Goal: Transaction & Acquisition: Book appointment/travel/reservation

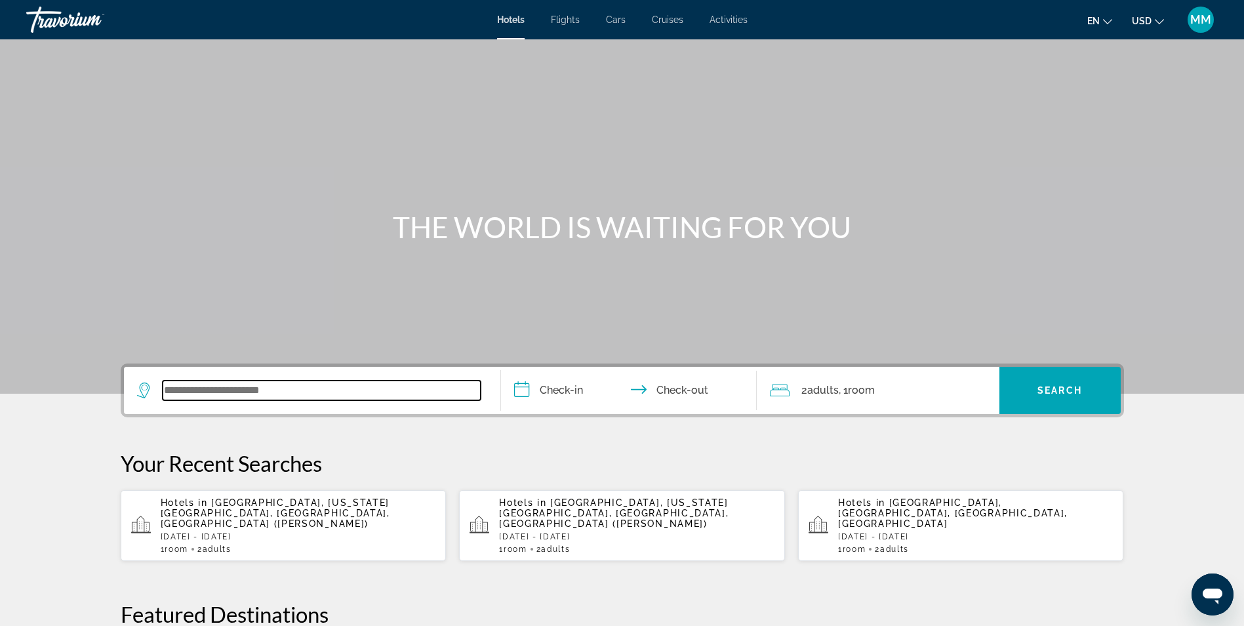
click at [248, 386] on input "Search widget" at bounding box center [322, 390] width 318 height 20
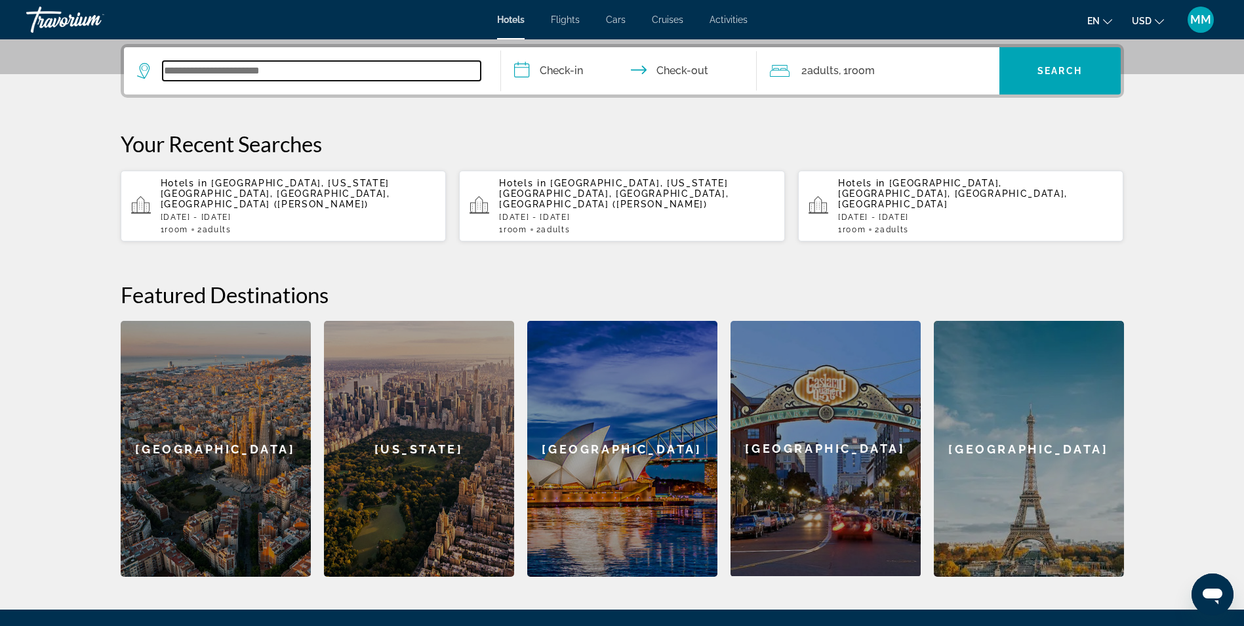
scroll to position [321, 0]
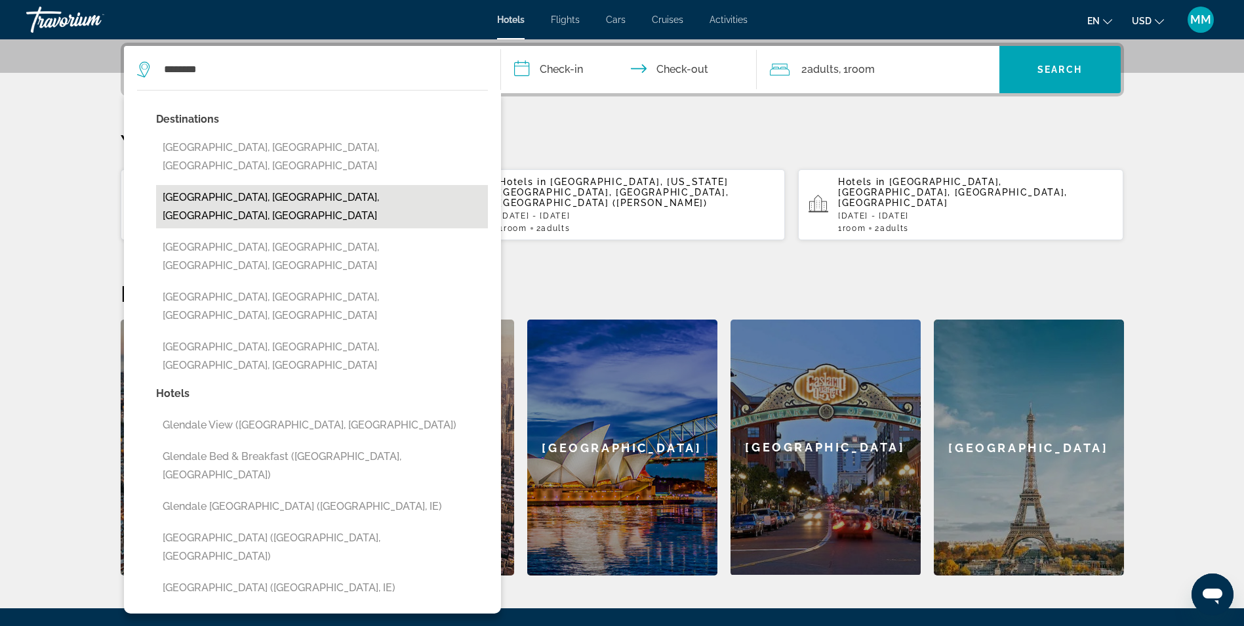
click at [251, 186] on button "[GEOGRAPHIC_DATA], [GEOGRAPHIC_DATA], [GEOGRAPHIC_DATA], [GEOGRAPHIC_DATA]" at bounding box center [322, 206] width 332 height 43
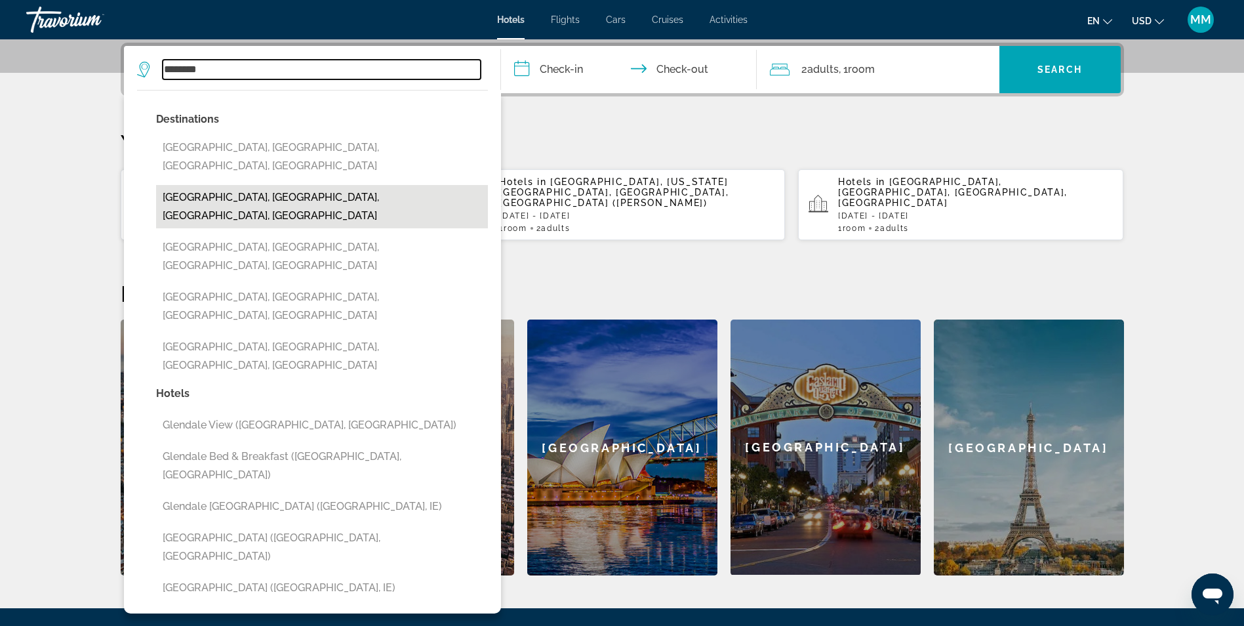
type input "**********"
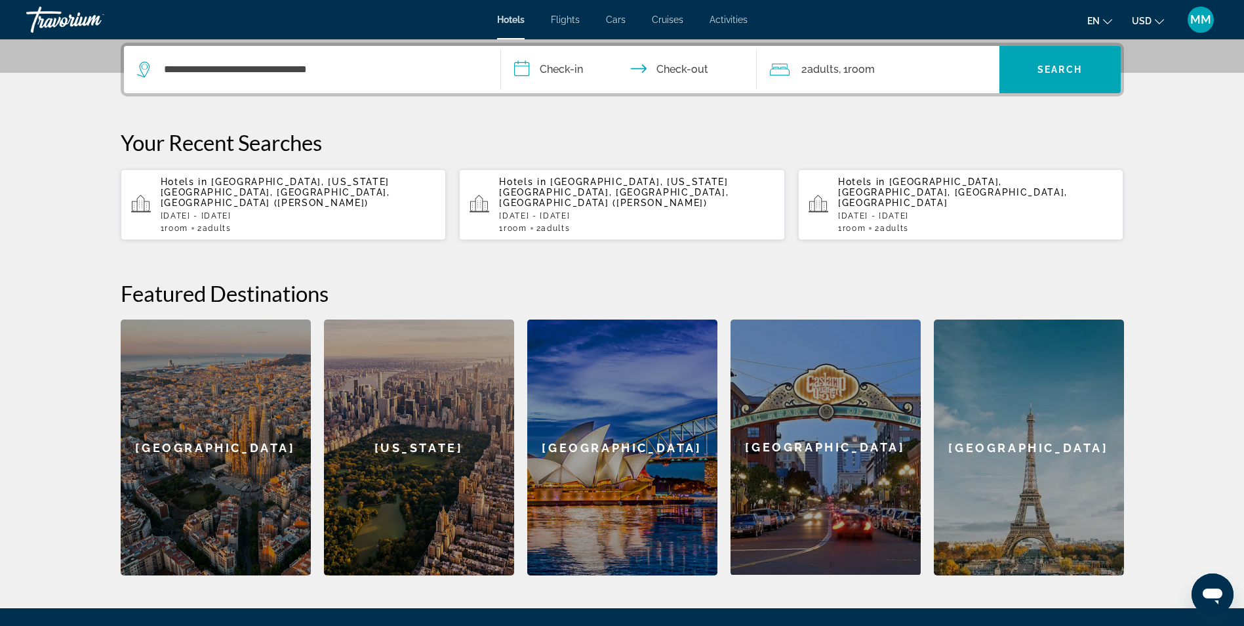
click at [556, 68] on input "**********" at bounding box center [631, 71] width 261 height 51
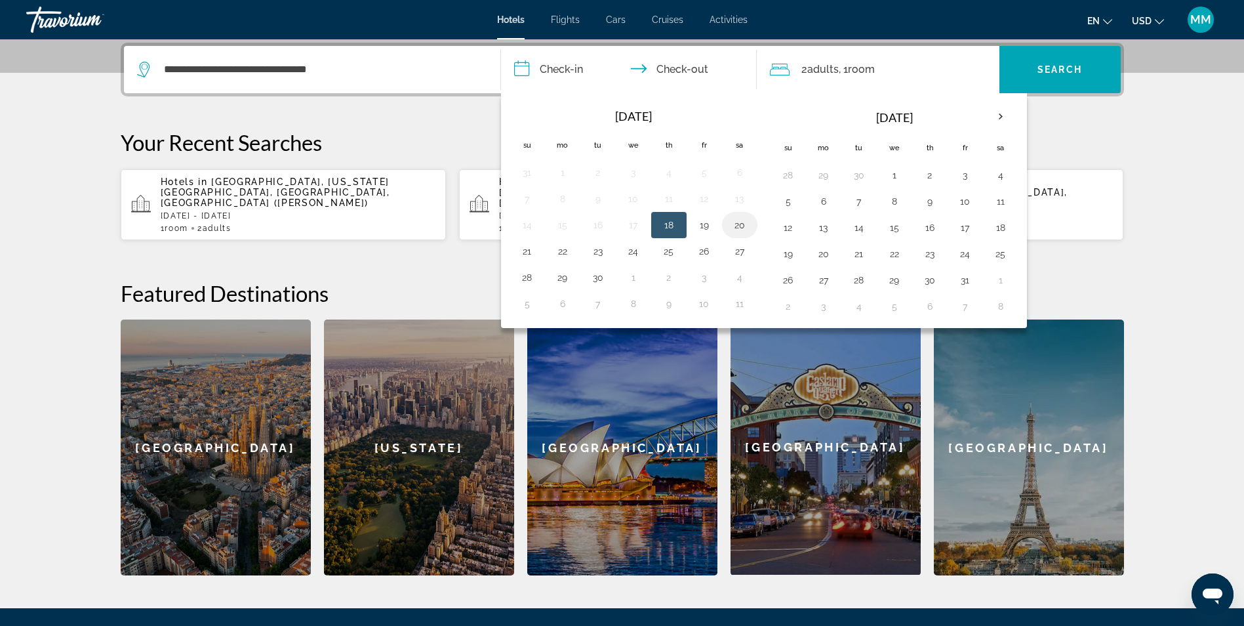
click at [740, 229] on button "20" at bounding box center [739, 225] width 21 height 18
click at [635, 251] on button "24" at bounding box center [633, 251] width 21 height 18
type input "**********"
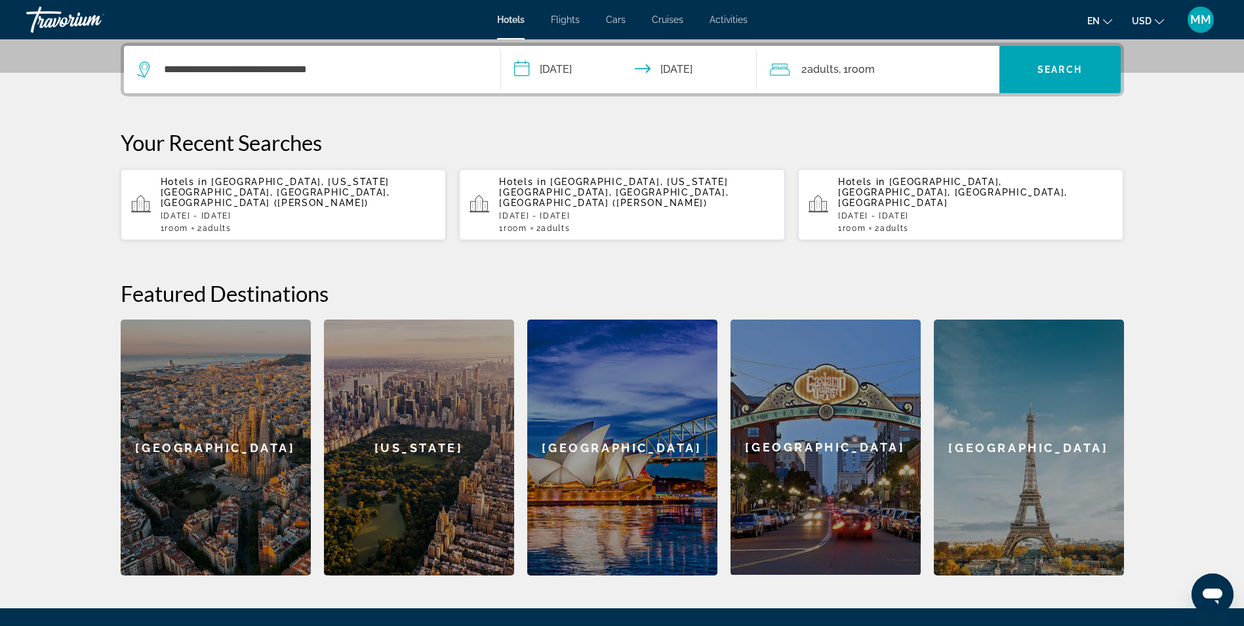
click at [872, 68] on span "Room" at bounding box center [861, 69] width 27 height 12
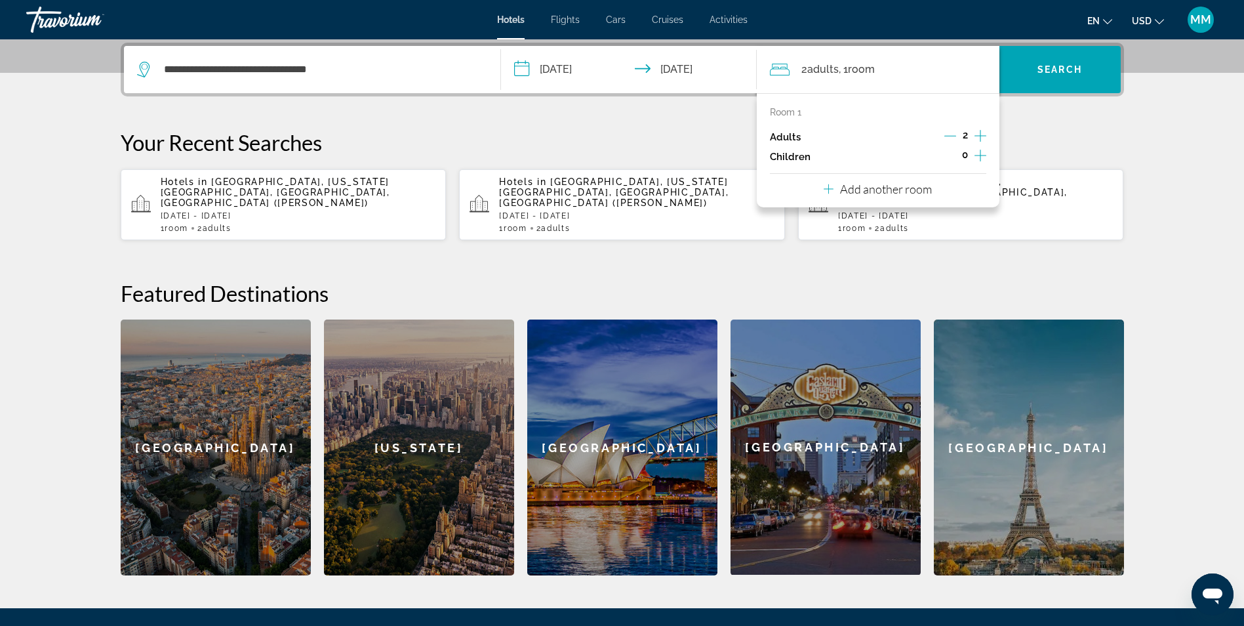
click at [950, 134] on icon "Decrement adults" at bounding box center [950, 136] width 12 height 12
click at [1045, 123] on div "**********" at bounding box center [622, 309] width 1056 height 533
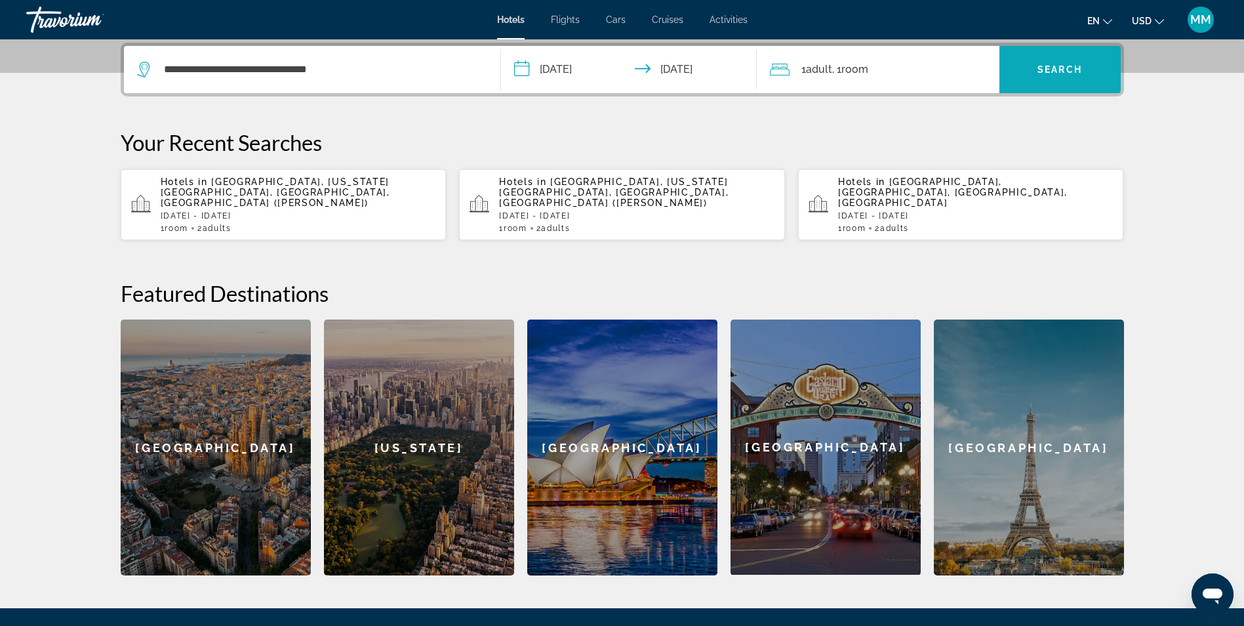
click at [1041, 82] on span "Search widget" at bounding box center [1060, 69] width 121 height 31
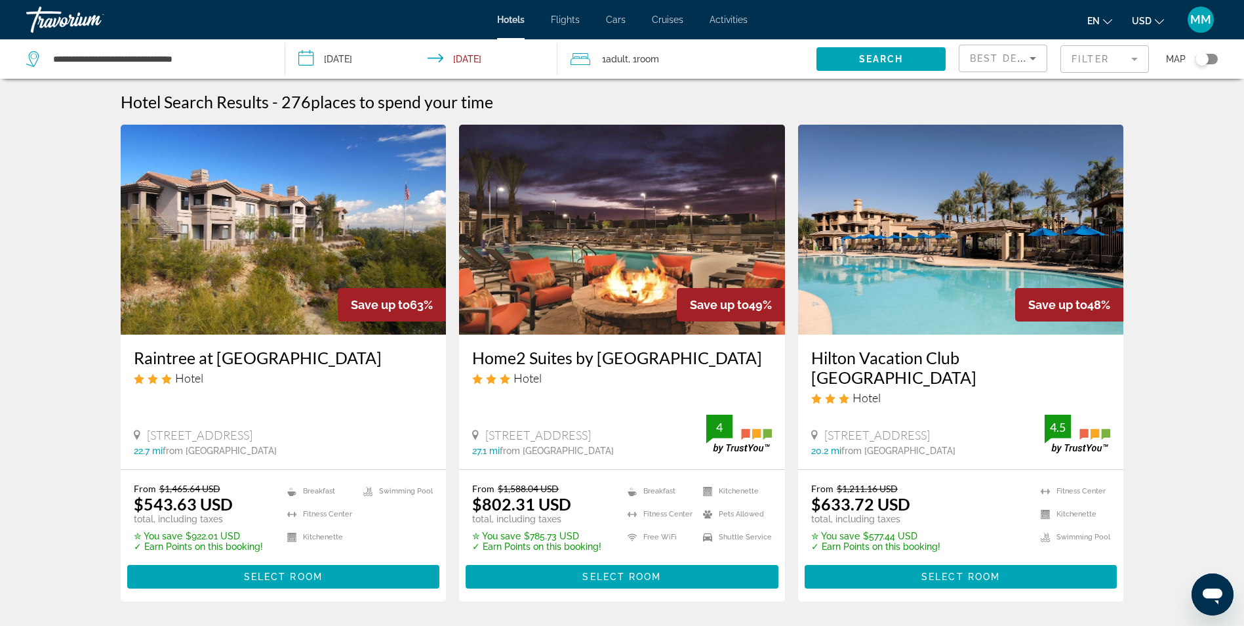
click at [276, 205] on img "Main content" at bounding box center [284, 230] width 326 height 210
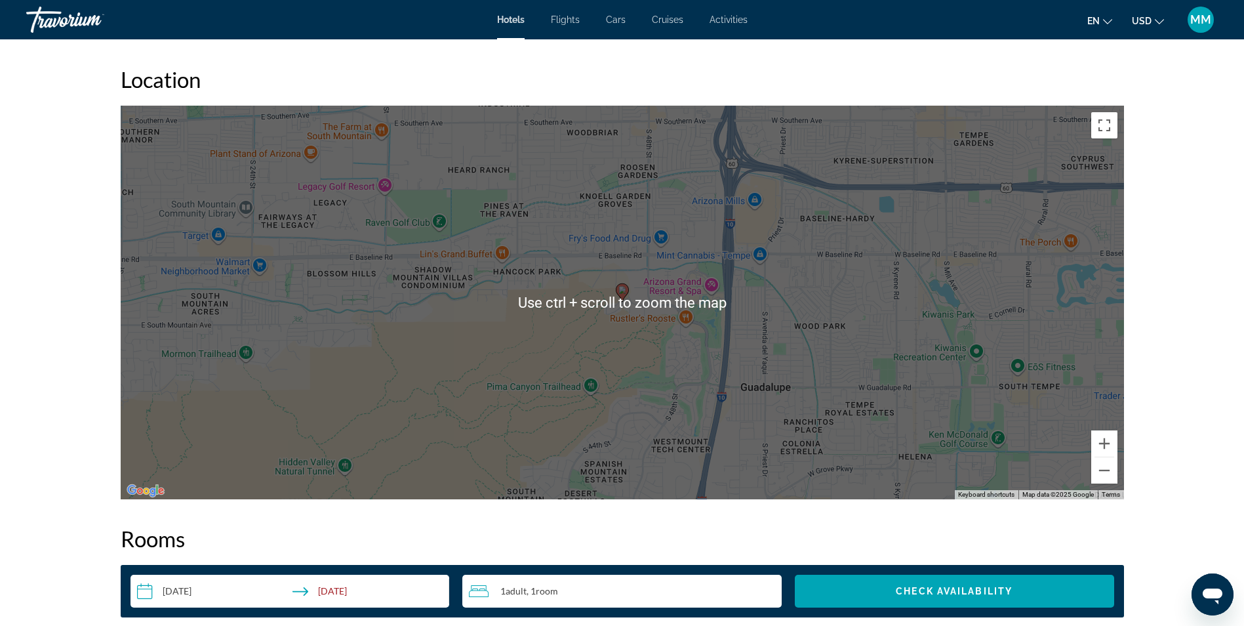
scroll to position [1115, 0]
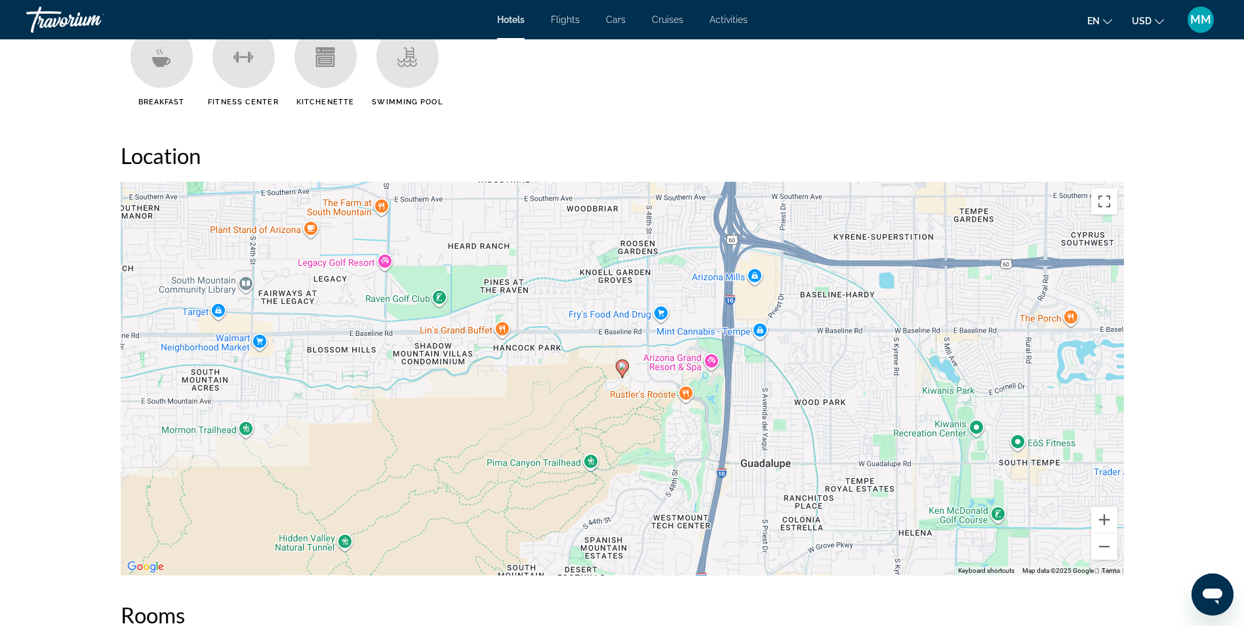
click at [651, 363] on div "To activate drag with keyboard, press Alt + Enter. Once in keyboard drag state,…" at bounding box center [623, 379] width 1004 height 394
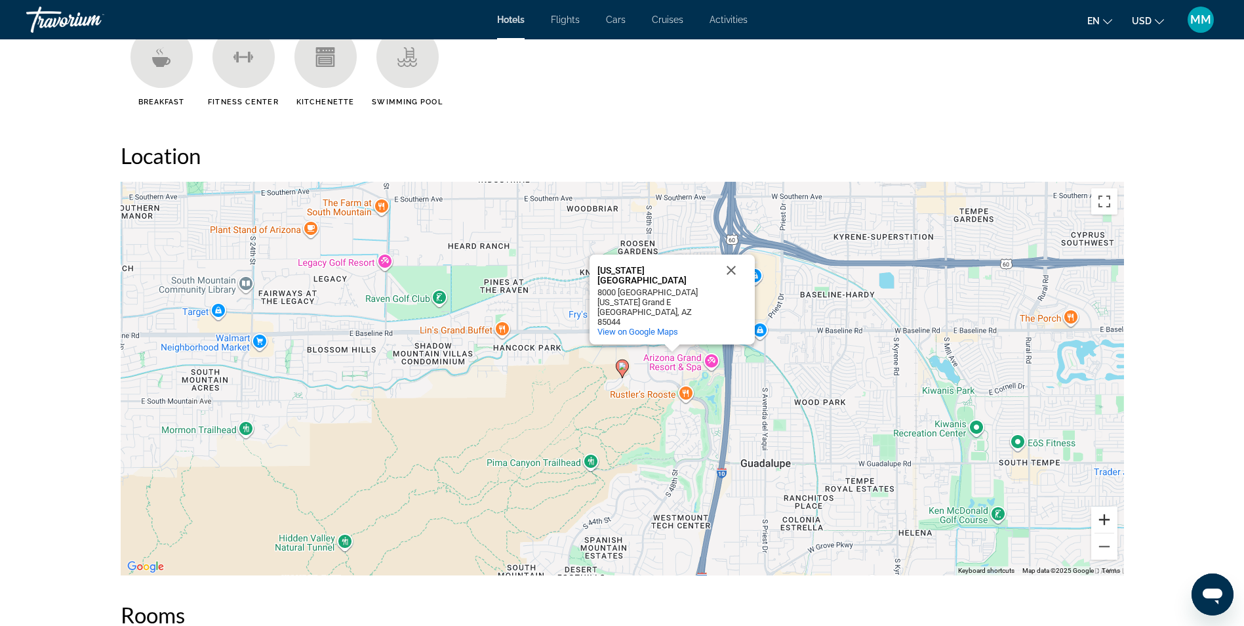
click at [1100, 519] on button "Zoom in" at bounding box center [1104, 519] width 26 height 26
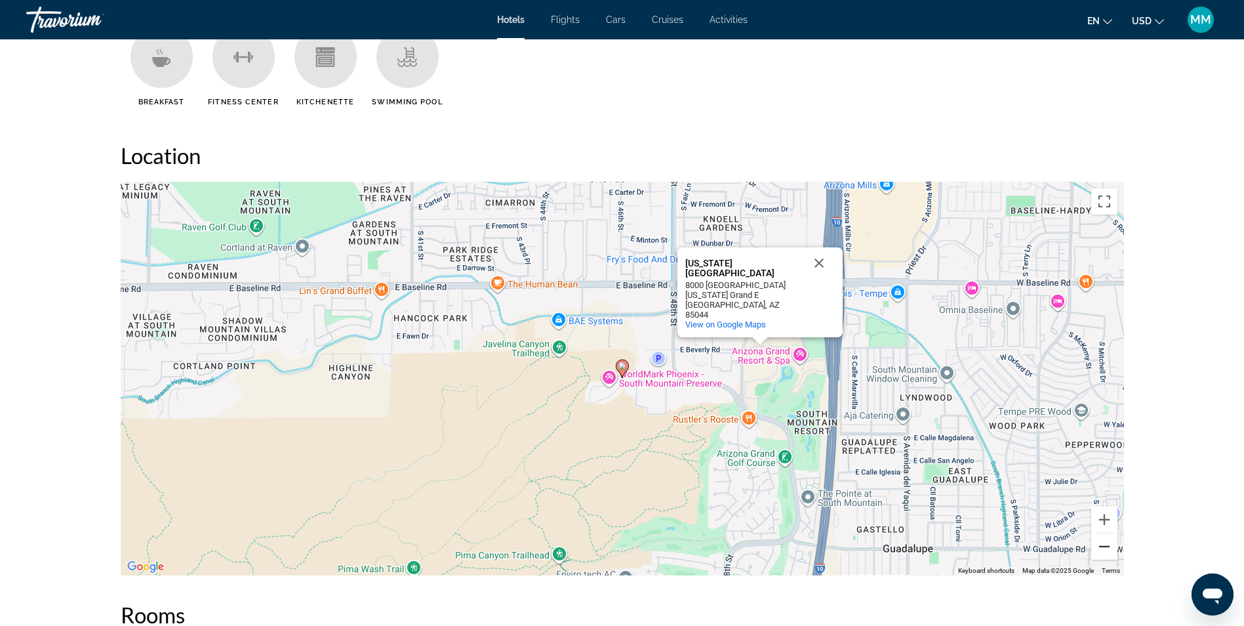
click at [1106, 546] on button "Zoom out" at bounding box center [1104, 546] width 26 height 26
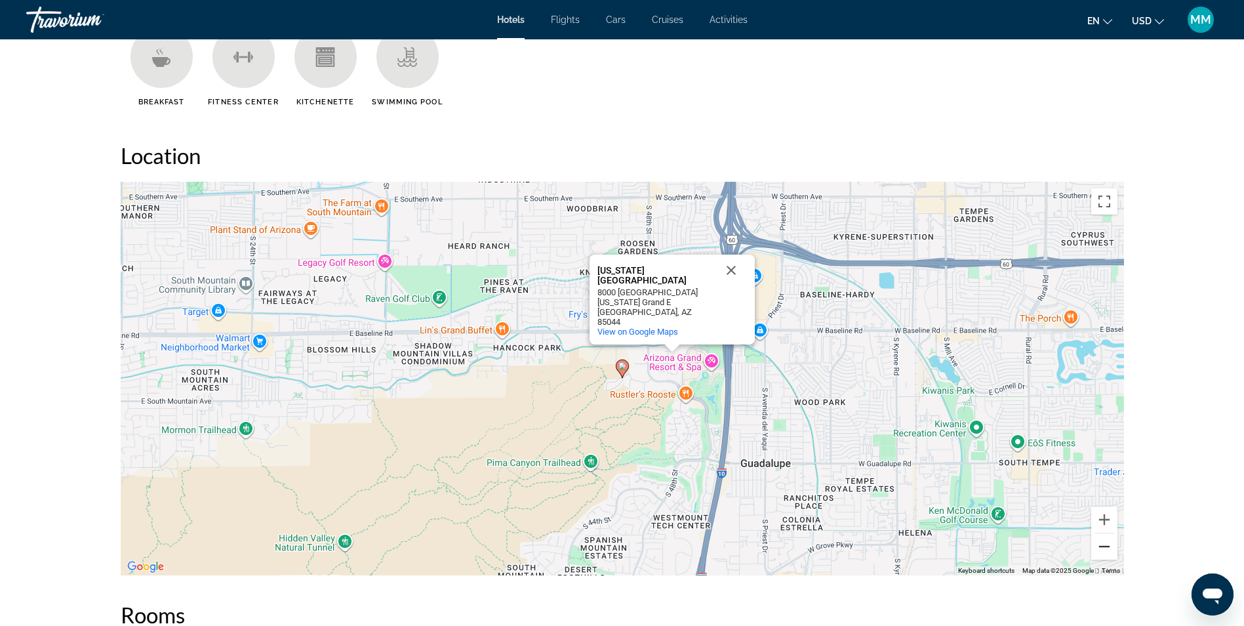
click at [1106, 546] on button "Zoom out" at bounding box center [1104, 546] width 26 height 26
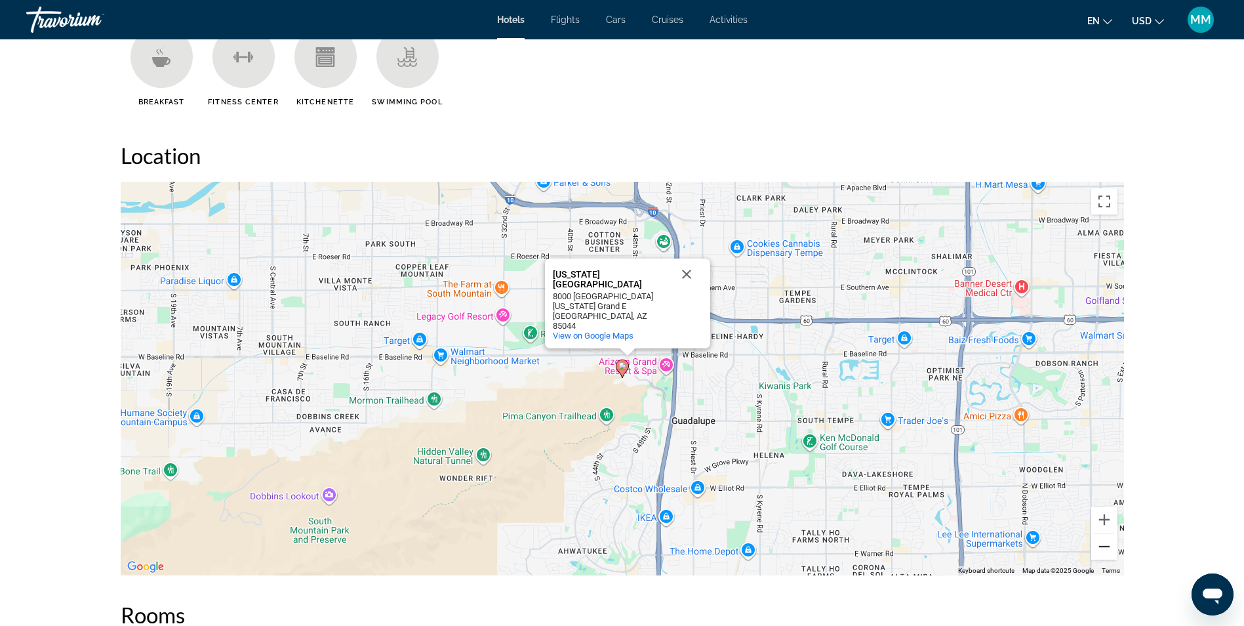
click at [1106, 546] on button "Zoom out" at bounding box center [1104, 546] width 26 height 26
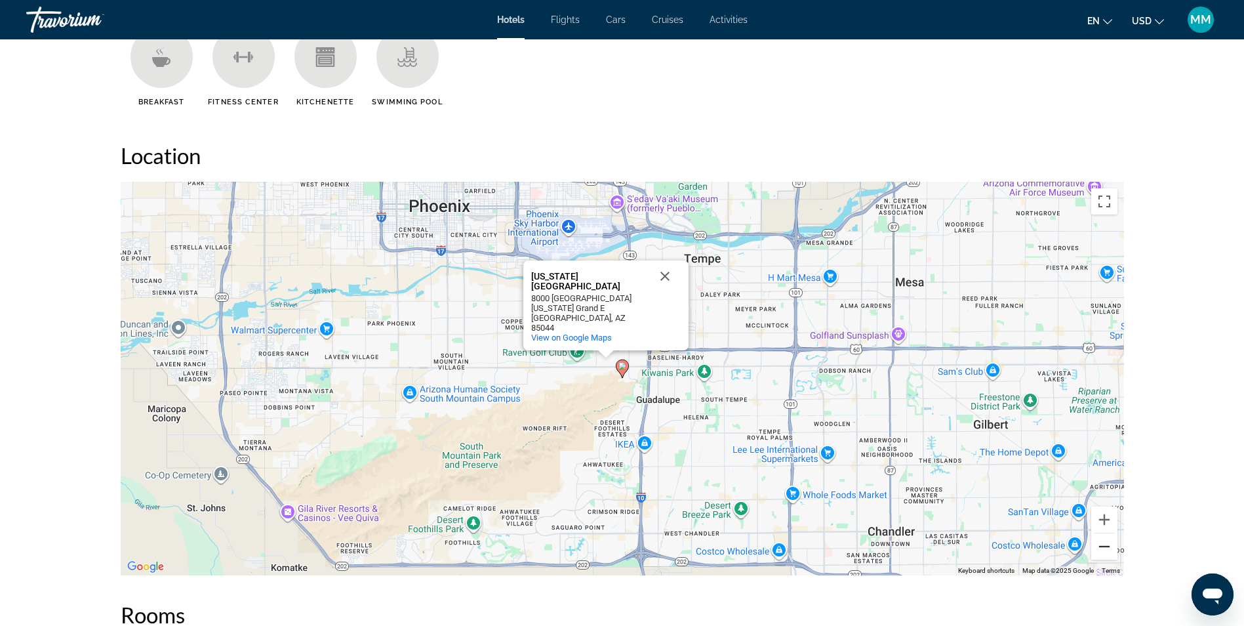
click at [1106, 546] on button "Zoom out" at bounding box center [1104, 546] width 26 height 26
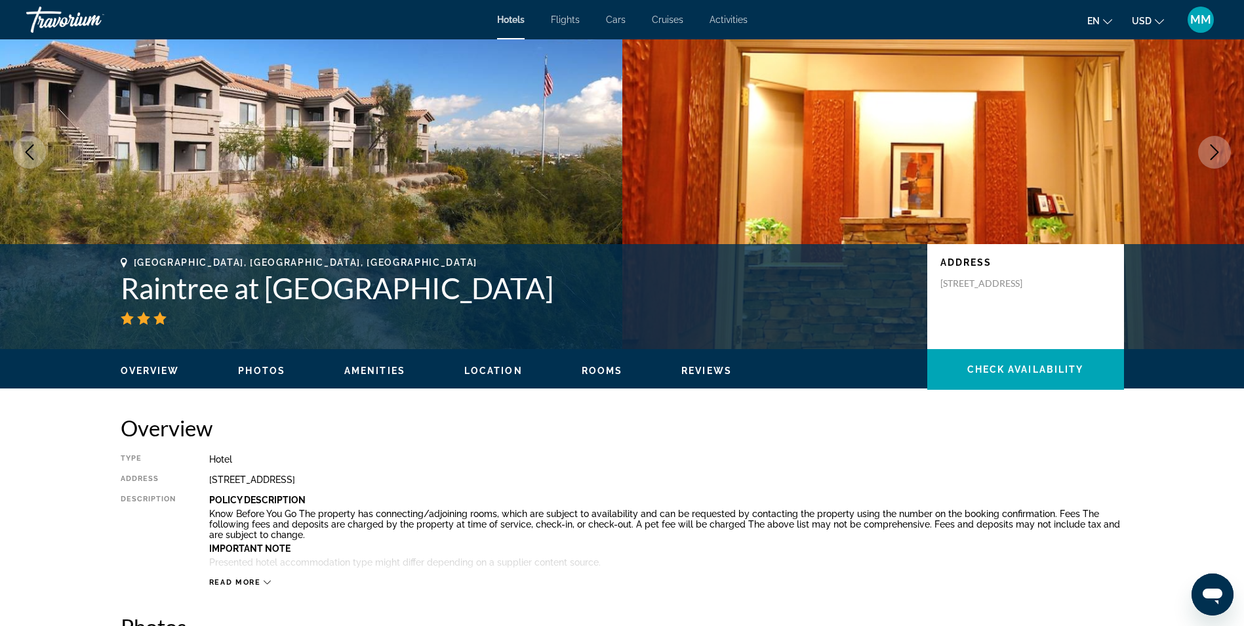
scroll to position [0, 0]
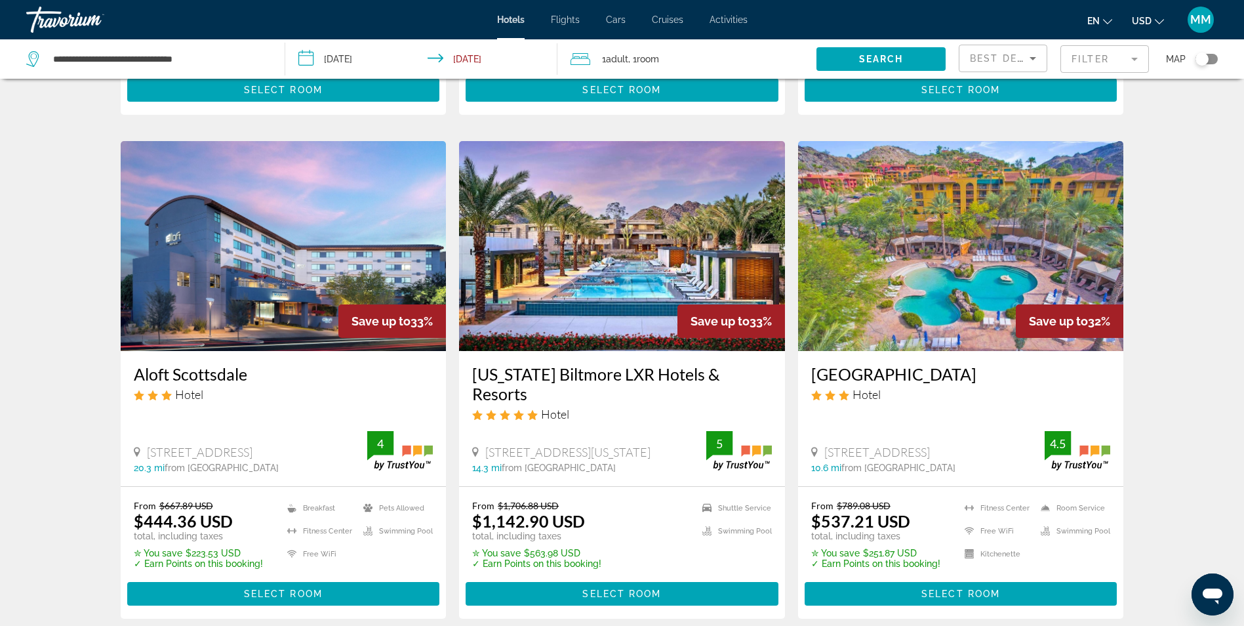
scroll to position [1509, 0]
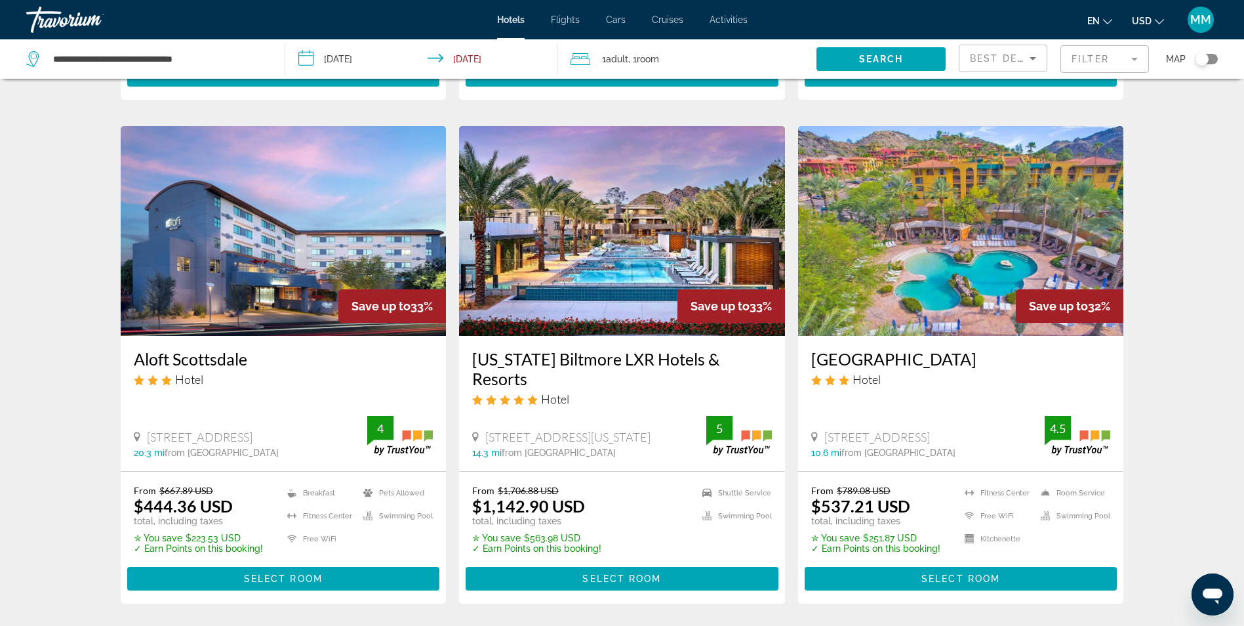
click at [923, 269] on img "Main content" at bounding box center [961, 231] width 326 height 210
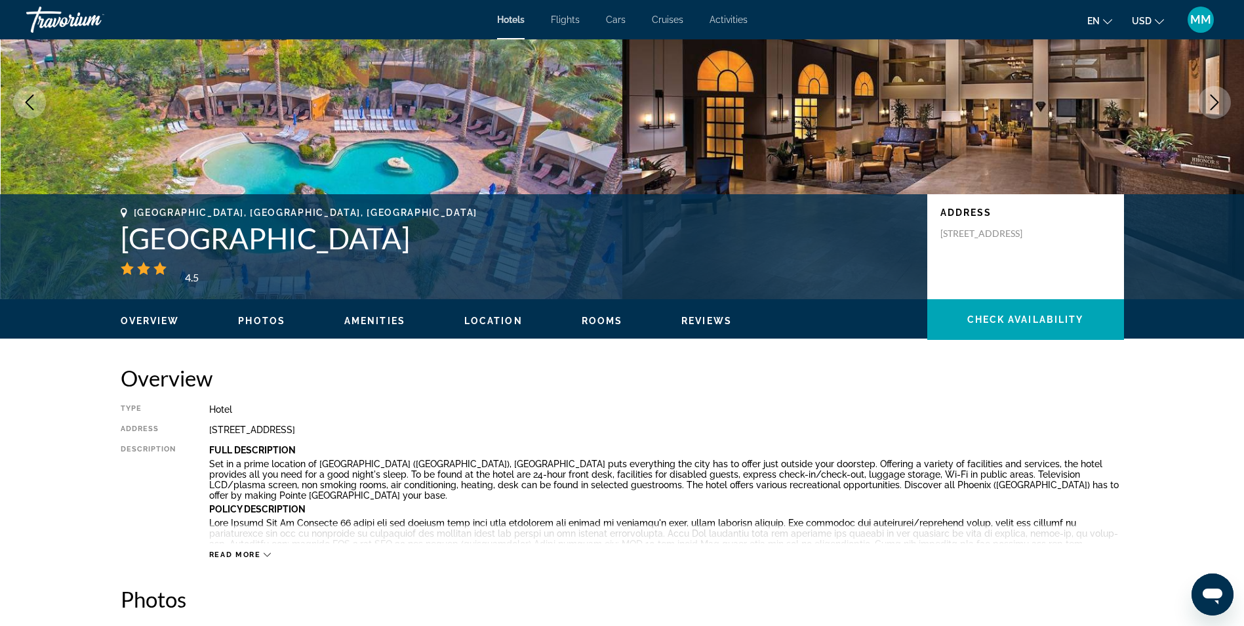
scroll to position [131, 0]
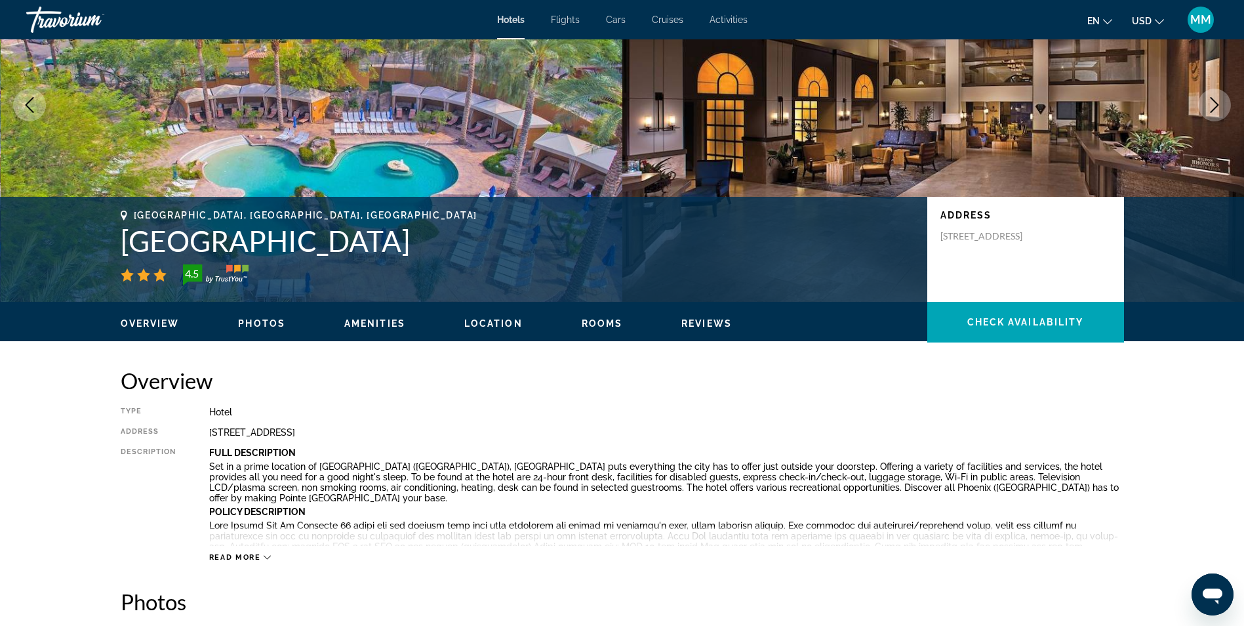
click at [275, 317] on button "Photos" at bounding box center [261, 323] width 47 height 12
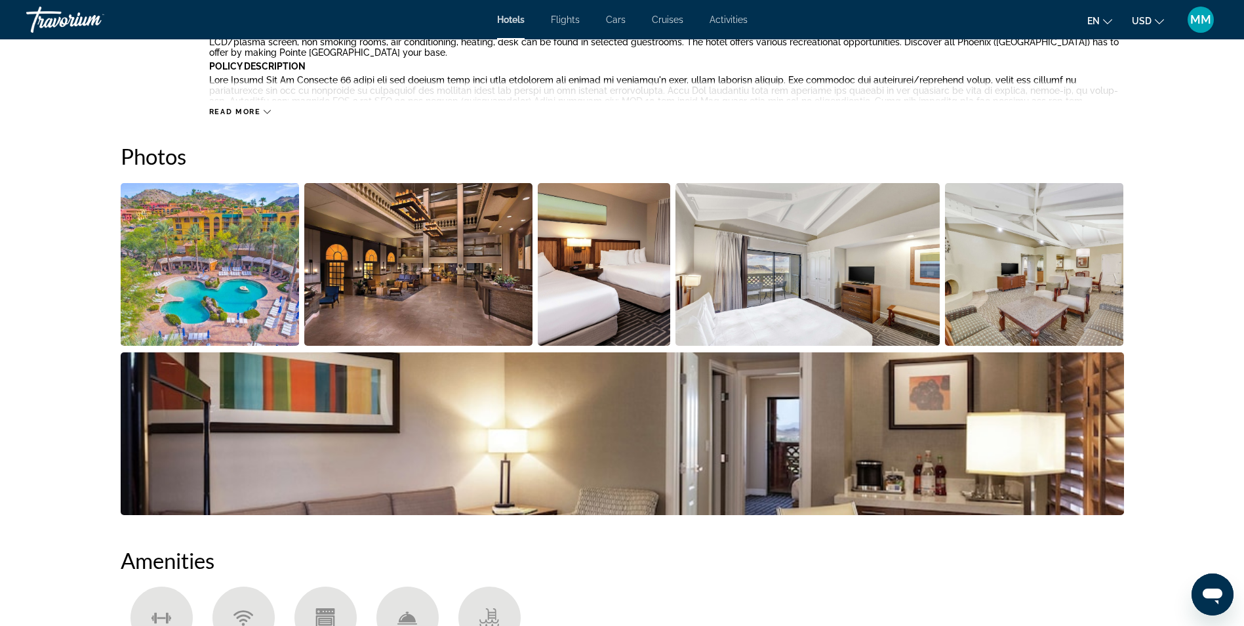
scroll to position [641, 0]
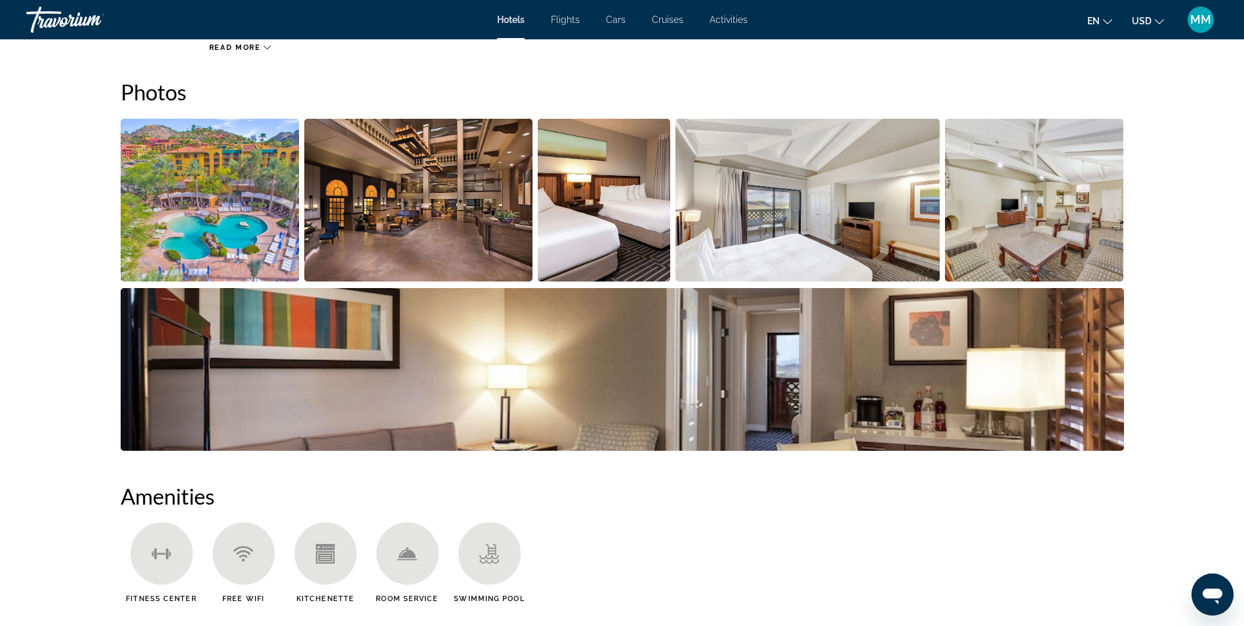
click at [261, 249] on img "Open full-screen image slider" at bounding box center [210, 200] width 179 height 163
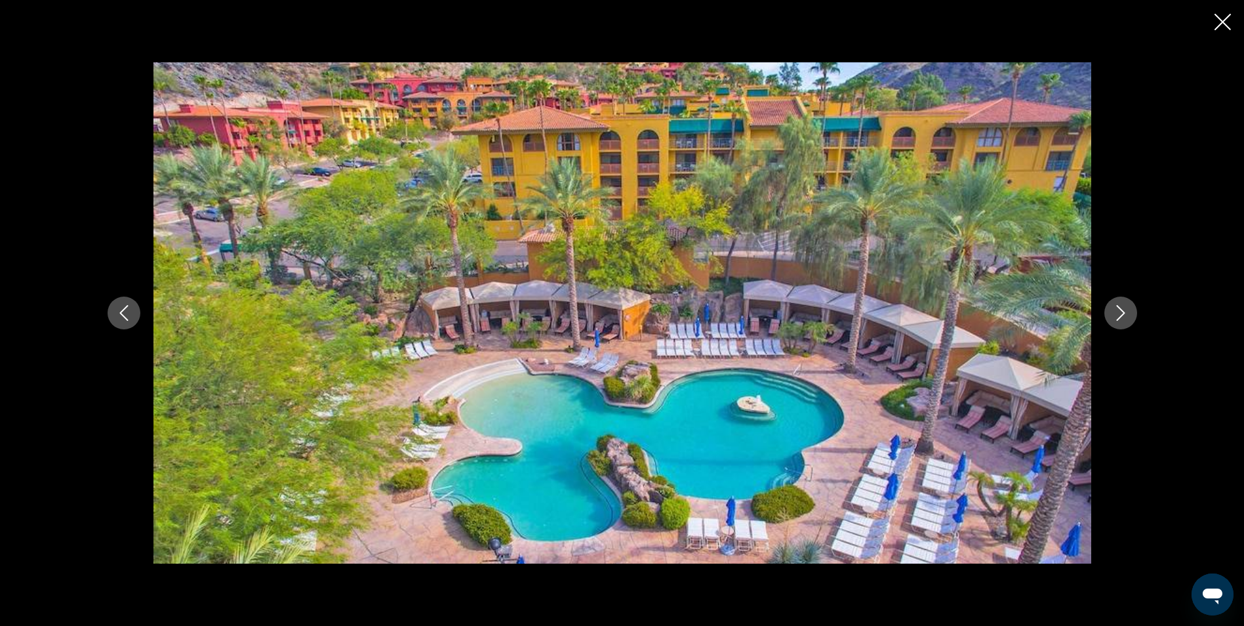
click at [1119, 318] on icon "Next image" at bounding box center [1120, 313] width 9 height 16
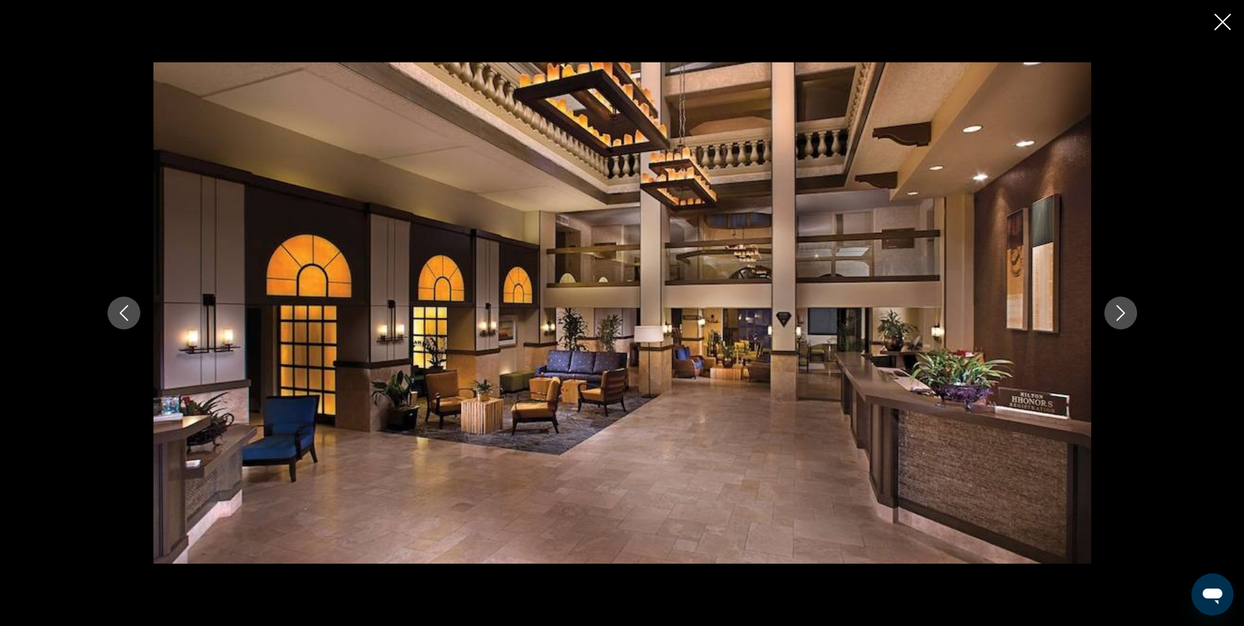
click at [1119, 318] on icon "Next image" at bounding box center [1120, 313] width 9 height 16
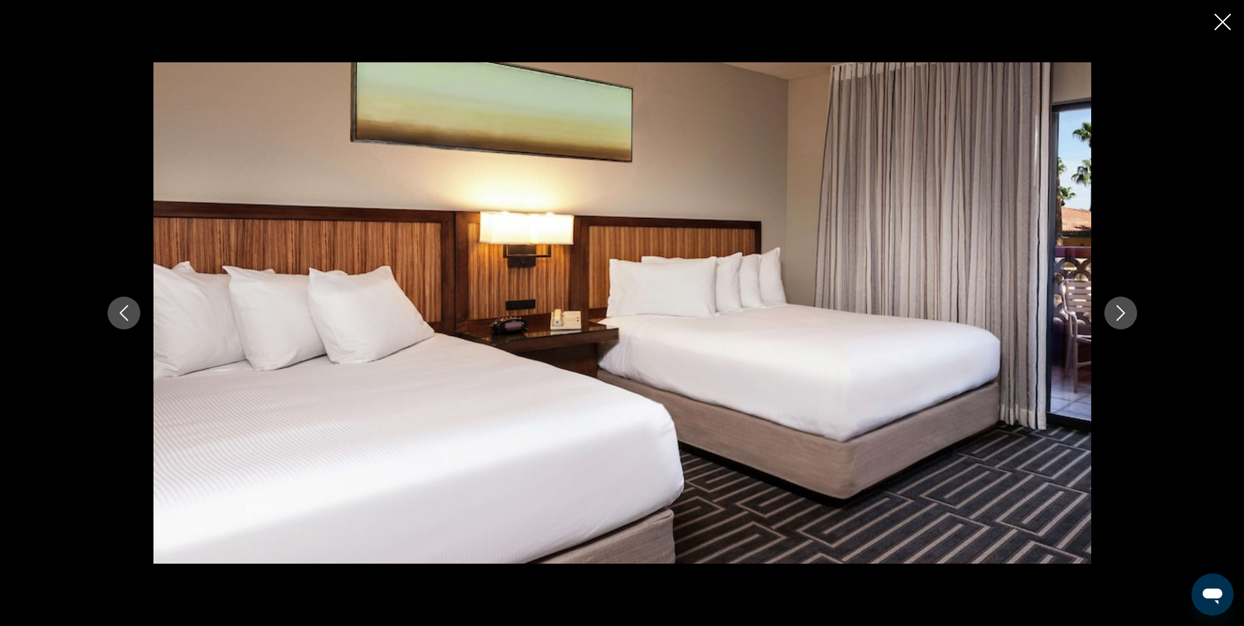
click at [1119, 318] on icon "Next image" at bounding box center [1120, 313] width 9 height 16
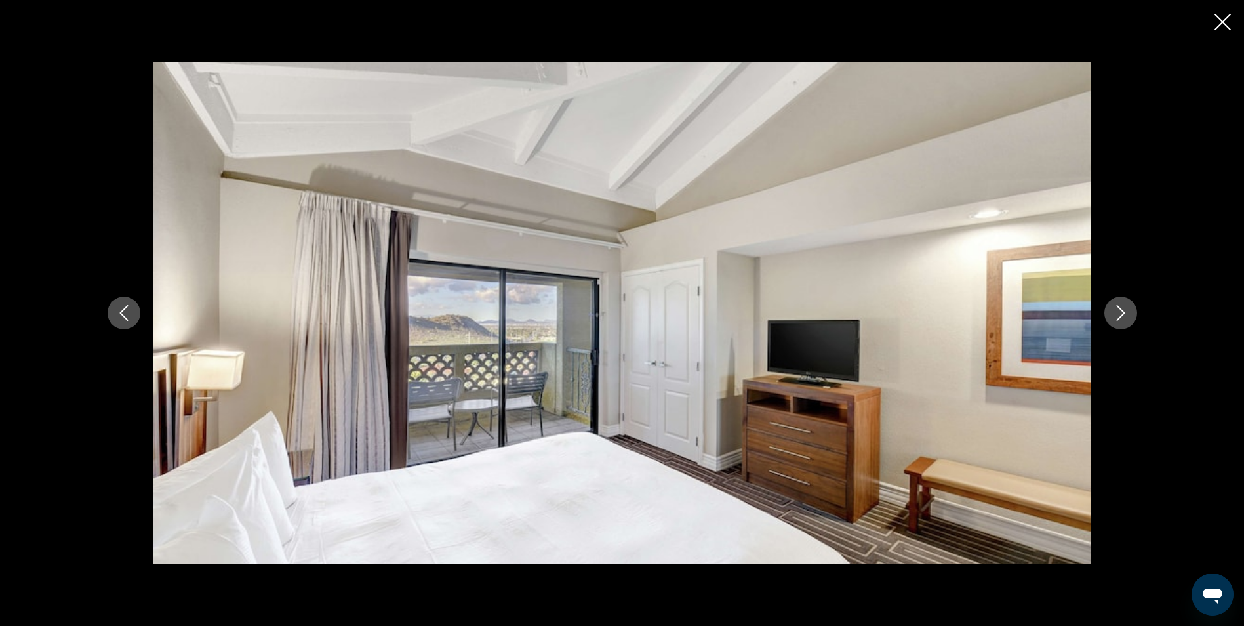
click at [1119, 318] on icon "Next image" at bounding box center [1120, 313] width 9 height 16
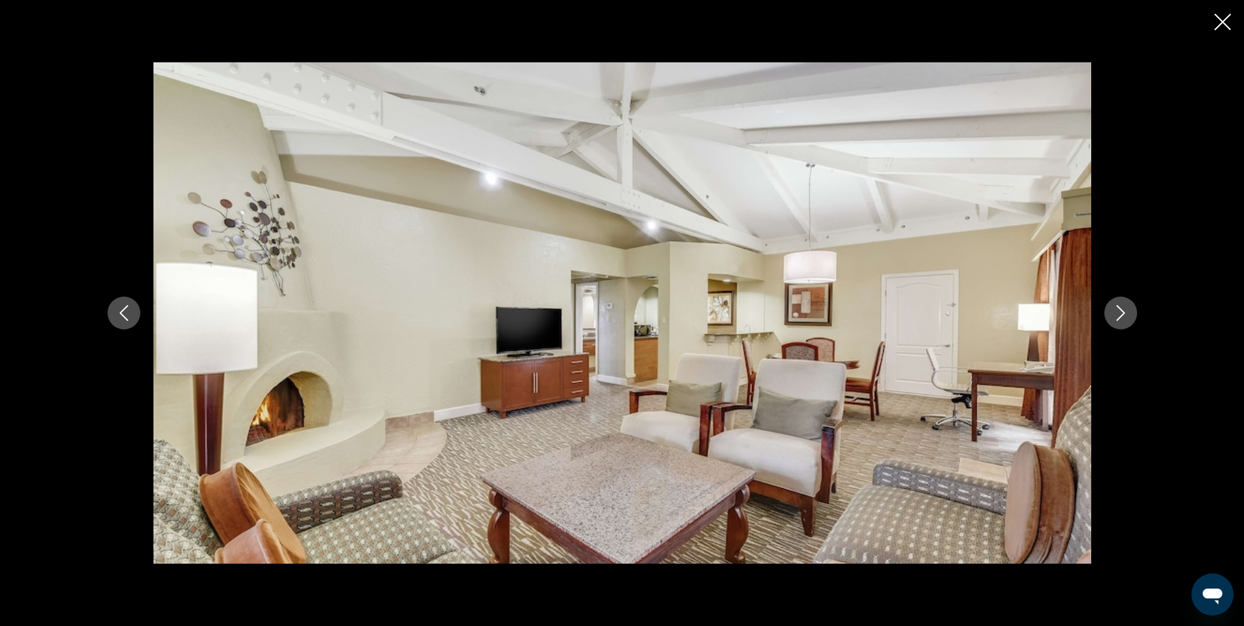
click at [1119, 318] on icon "Next image" at bounding box center [1120, 313] width 9 height 16
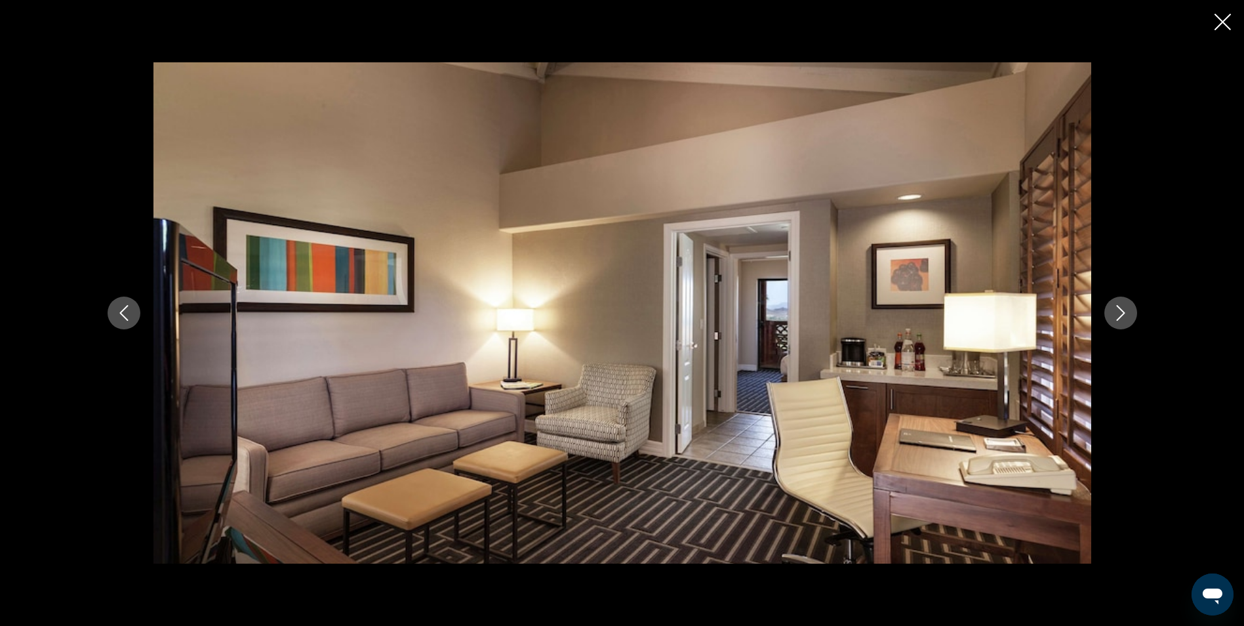
click at [1119, 318] on icon "Next image" at bounding box center [1120, 313] width 9 height 16
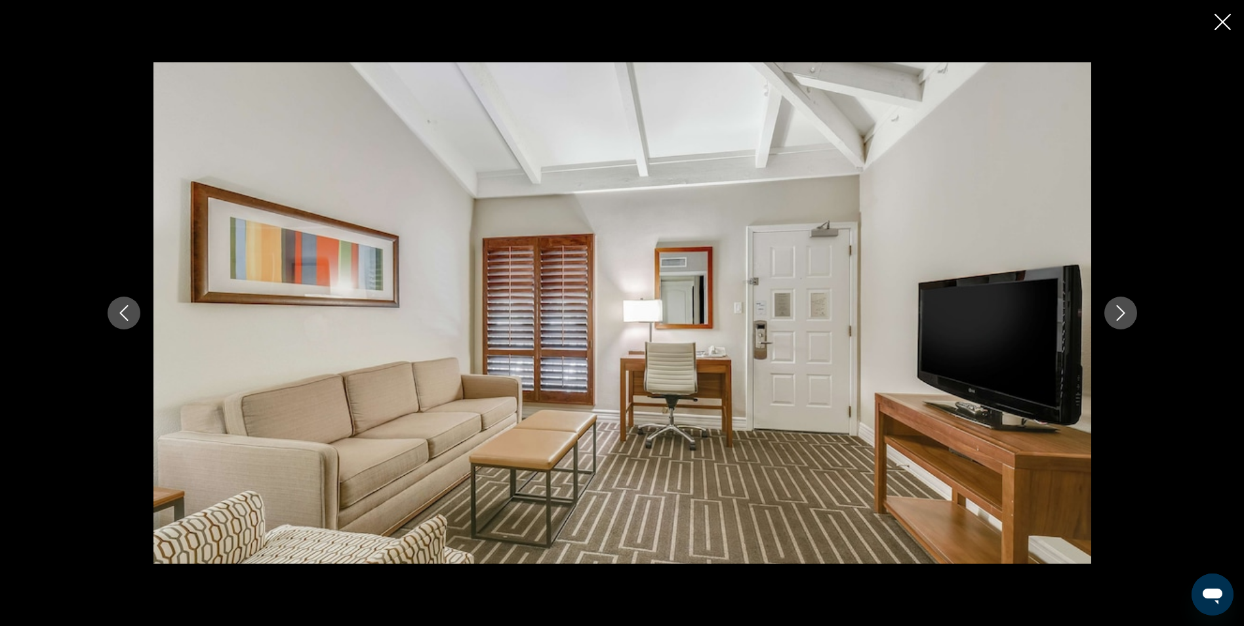
click at [1119, 318] on icon "Next image" at bounding box center [1120, 313] width 9 height 16
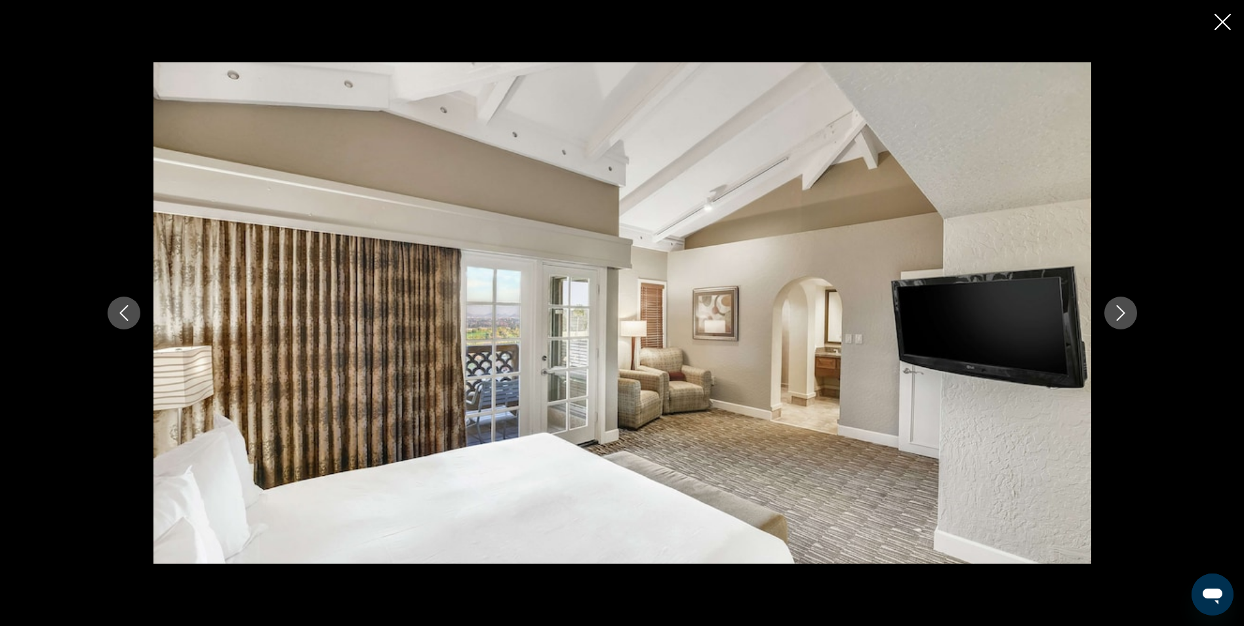
click at [1119, 318] on icon "Next image" at bounding box center [1120, 313] width 9 height 16
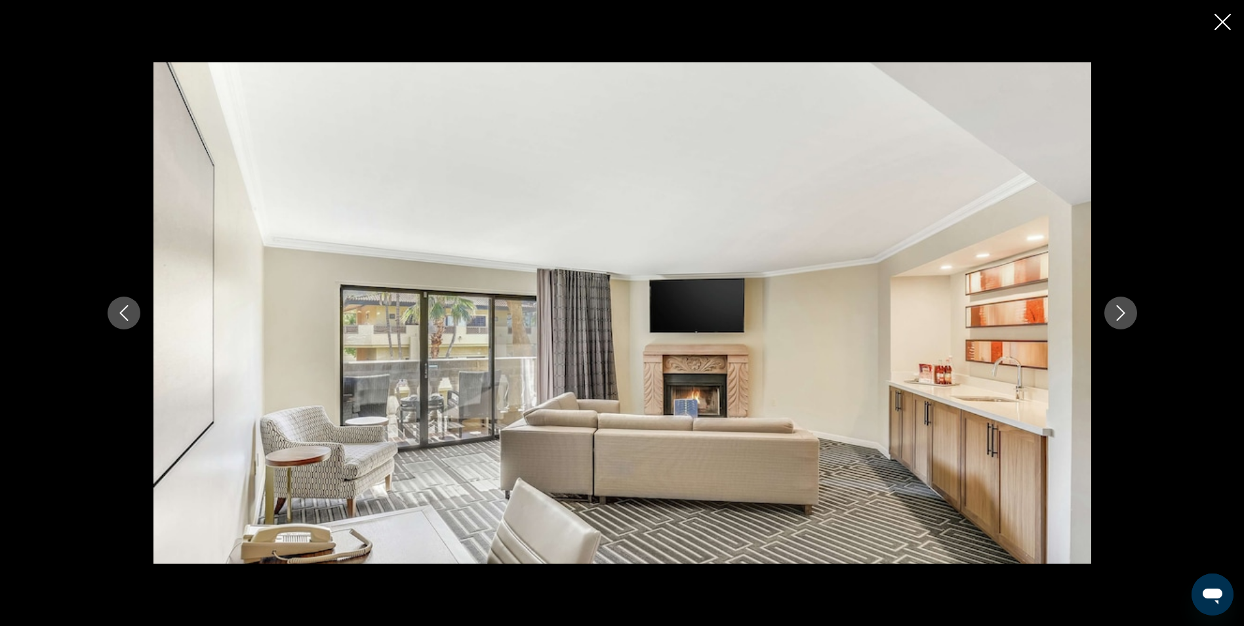
click at [1119, 318] on icon "Next image" at bounding box center [1120, 313] width 9 height 16
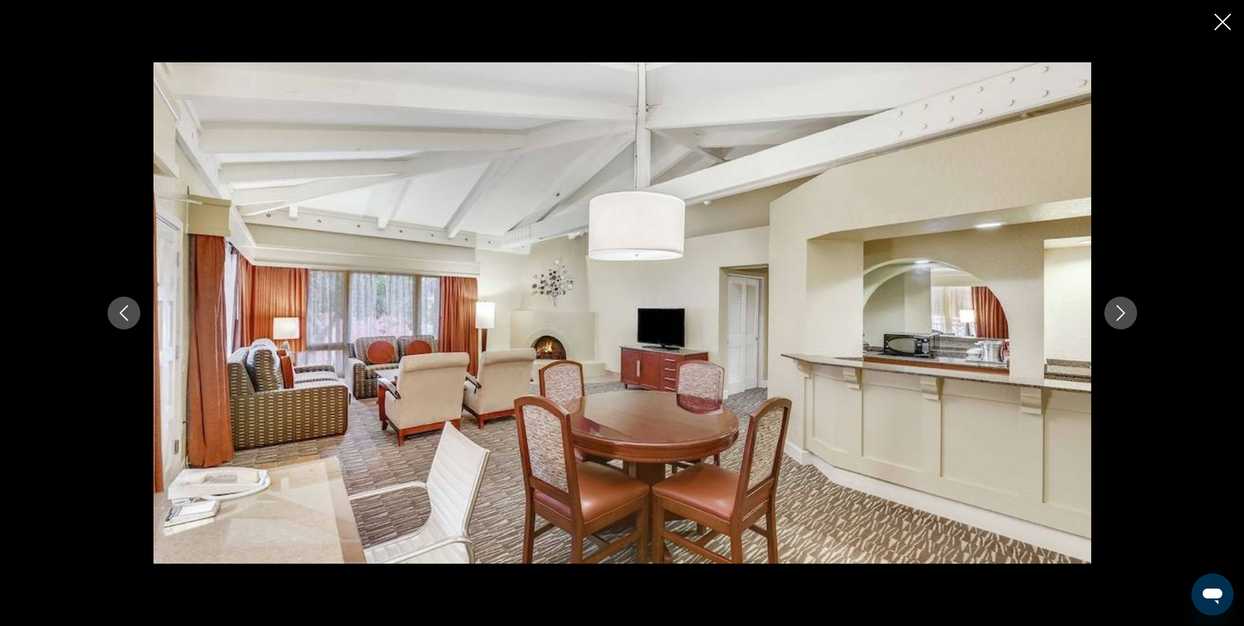
click at [1119, 318] on icon "Next image" at bounding box center [1120, 313] width 9 height 16
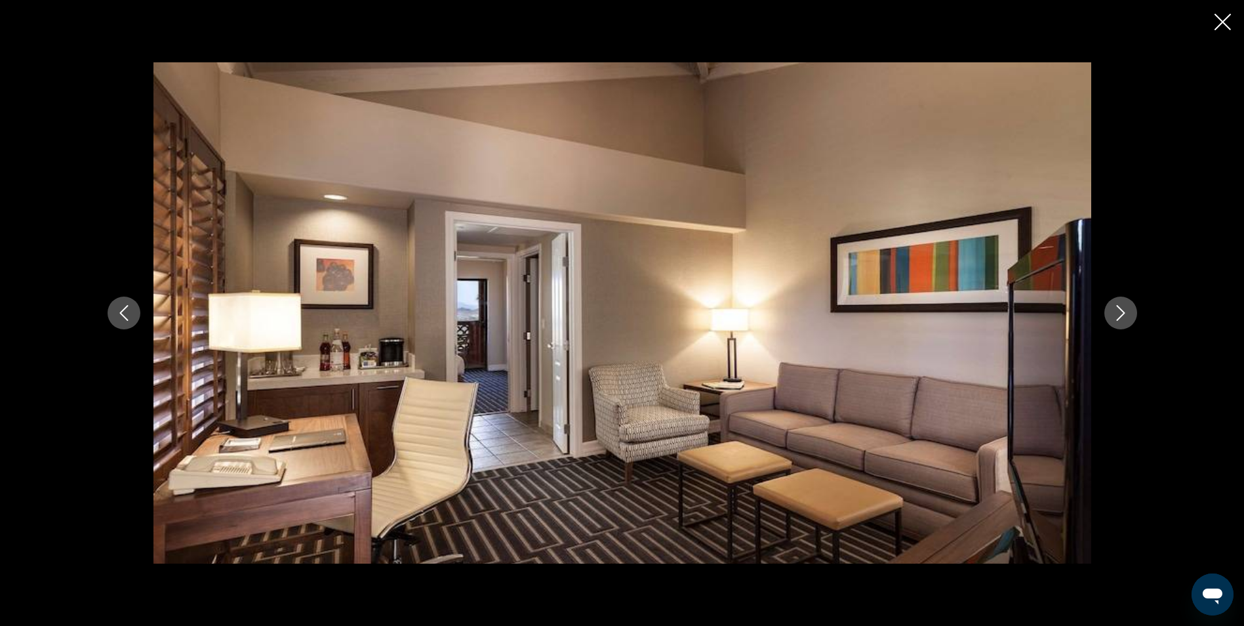
click at [1119, 318] on icon "Next image" at bounding box center [1120, 313] width 9 height 16
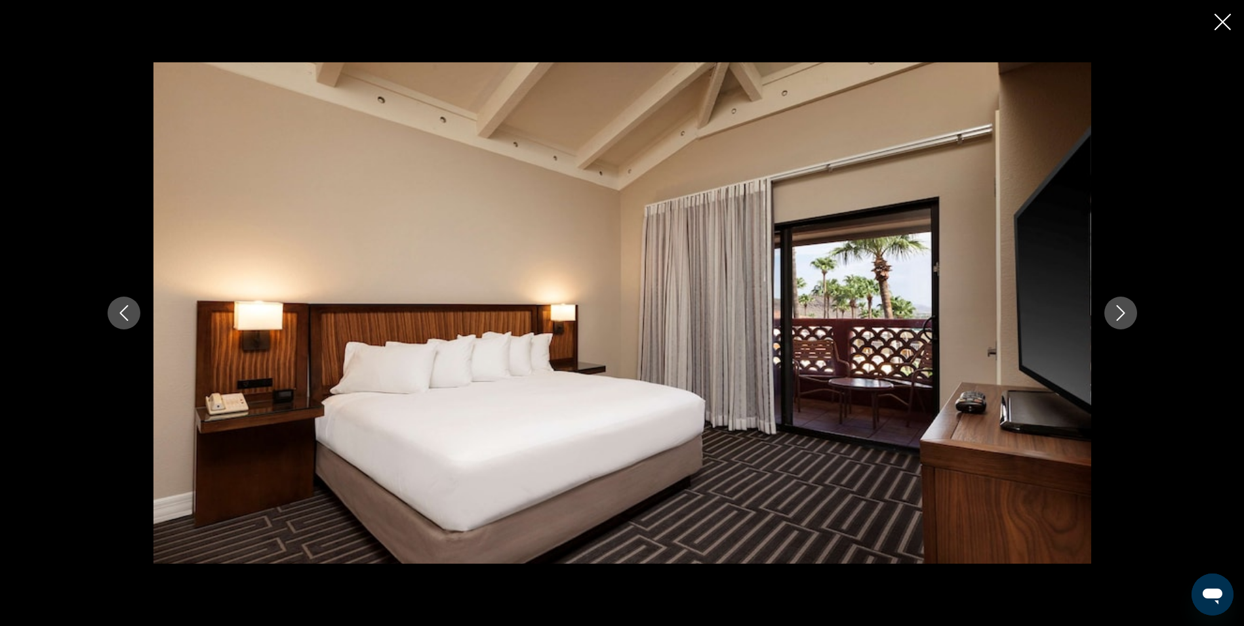
click at [1119, 318] on icon "Next image" at bounding box center [1120, 313] width 9 height 16
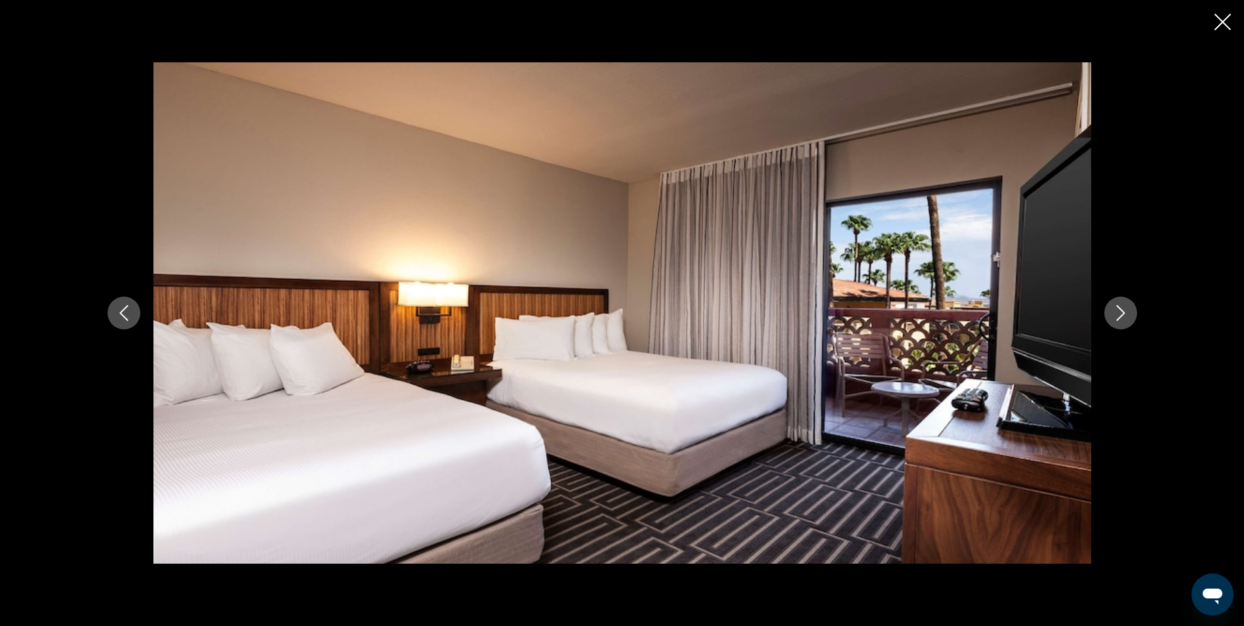
click at [1119, 318] on icon "Next image" at bounding box center [1120, 313] width 9 height 16
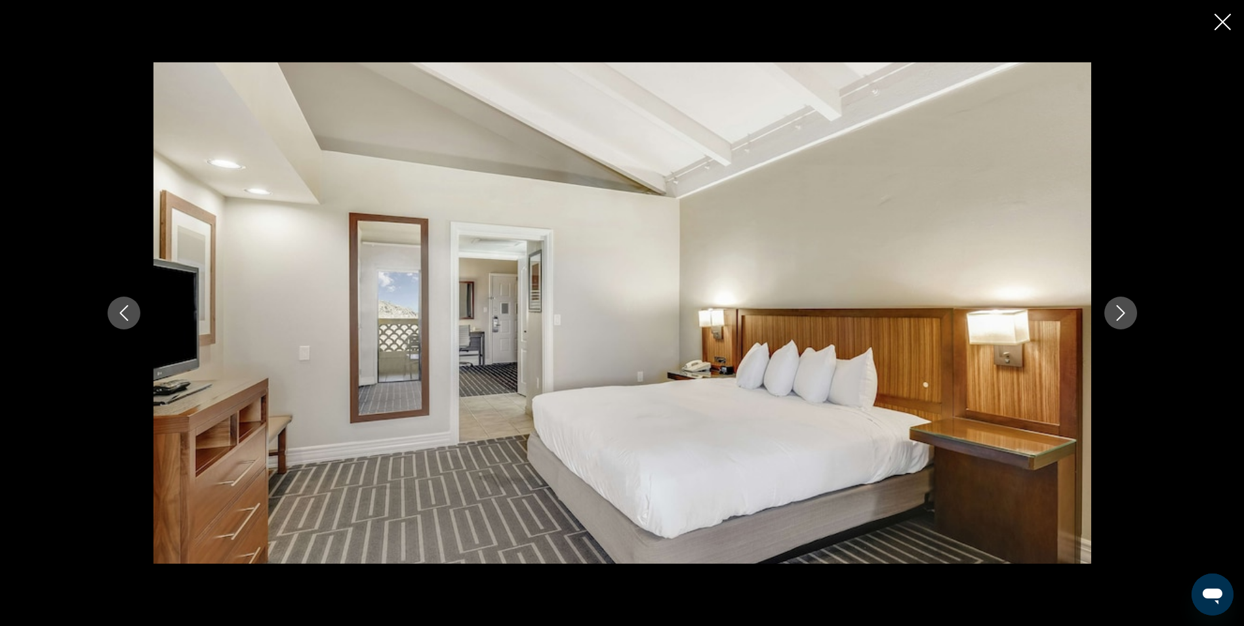
click at [1228, 19] on icon "Close slideshow" at bounding box center [1223, 22] width 16 height 16
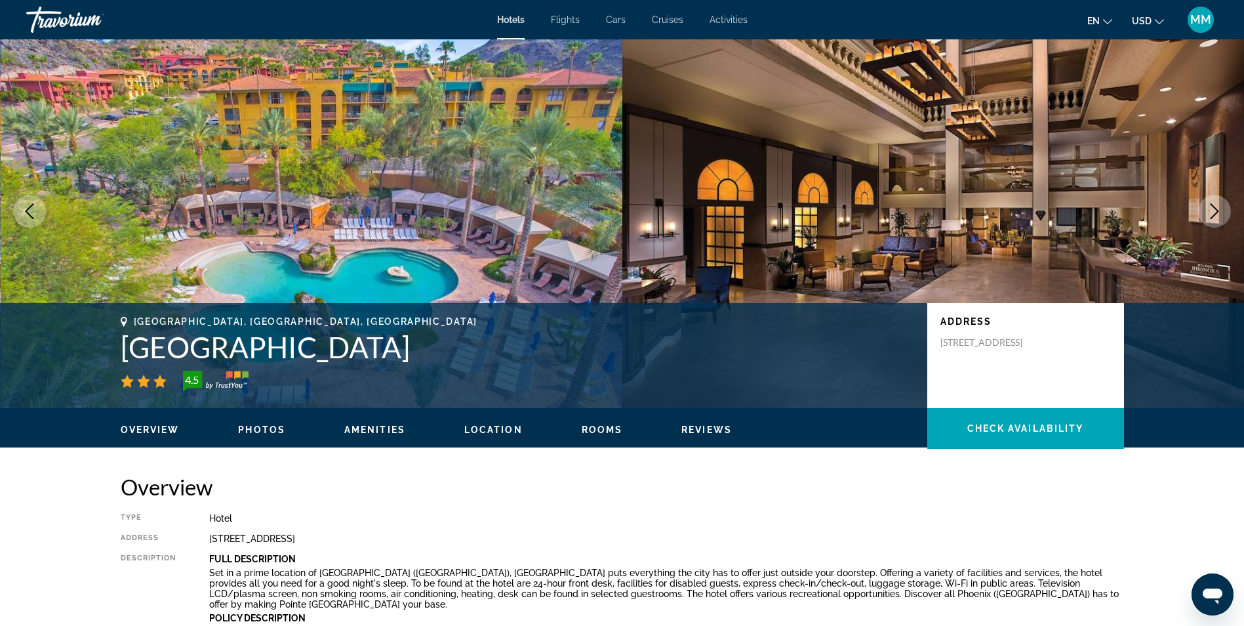
scroll to position [0, 0]
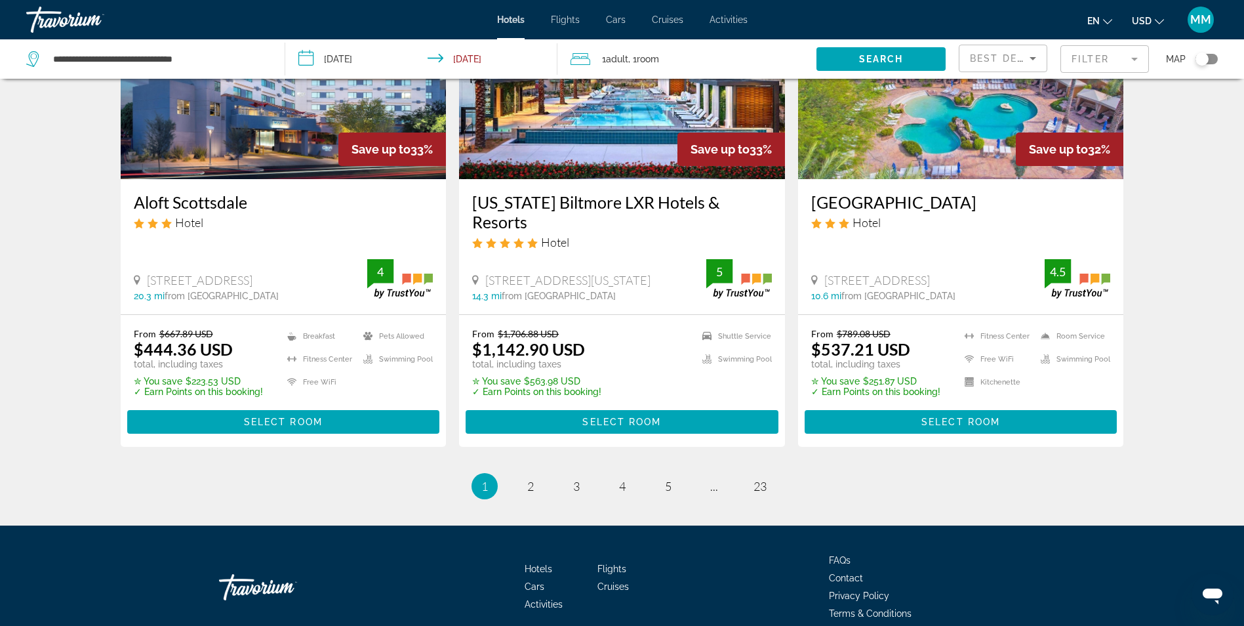
scroll to position [1706, 0]
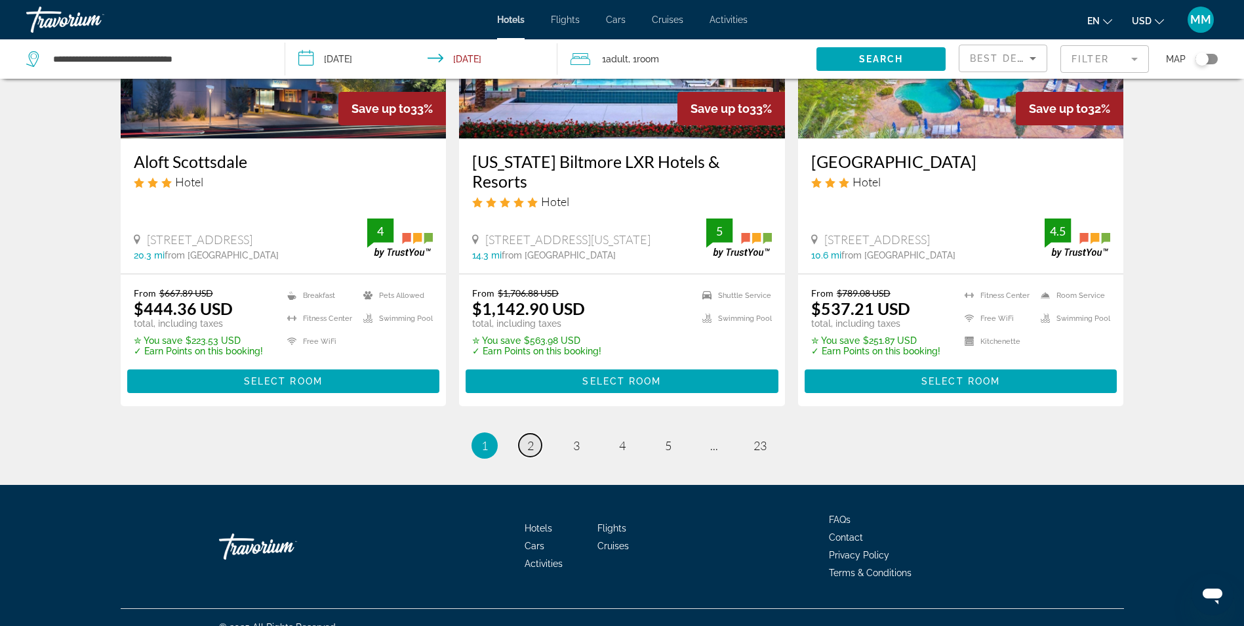
click at [533, 438] on span "2" at bounding box center [530, 445] width 7 height 14
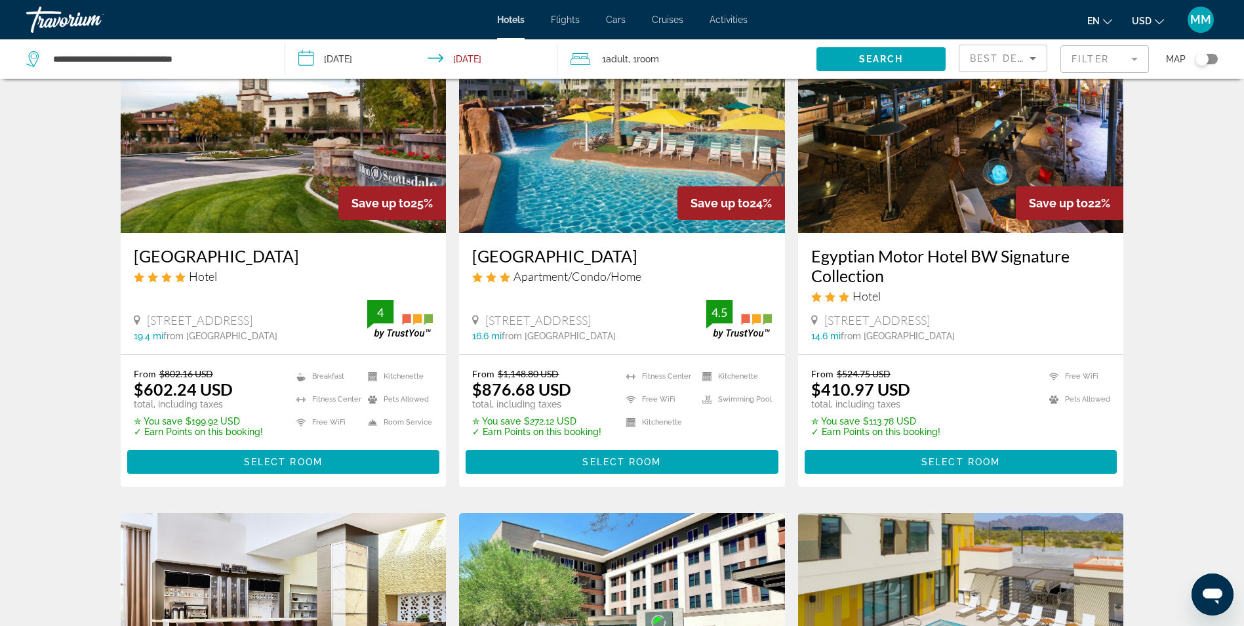
scroll to position [525, 0]
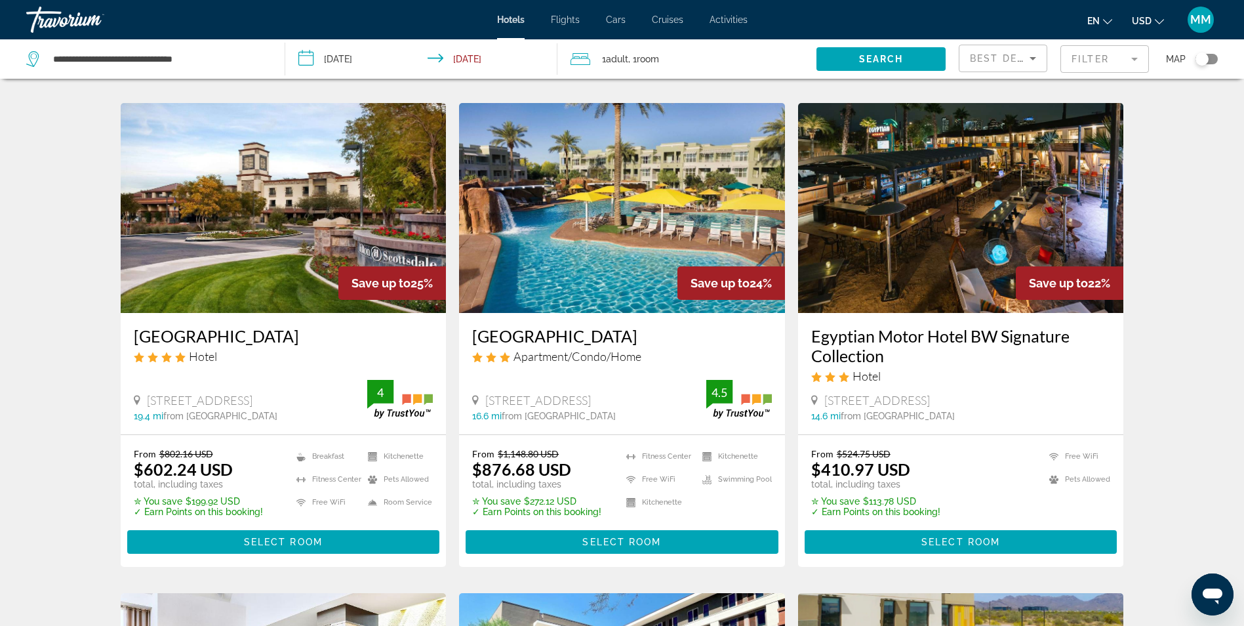
click at [1112, 58] on mat-form-field "Filter" at bounding box center [1105, 59] width 89 height 28
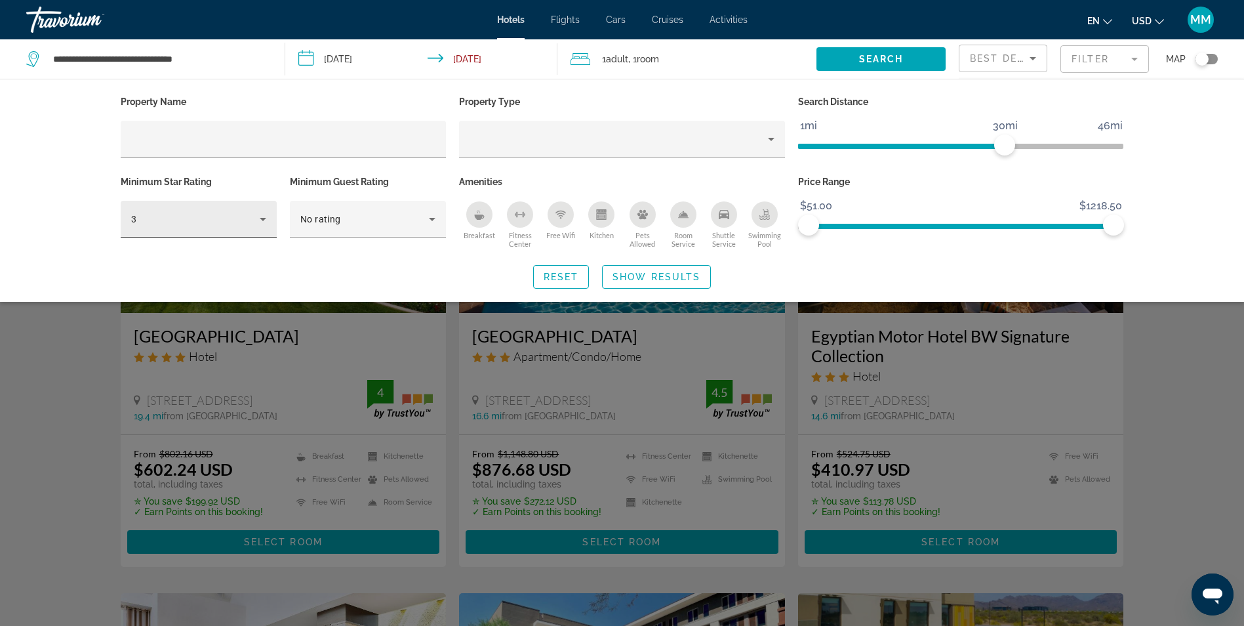
click at [259, 226] on div "3" at bounding box center [198, 219] width 135 height 37
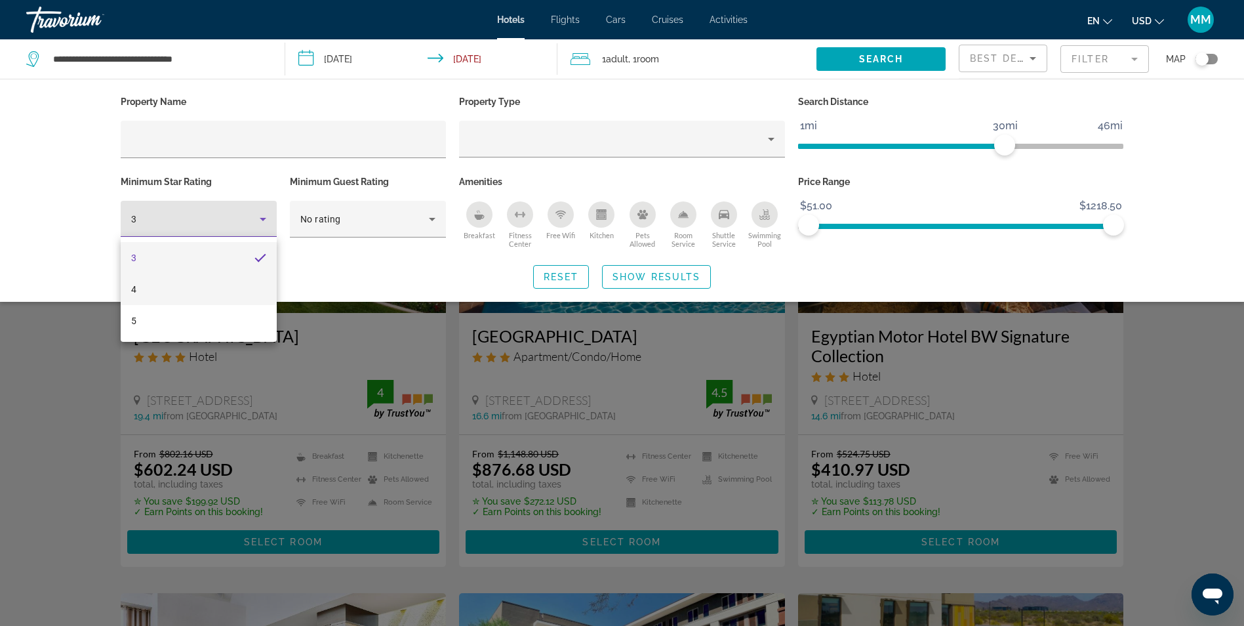
click at [217, 297] on mat-option "4" at bounding box center [199, 289] width 156 height 31
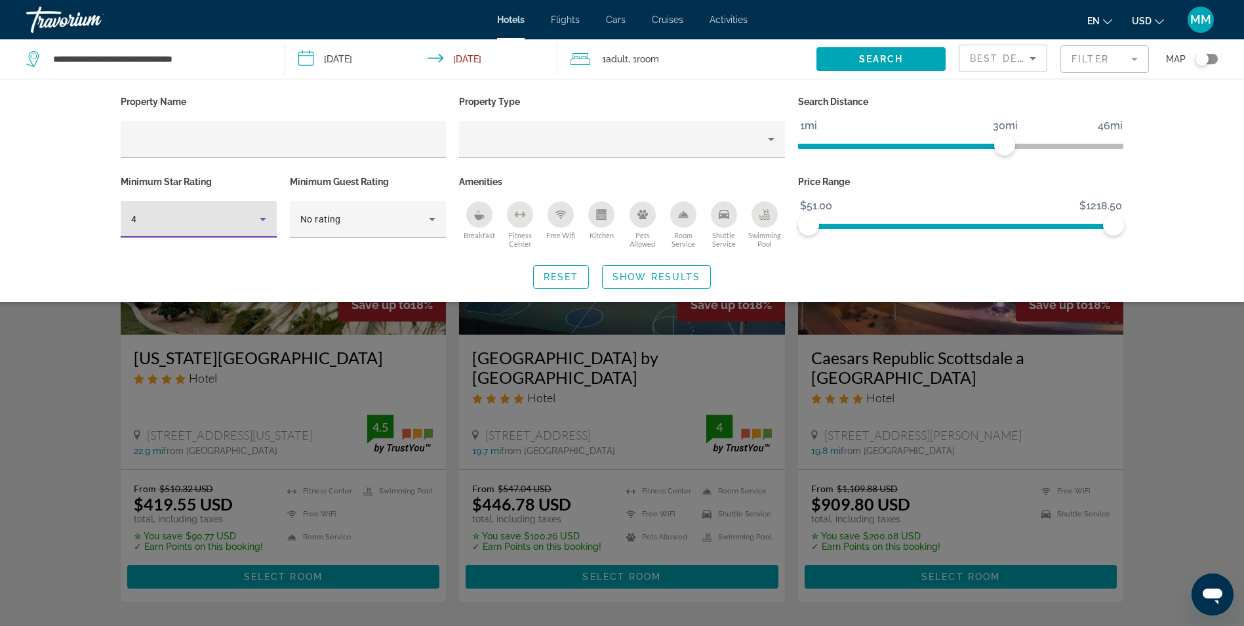
click at [1154, 211] on div "Property Name Property Type Search Distance 1mi 46mi 30mi Minimum Star Rating 4…" at bounding box center [622, 190] width 1244 height 223
click at [1214, 416] on div "Search widget" at bounding box center [622, 411] width 1244 height 429
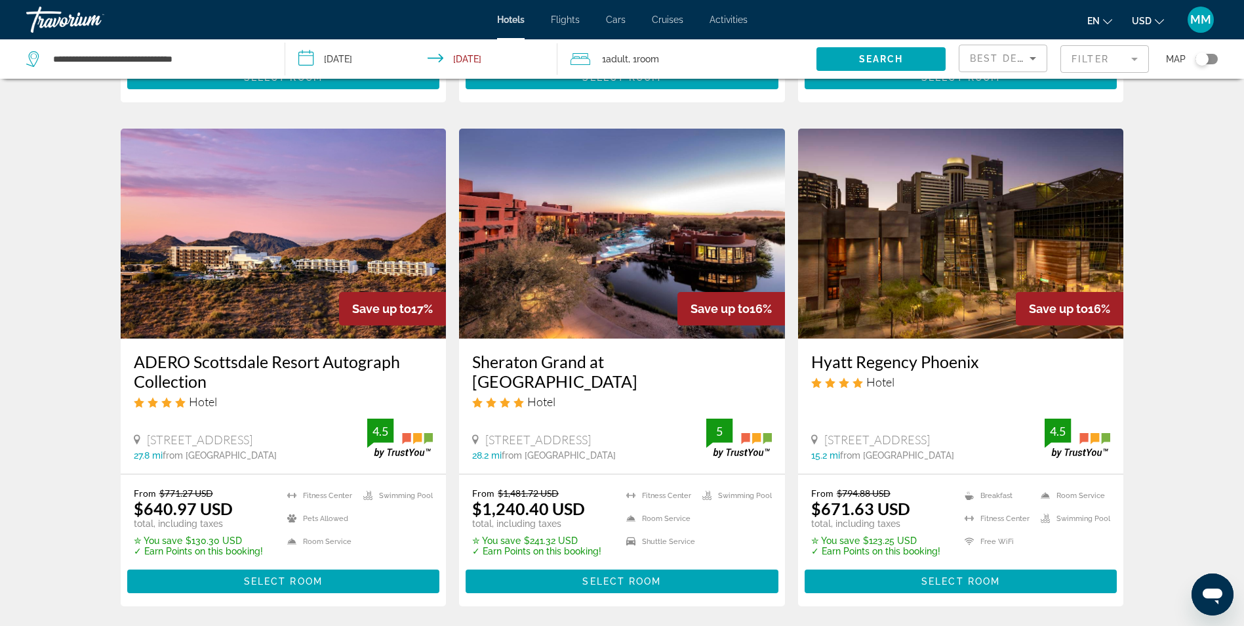
scroll to position [525, 0]
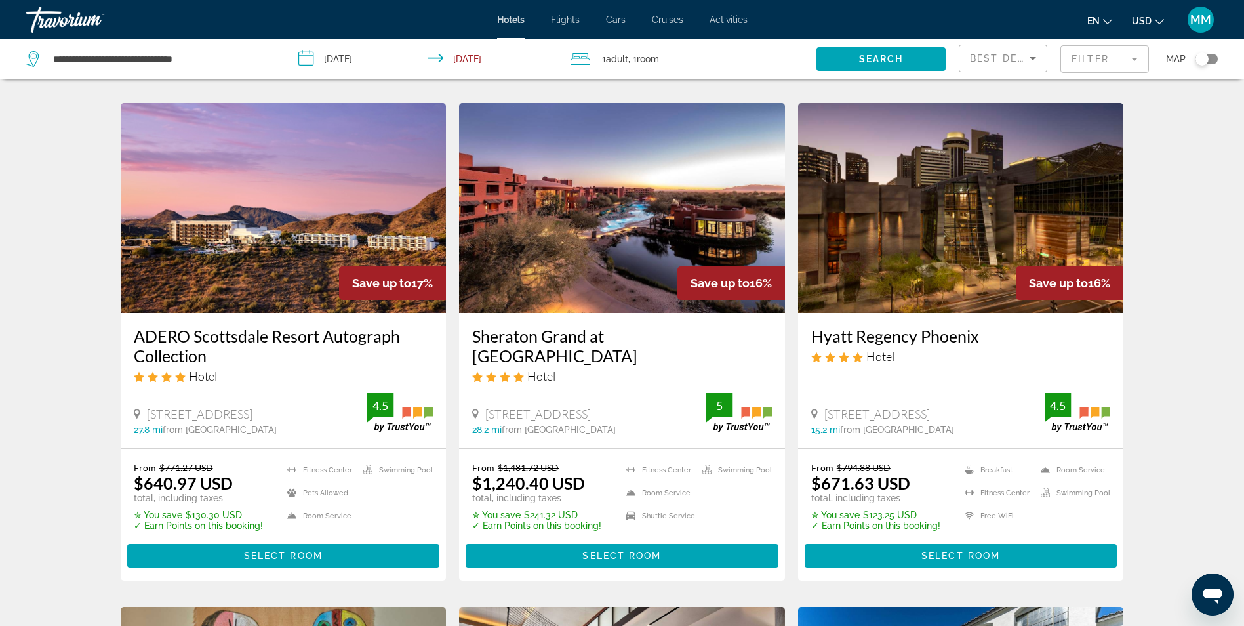
click at [620, 267] on img "Main content" at bounding box center [622, 208] width 326 height 210
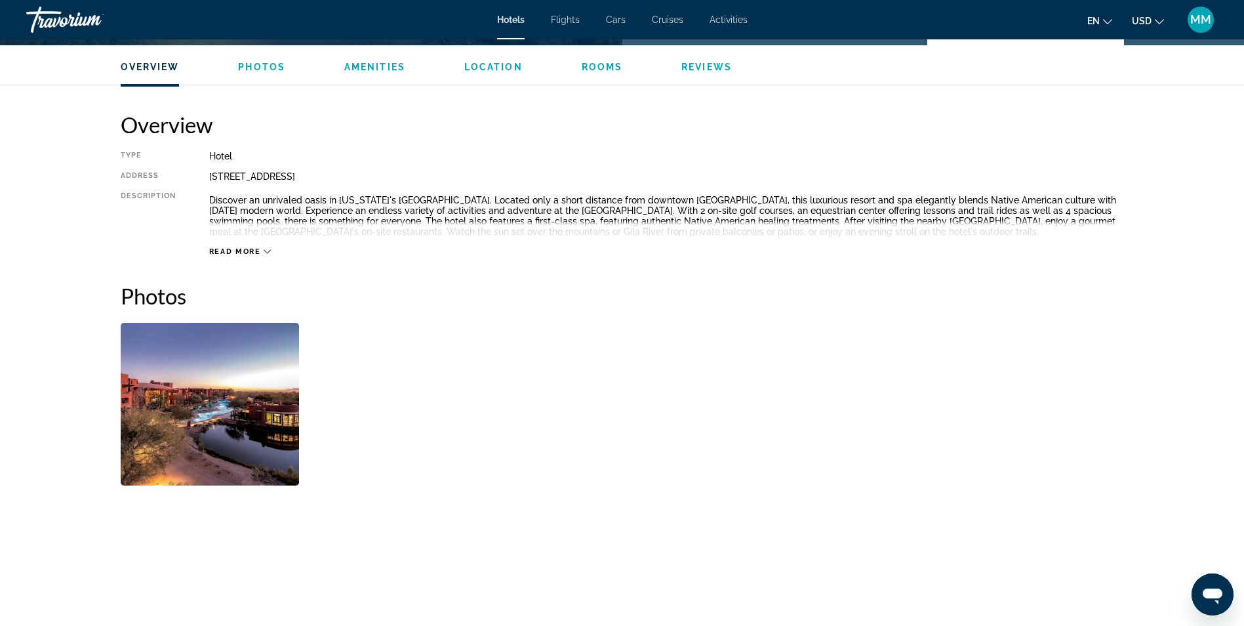
scroll to position [394, 0]
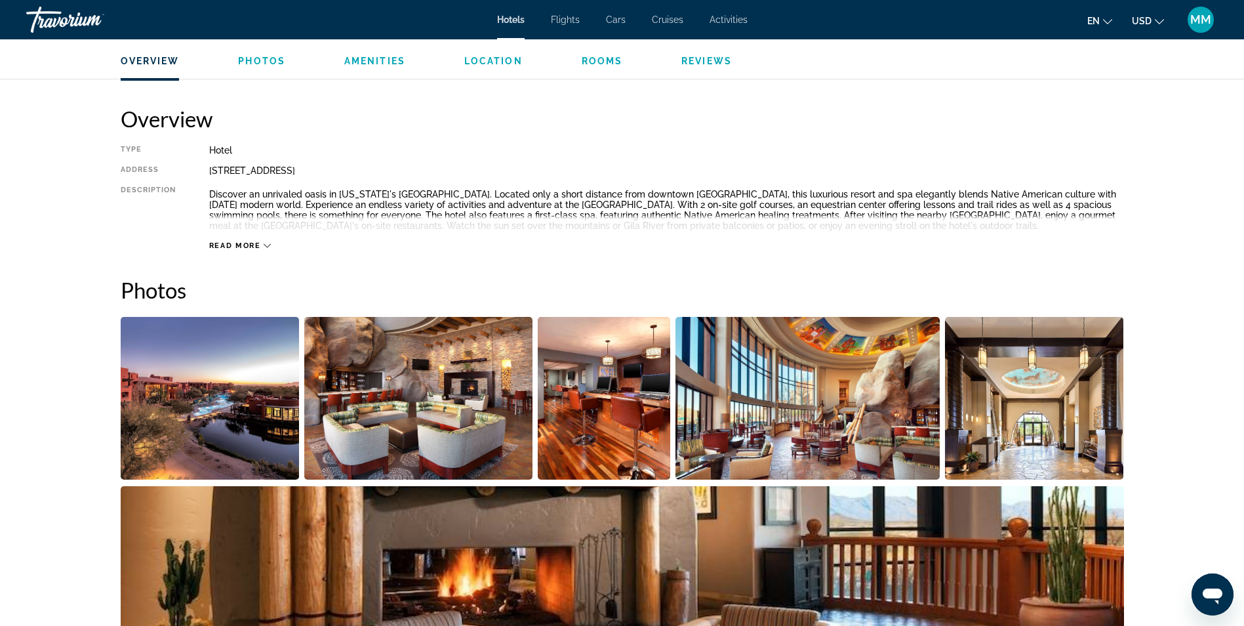
click at [193, 405] on img "Open full-screen image slider" at bounding box center [210, 398] width 179 height 163
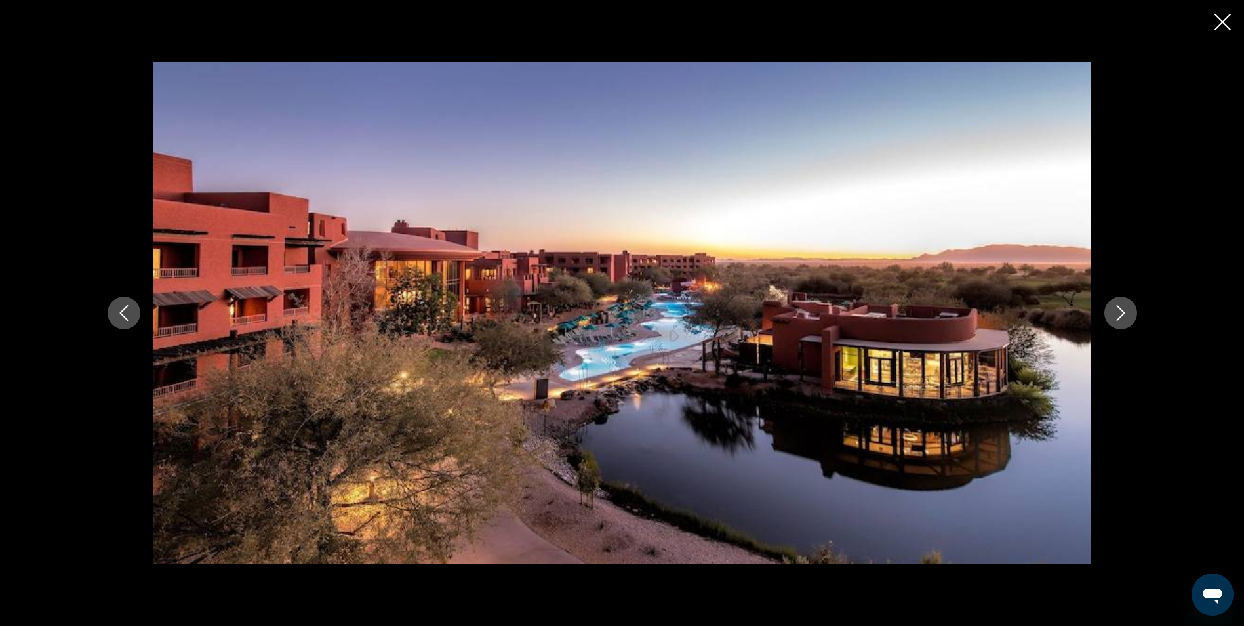
click at [1132, 314] on button "Next image" at bounding box center [1121, 312] width 33 height 33
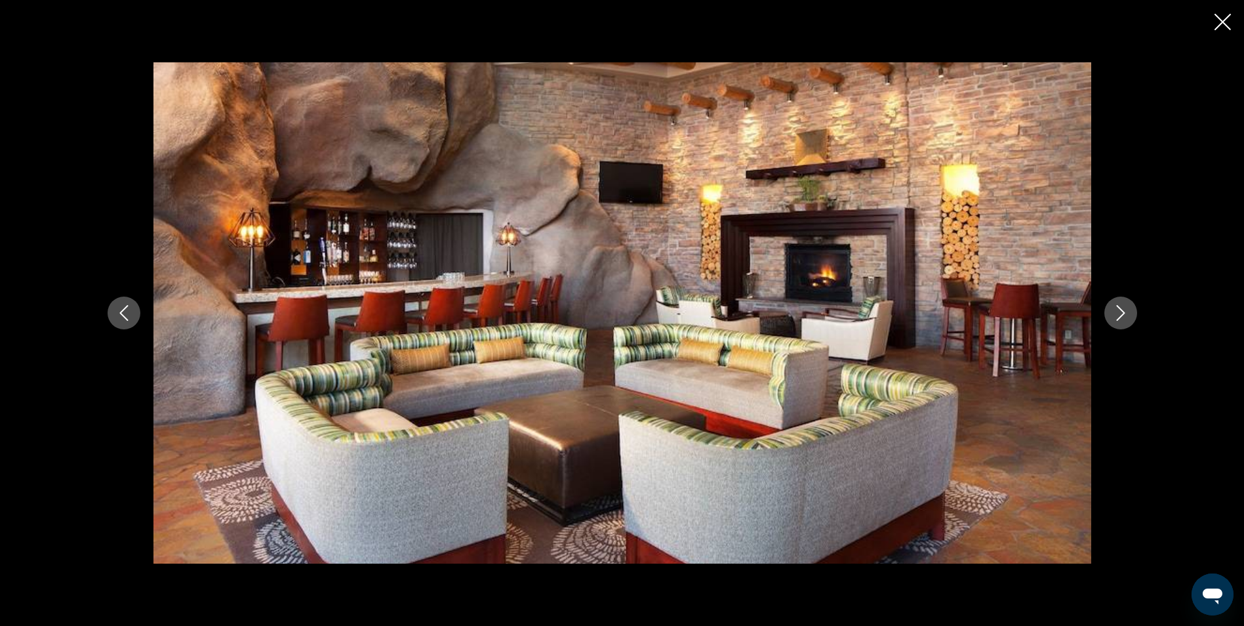
click at [1132, 314] on button "Next image" at bounding box center [1121, 312] width 33 height 33
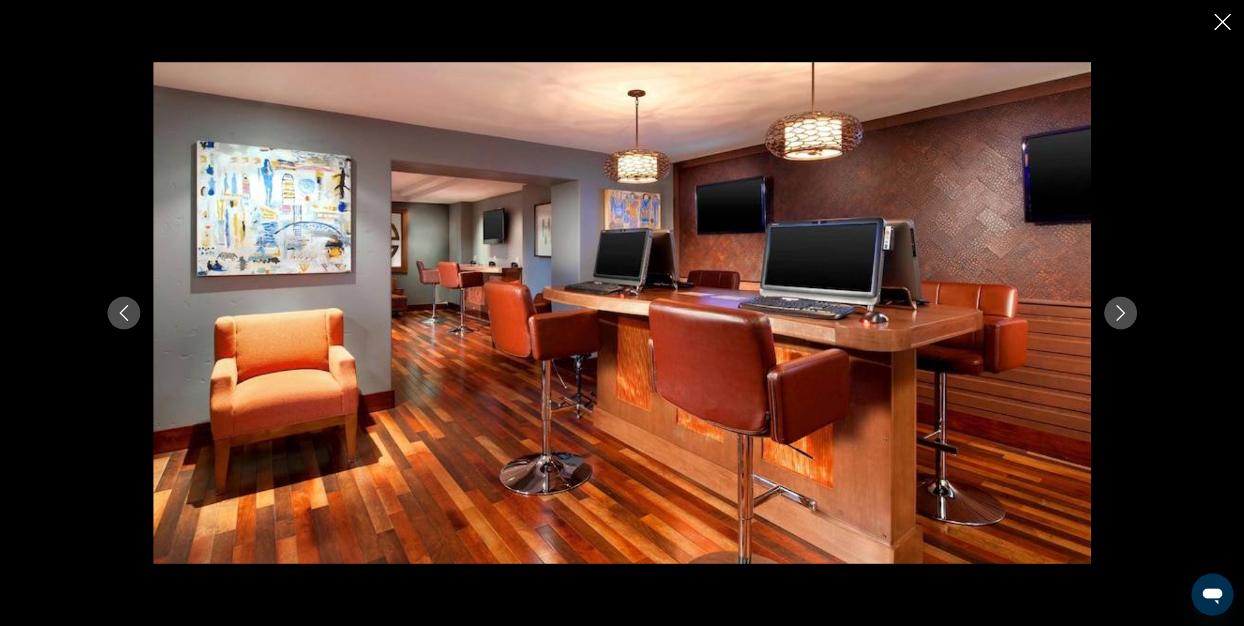
click at [1132, 314] on button "Next image" at bounding box center [1121, 312] width 33 height 33
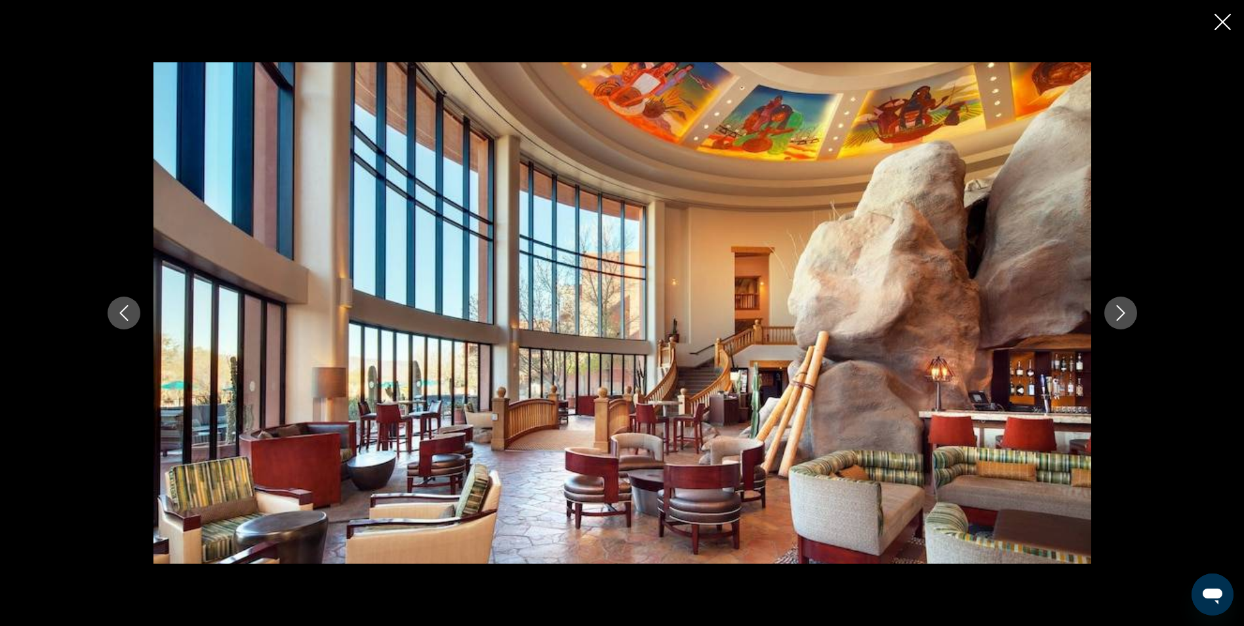
click at [1132, 314] on button "Next image" at bounding box center [1121, 312] width 33 height 33
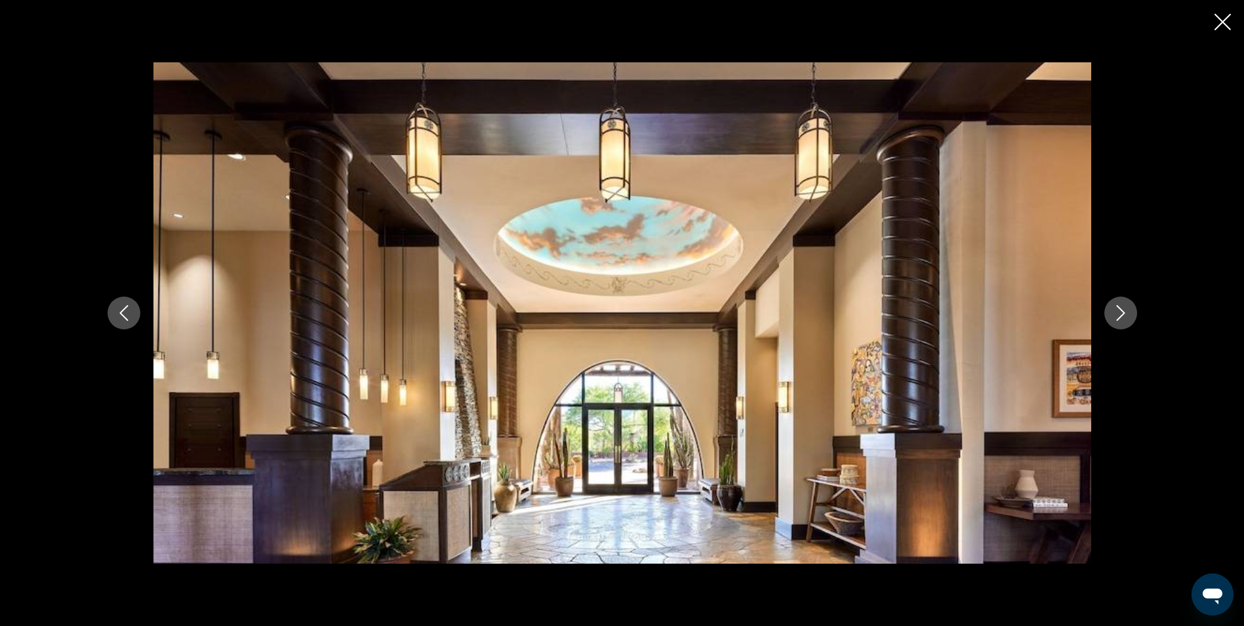
click at [1132, 314] on button "Next image" at bounding box center [1121, 312] width 33 height 33
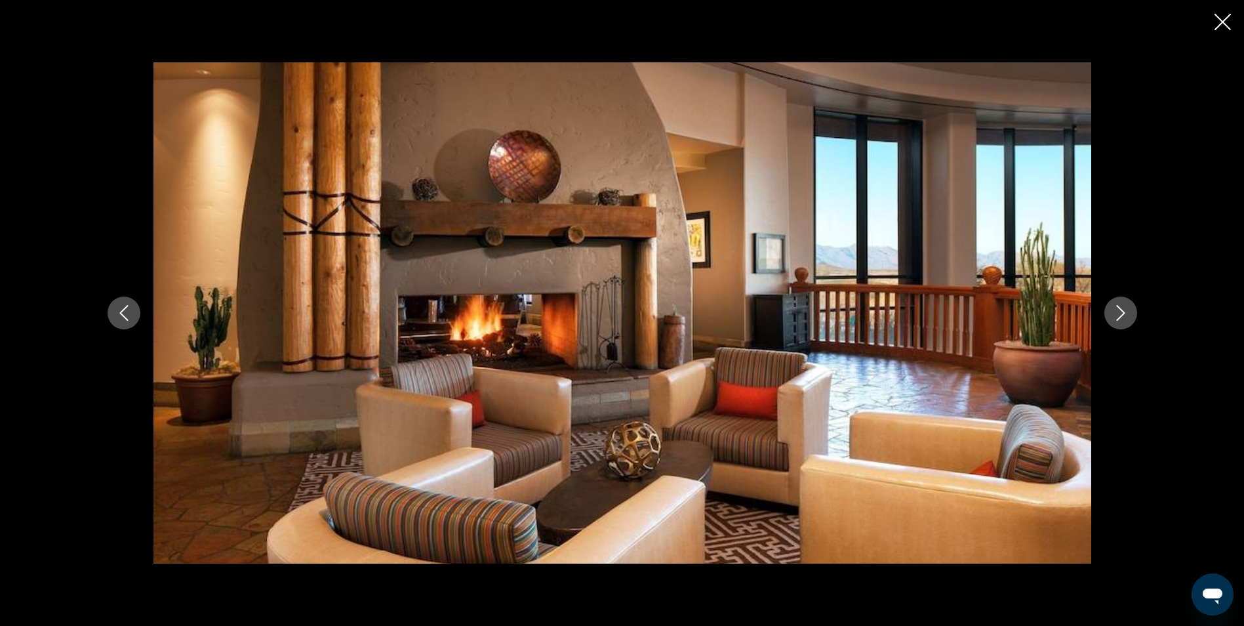
click at [1132, 314] on button "Next image" at bounding box center [1121, 312] width 33 height 33
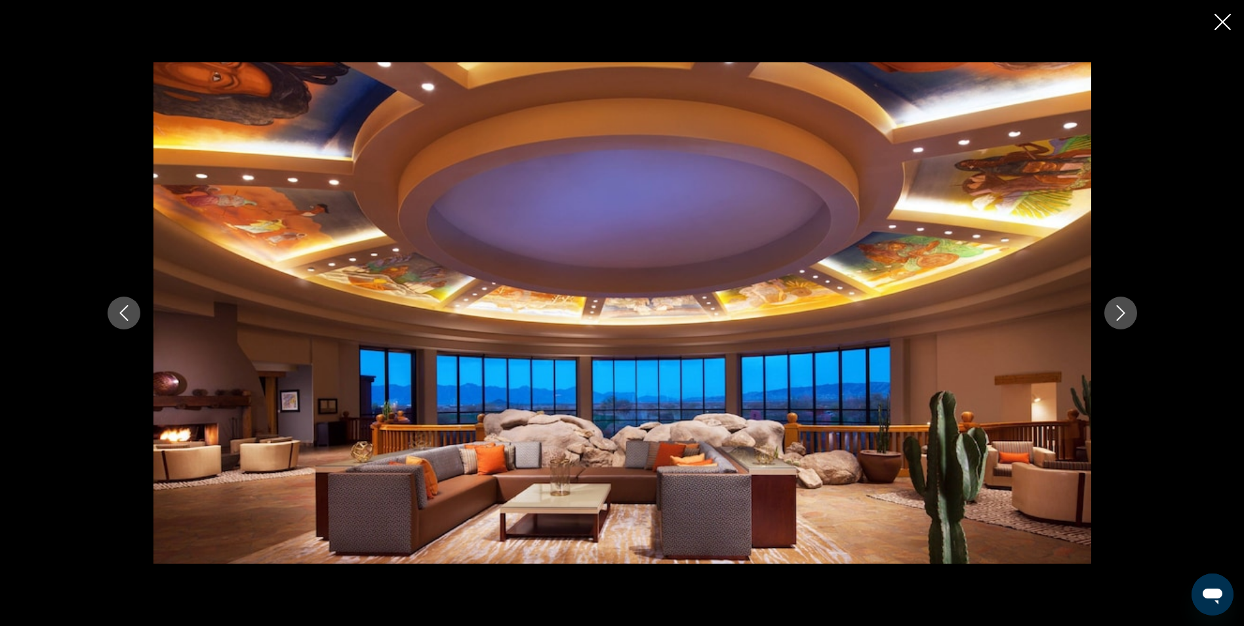
click at [1132, 314] on button "Next image" at bounding box center [1121, 312] width 33 height 33
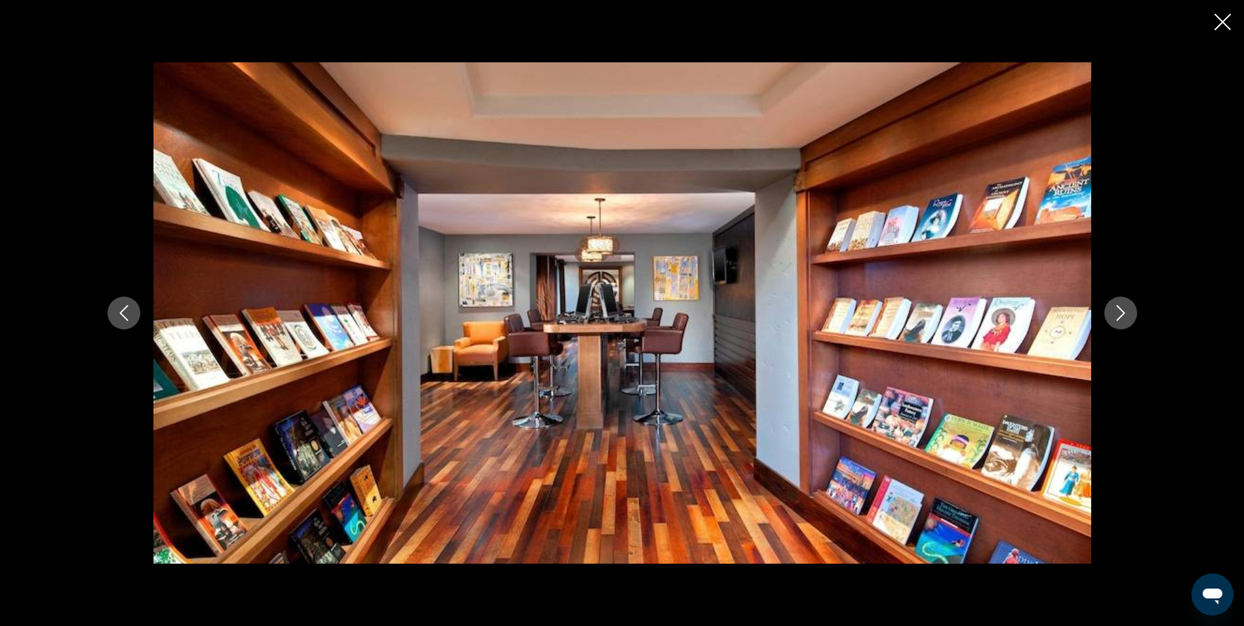
click at [1132, 314] on button "Next image" at bounding box center [1121, 312] width 33 height 33
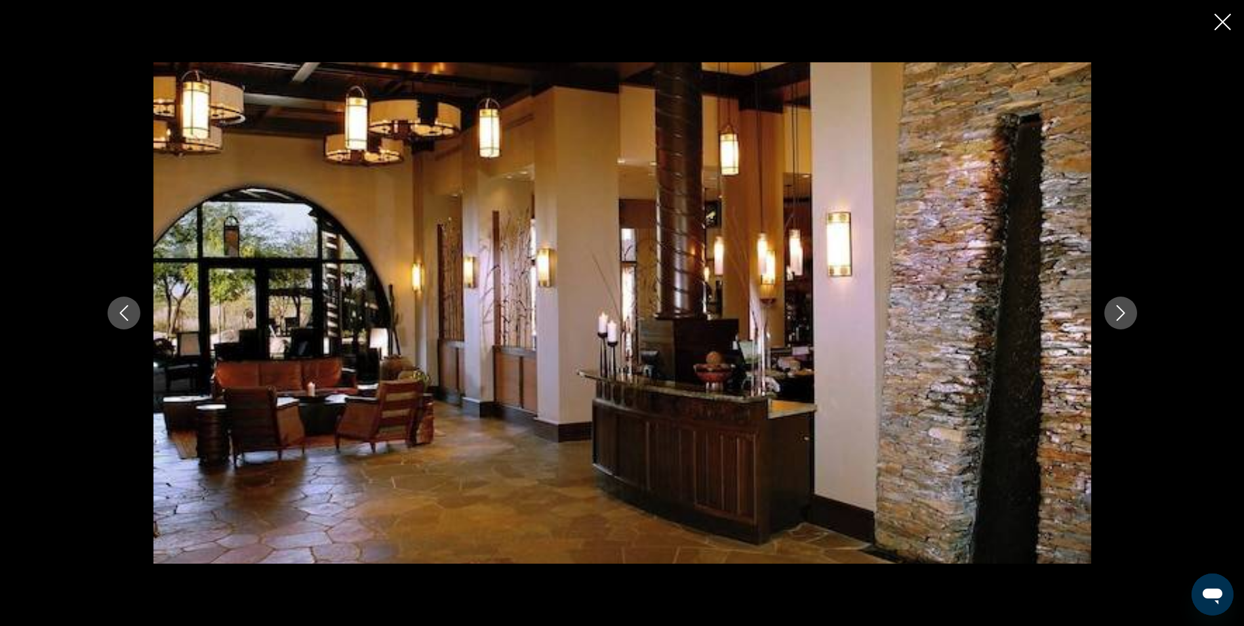
click at [1132, 314] on button "Next image" at bounding box center [1121, 312] width 33 height 33
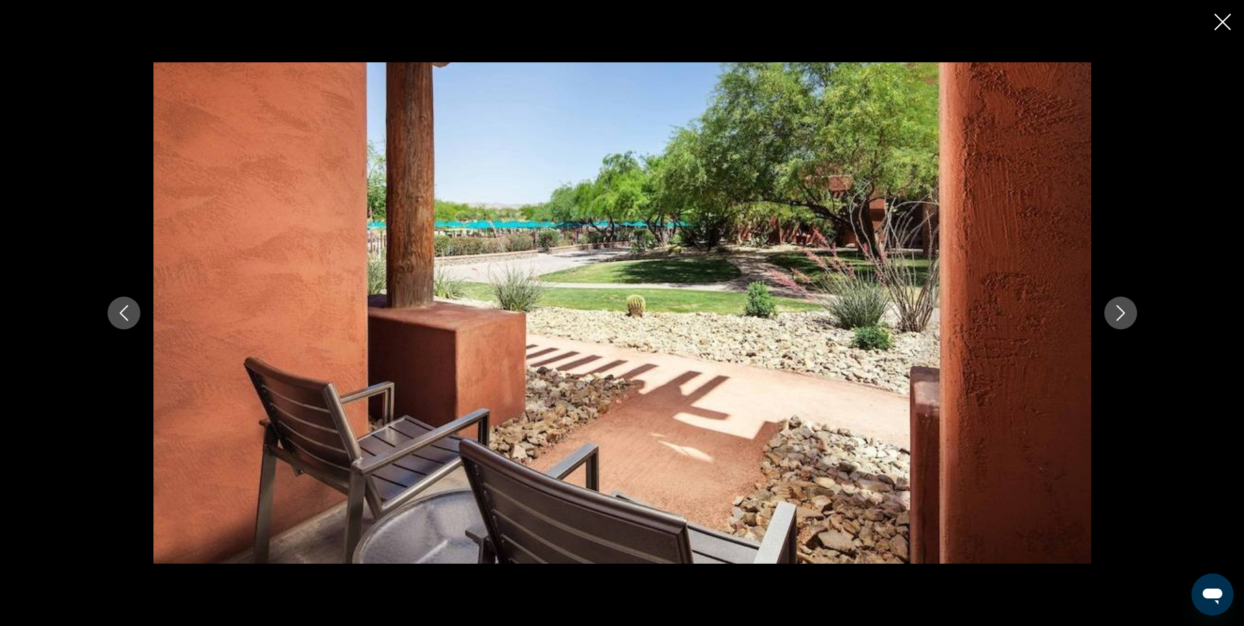
click at [1132, 314] on button "Next image" at bounding box center [1121, 312] width 33 height 33
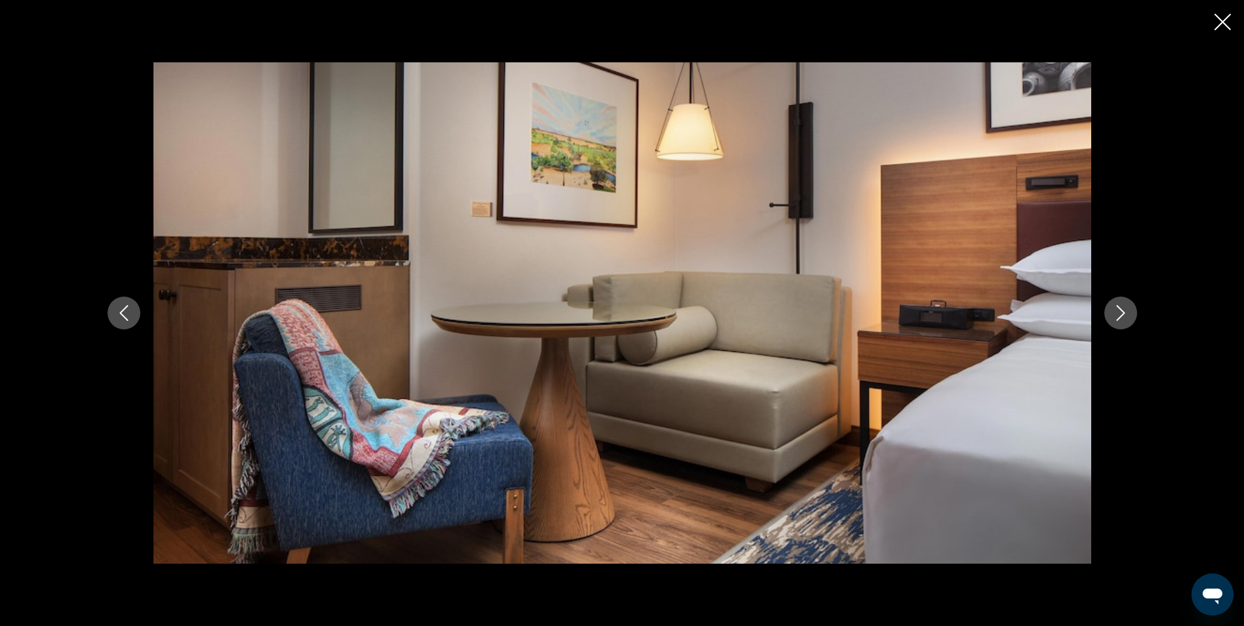
click at [1132, 314] on button "Next image" at bounding box center [1121, 312] width 33 height 33
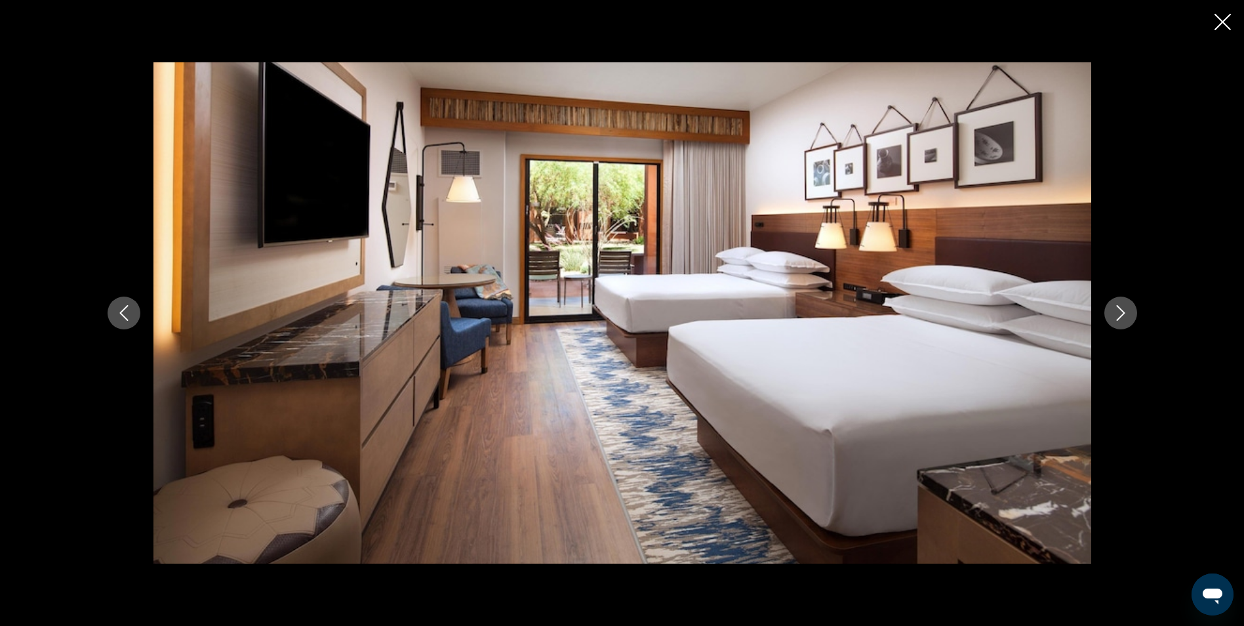
click at [1132, 314] on button "Next image" at bounding box center [1121, 312] width 33 height 33
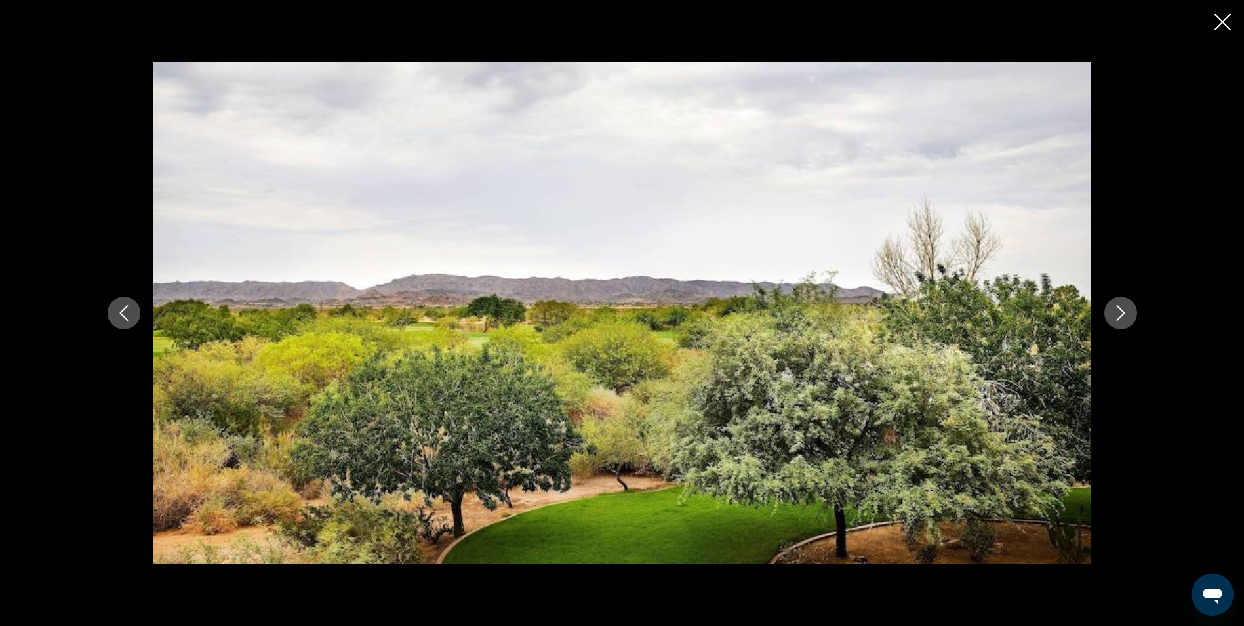
click at [1132, 314] on button "Next image" at bounding box center [1121, 312] width 33 height 33
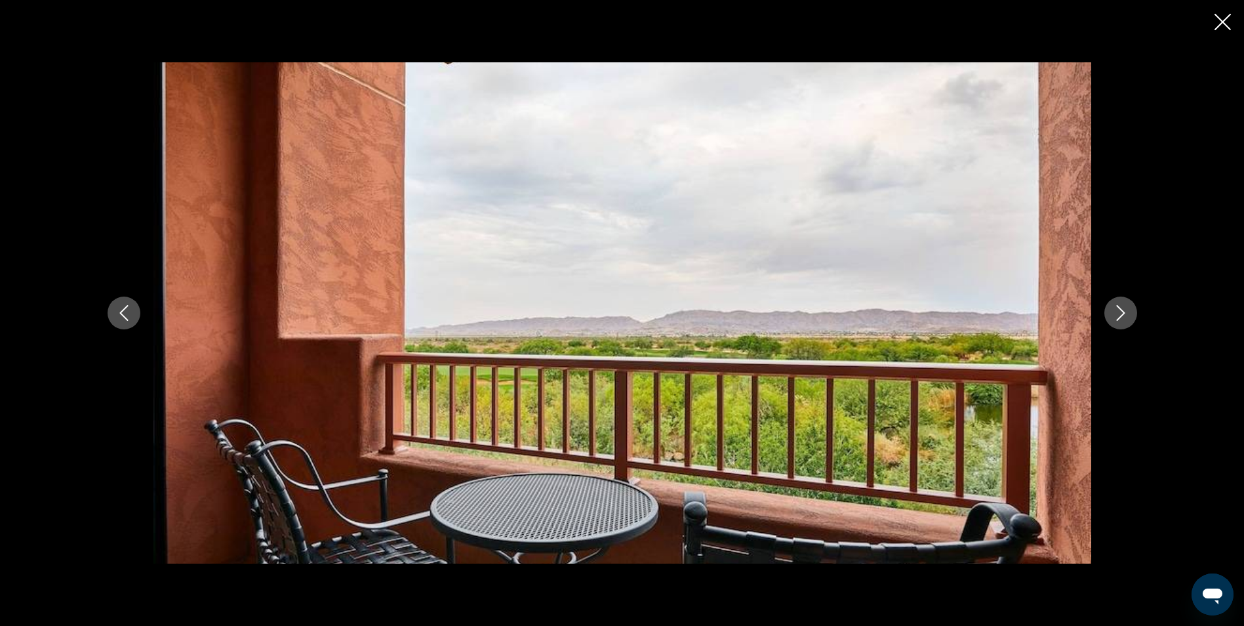
click at [1132, 314] on button "Next image" at bounding box center [1121, 312] width 33 height 33
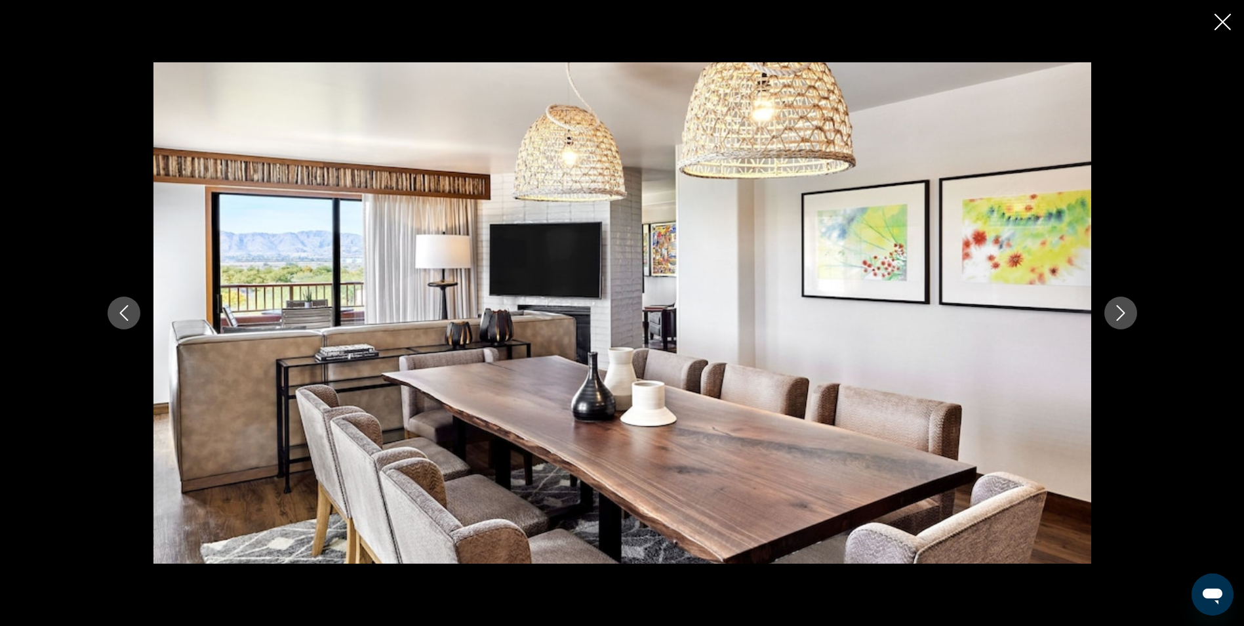
click at [1132, 314] on button "Next image" at bounding box center [1121, 312] width 33 height 33
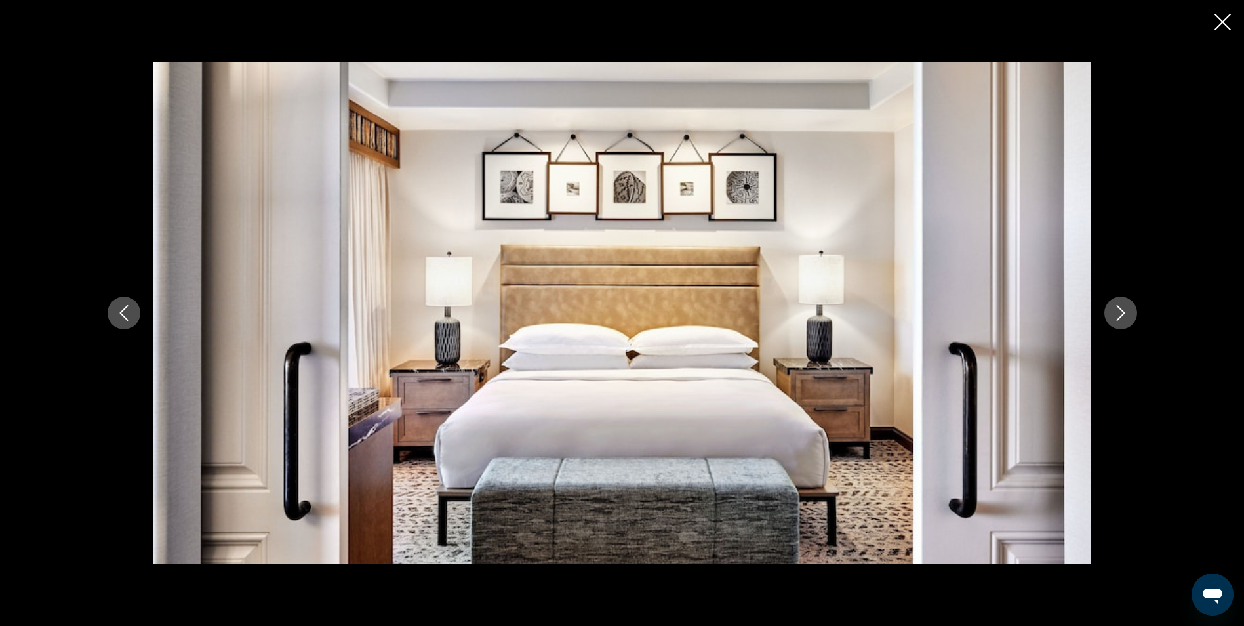
click at [1132, 314] on button "Next image" at bounding box center [1121, 312] width 33 height 33
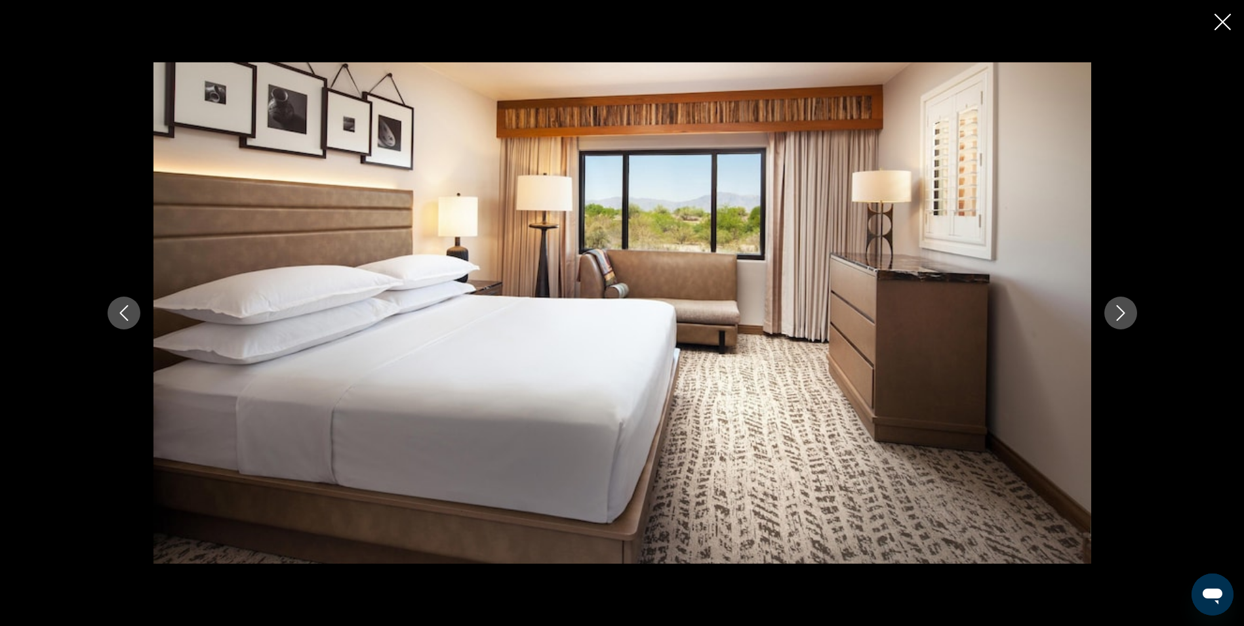
click at [1132, 314] on button "Next image" at bounding box center [1121, 312] width 33 height 33
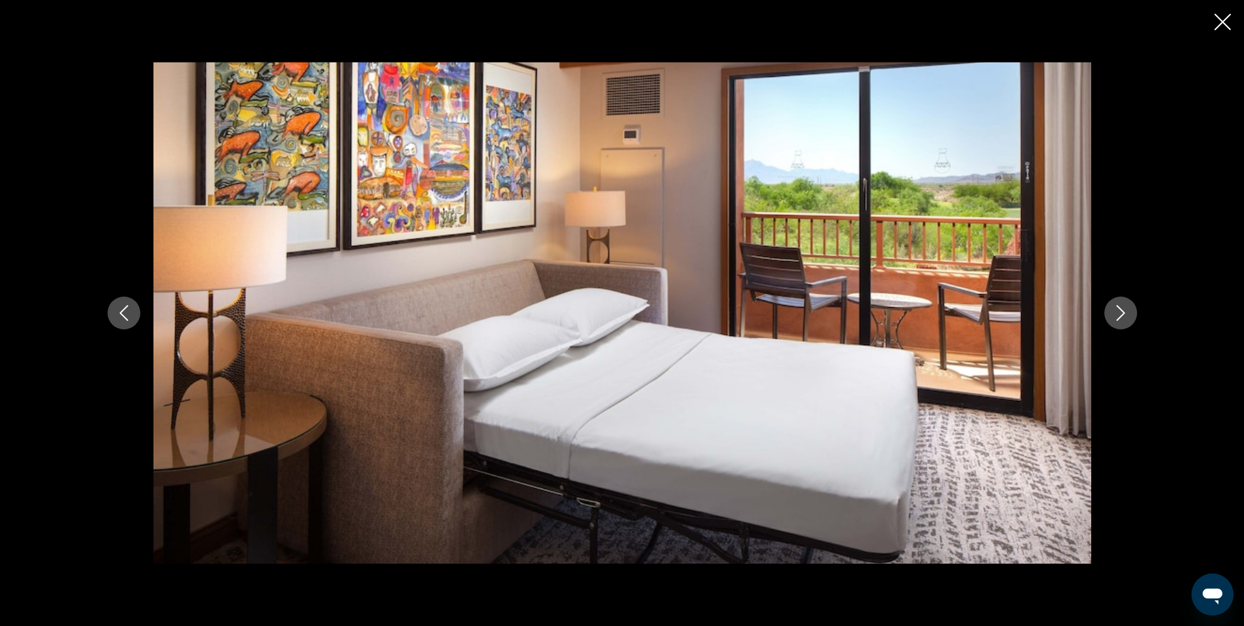
click at [1132, 314] on button "Next image" at bounding box center [1121, 312] width 33 height 33
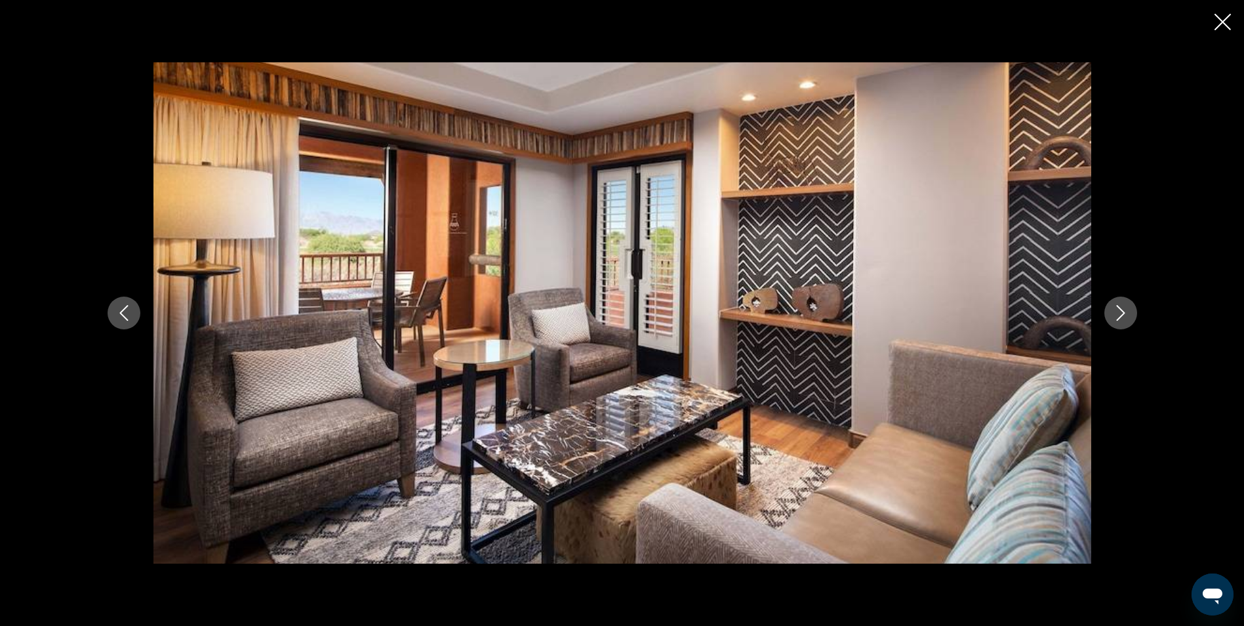
click at [1132, 314] on button "Next image" at bounding box center [1121, 312] width 33 height 33
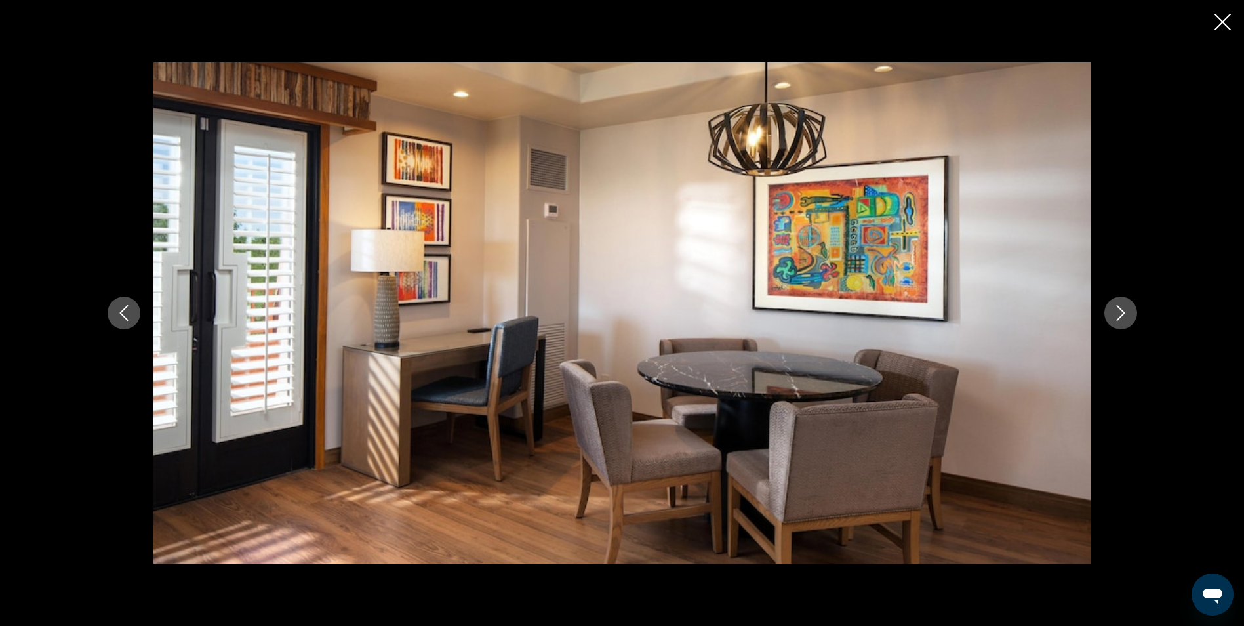
click at [1132, 314] on button "Next image" at bounding box center [1121, 312] width 33 height 33
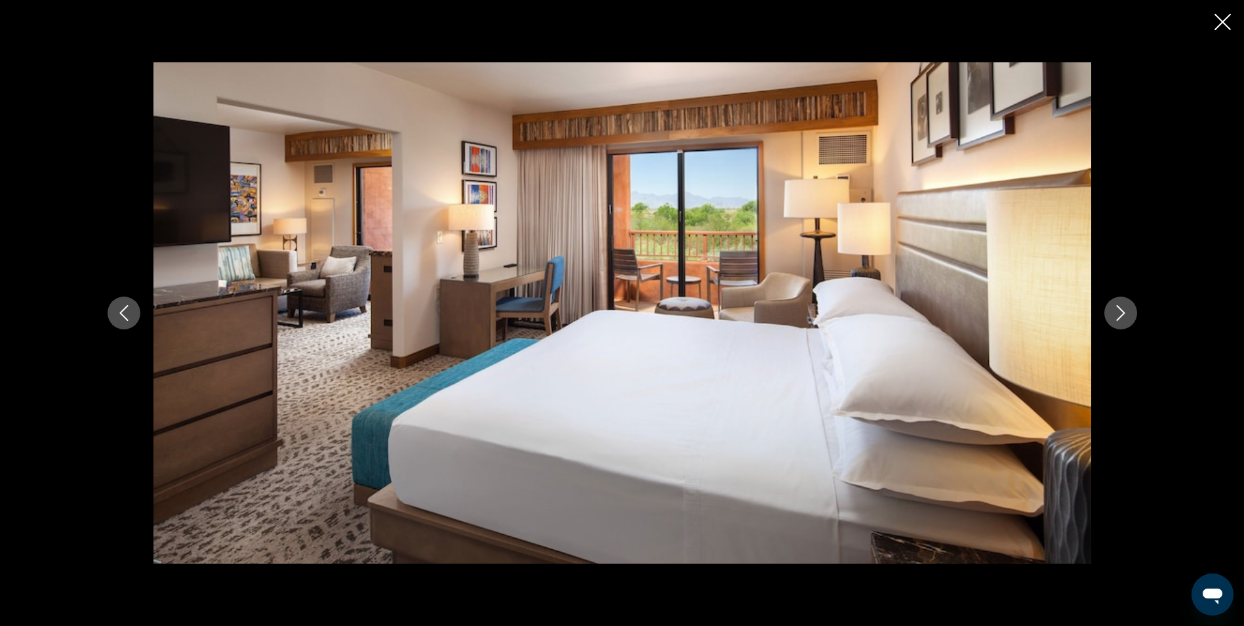
click at [1132, 314] on button "Next image" at bounding box center [1121, 312] width 33 height 33
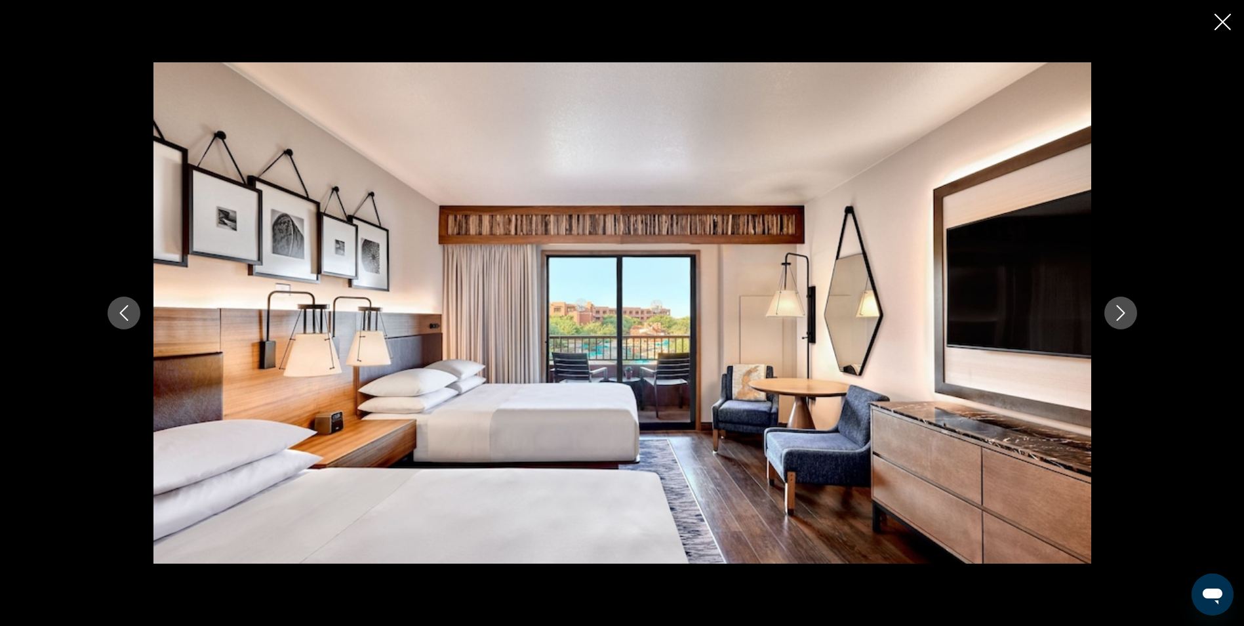
click at [1132, 314] on button "Next image" at bounding box center [1121, 312] width 33 height 33
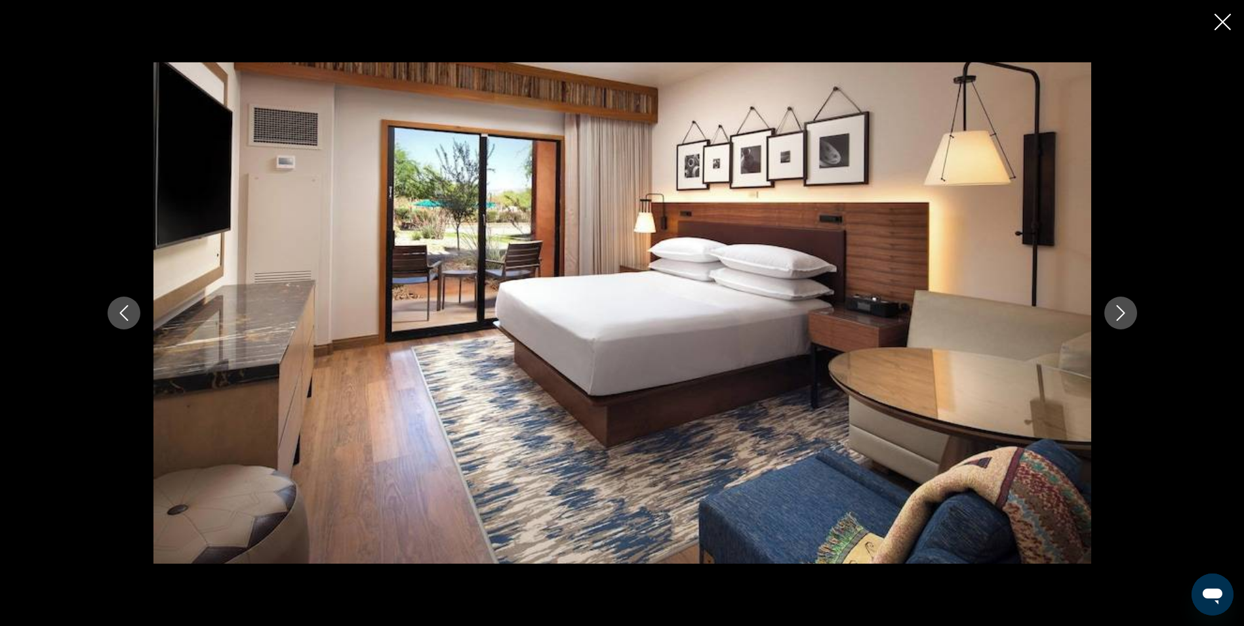
click at [1132, 314] on button "Next image" at bounding box center [1121, 312] width 33 height 33
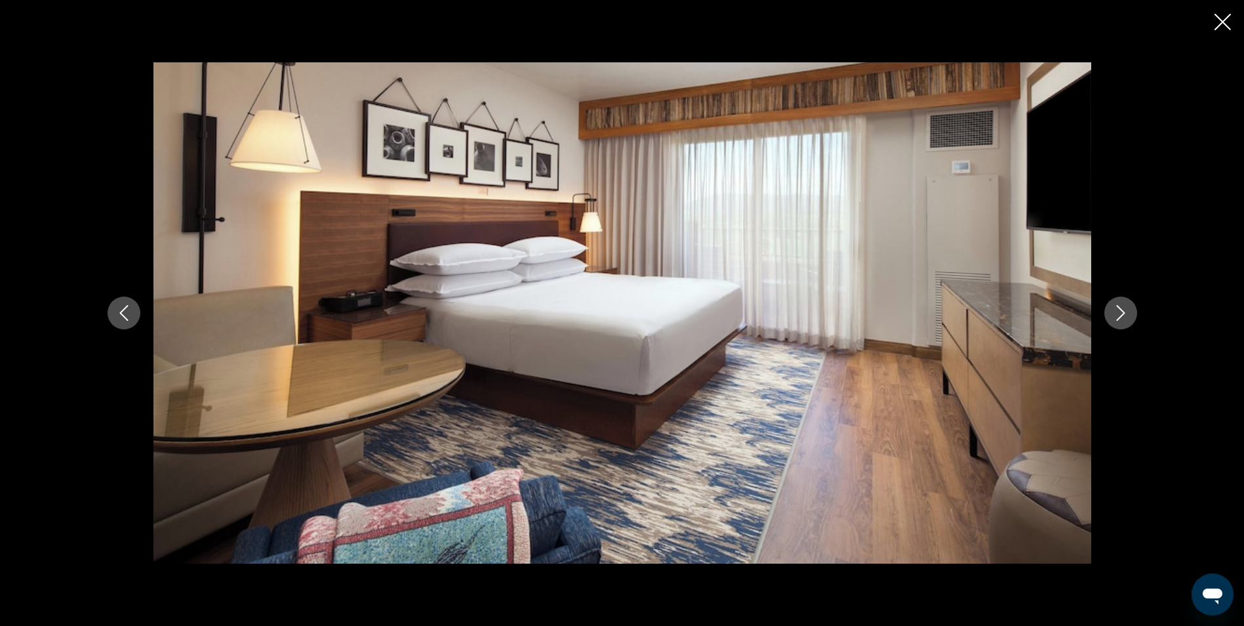
click at [1132, 314] on button "Next image" at bounding box center [1121, 312] width 33 height 33
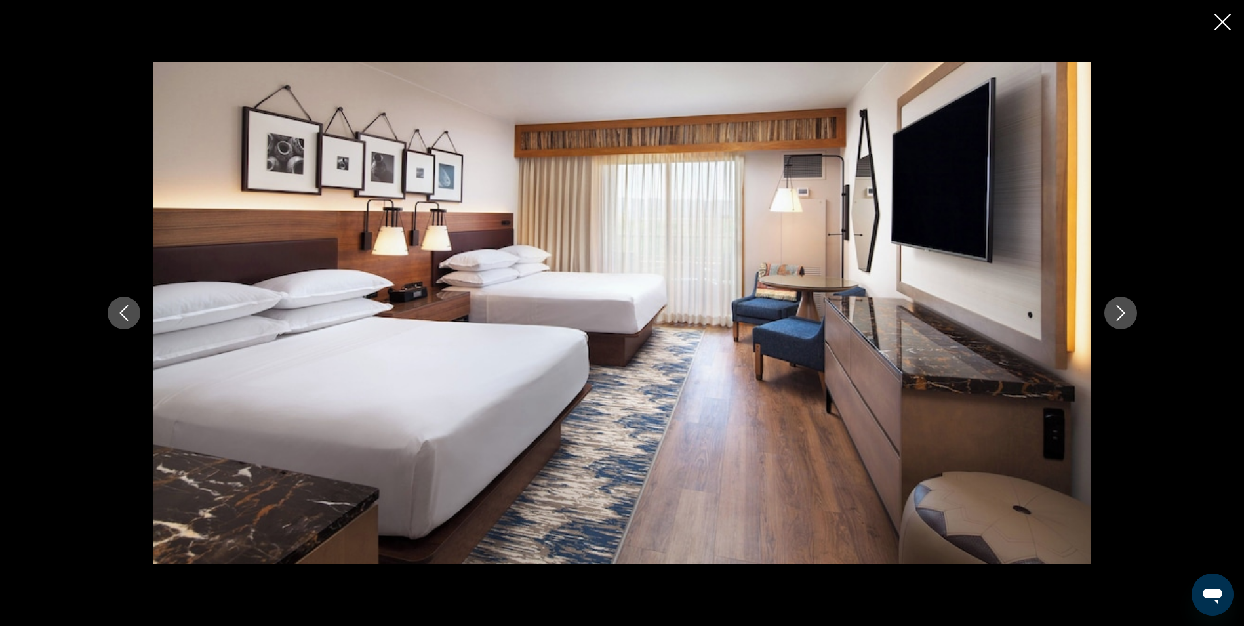
click at [1132, 314] on button "Next image" at bounding box center [1121, 312] width 33 height 33
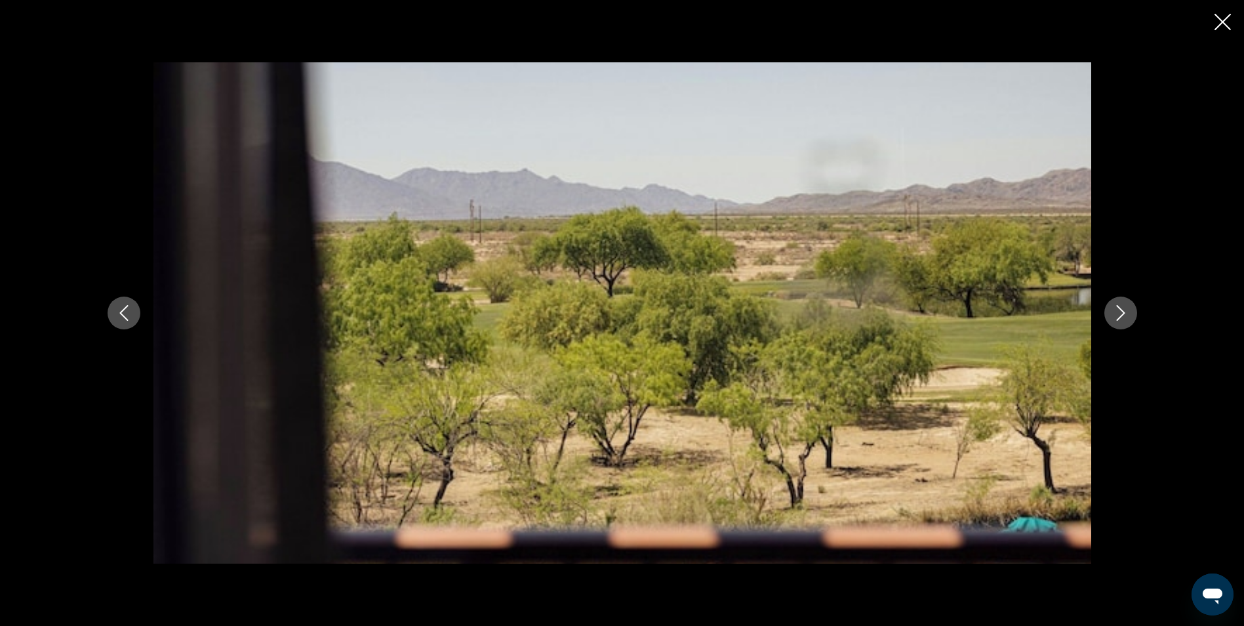
click at [1132, 314] on button "Next image" at bounding box center [1121, 312] width 33 height 33
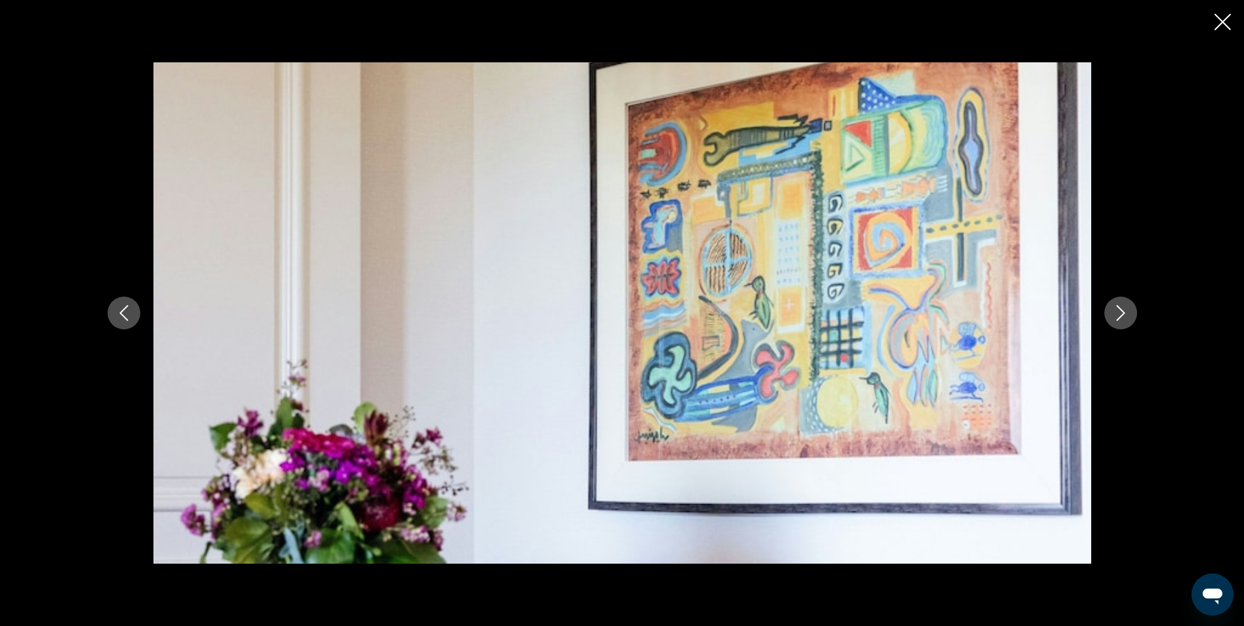
click at [1132, 314] on button "Next image" at bounding box center [1121, 312] width 33 height 33
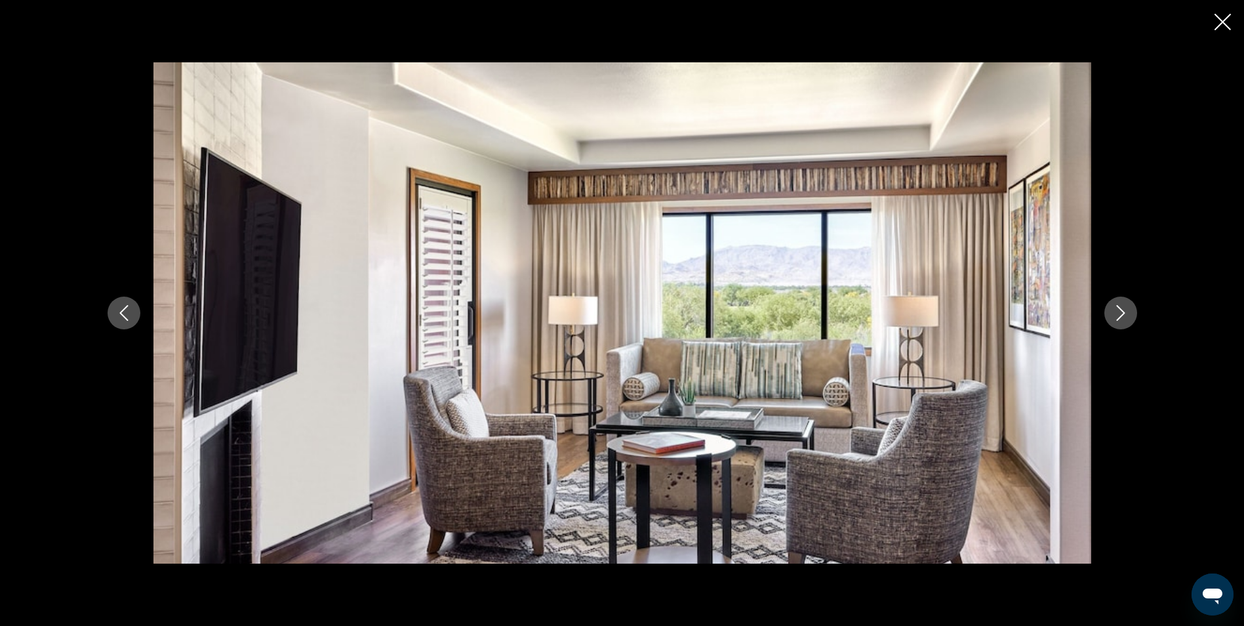
click at [1132, 314] on button "Next image" at bounding box center [1121, 312] width 33 height 33
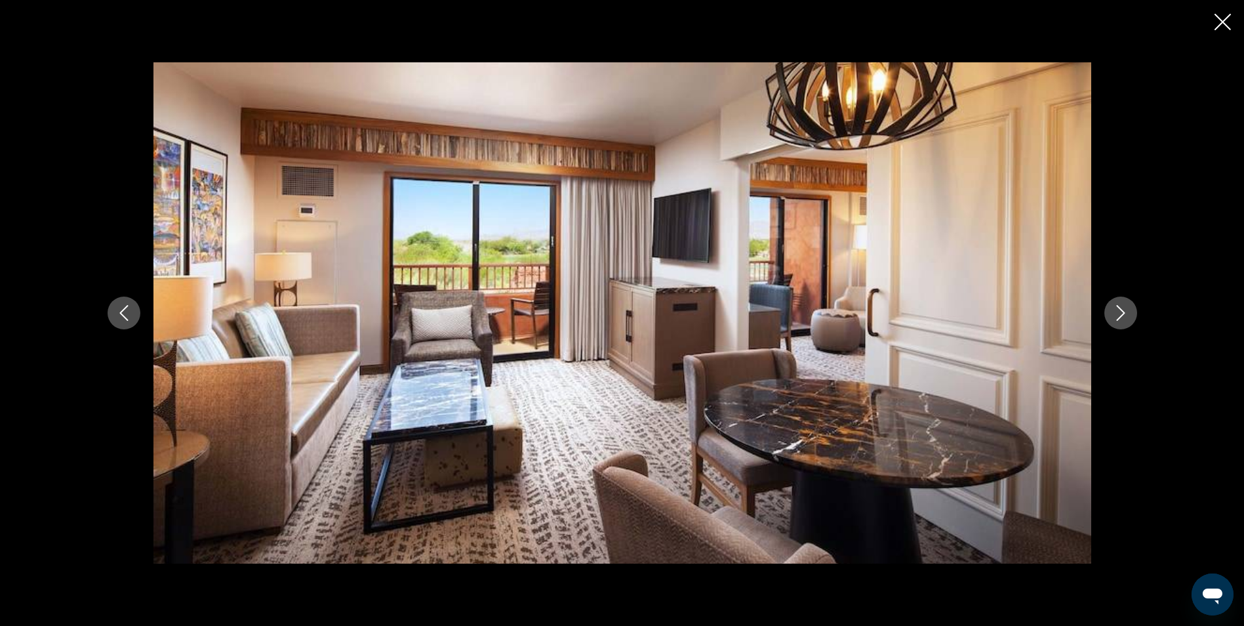
click at [1132, 314] on button "Next image" at bounding box center [1121, 312] width 33 height 33
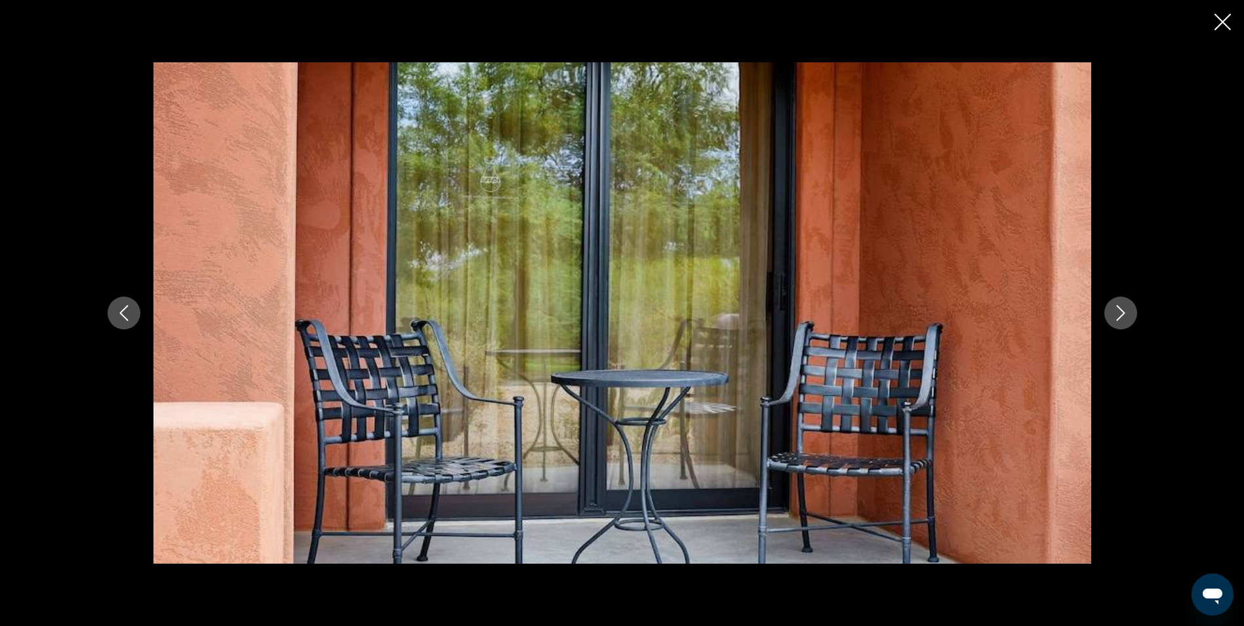
click at [1132, 314] on button "Next image" at bounding box center [1121, 312] width 33 height 33
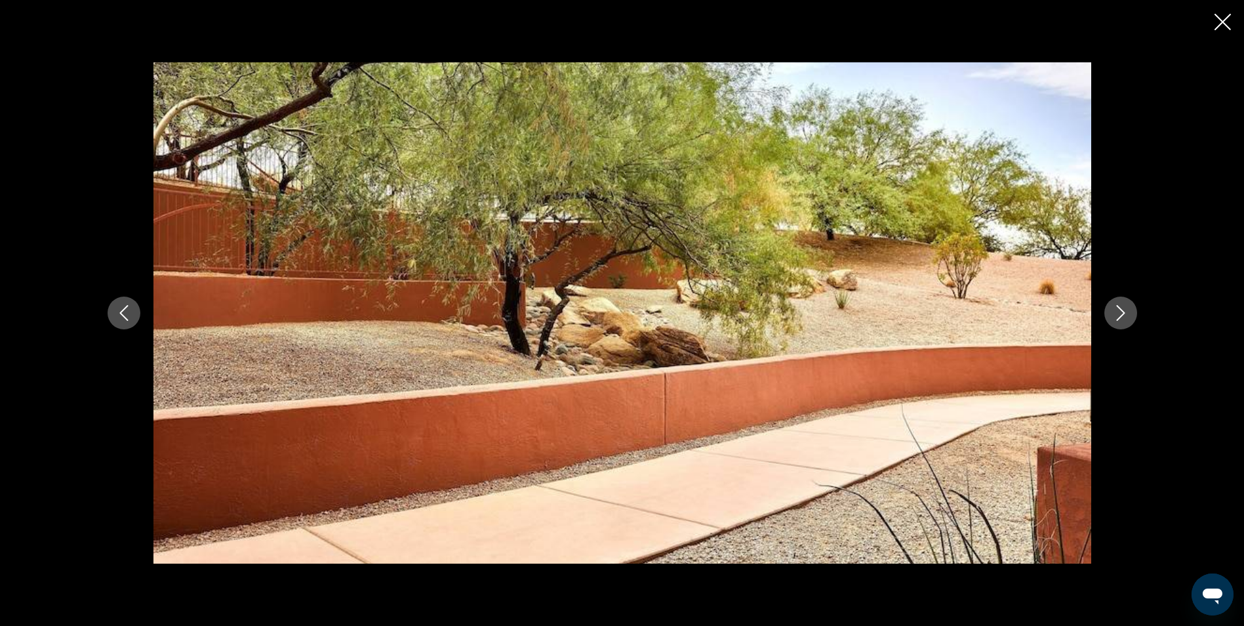
click at [1132, 314] on button "Next image" at bounding box center [1121, 312] width 33 height 33
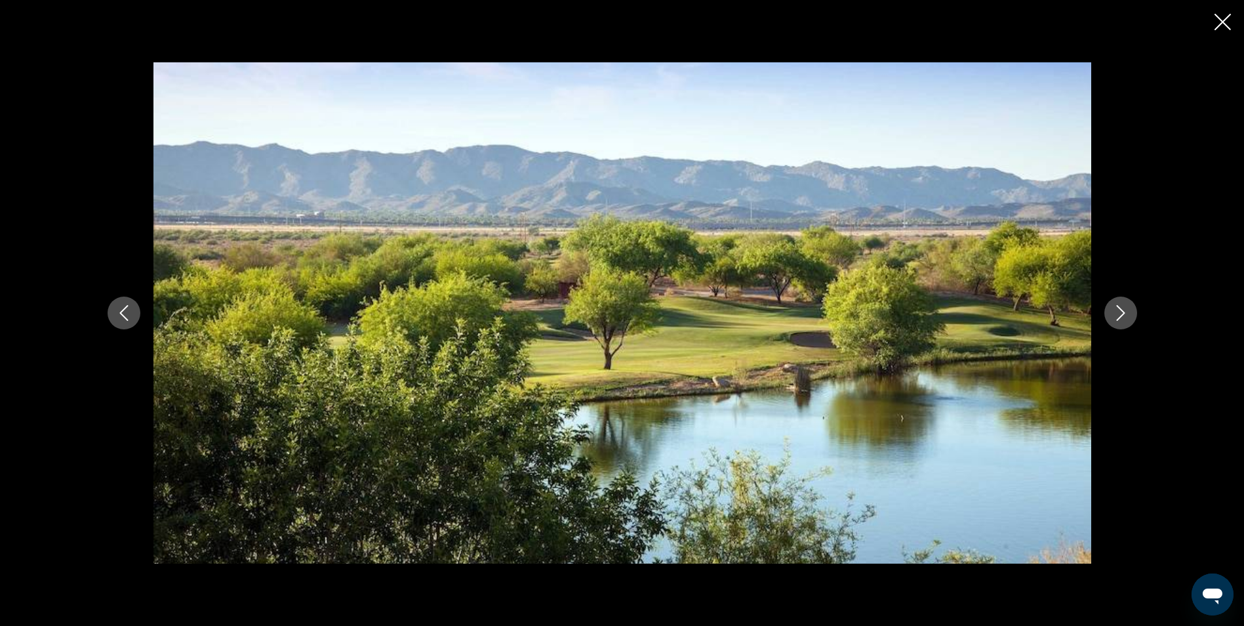
click at [1132, 314] on button "Next image" at bounding box center [1121, 312] width 33 height 33
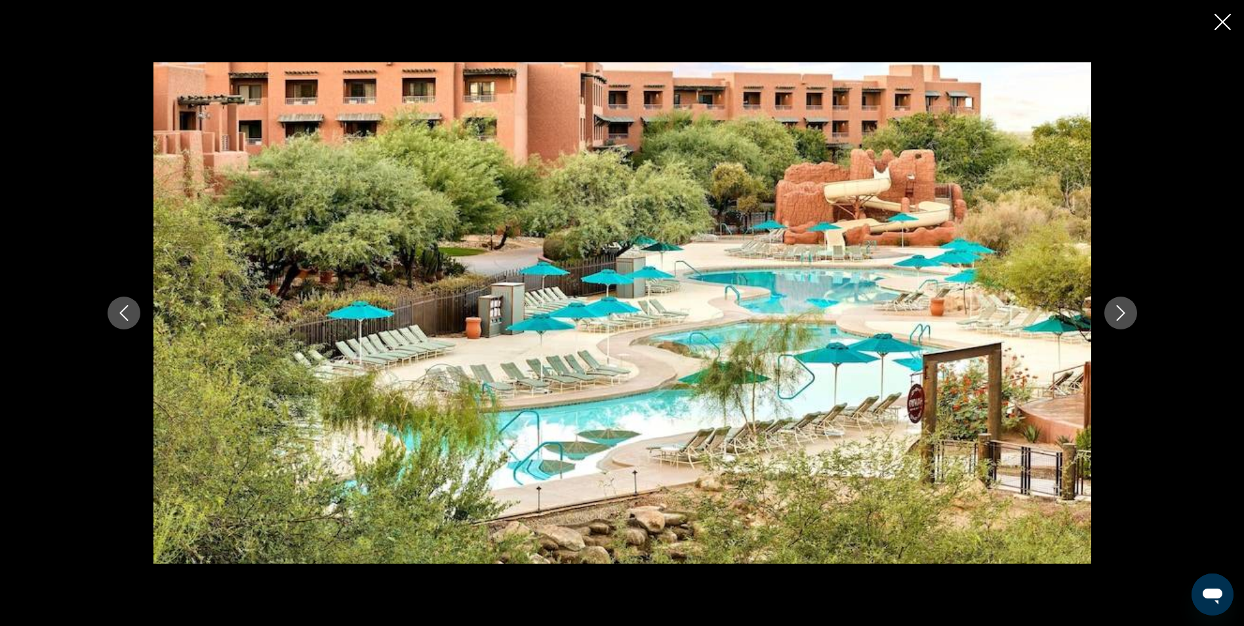
click at [1132, 314] on button "Next image" at bounding box center [1121, 312] width 33 height 33
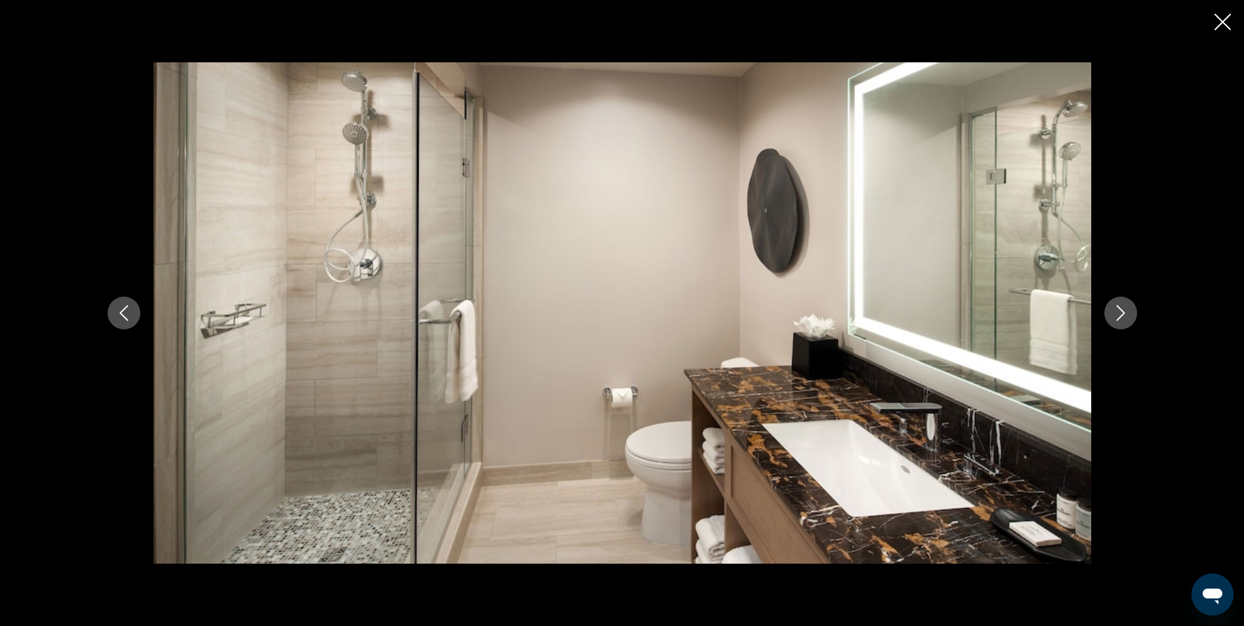
click at [1132, 314] on button "Next image" at bounding box center [1121, 312] width 33 height 33
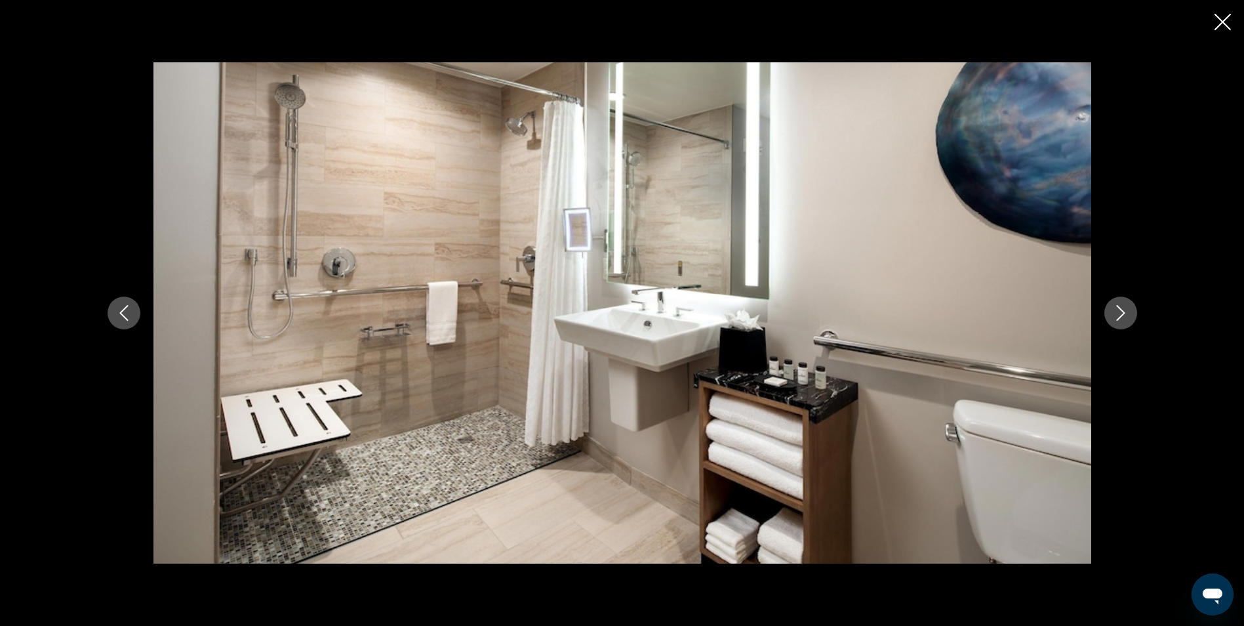
click at [1132, 314] on button "Next image" at bounding box center [1121, 312] width 33 height 33
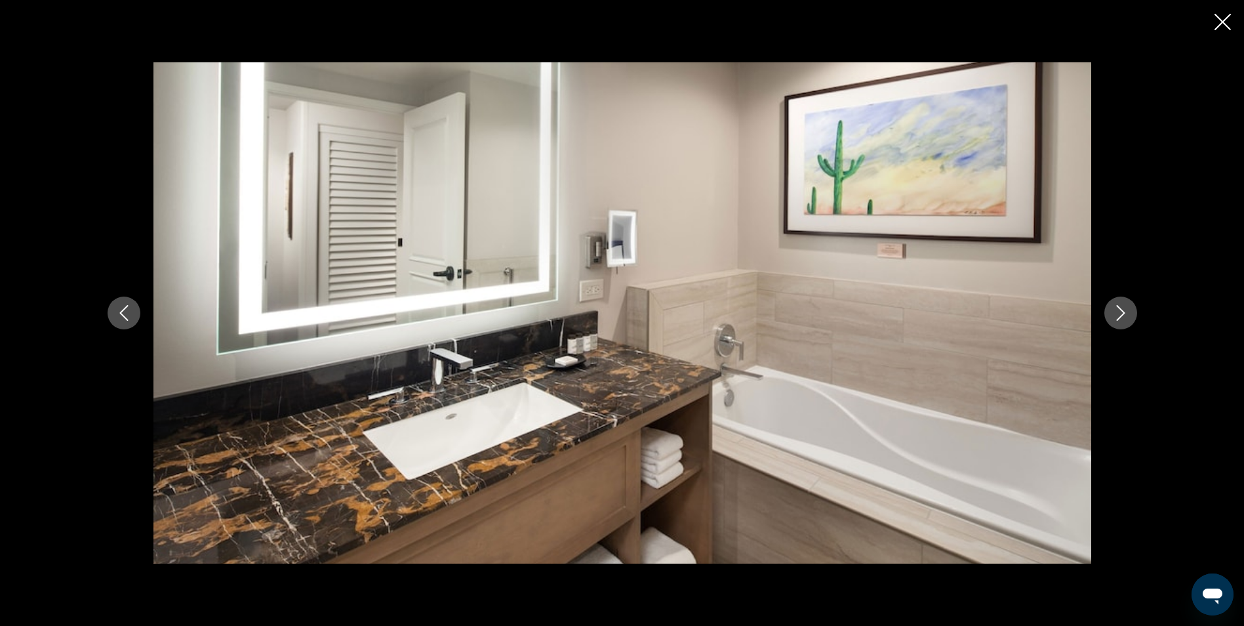
click at [1132, 314] on button "Next image" at bounding box center [1121, 312] width 33 height 33
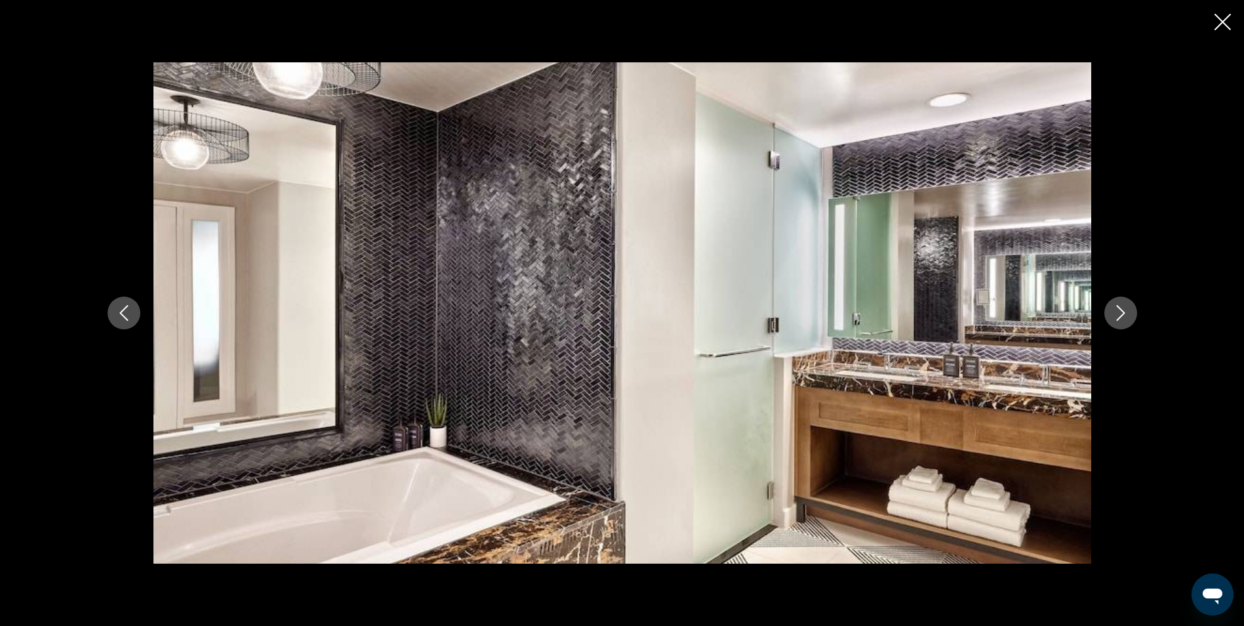
click at [1132, 314] on button "Next image" at bounding box center [1121, 312] width 33 height 33
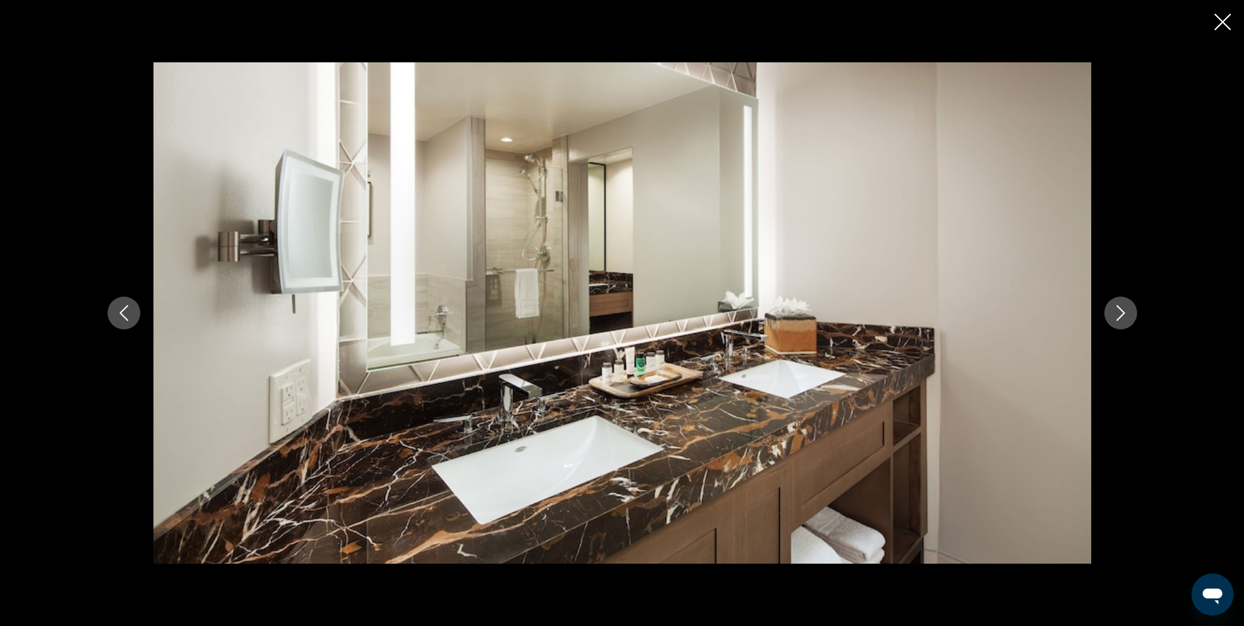
click at [1132, 314] on button "Next image" at bounding box center [1121, 312] width 33 height 33
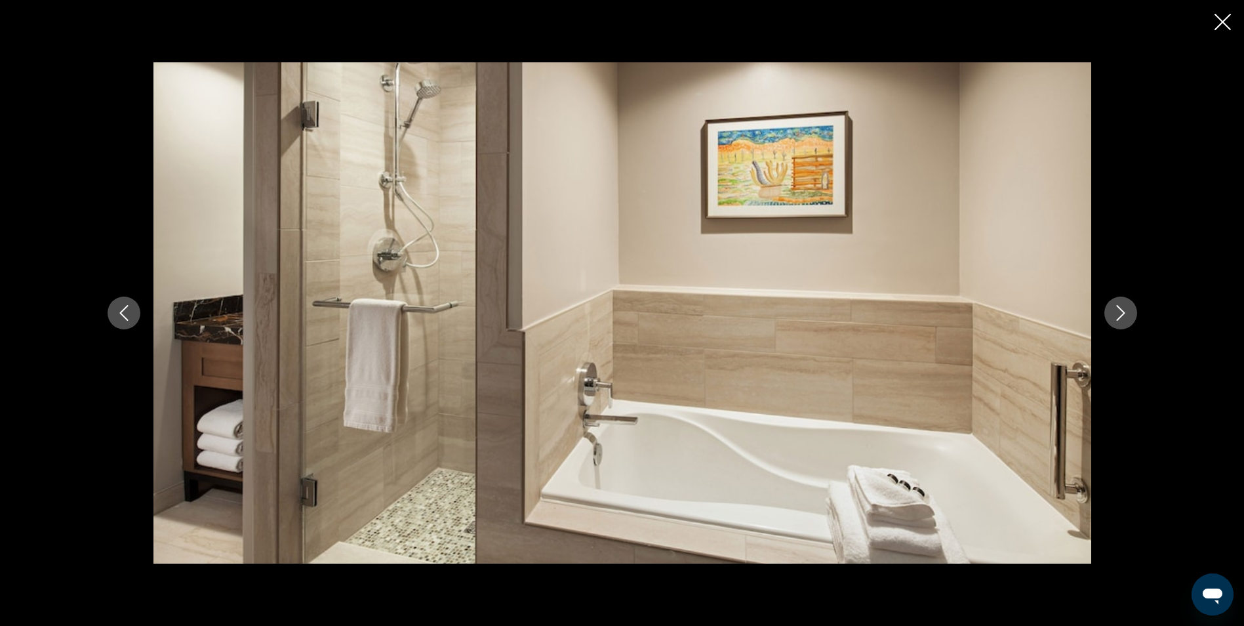
click at [1132, 314] on button "Next image" at bounding box center [1121, 312] width 33 height 33
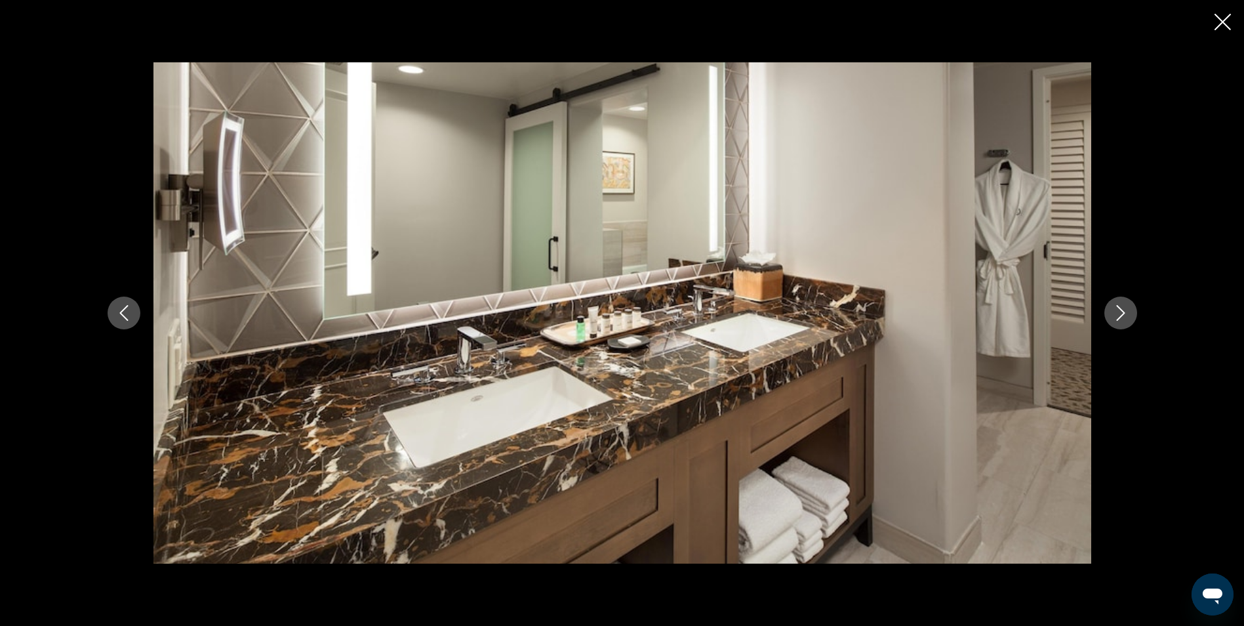
click at [1115, 305] on icon "Next image" at bounding box center [1121, 313] width 16 height 16
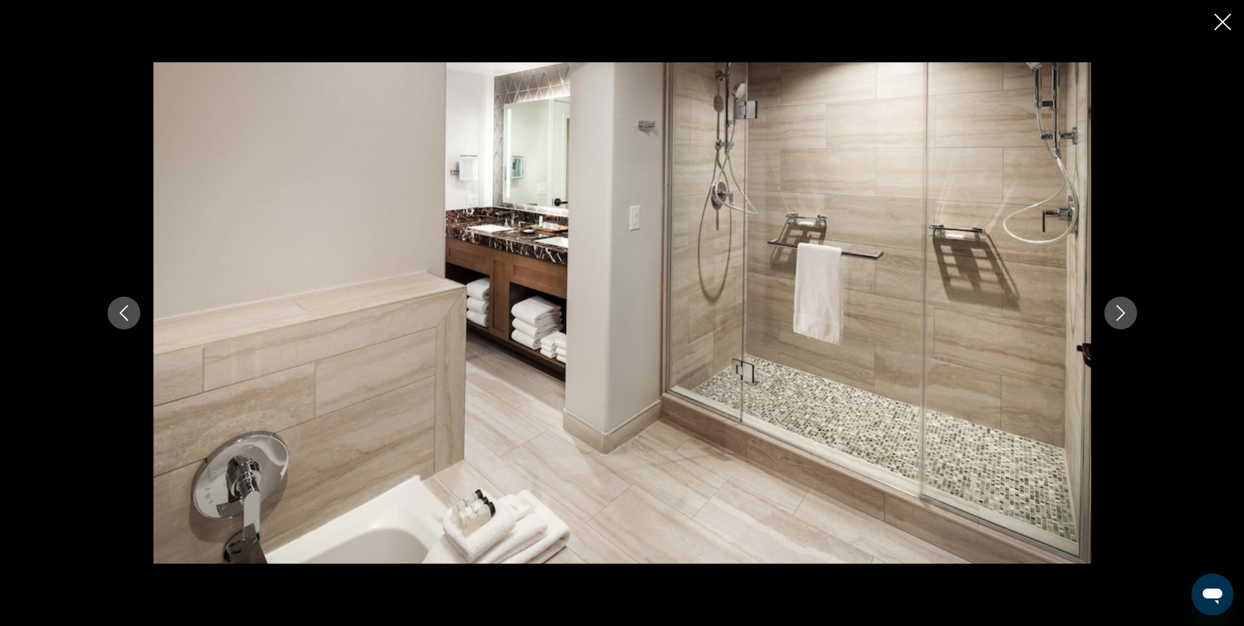
click at [1118, 313] on icon "Next image" at bounding box center [1121, 313] width 16 height 16
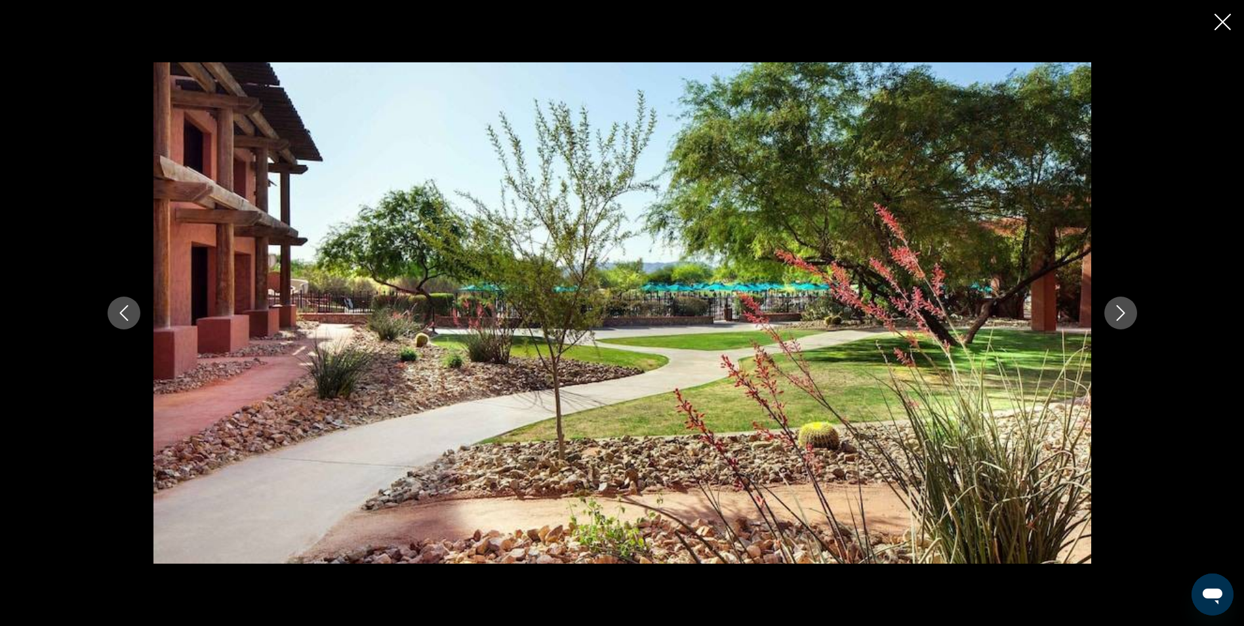
click at [1118, 313] on icon "Next image" at bounding box center [1121, 313] width 16 height 16
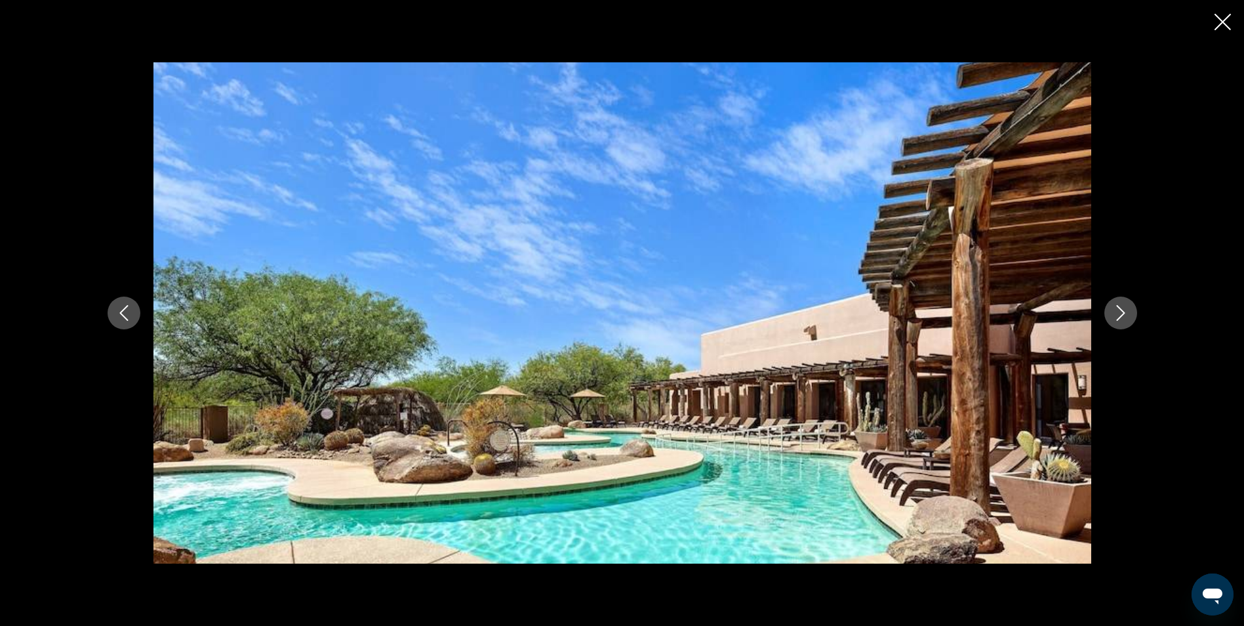
click at [1118, 313] on icon "Next image" at bounding box center [1121, 313] width 16 height 16
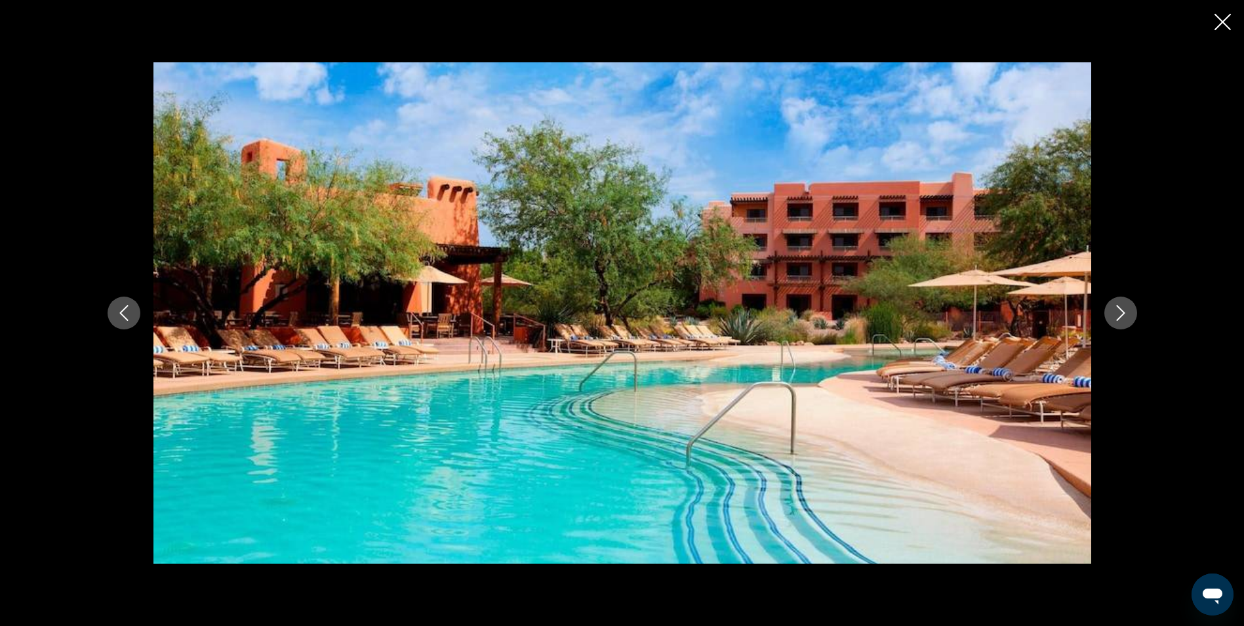
click at [1118, 313] on icon "Next image" at bounding box center [1121, 313] width 16 height 16
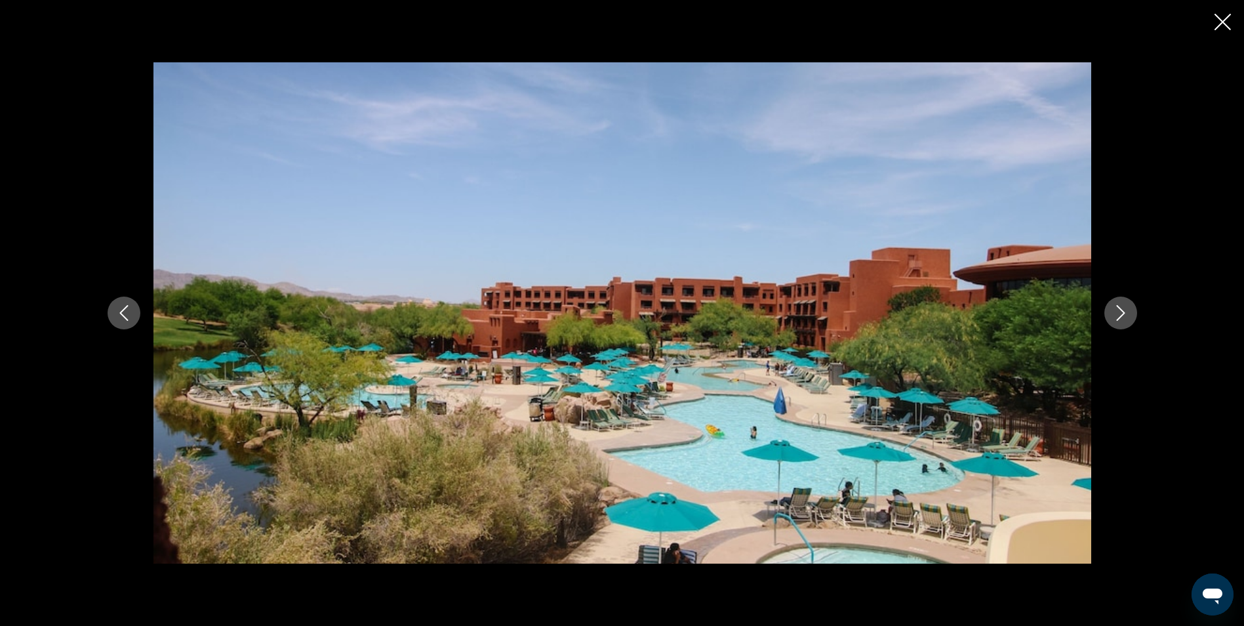
click at [1118, 313] on icon "Next image" at bounding box center [1121, 313] width 16 height 16
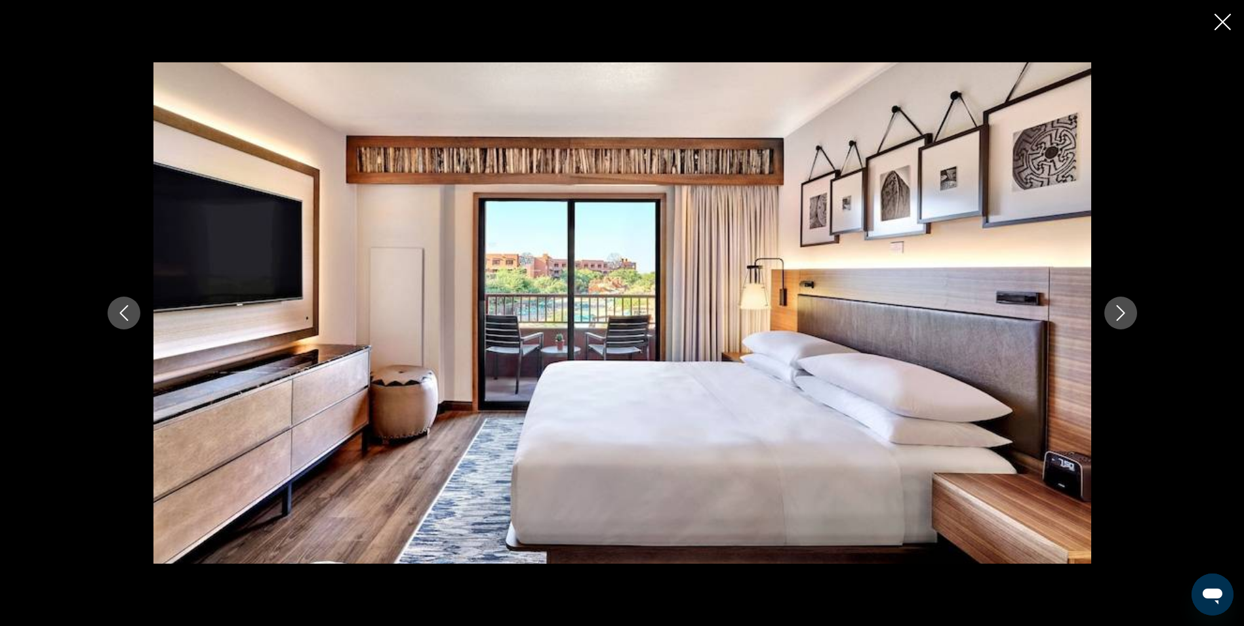
click at [1118, 313] on icon "Next image" at bounding box center [1121, 313] width 16 height 16
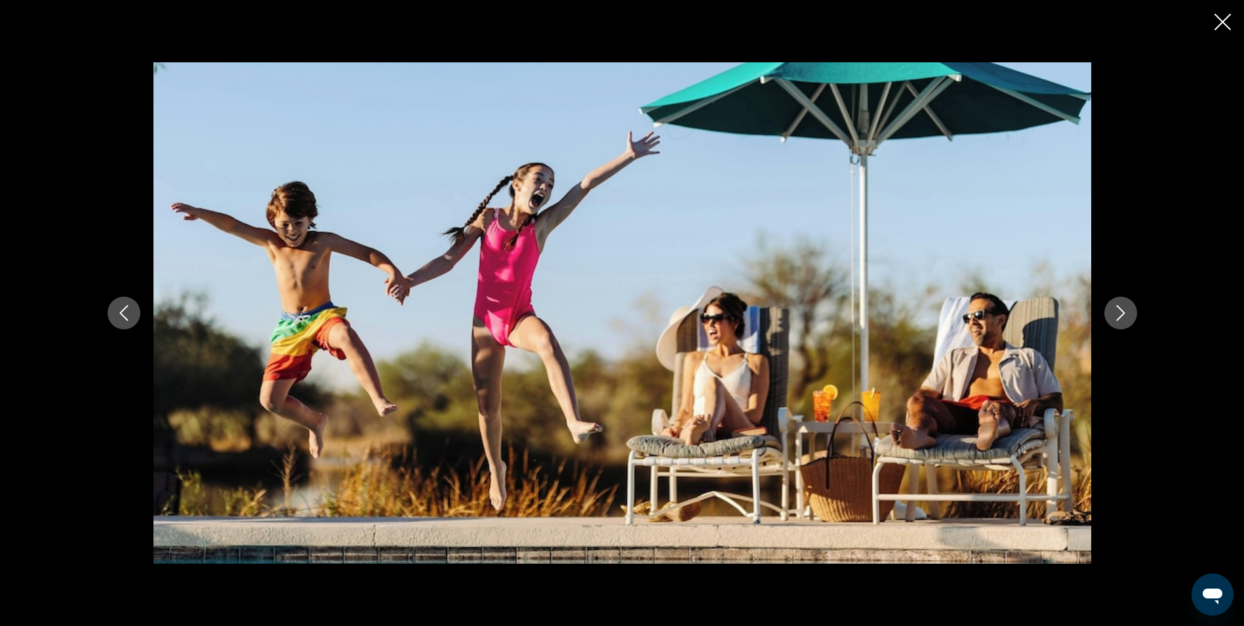
click at [1118, 313] on icon "Next image" at bounding box center [1121, 313] width 16 height 16
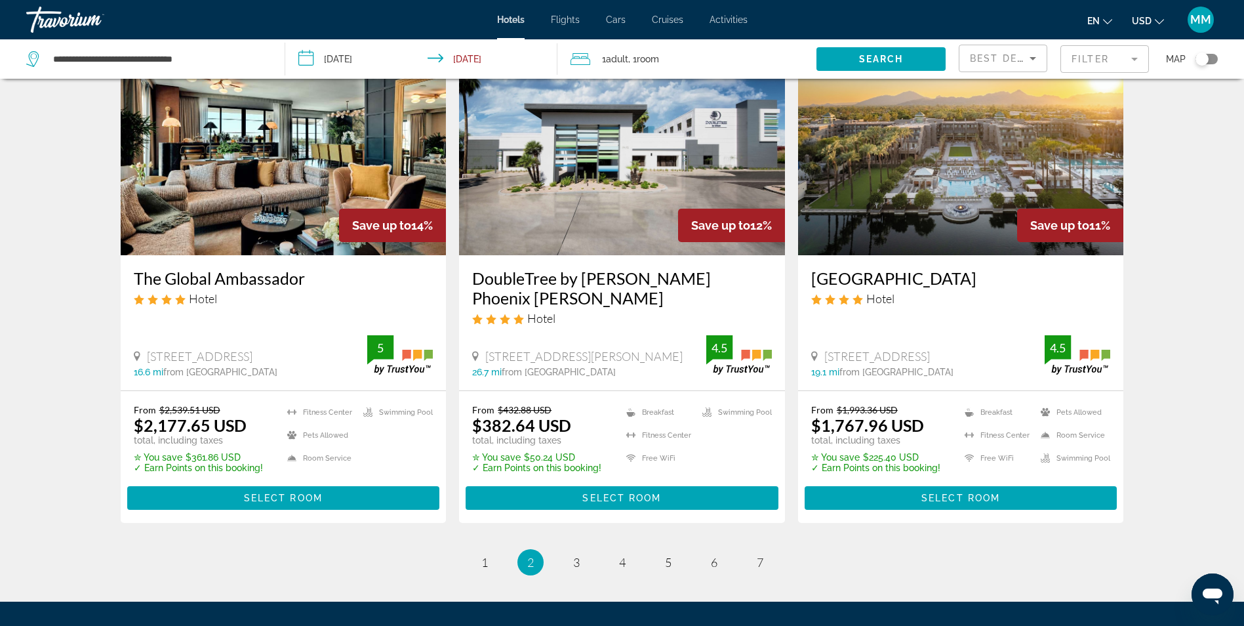
scroll to position [1574, 0]
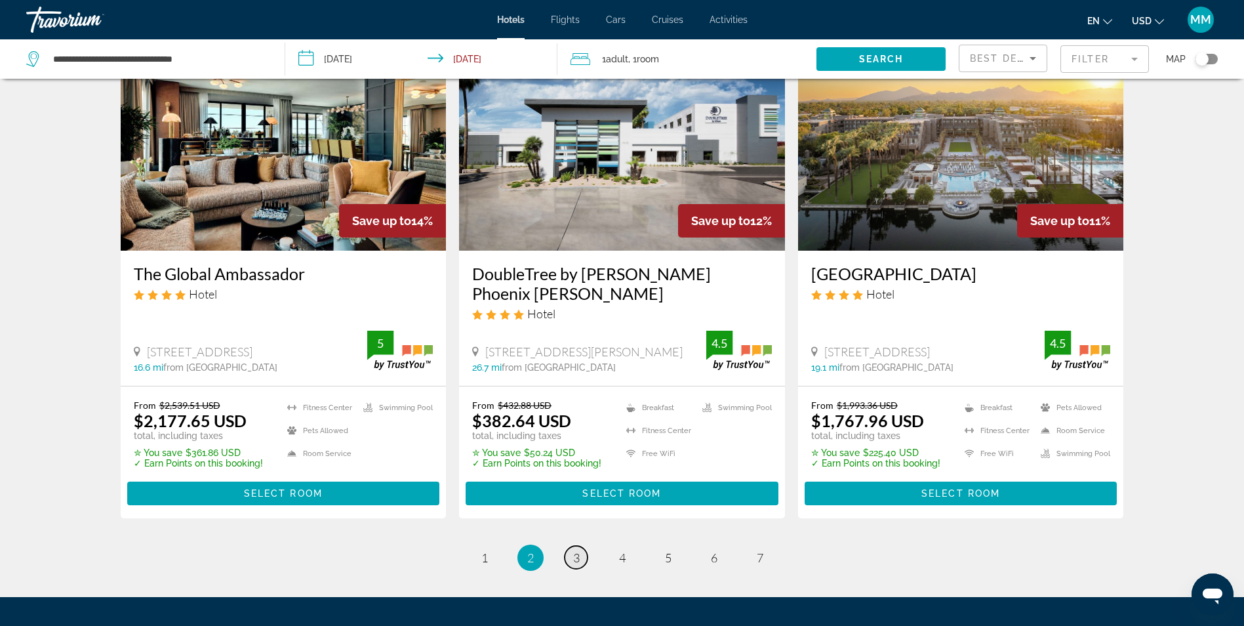
click at [575, 550] on span "3" at bounding box center [576, 557] width 7 height 14
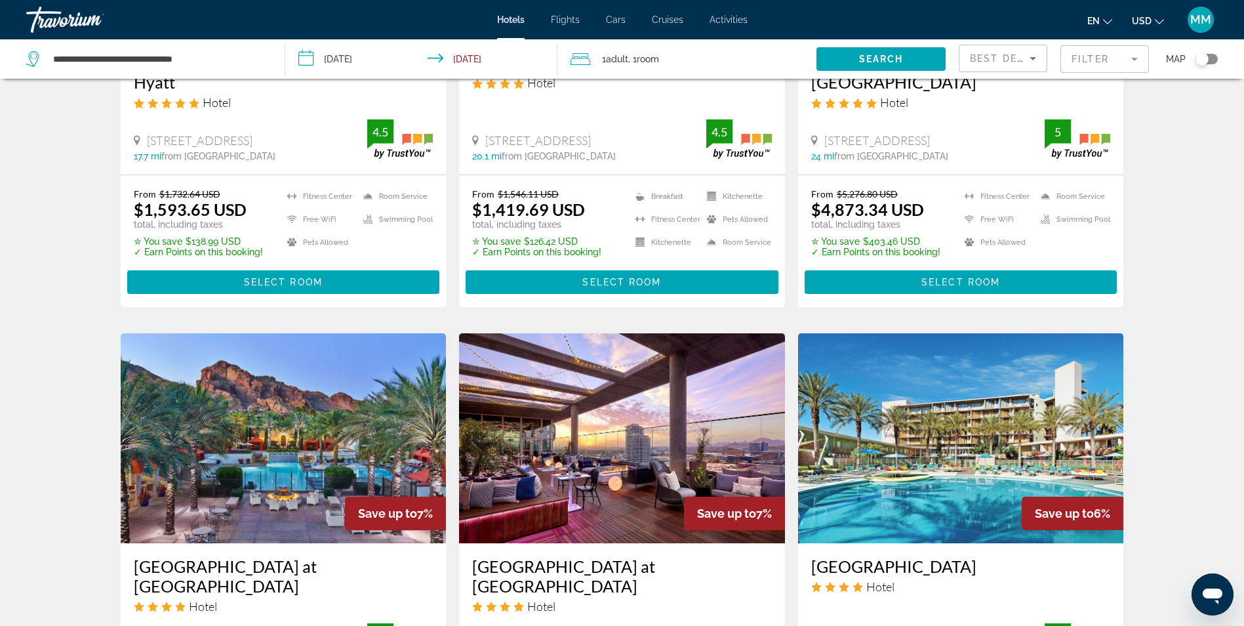
scroll to position [1049, 0]
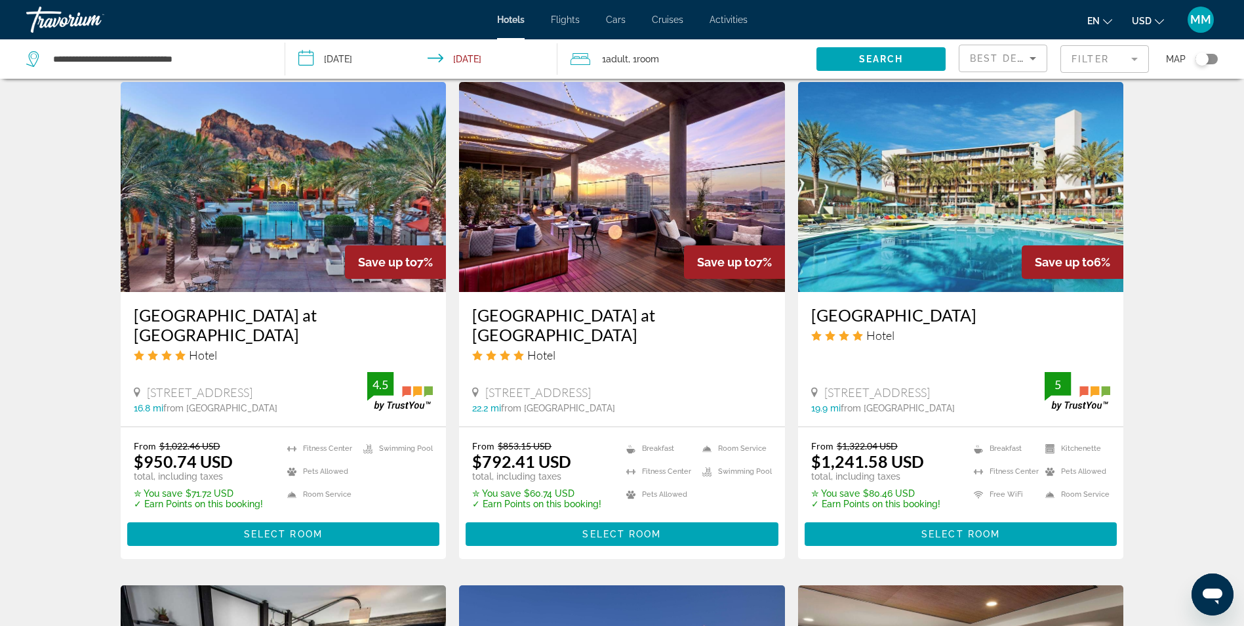
click at [286, 209] on img "Main content" at bounding box center [284, 187] width 326 height 210
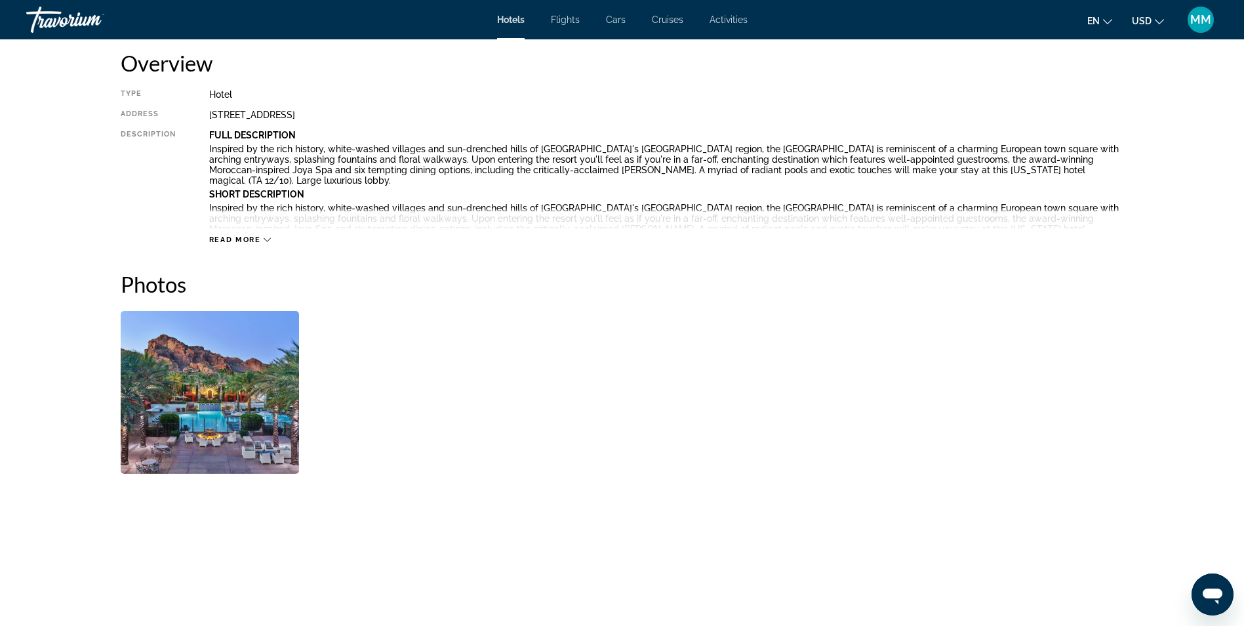
scroll to position [525, 0]
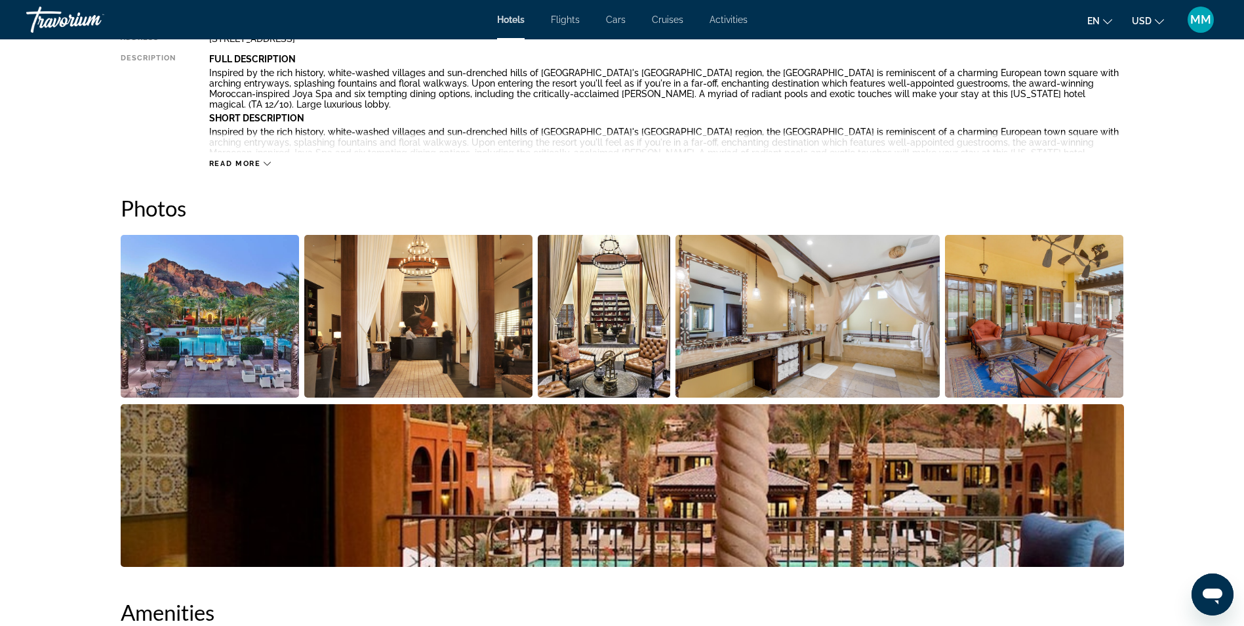
click at [232, 335] on img "Open full-screen image slider" at bounding box center [210, 316] width 179 height 163
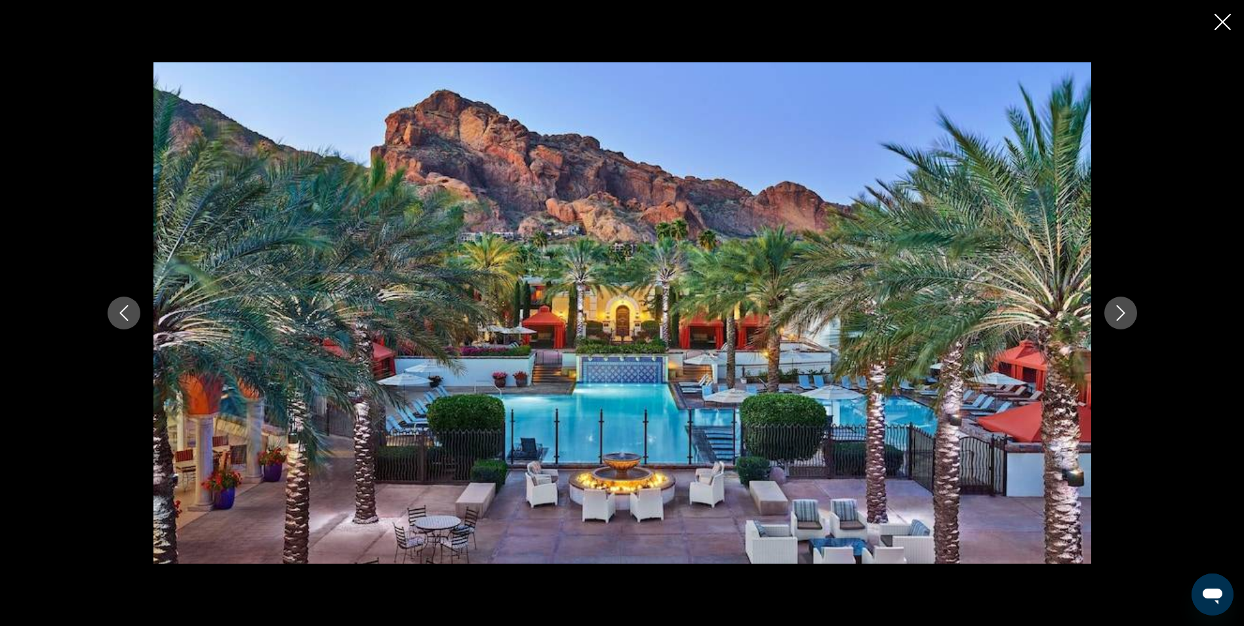
click at [1117, 310] on icon "Next image" at bounding box center [1121, 313] width 16 height 16
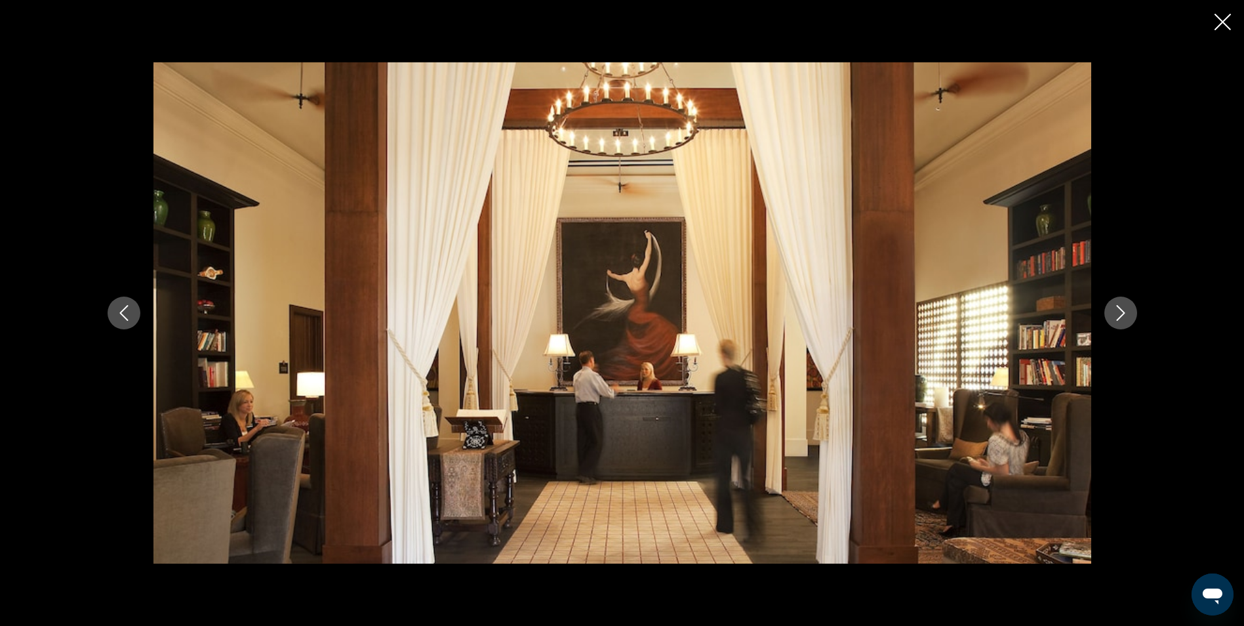
click at [1117, 310] on icon "Next image" at bounding box center [1121, 313] width 16 height 16
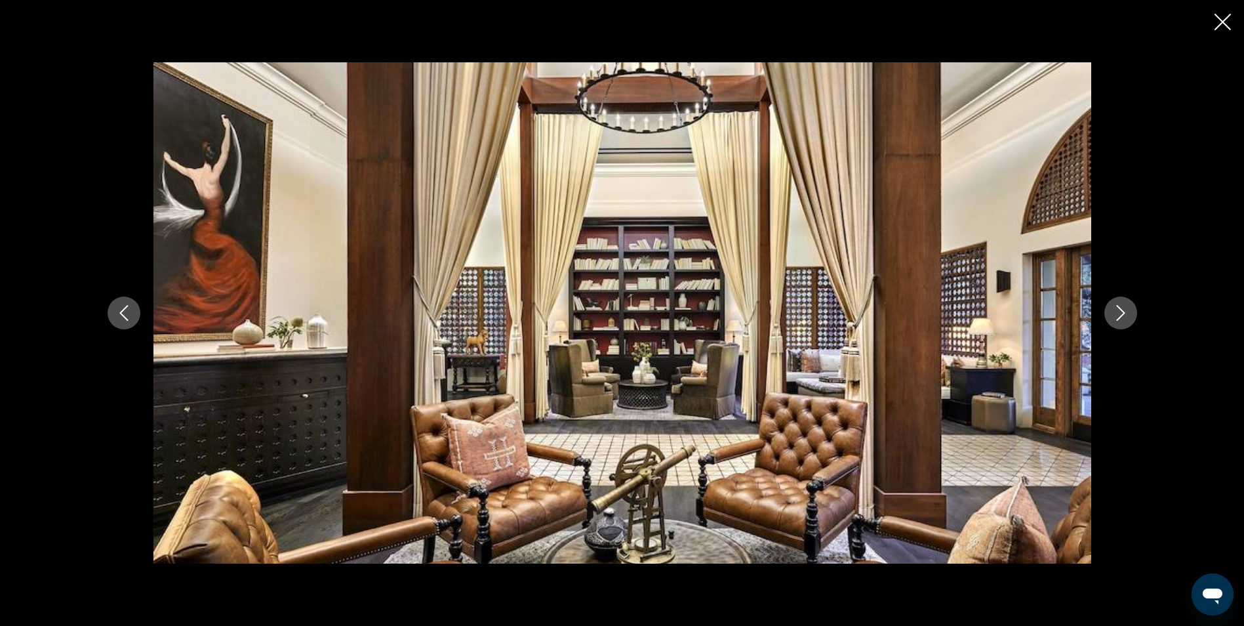
click at [1117, 310] on icon "Next image" at bounding box center [1121, 313] width 16 height 16
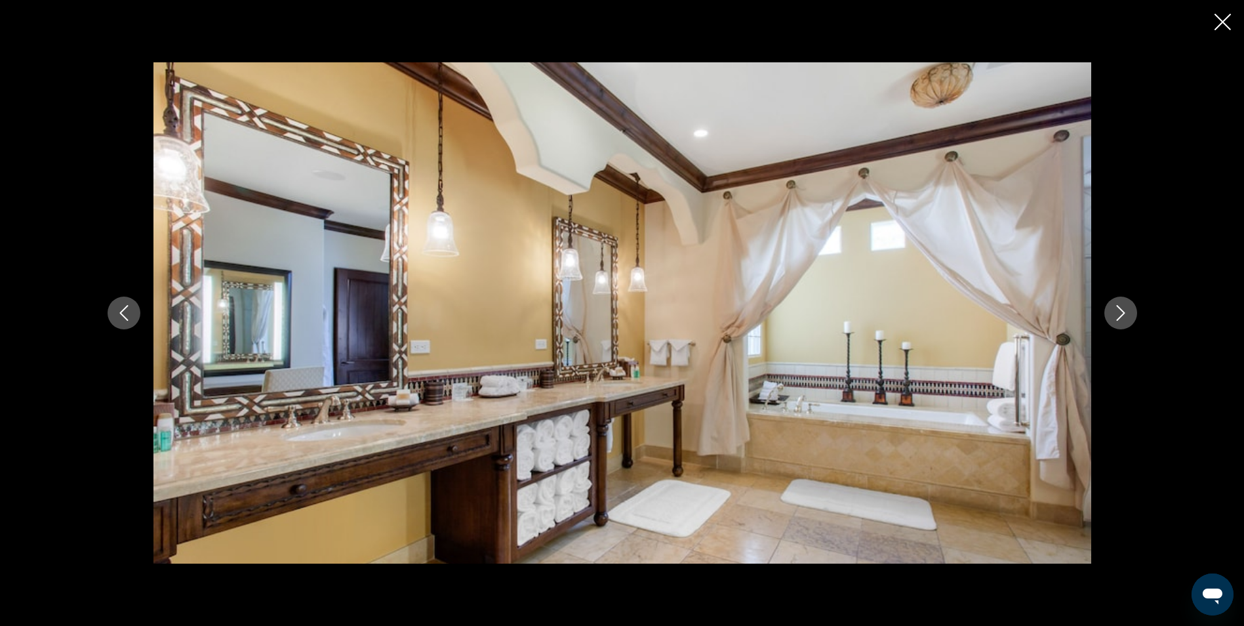
click at [1117, 310] on icon "Next image" at bounding box center [1121, 313] width 16 height 16
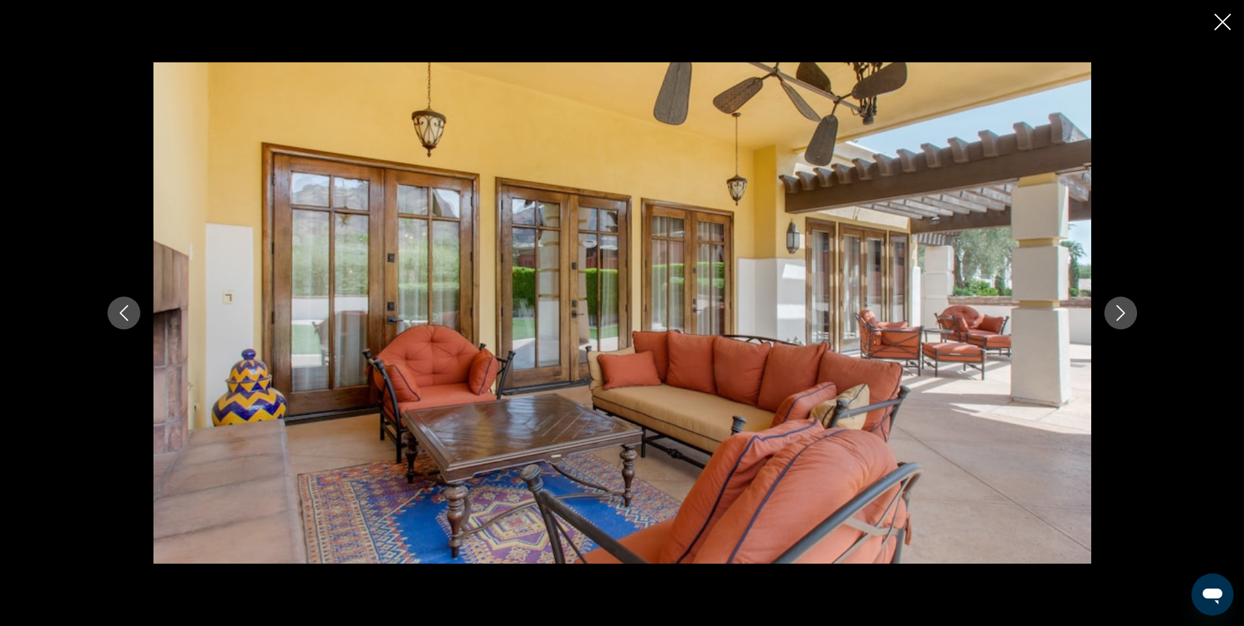
click at [1117, 310] on icon "Next image" at bounding box center [1121, 313] width 16 height 16
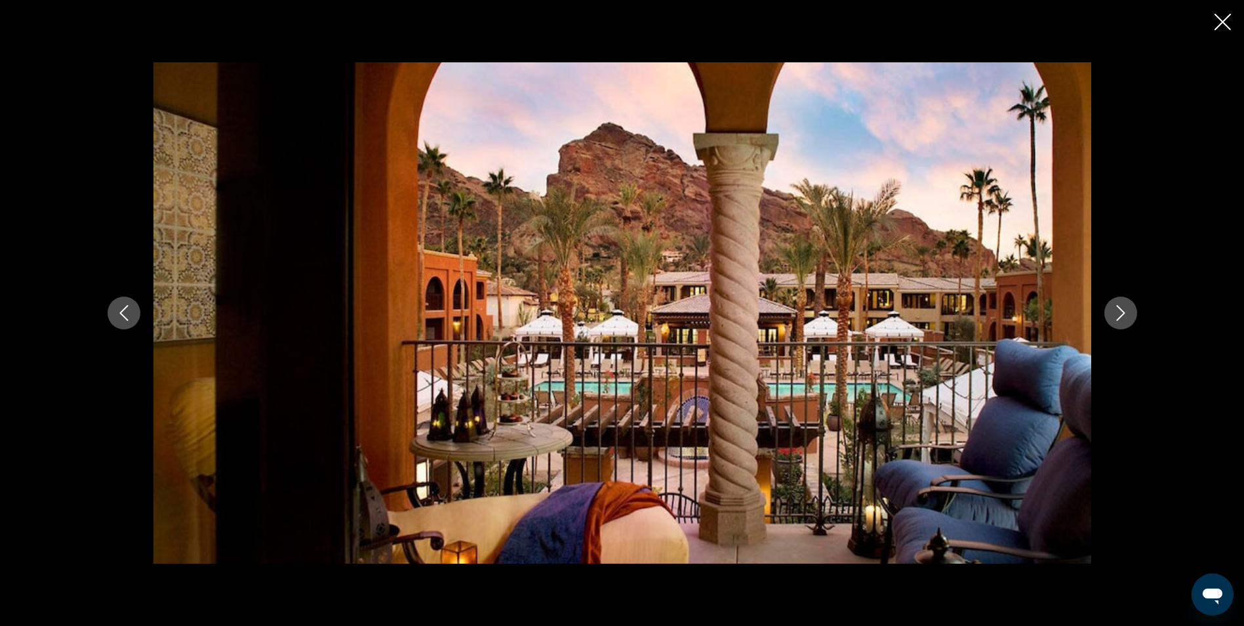
click at [1117, 310] on icon "Next image" at bounding box center [1121, 313] width 16 height 16
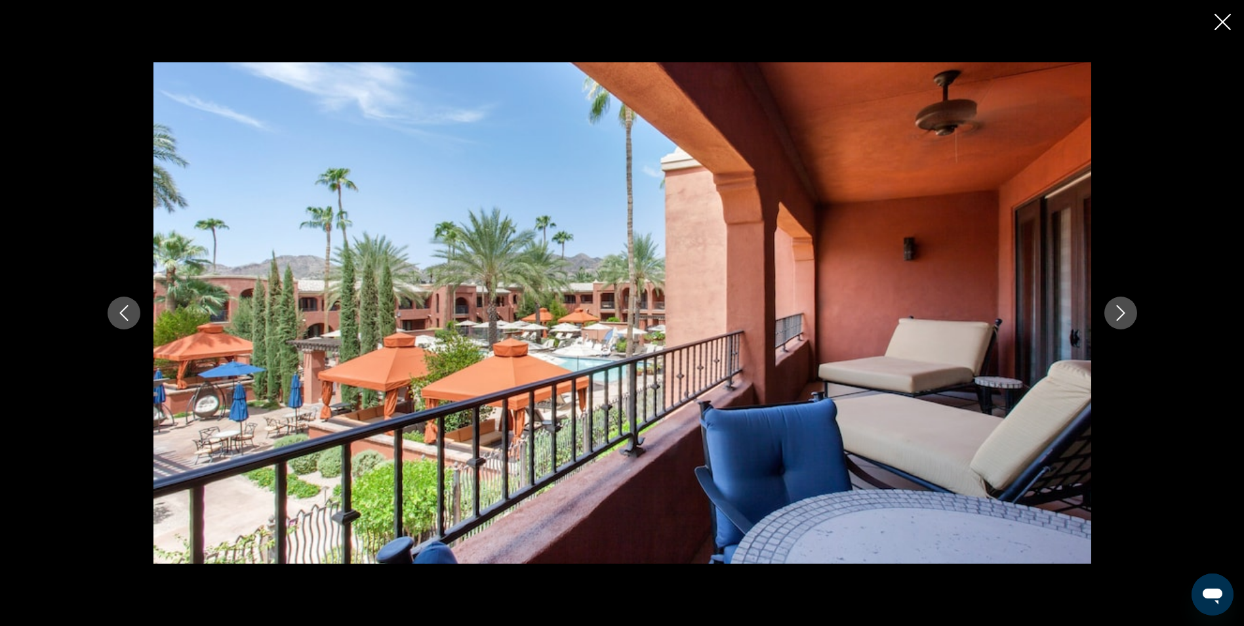
click at [1117, 310] on icon "Next image" at bounding box center [1121, 313] width 16 height 16
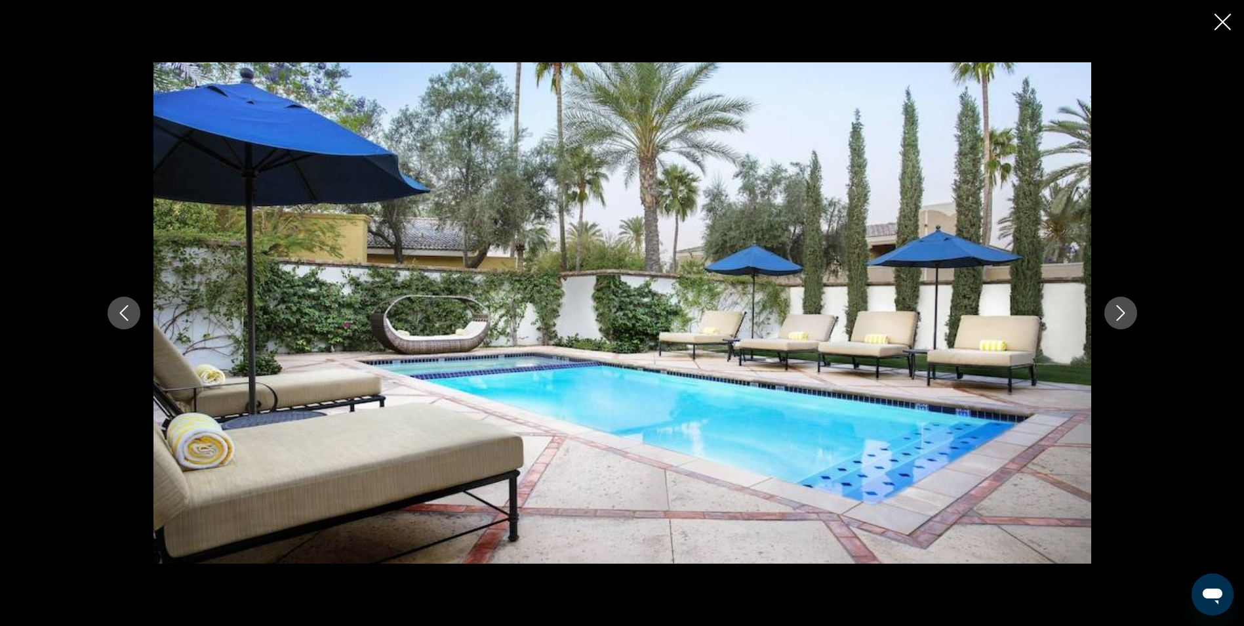
click at [1117, 310] on icon "Next image" at bounding box center [1121, 313] width 16 height 16
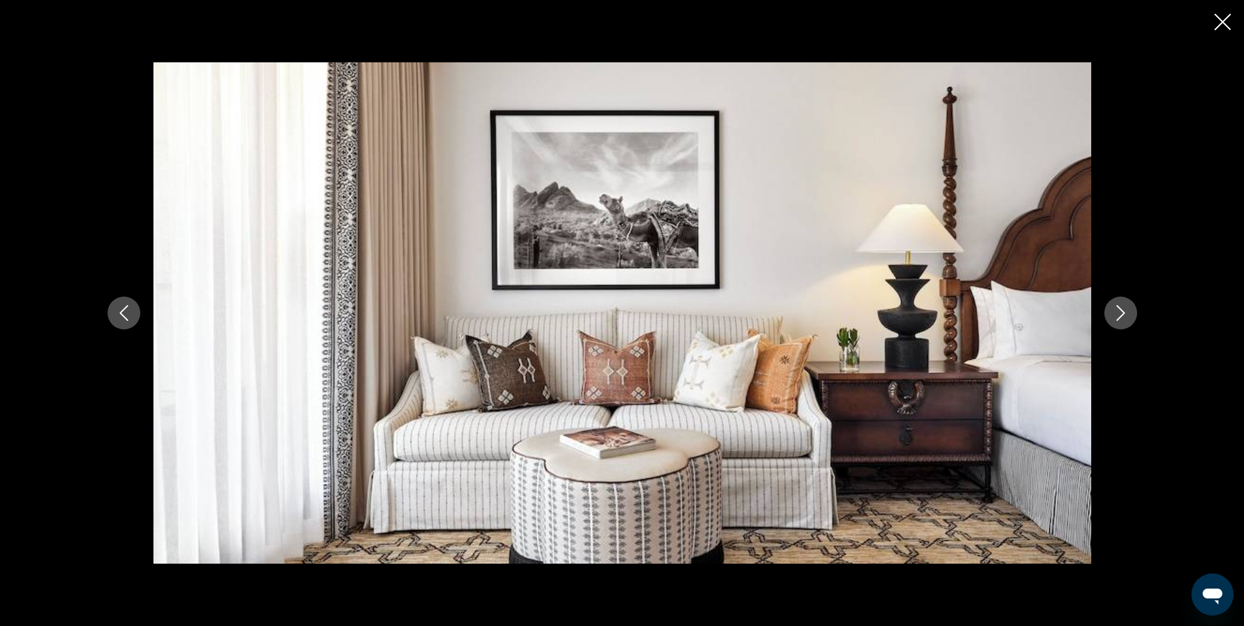
click at [1117, 310] on icon "Next image" at bounding box center [1121, 313] width 16 height 16
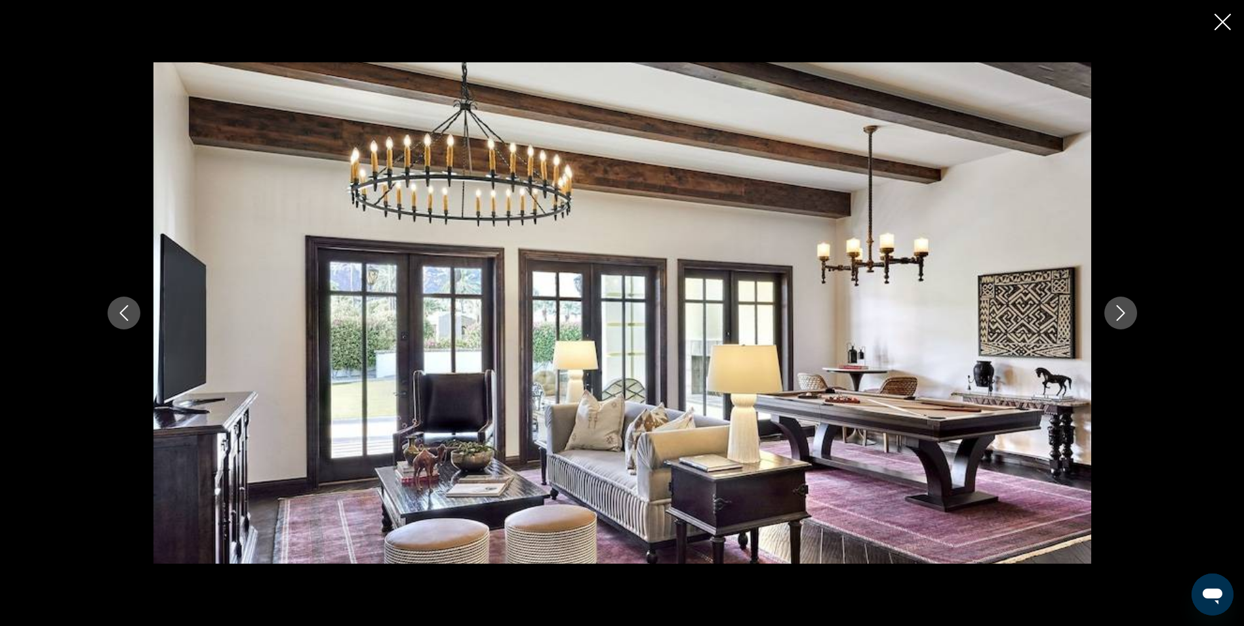
click at [1117, 310] on icon "Next image" at bounding box center [1121, 313] width 16 height 16
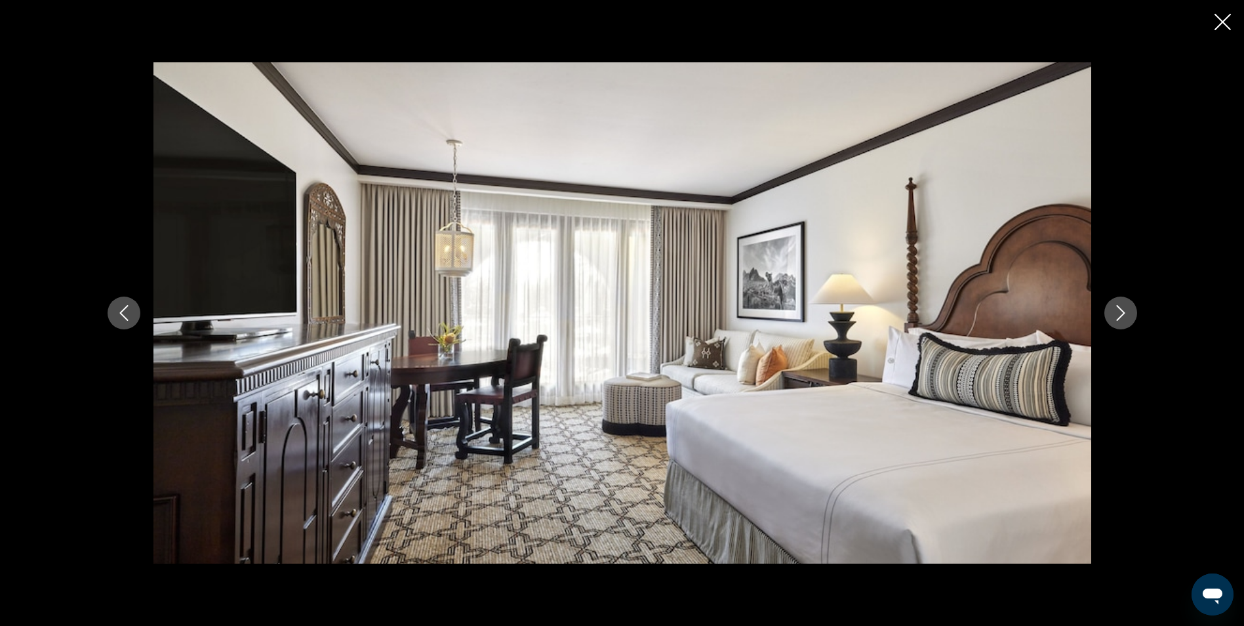
click at [1117, 310] on icon "Next image" at bounding box center [1121, 313] width 16 height 16
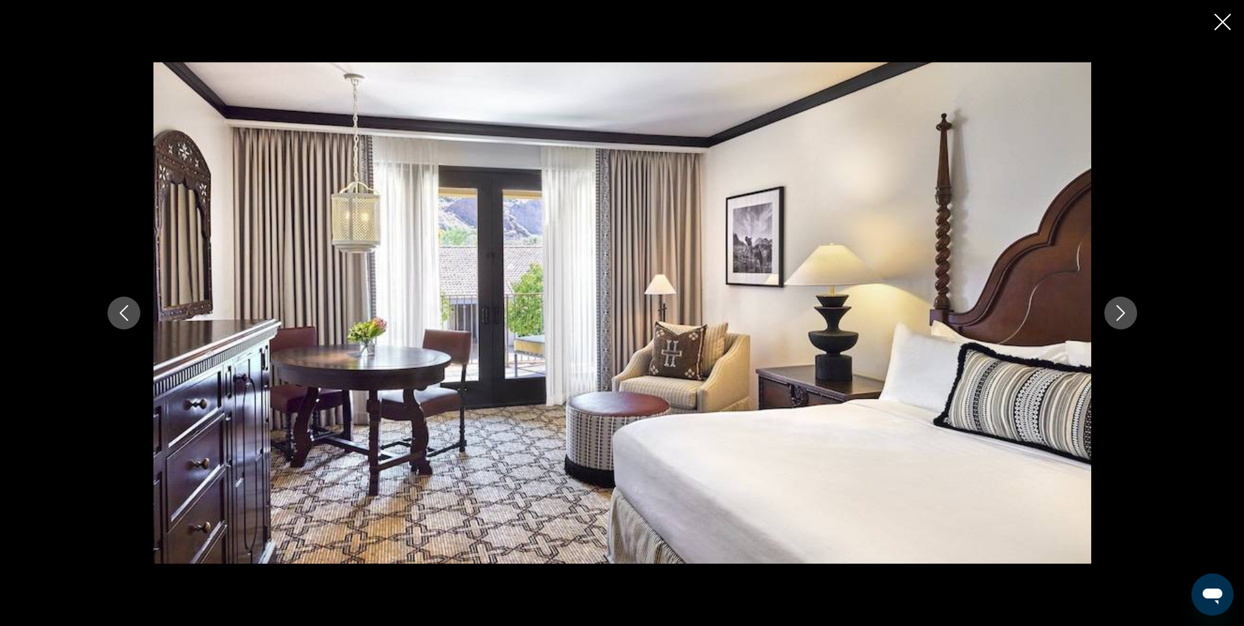
click at [1117, 310] on icon "Next image" at bounding box center [1121, 313] width 16 height 16
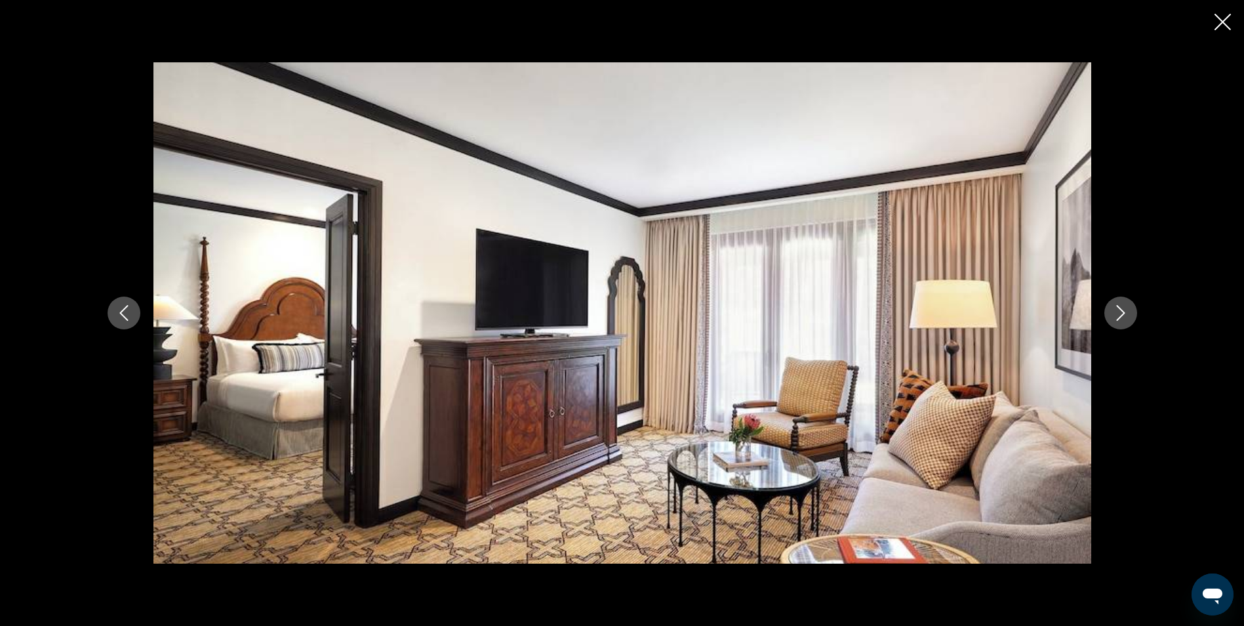
click at [1117, 310] on icon "Next image" at bounding box center [1121, 313] width 16 height 16
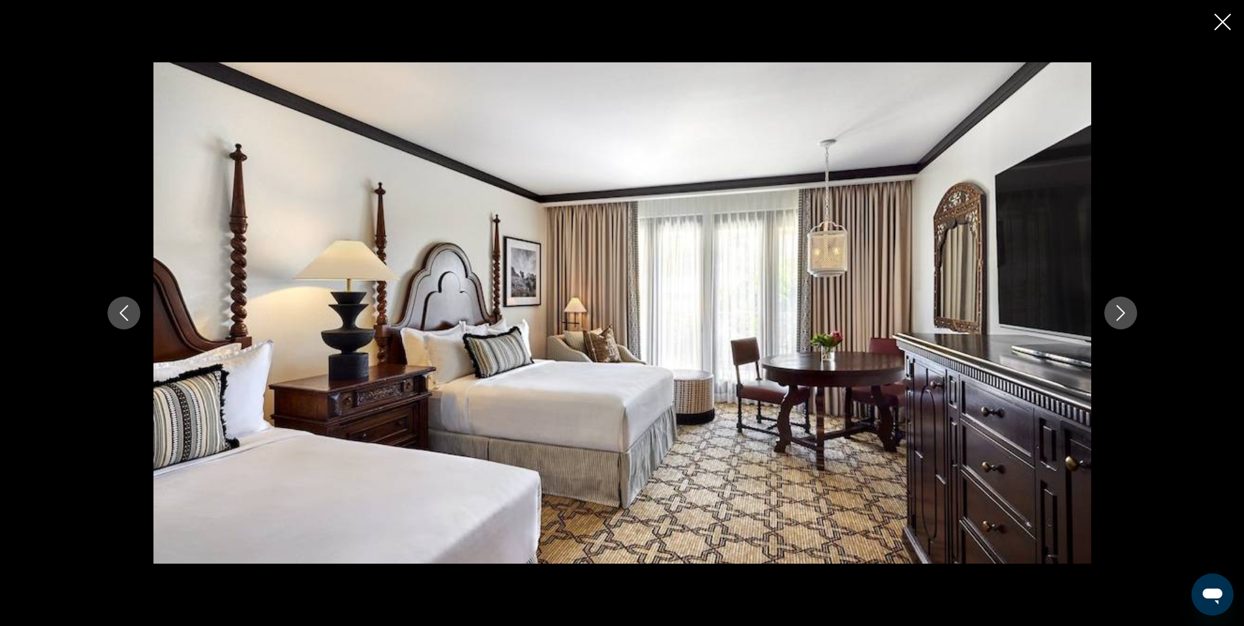
click at [1117, 310] on icon "Next image" at bounding box center [1121, 313] width 16 height 16
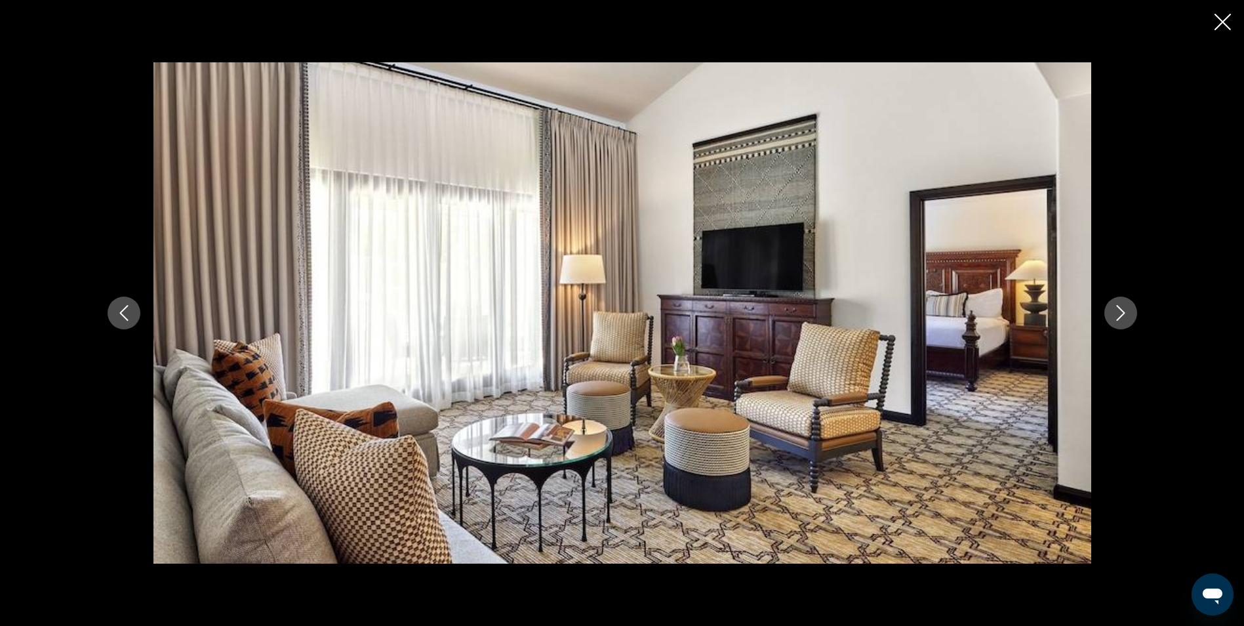
click at [1117, 310] on icon "Next image" at bounding box center [1121, 313] width 16 height 16
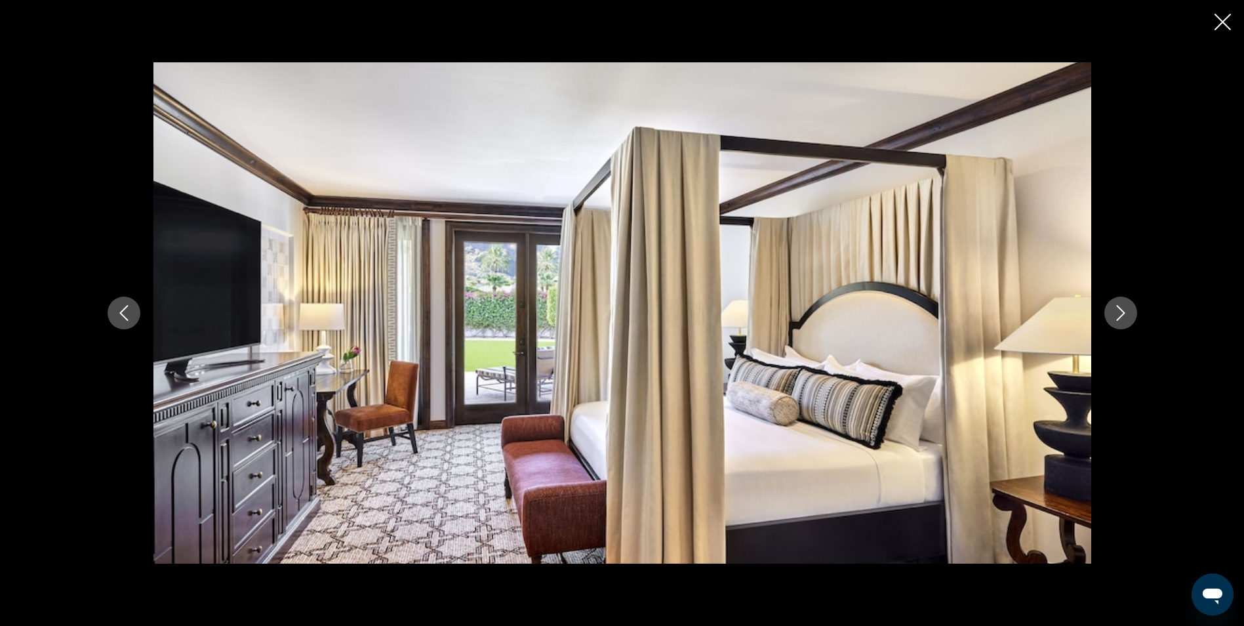
click at [1117, 310] on icon "Next image" at bounding box center [1121, 313] width 16 height 16
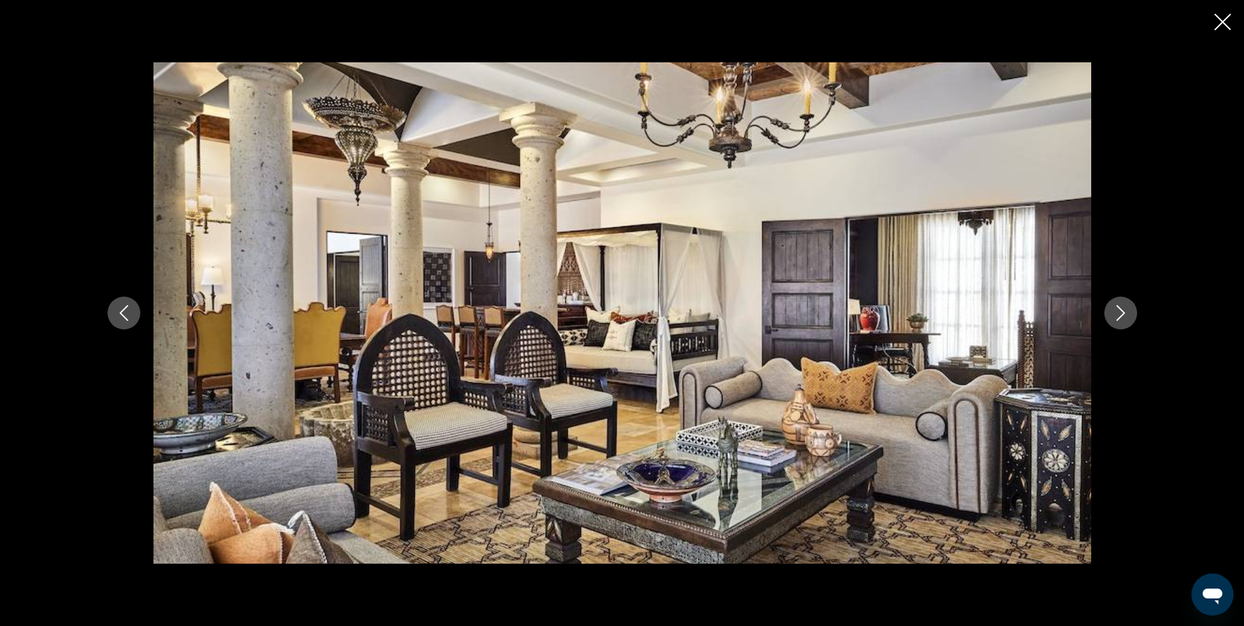
click at [1117, 310] on icon "Next image" at bounding box center [1121, 313] width 16 height 16
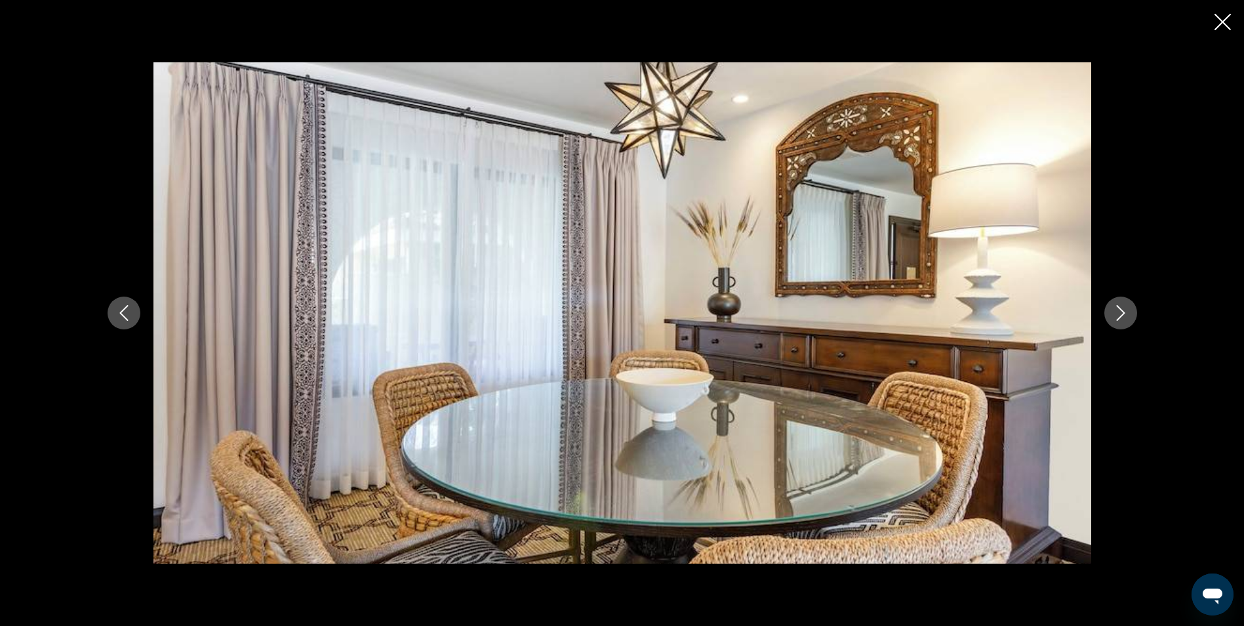
click at [1117, 310] on icon "Next image" at bounding box center [1121, 313] width 16 height 16
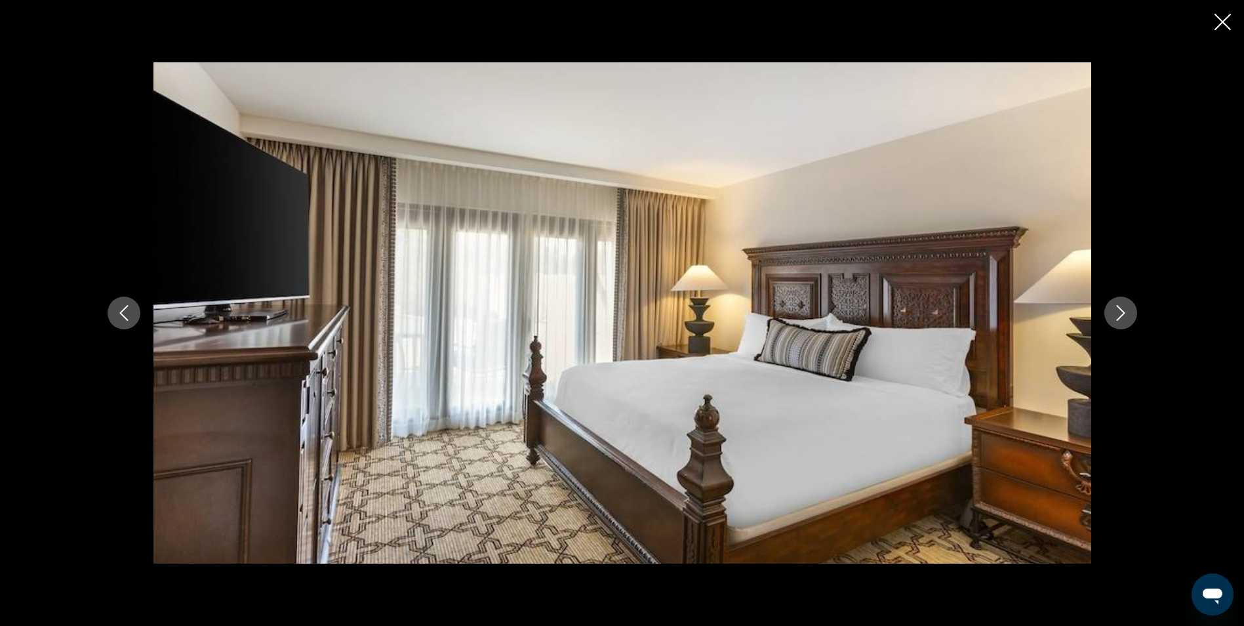
click at [1117, 310] on icon "Next image" at bounding box center [1121, 313] width 16 height 16
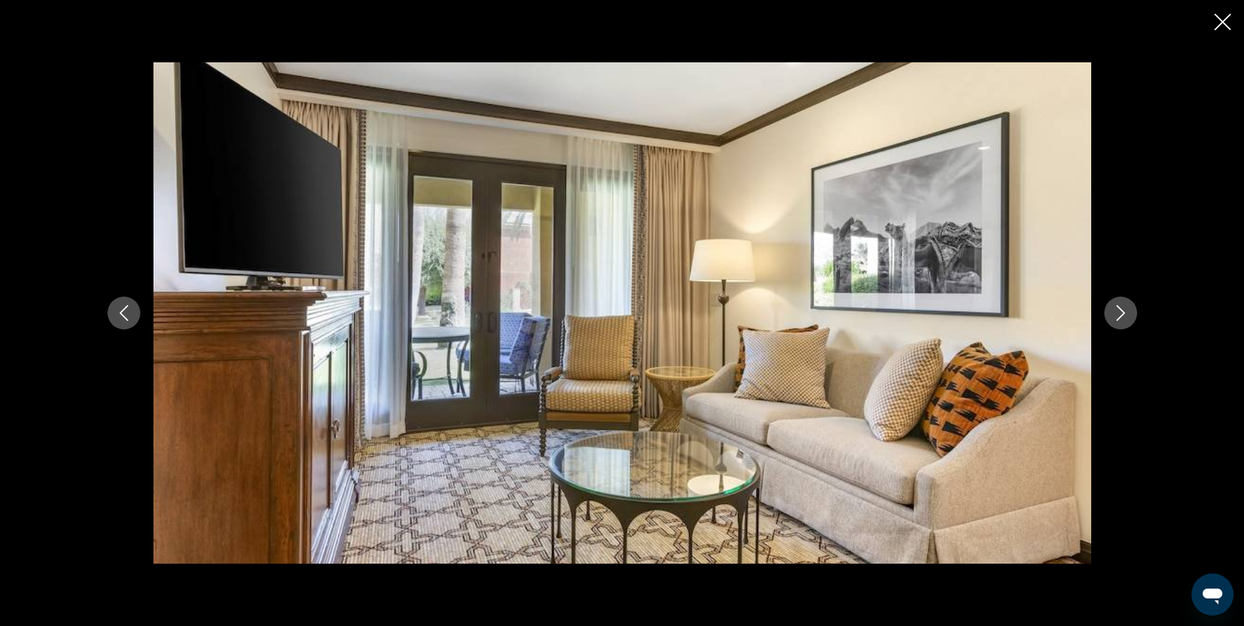
click at [1224, 24] on icon "Close slideshow" at bounding box center [1223, 22] width 16 height 16
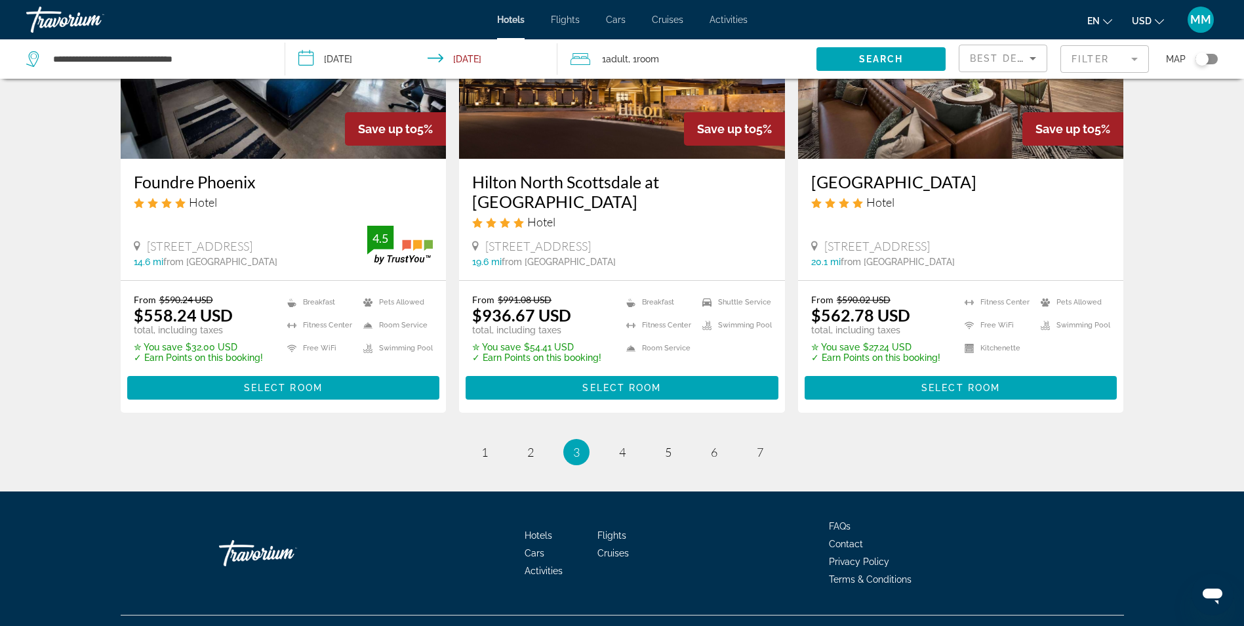
scroll to position [1686, 0]
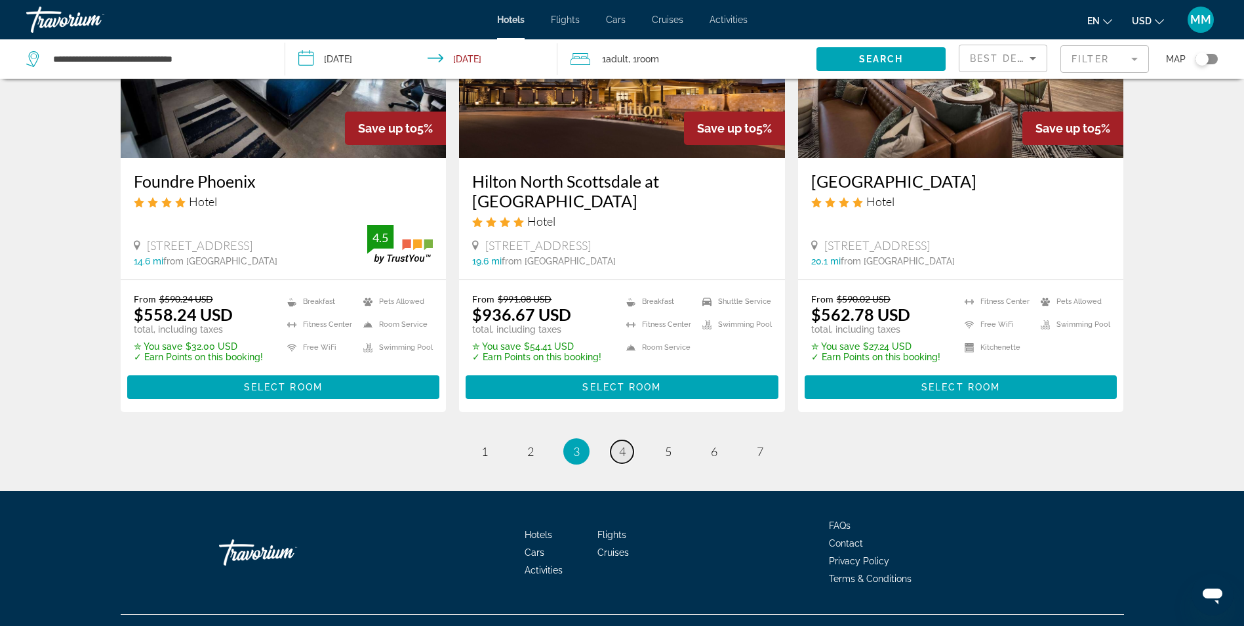
click at [625, 444] on span "4" at bounding box center [622, 451] width 7 height 14
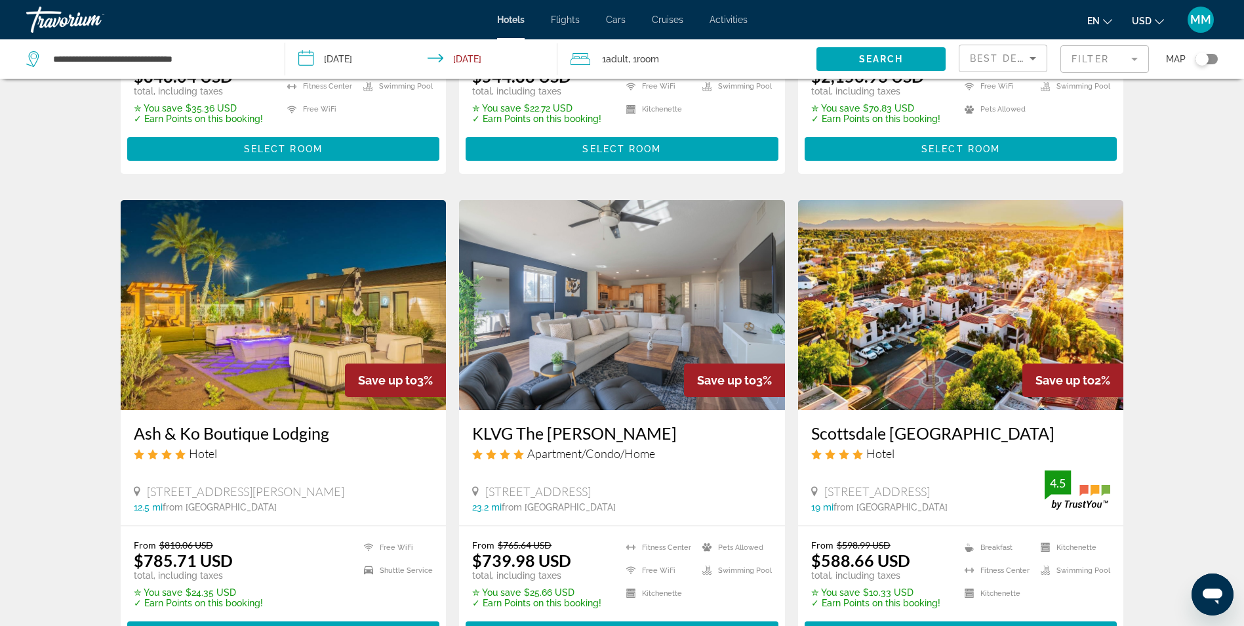
scroll to position [918, 0]
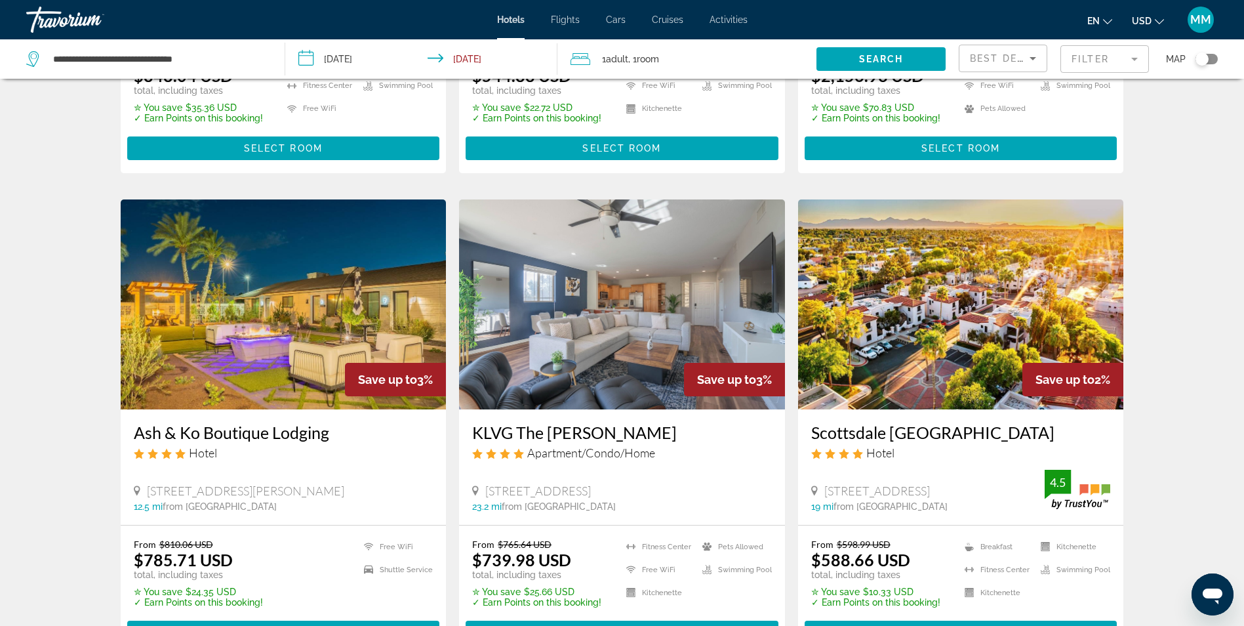
click at [880, 321] on img "Main content" at bounding box center [961, 304] width 326 height 210
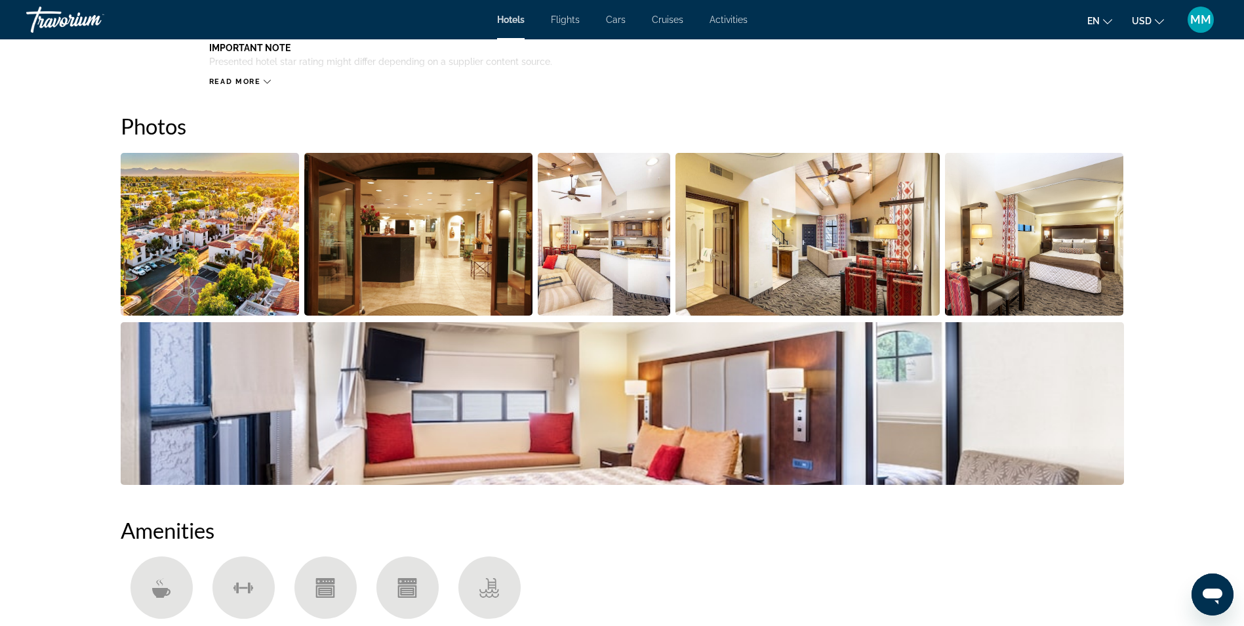
scroll to position [656, 0]
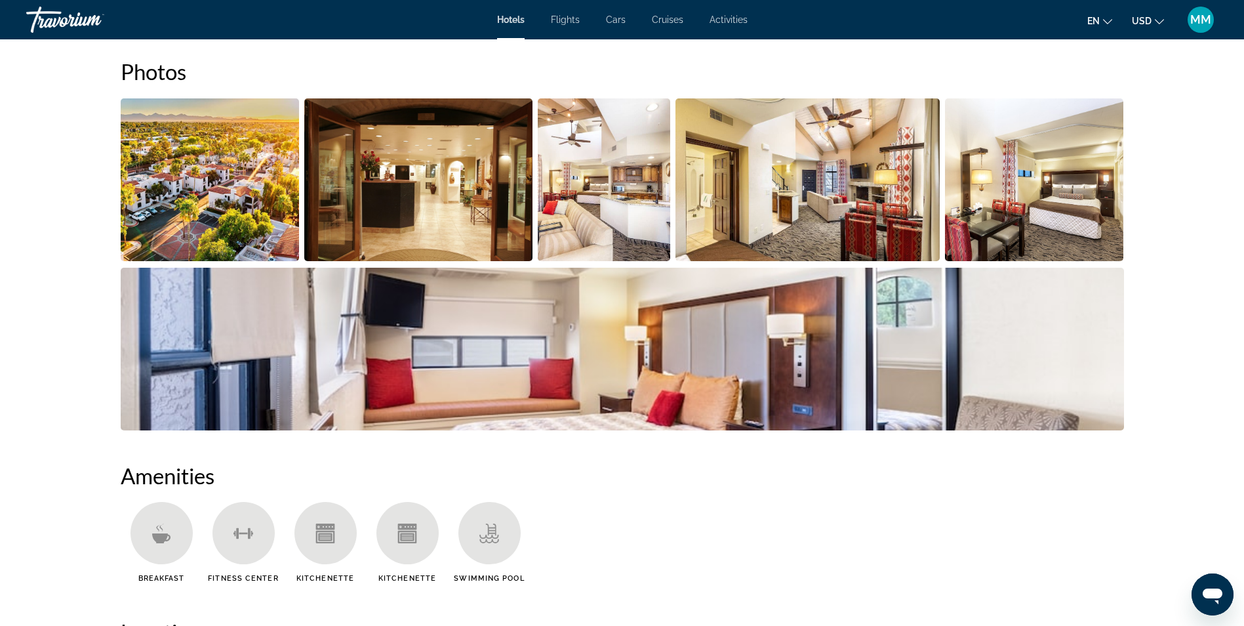
click at [196, 199] on img "Open full-screen image slider" at bounding box center [210, 179] width 179 height 163
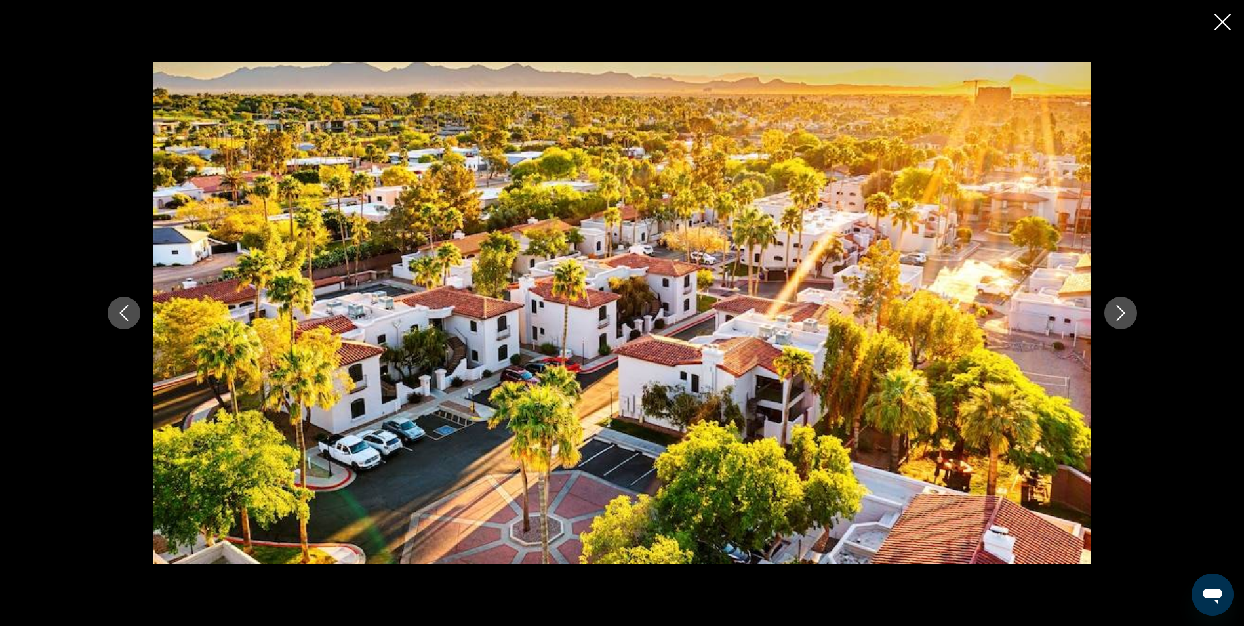
click at [1127, 313] on icon "Next image" at bounding box center [1121, 313] width 16 height 16
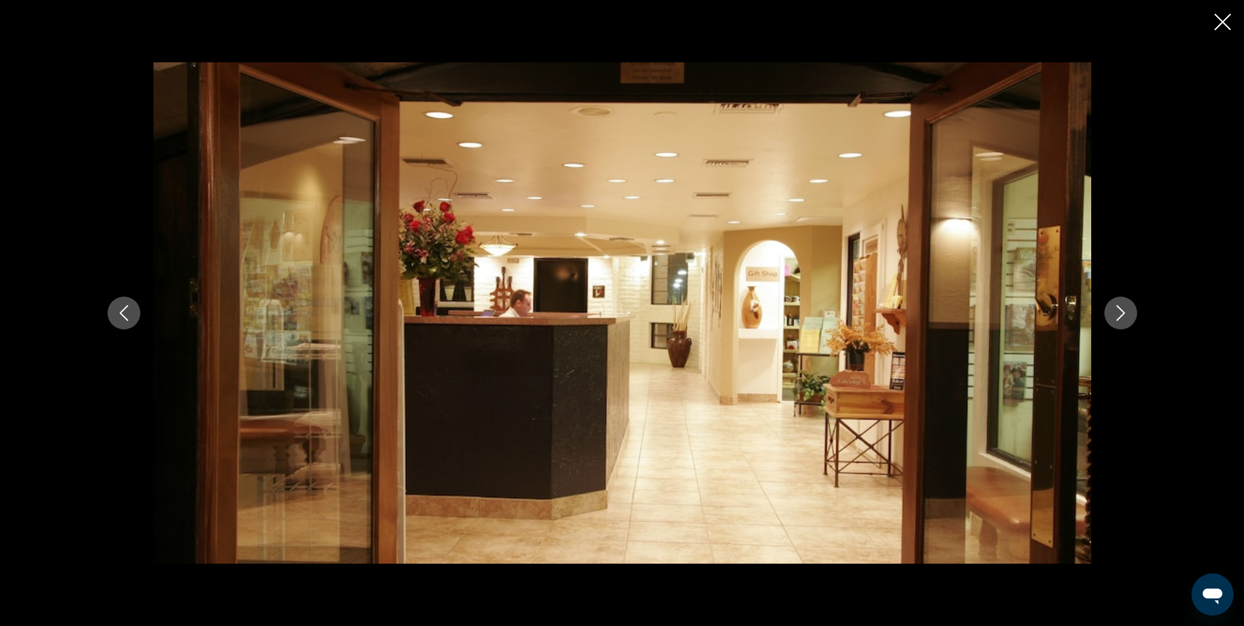
click at [1127, 313] on icon "Next image" at bounding box center [1121, 313] width 16 height 16
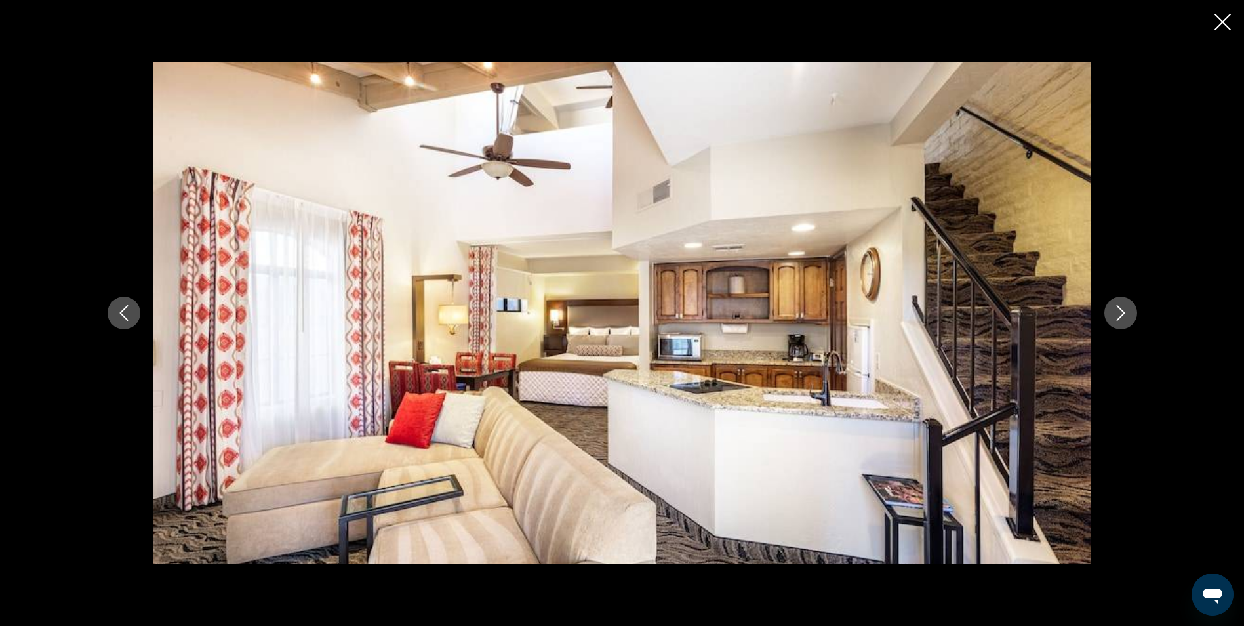
click at [1127, 313] on icon "Next image" at bounding box center [1121, 313] width 16 height 16
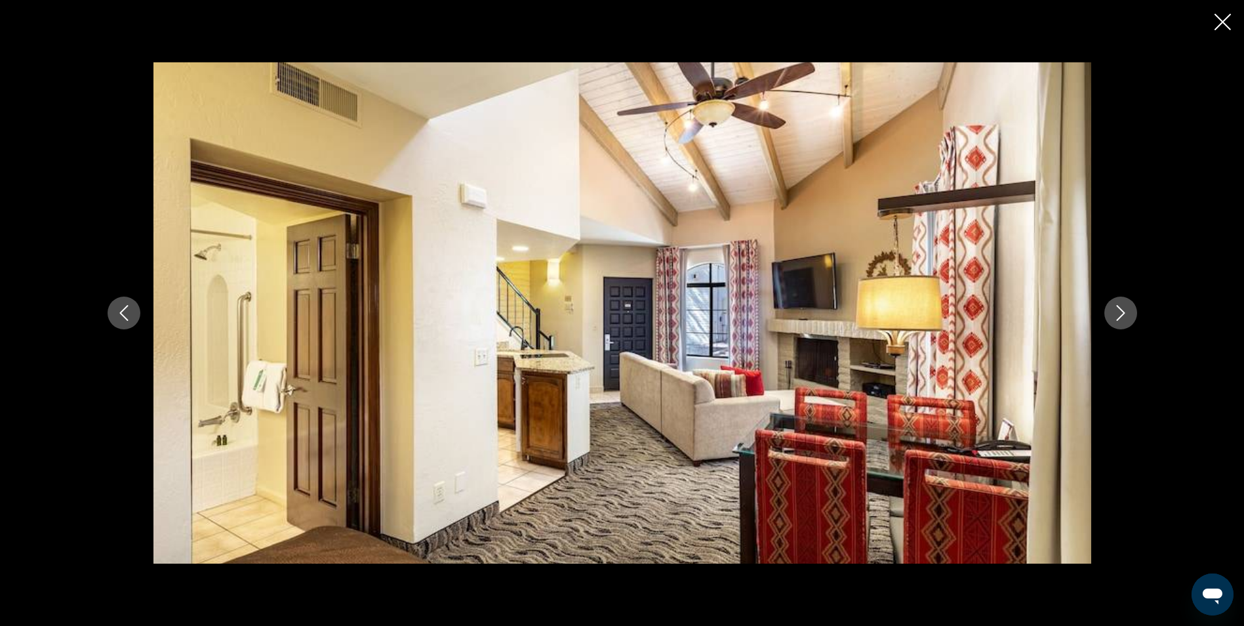
click at [1127, 313] on icon "Next image" at bounding box center [1121, 313] width 16 height 16
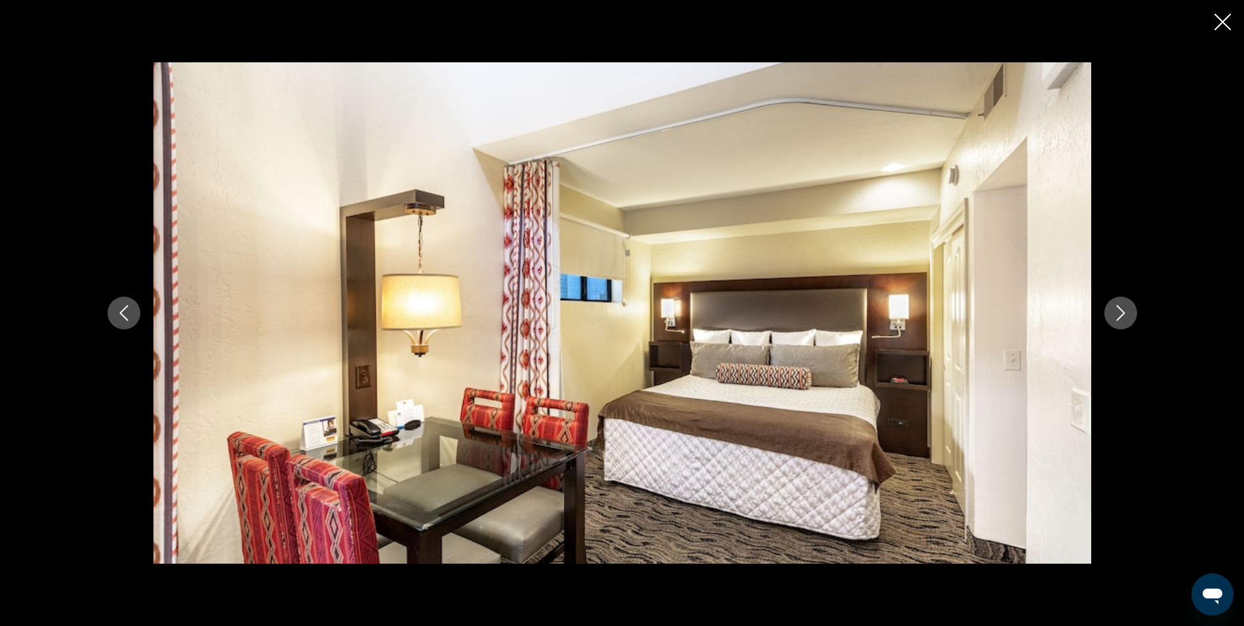
click at [1127, 313] on icon "Next image" at bounding box center [1121, 313] width 16 height 16
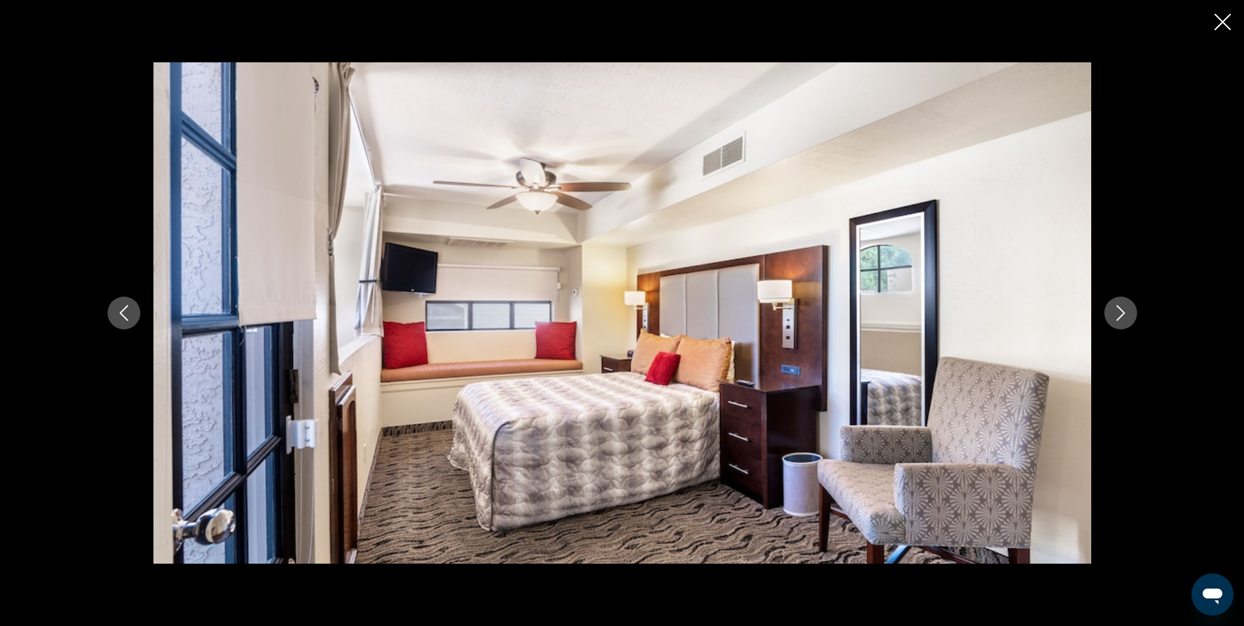
click at [1127, 313] on icon "Next image" at bounding box center [1121, 313] width 16 height 16
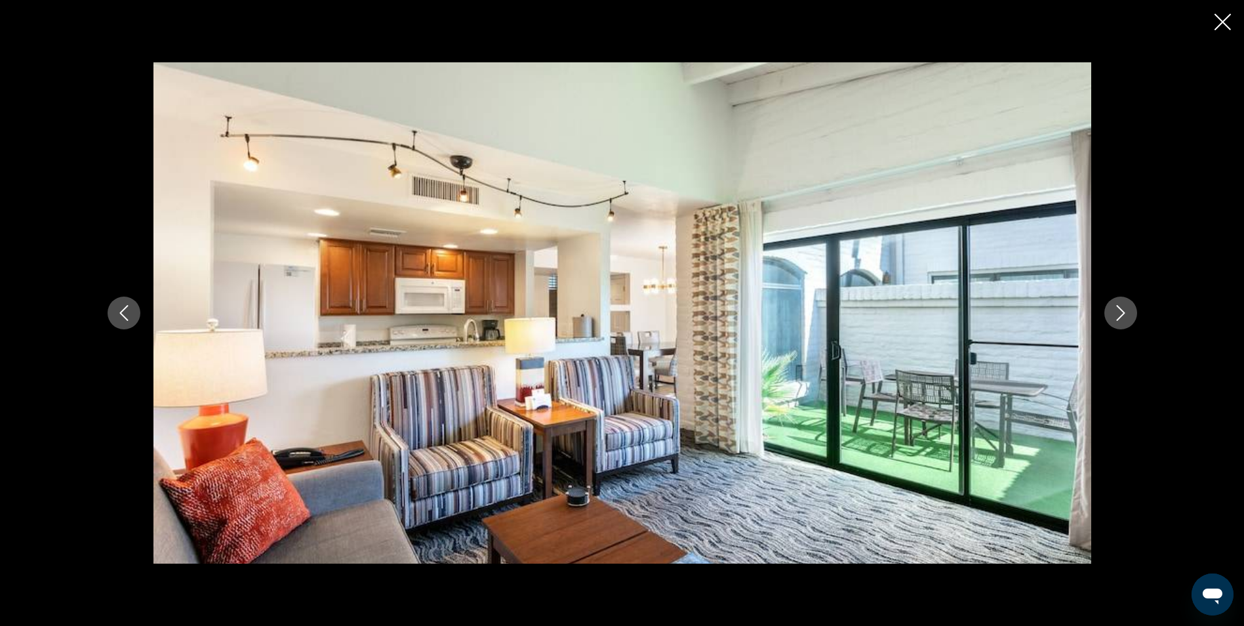
click at [1127, 313] on icon "Next image" at bounding box center [1121, 313] width 16 height 16
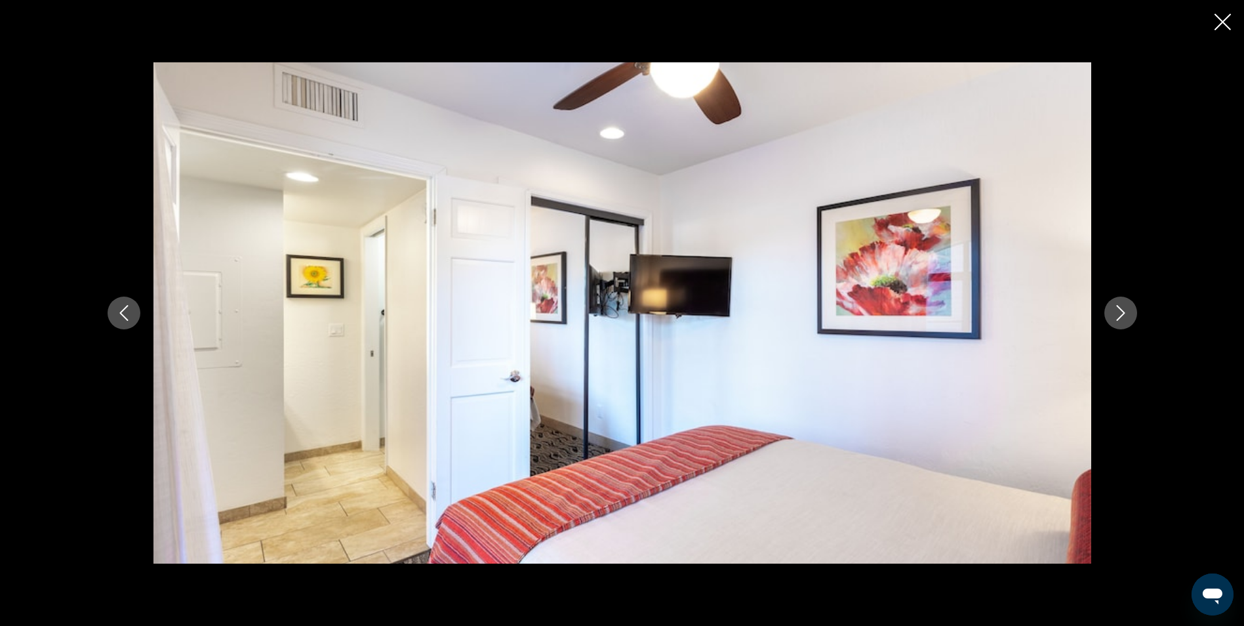
click at [1127, 313] on icon "Next image" at bounding box center [1121, 313] width 16 height 16
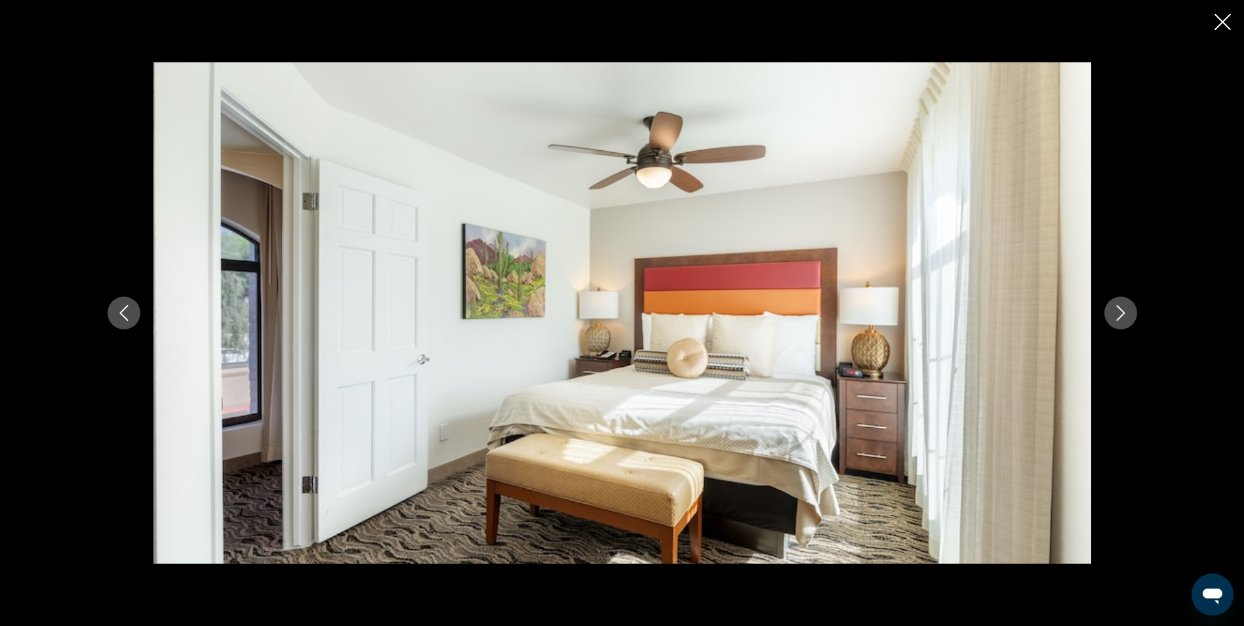
click at [1127, 313] on icon "Next image" at bounding box center [1121, 313] width 16 height 16
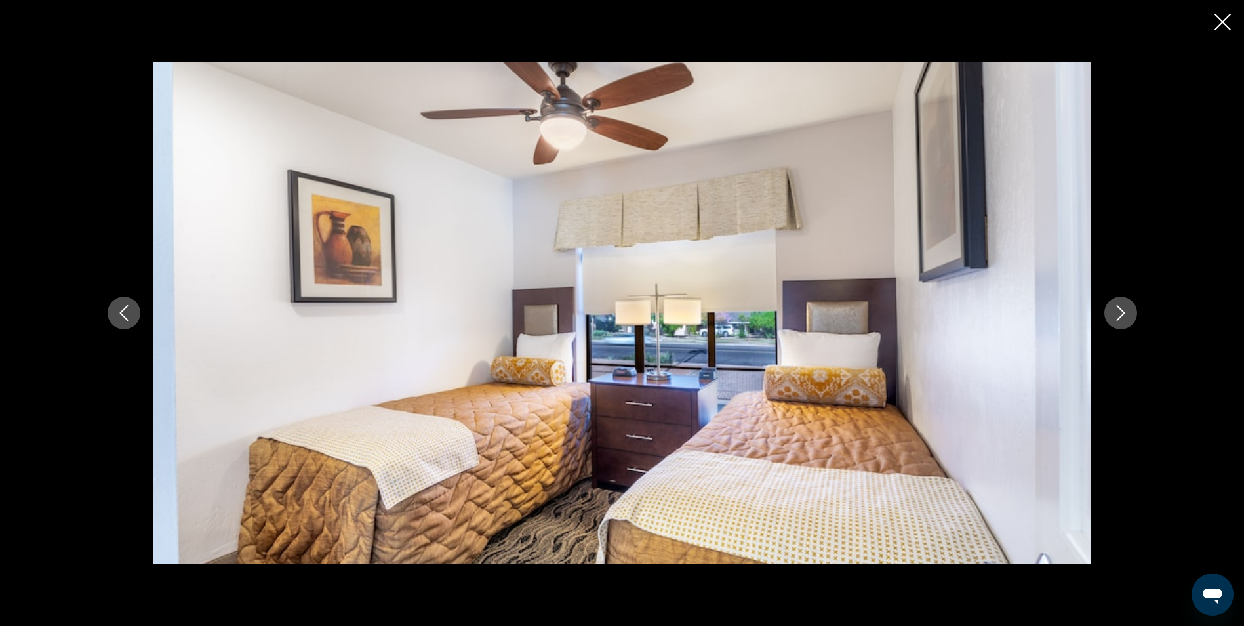
click at [1127, 313] on icon "Next image" at bounding box center [1121, 313] width 16 height 16
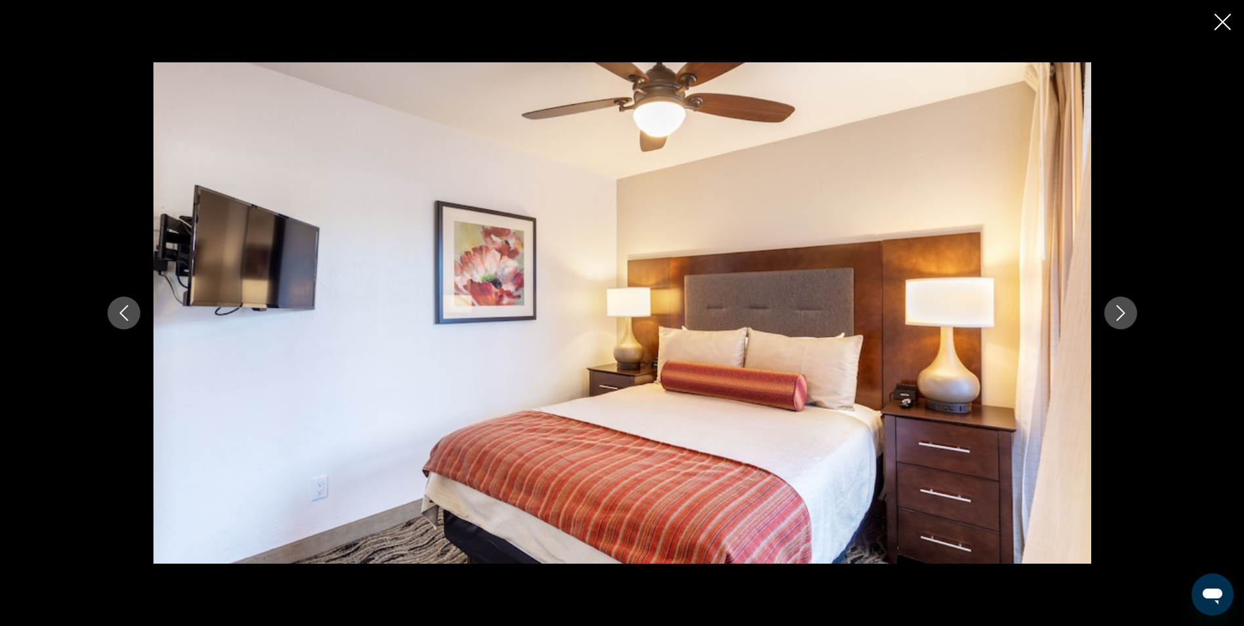
click at [1127, 313] on icon "Next image" at bounding box center [1121, 313] width 16 height 16
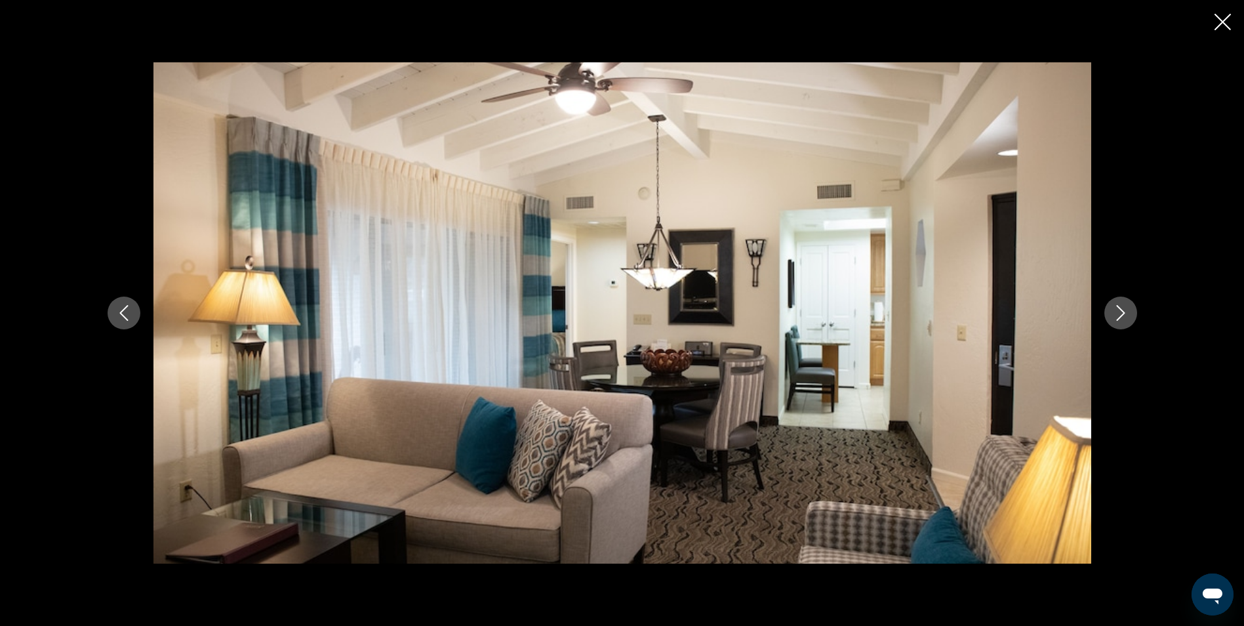
click at [1127, 313] on icon "Next image" at bounding box center [1121, 313] width 16 height 16
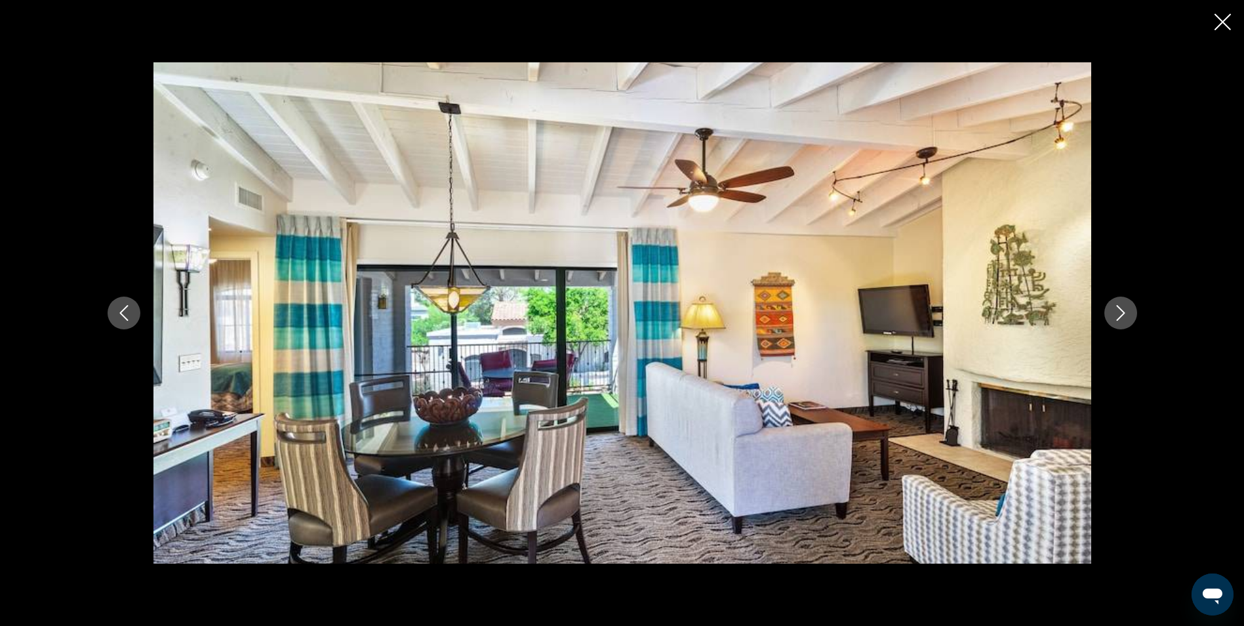
click at [1127, 313] on icon "Next image" at bounding box center [1121, 313] width 16 height 16
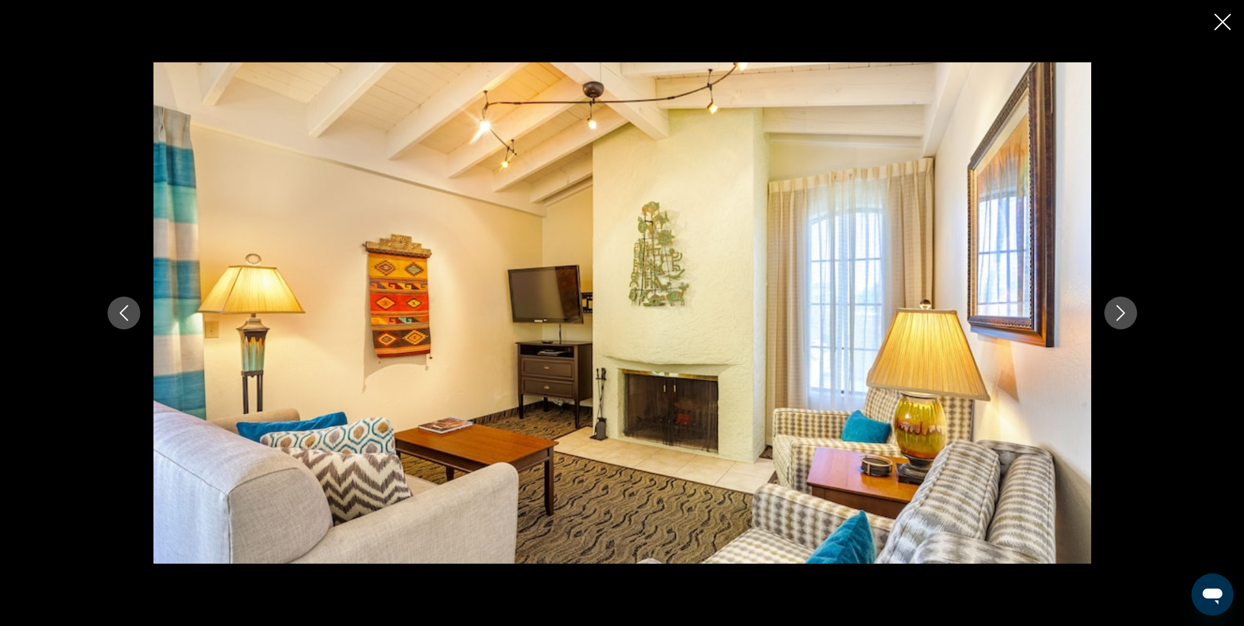
click at [1127, 313] on icon "Next image" at bounding box center [1121, 313] width 16 height 16
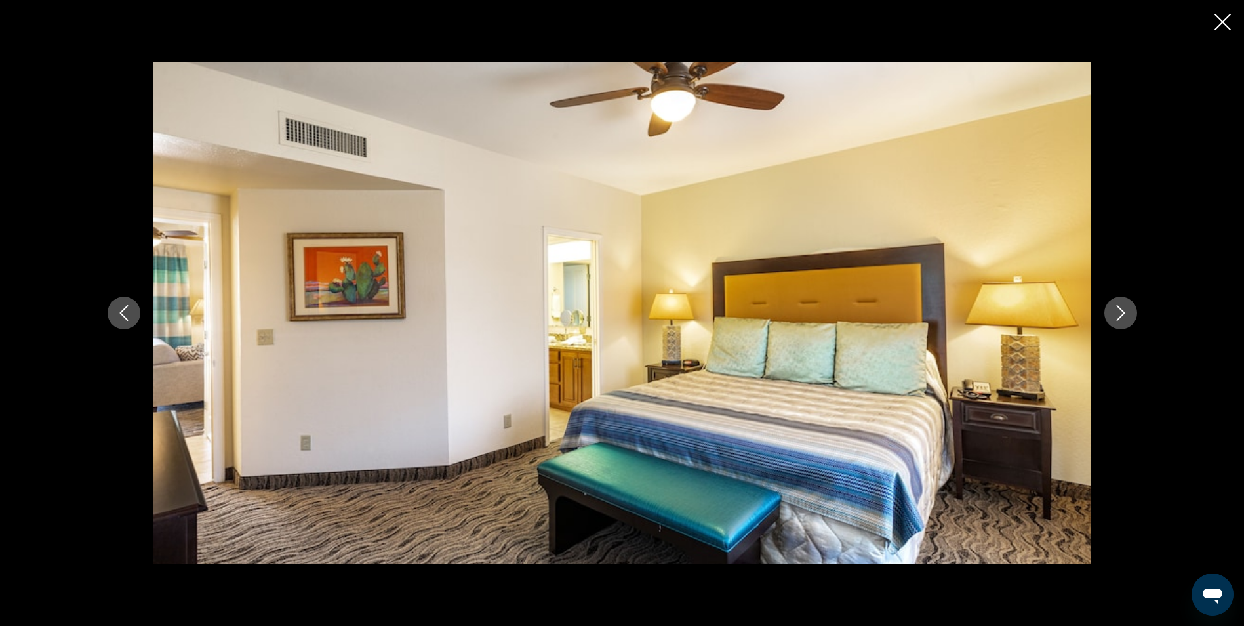
click at [1127, 313] on icon "Next image" at bounding box center [1121, 313] width 16 height 16
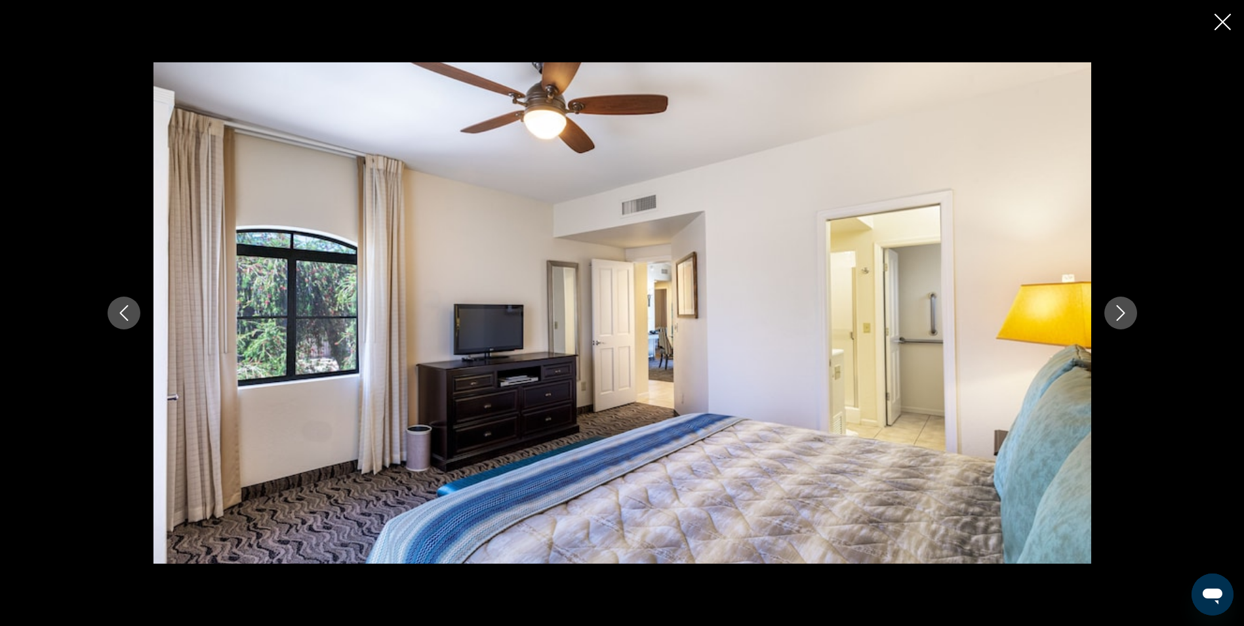
click at [1127, 313] on icon "Next image" at bounding box center [1121, 313] width 16 height 16
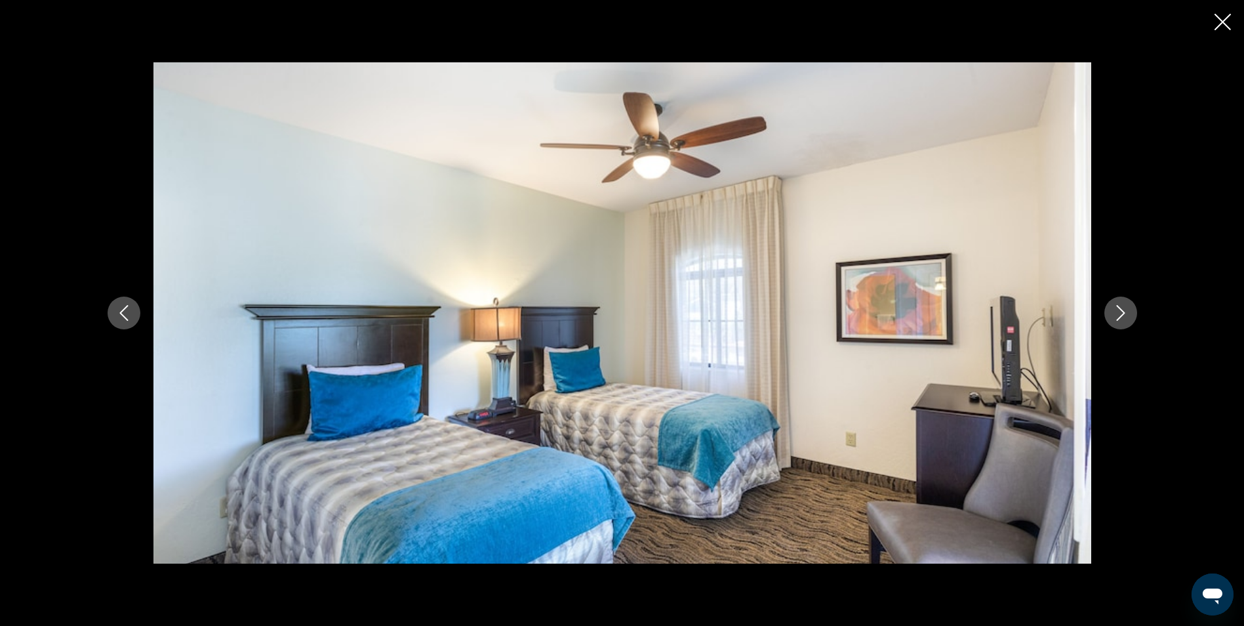
click at [1127, 313] on icon "Next image" at bounding box center [1121, 313] width 16 height 16
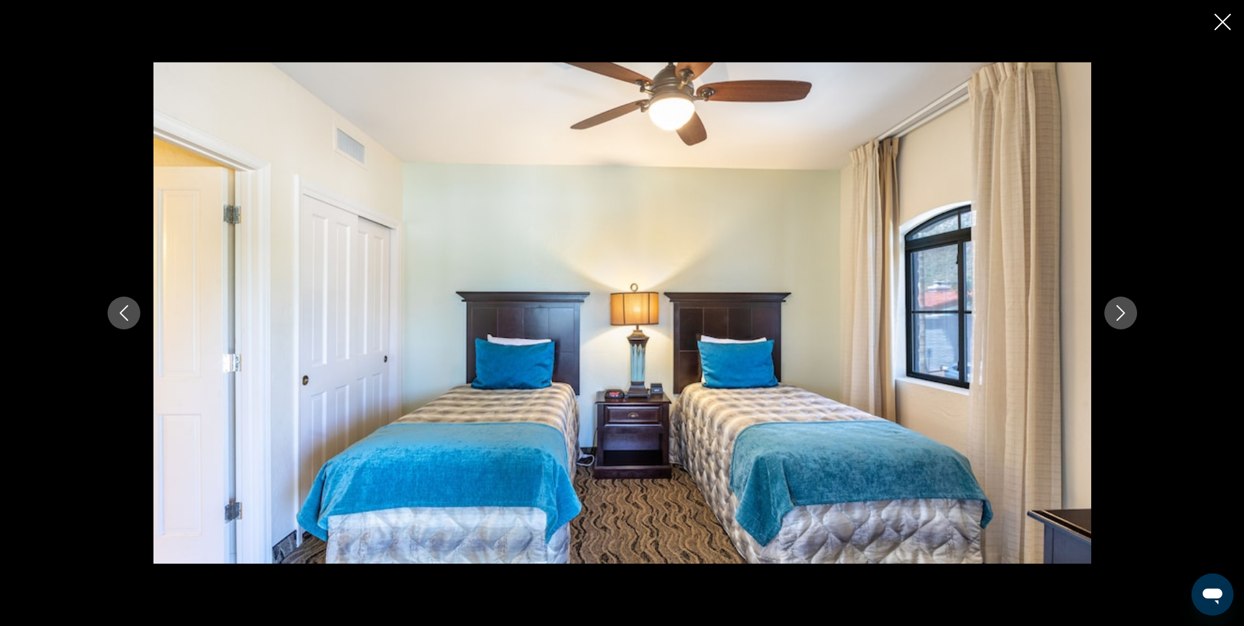
click at [1127, 313] on icon "Next image" at bounding box center [1121, 313] width 16 height 16
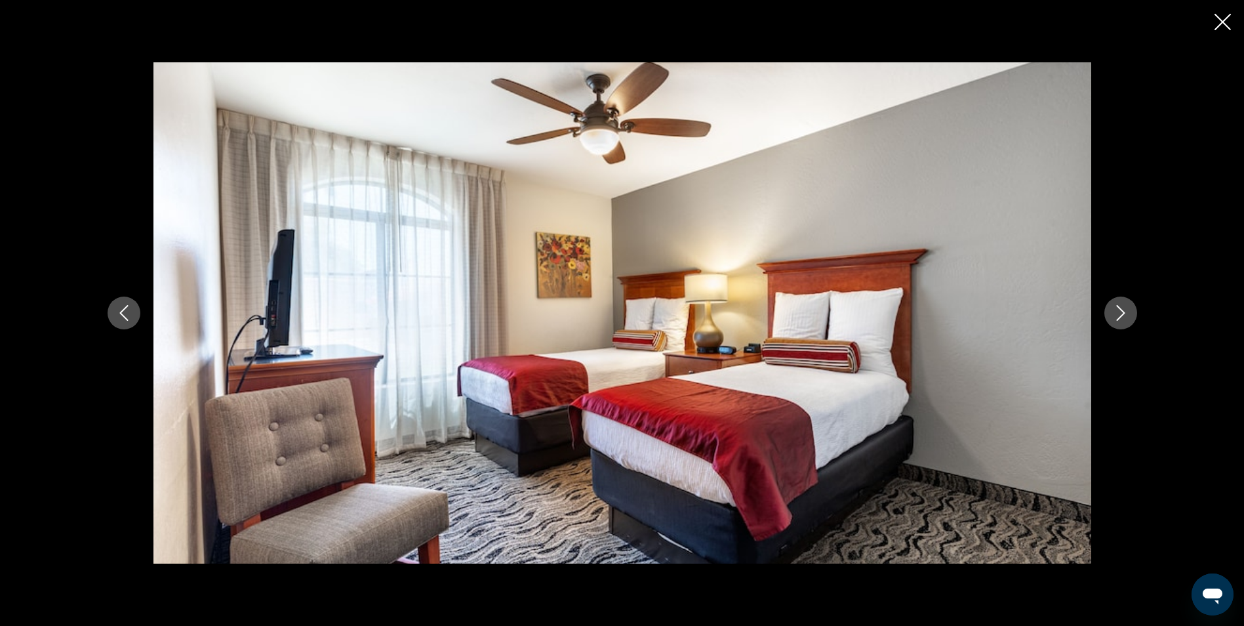
click at [1127, 313] on icon "Next image" at bounding box center [1121, 313] width 16 height 16
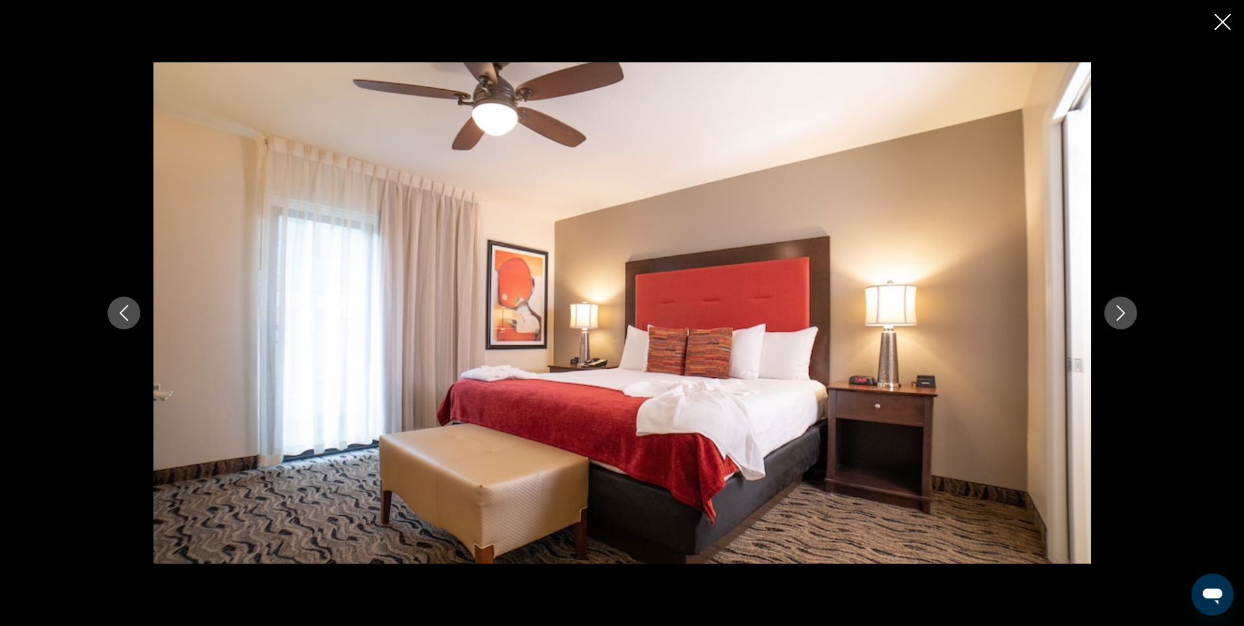
click at [1127, 313] on icon "Next image" at bounding box center [1121, 313] width 16 height 16
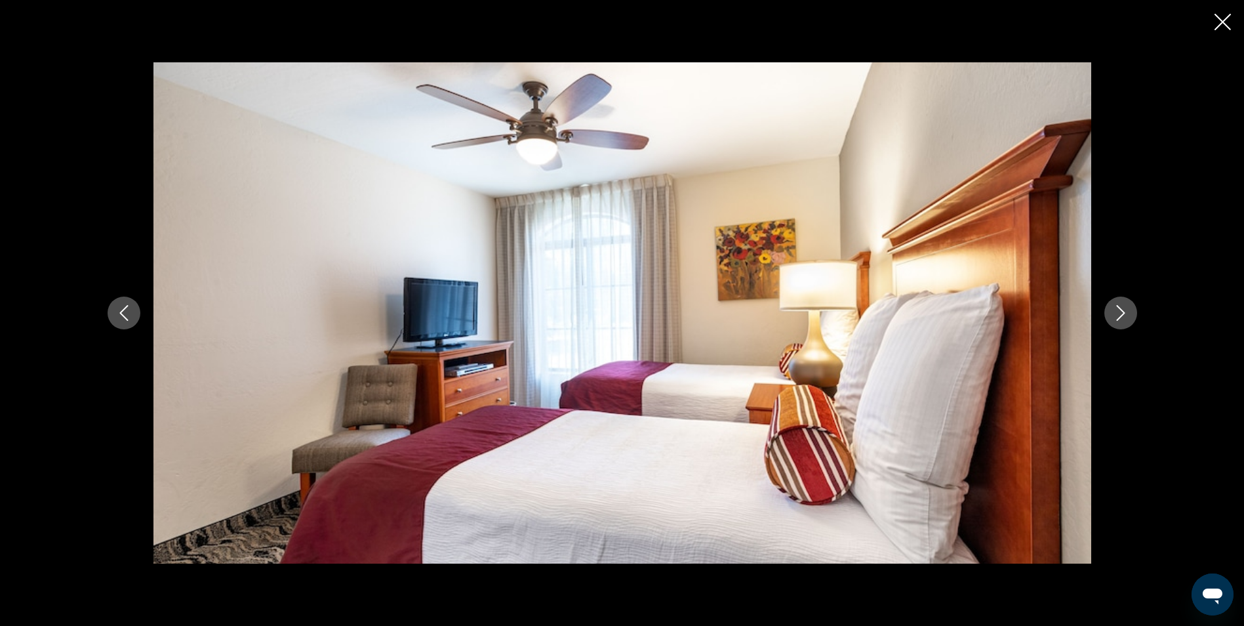
click at [1127, 313] on icon "Next image" at bounding box center [1121, 313] width 16 height 16
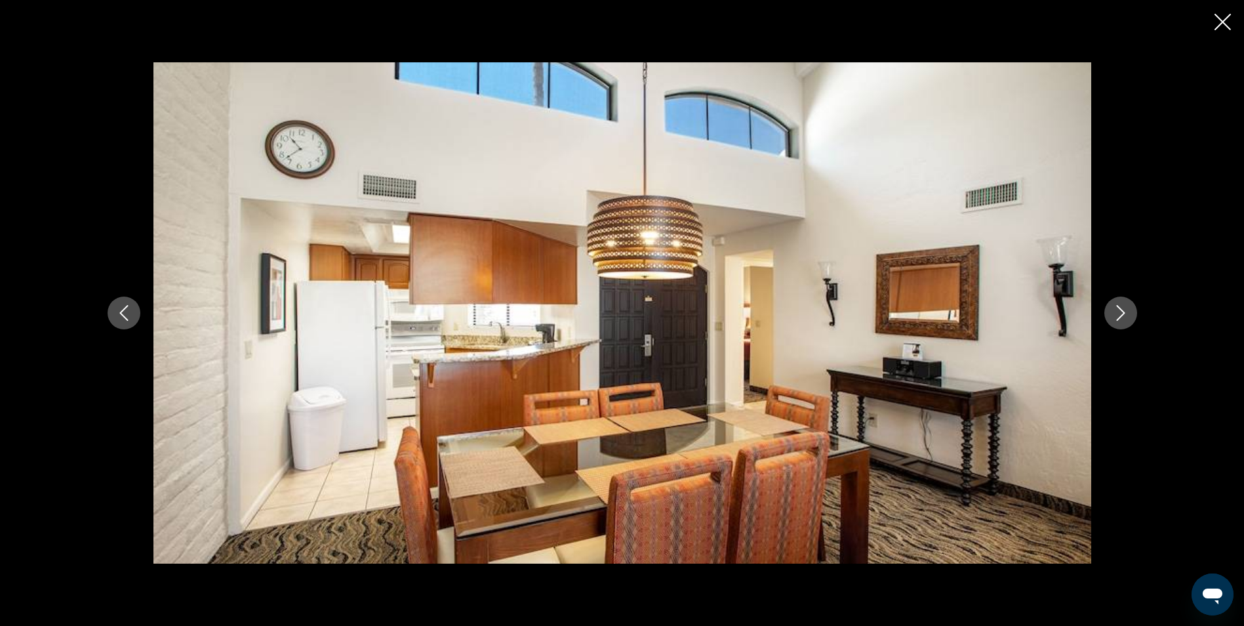
click at [1127, 313] on icon "Next image" at bounding box center [1121, 313] width 16 height 16
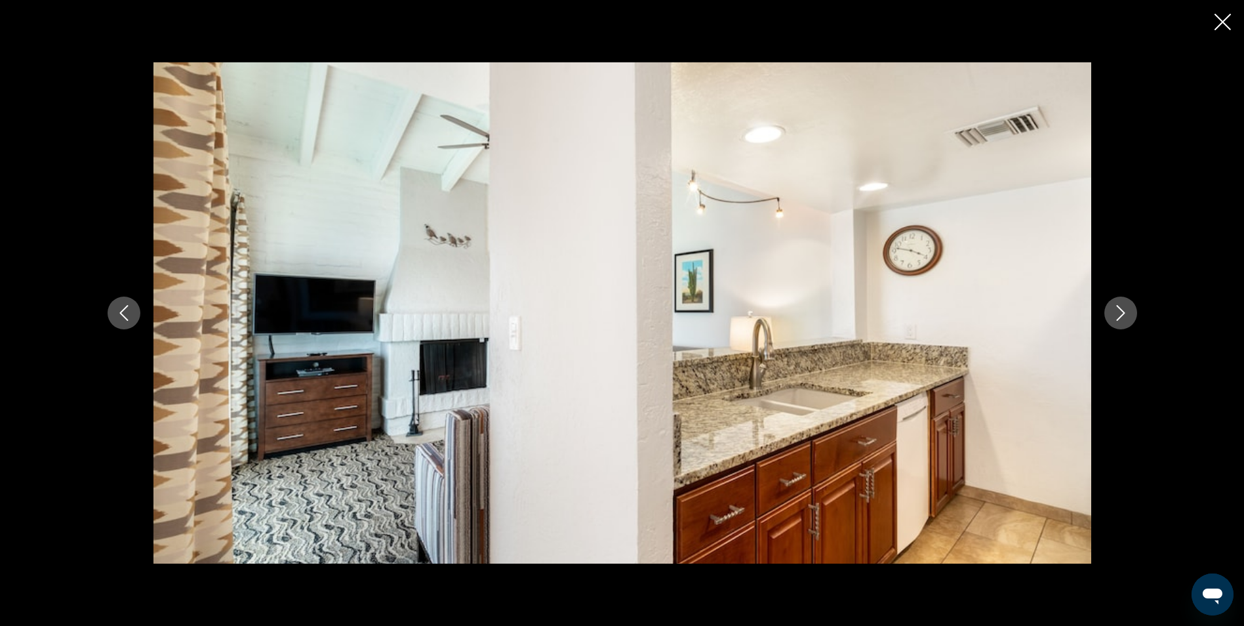
click at [1127, 313] on icon "Next image" at bounding box center [1121, 313] width 16 height 16
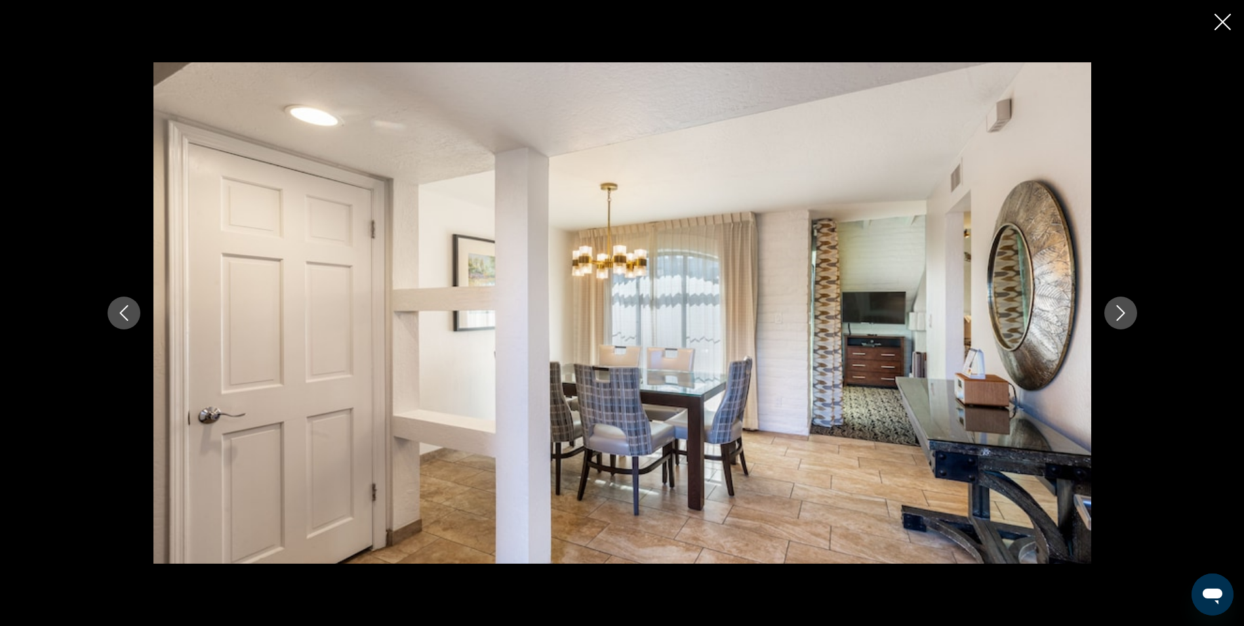
click at [1127, 313] on icon "Next image" at bounding box center [1121, 313] width 16 height 16
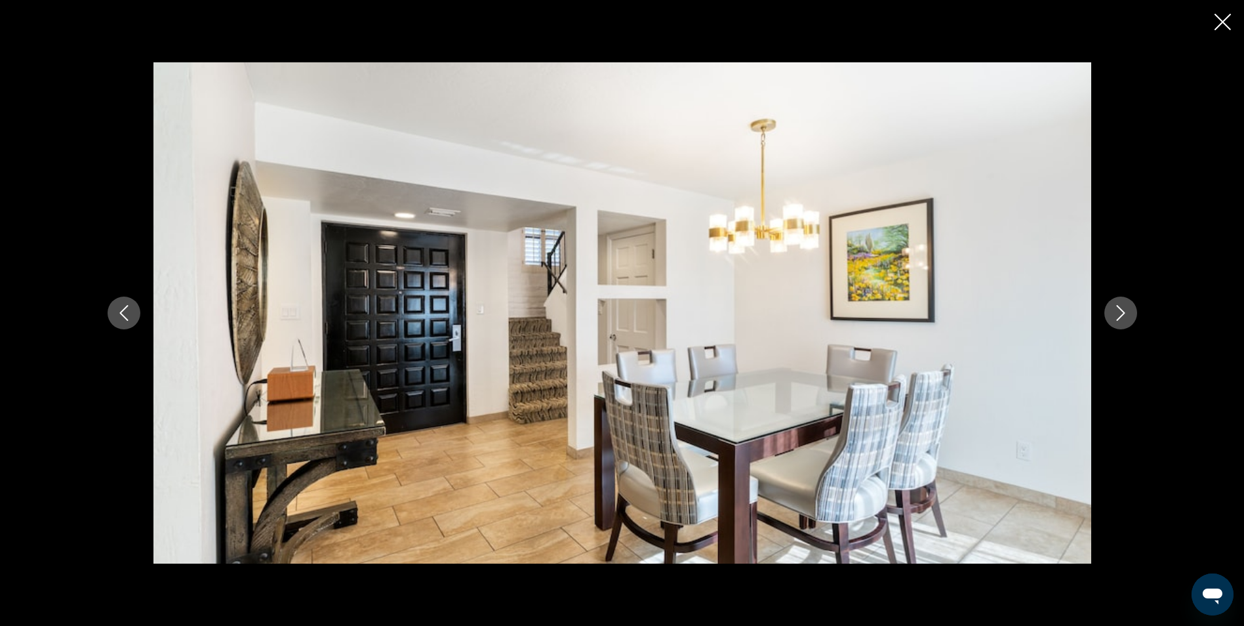
click at [1127, 313] on icon "Next image" at bounding box center [1121, 313] width 16 height 16
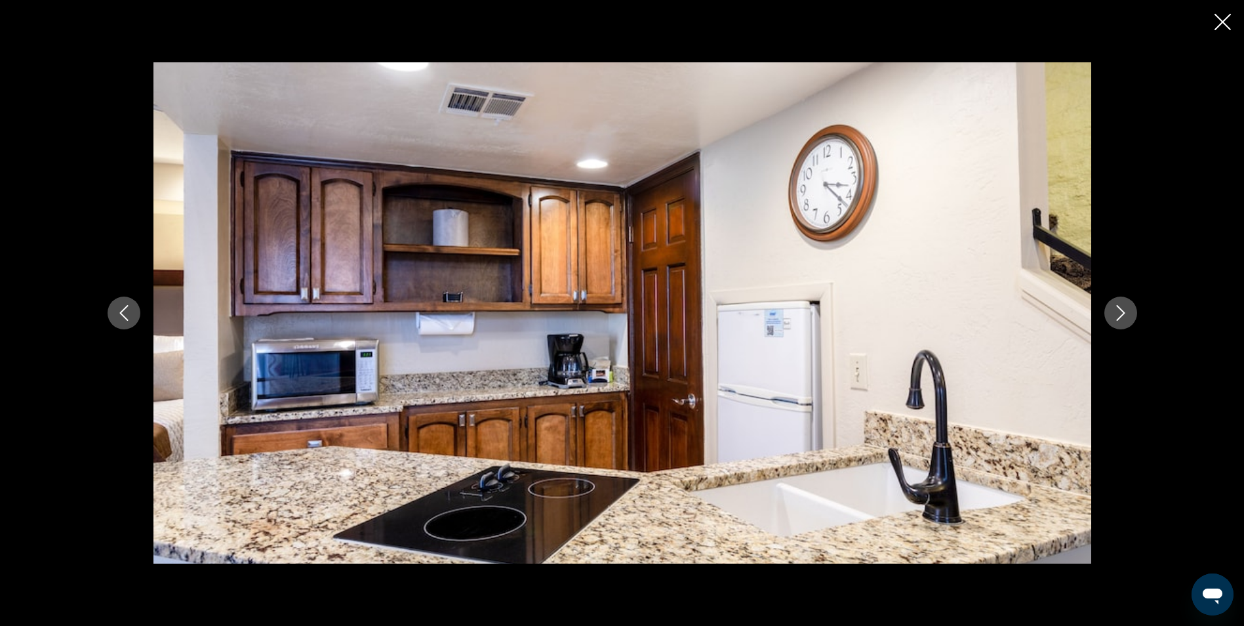
click at [1127, 313] on icon "Next image" at bounding box center [1121, 313] width 16 height 16
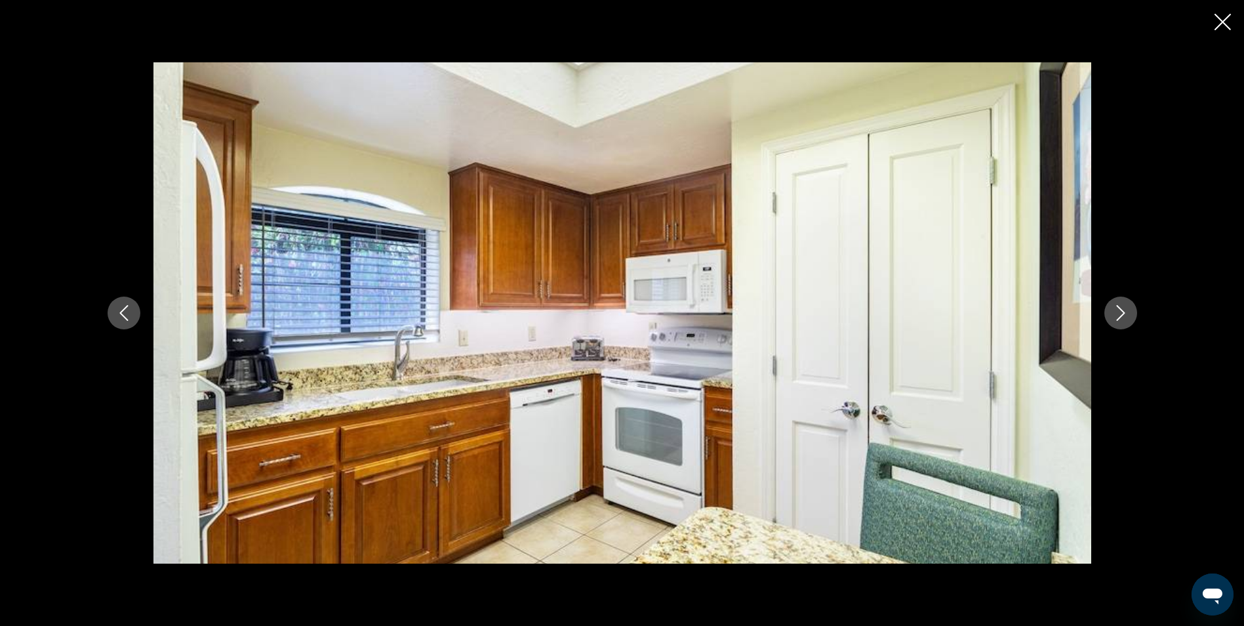
click at [1127, 313] on icon "Next image" at bounding box center [1121, 313] width 16 height 16
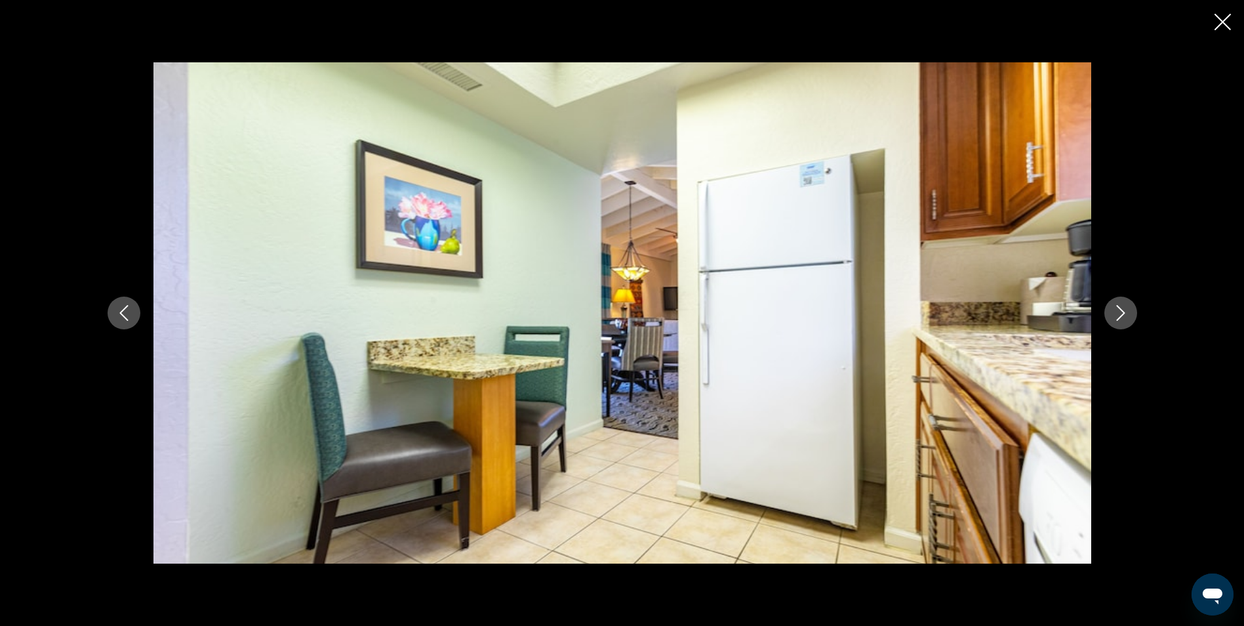
click at [1127, 313] on icon "Next image" at bounding box center [1121, 313] width 16 height 16
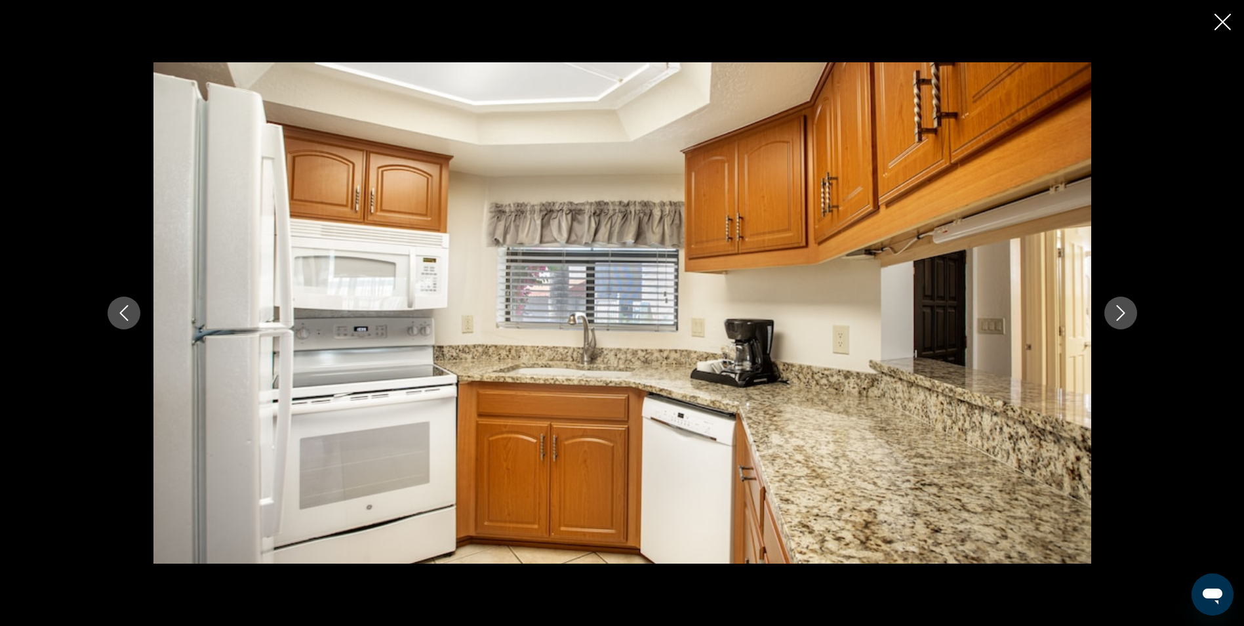
click at [1127, 313] on icon "Next image" at bounding box center [1121, 313] width 16 height 16
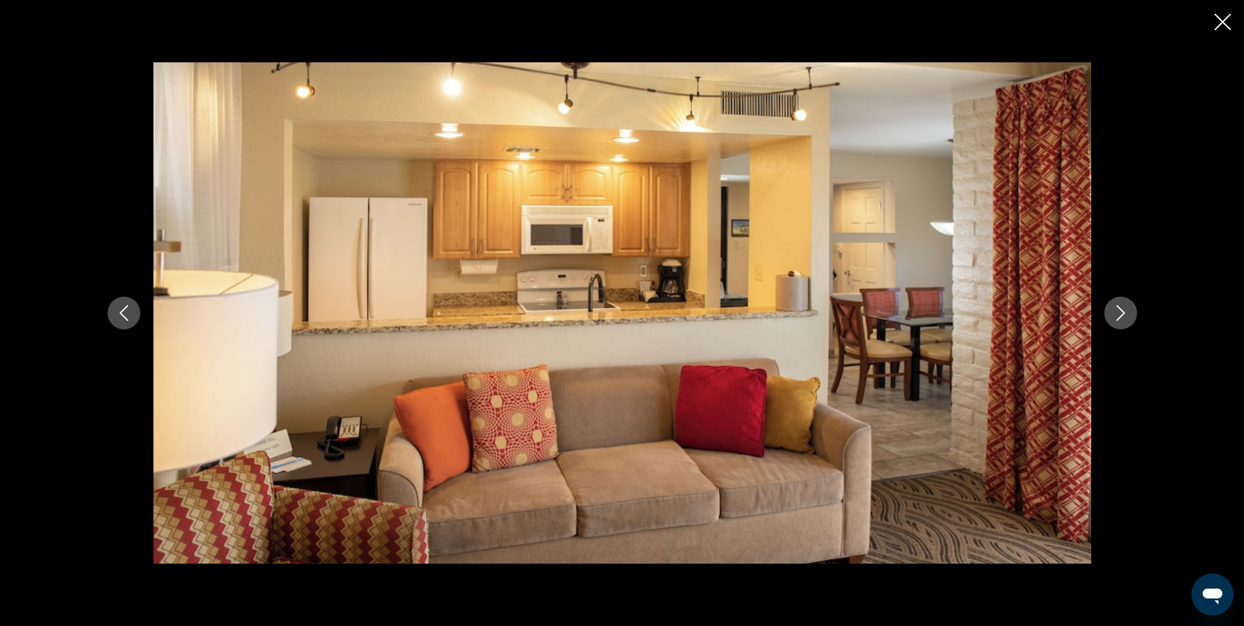
click at [1127, 313] on icon "Next image" at bounding box center [1121, 313] width 16 height 16
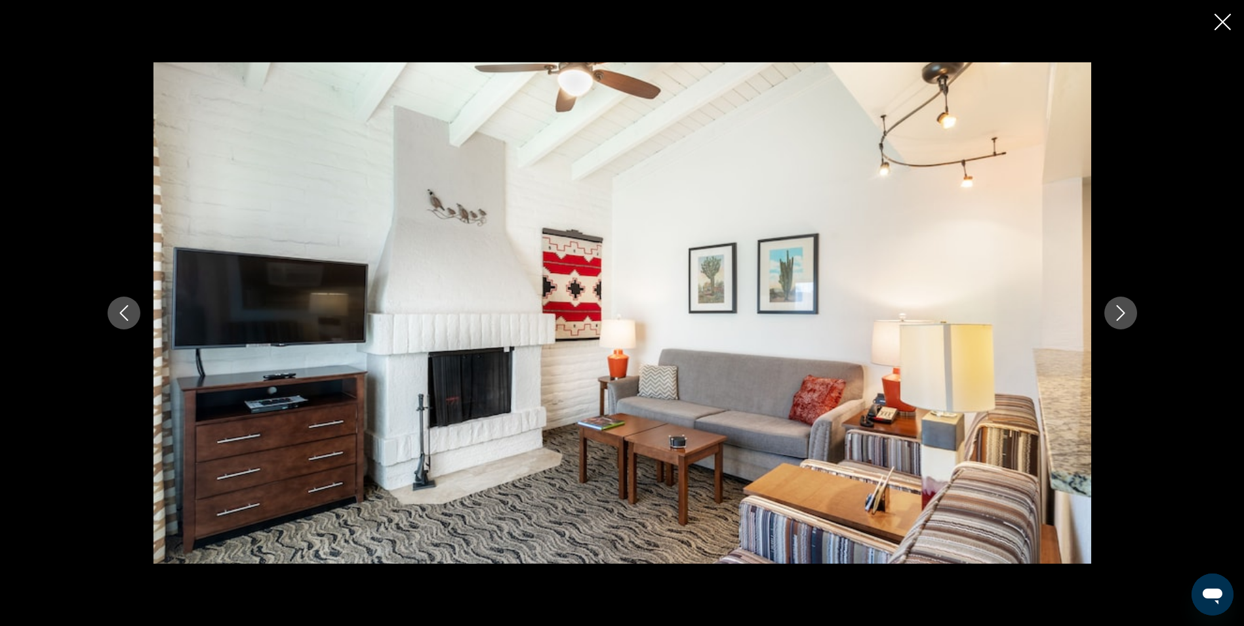
click at [1127, 313] on icon "Next image" at bounding box center [1121, 313] width 16 height 16
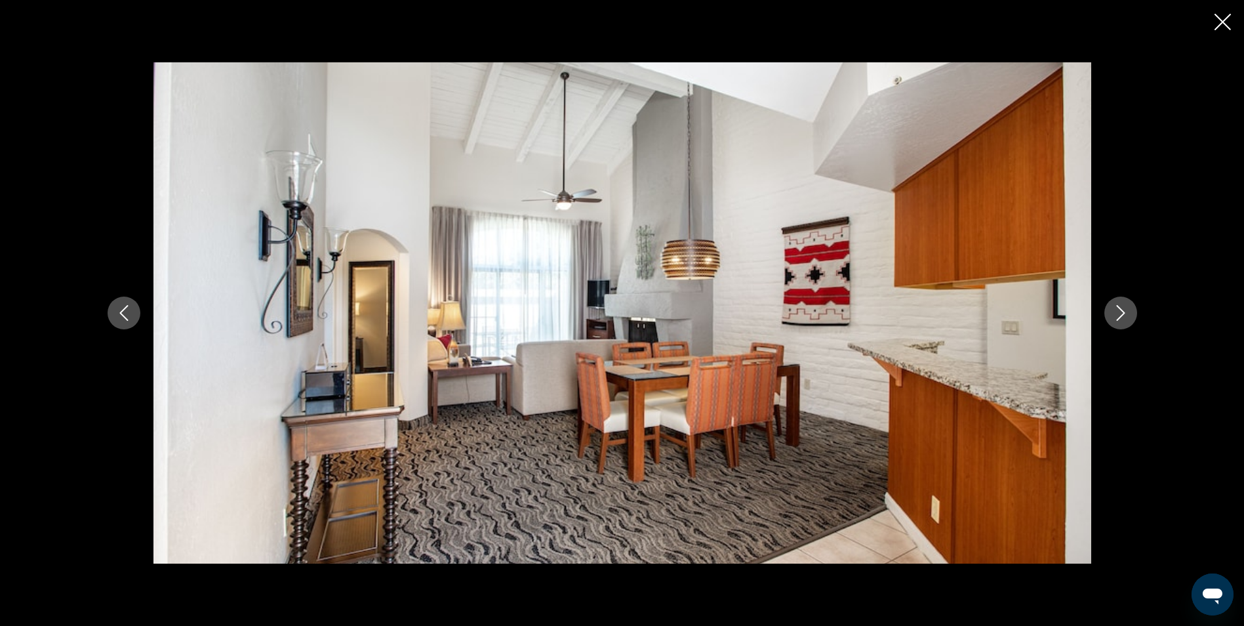
click at [1127, 313] on icon "Next image" at bounding box center [1121, 313] width 16 height 16
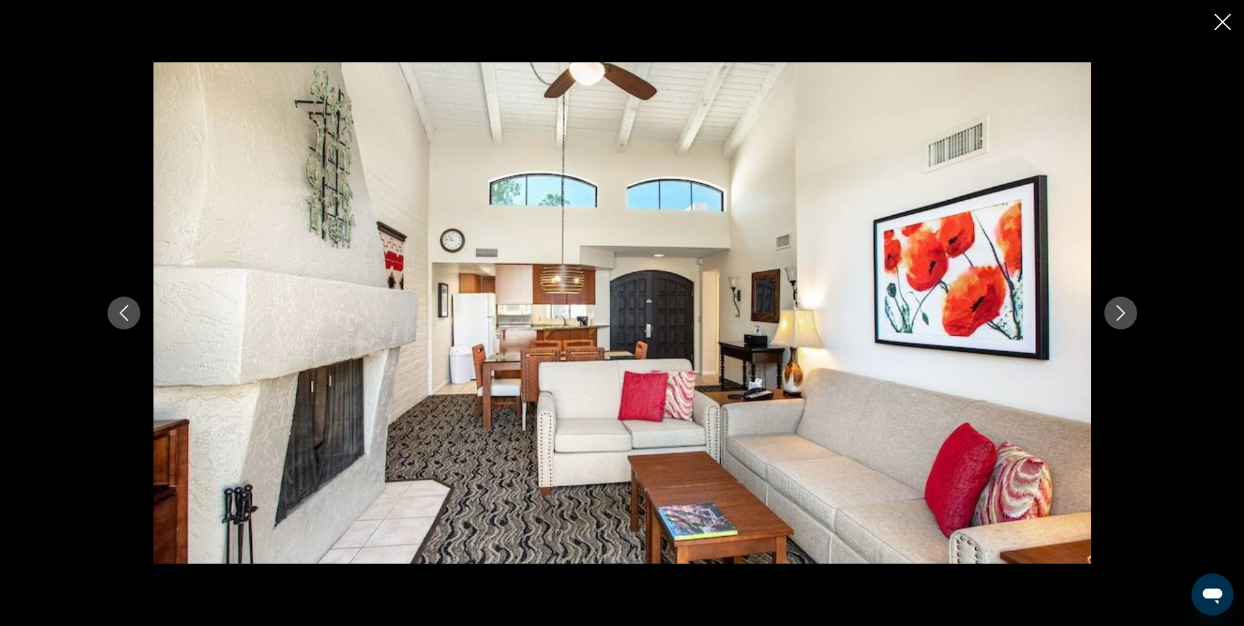
click at [1127, 313] on icon "Next image" at bounding box center [1121, 313] width 16 height 16
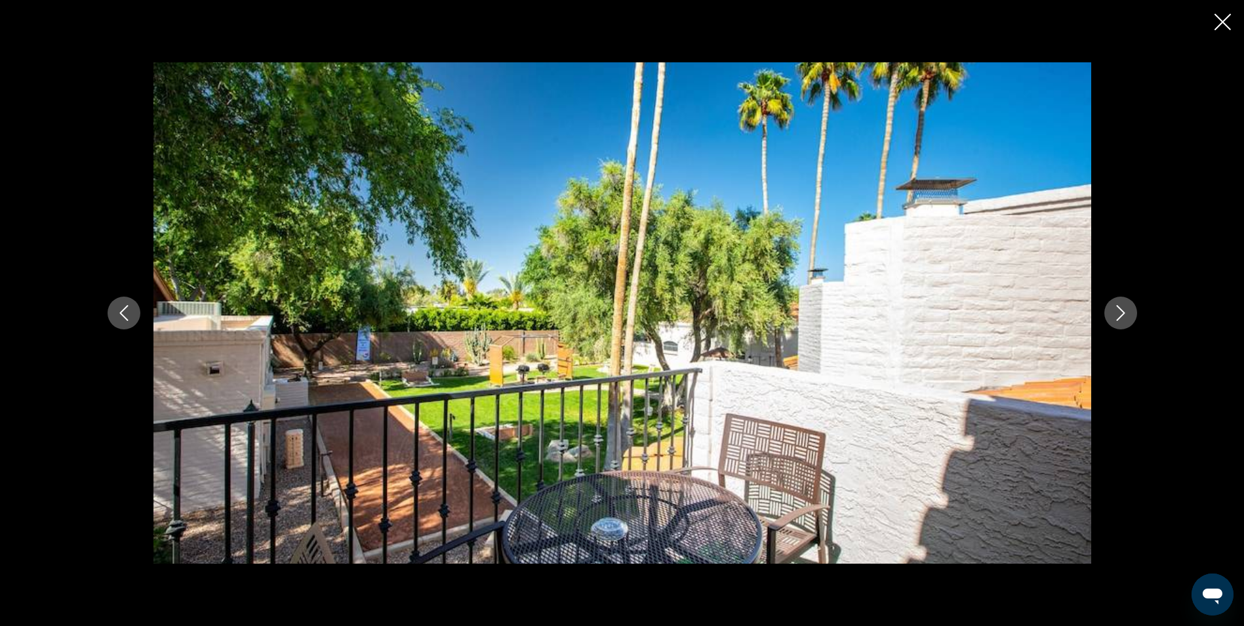
click at [1127, 313] on icon "Next image" at bounding box center [1121, 313] width 16 height 16
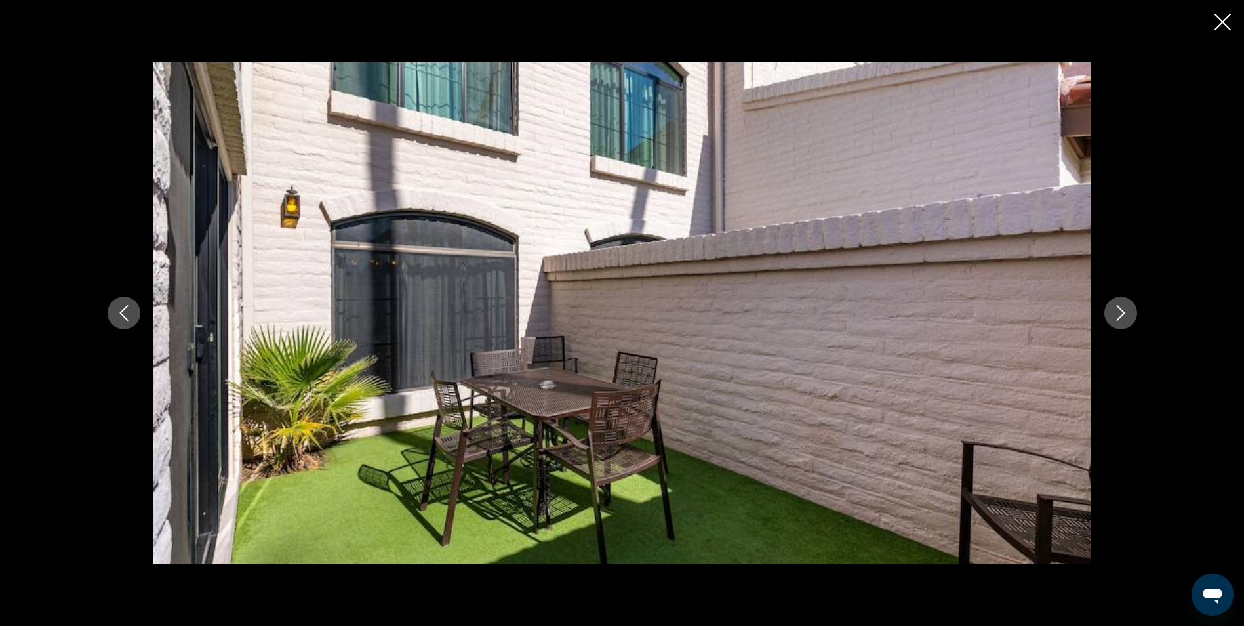
click at [1127, 313] on icon "Next image" at bounding box center [1121, 313] width 16 height 16
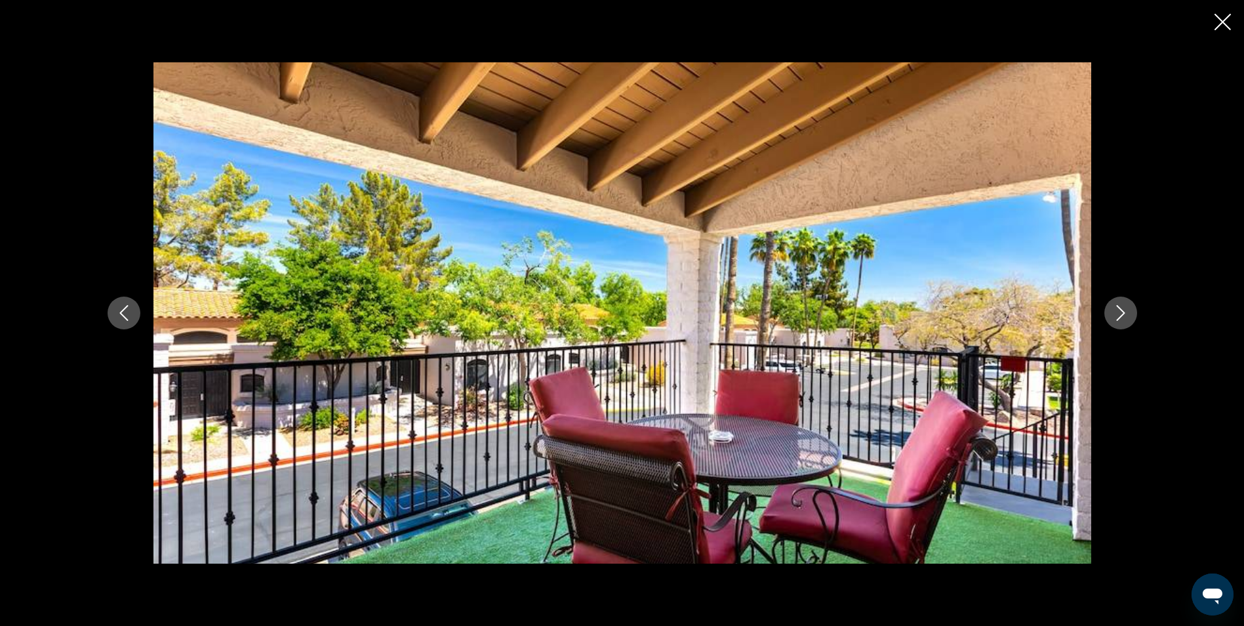
click at [1127, 313] on icon "Next image" at bounding box center [1121, 313] width 16 height 16
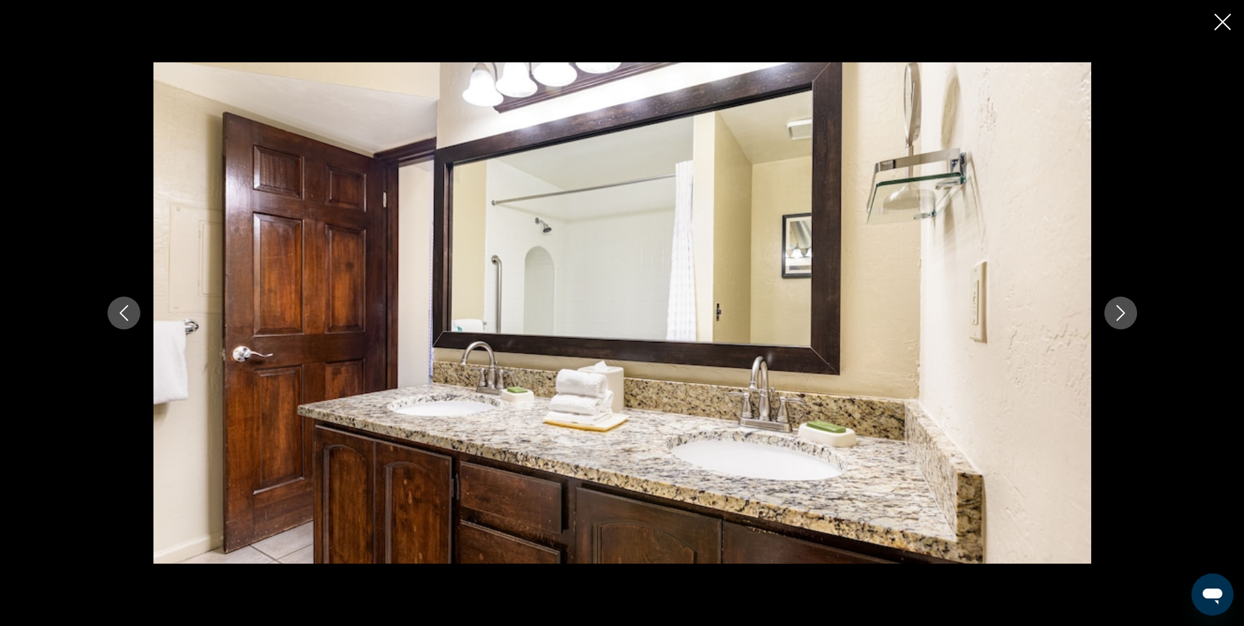
click at [1127, 313] on icon "Next image" at bounding box center [1121, 313] width 16 height 16
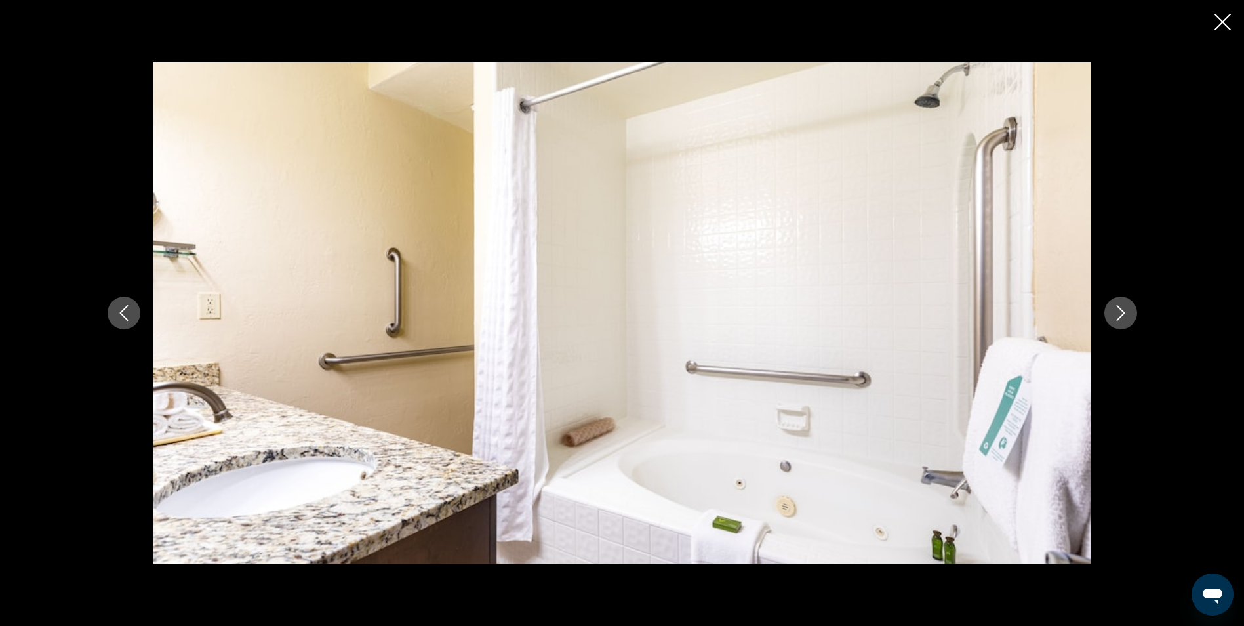
click at [1127, 313] on icon "Next image" at bounding box center [1121, 313] width 16 height 16
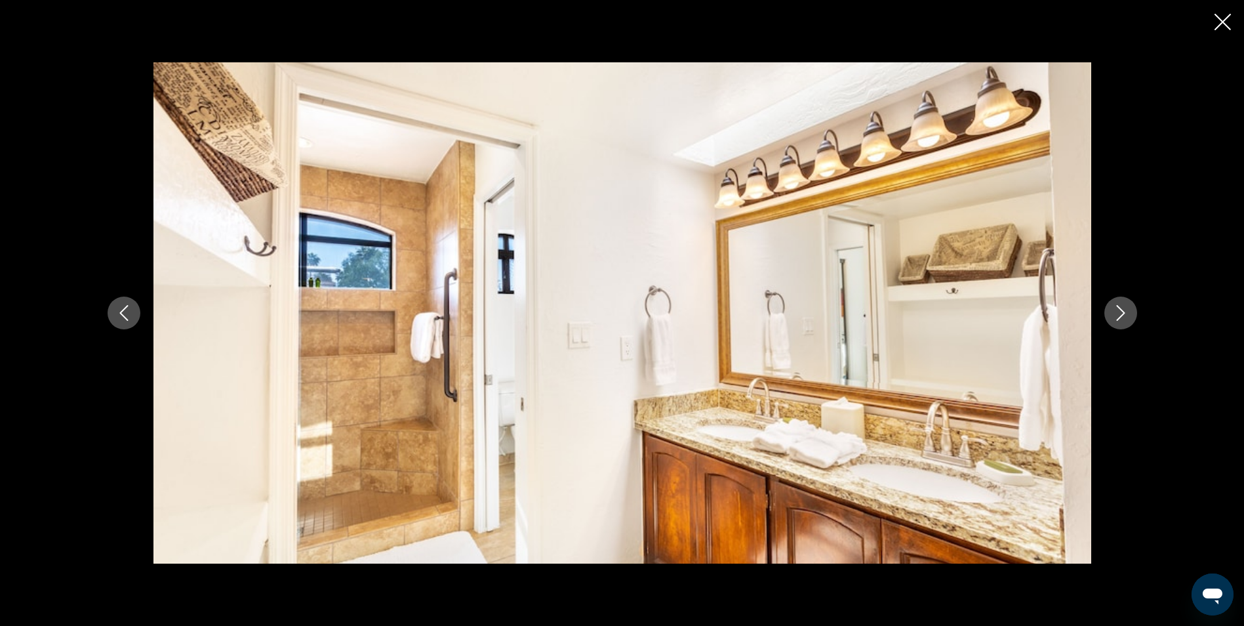
click at [1127, 313] on icon "Next image" at bounding box center [1121, 313] width 16 height 16
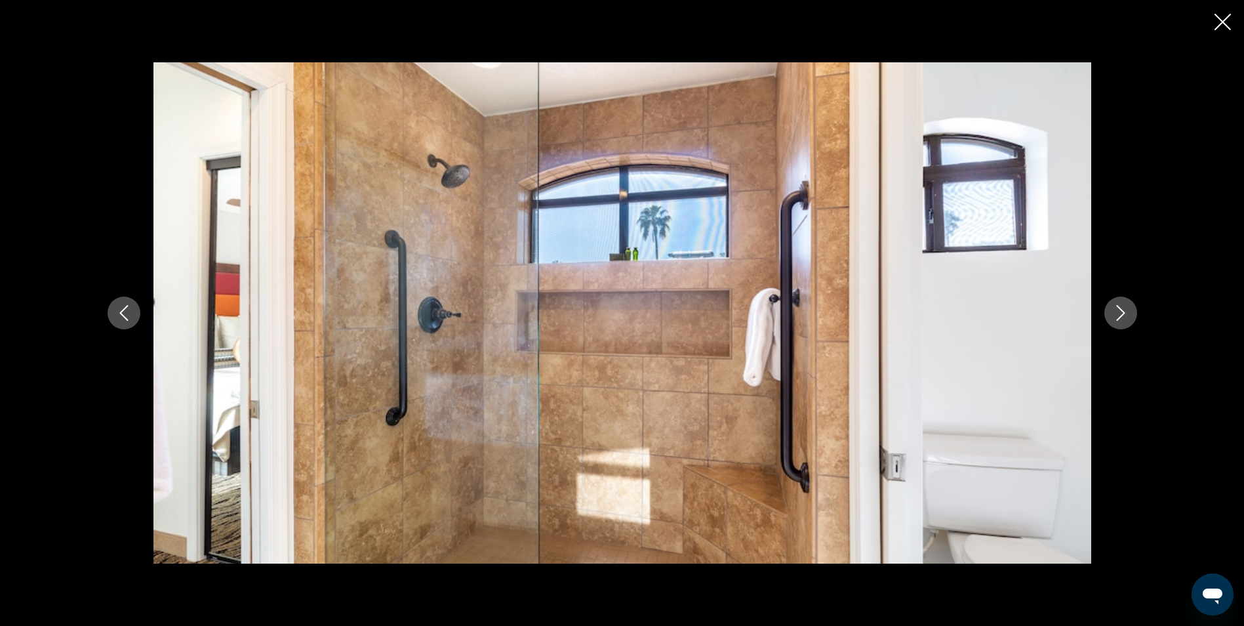
click at [1127, 313] on icon "Next image" at bounding box center [1121, 313] width 16 height 16
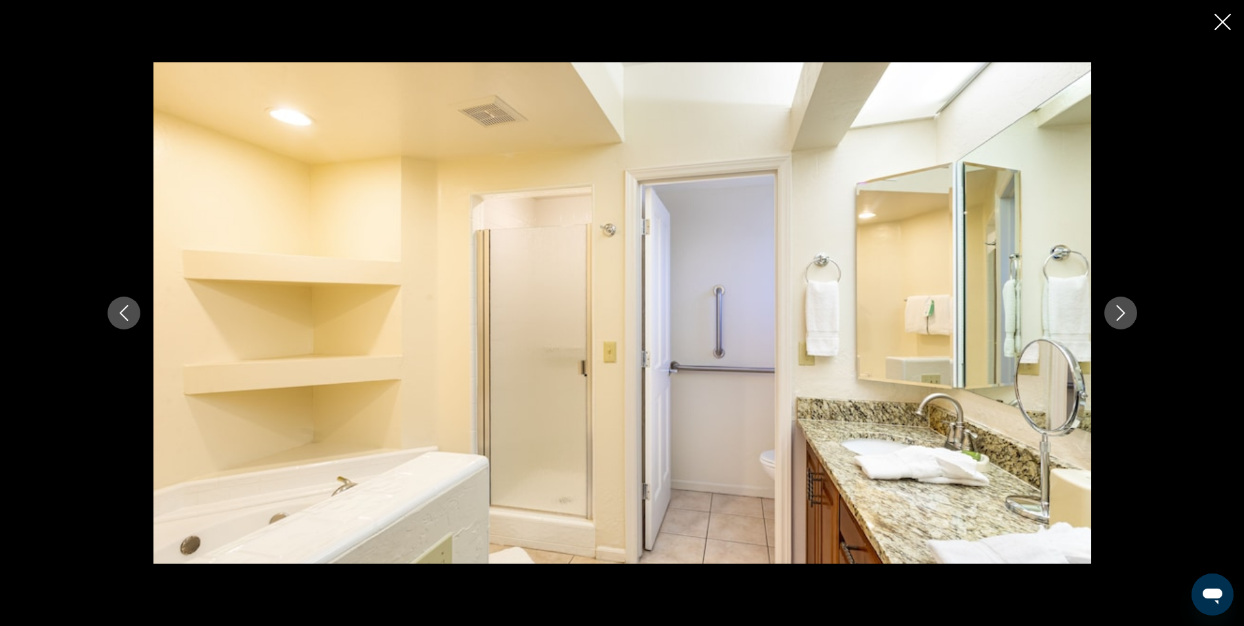
click at [1127, 313] on icon "Next image" at bounding box center [1121, 313] width 16 height 16
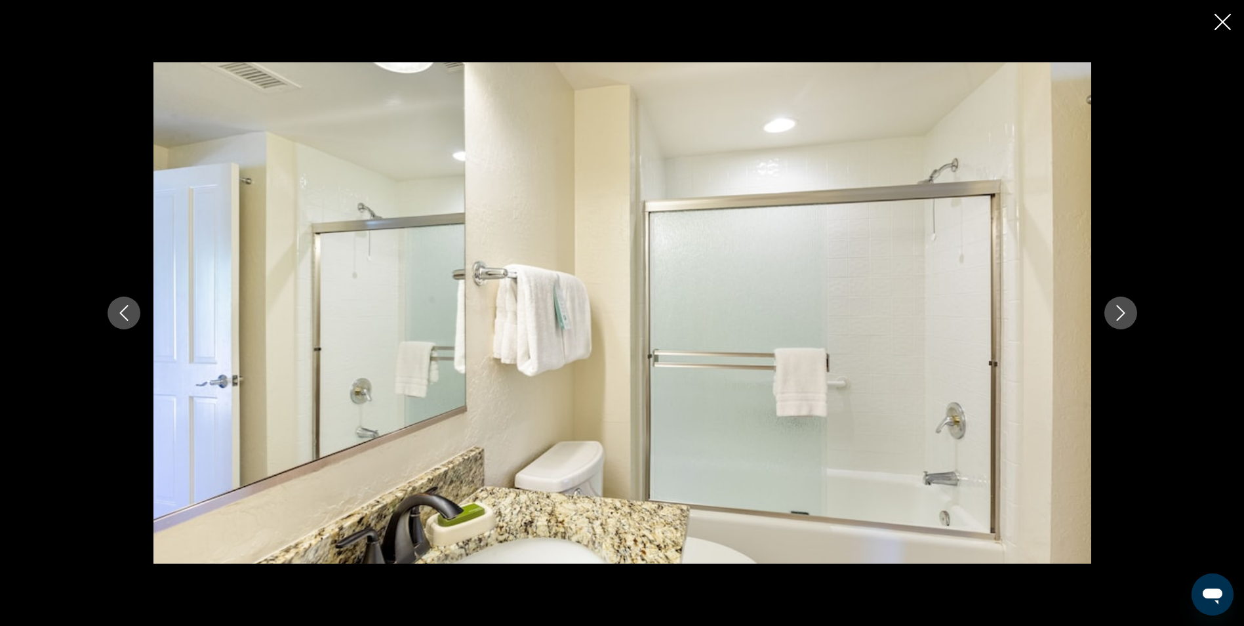
click at [1127, 313] on icon "Next image" at bounding box center [1121, 313] width 16 height 16
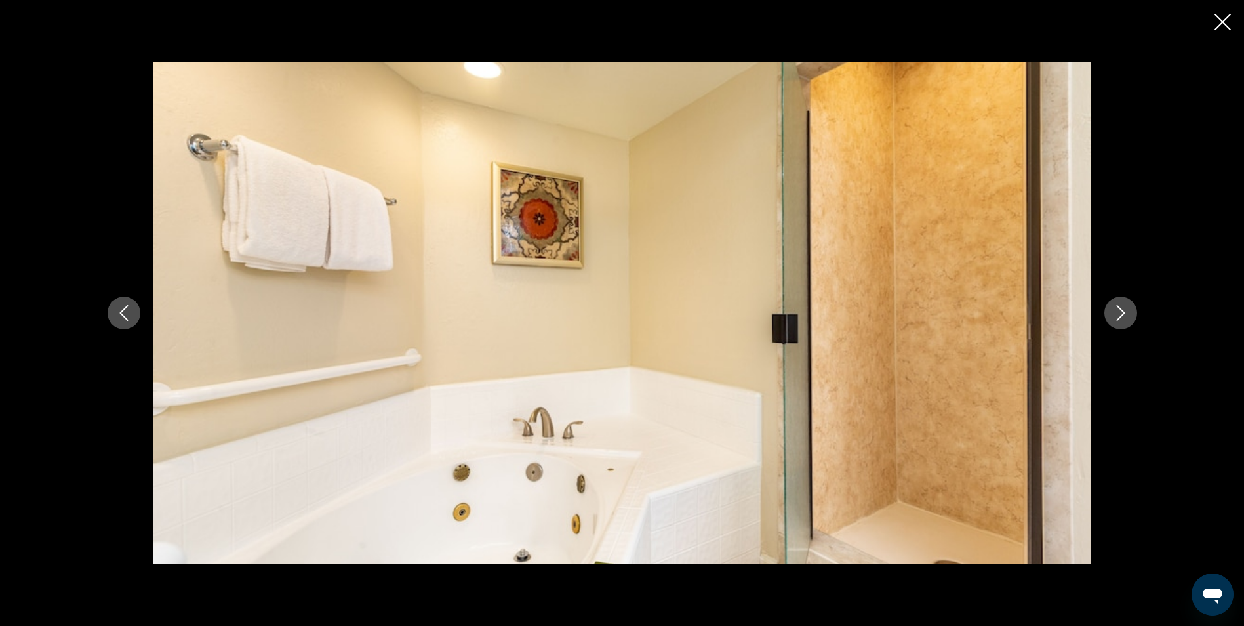
click at [1127, 313] on icon "Next image" at bounding box center [1121, 313] width 16 height 16
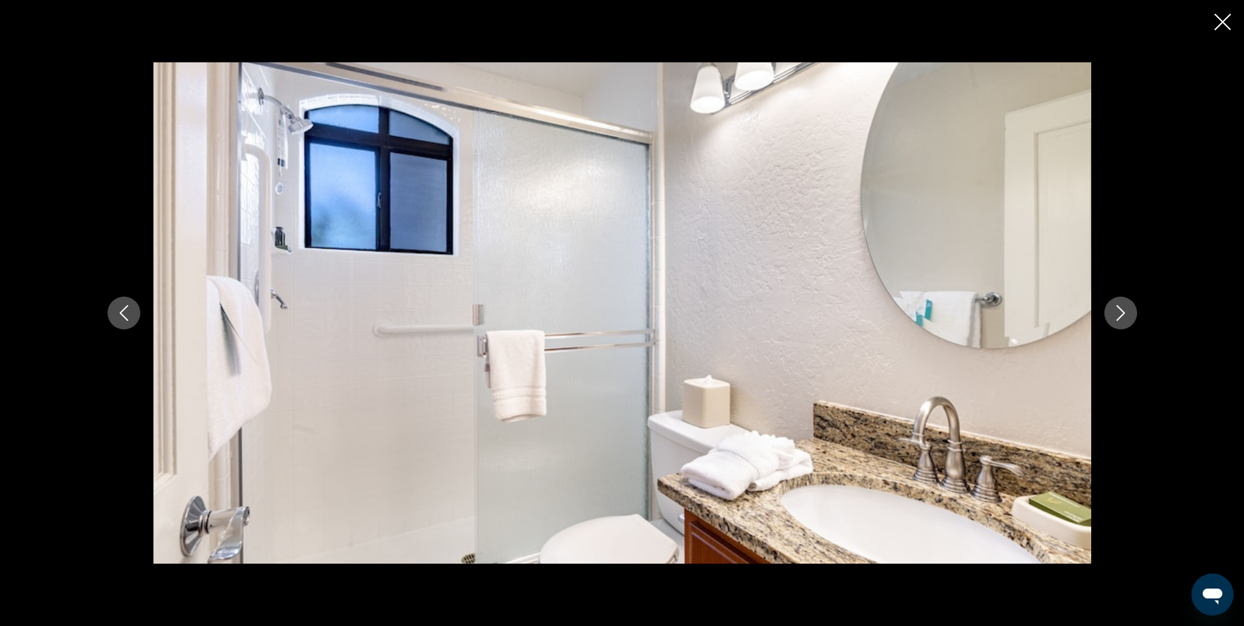
click at [1127, 313] on icon "Next image" at bounding box center [1121, 313] width 16 height 16
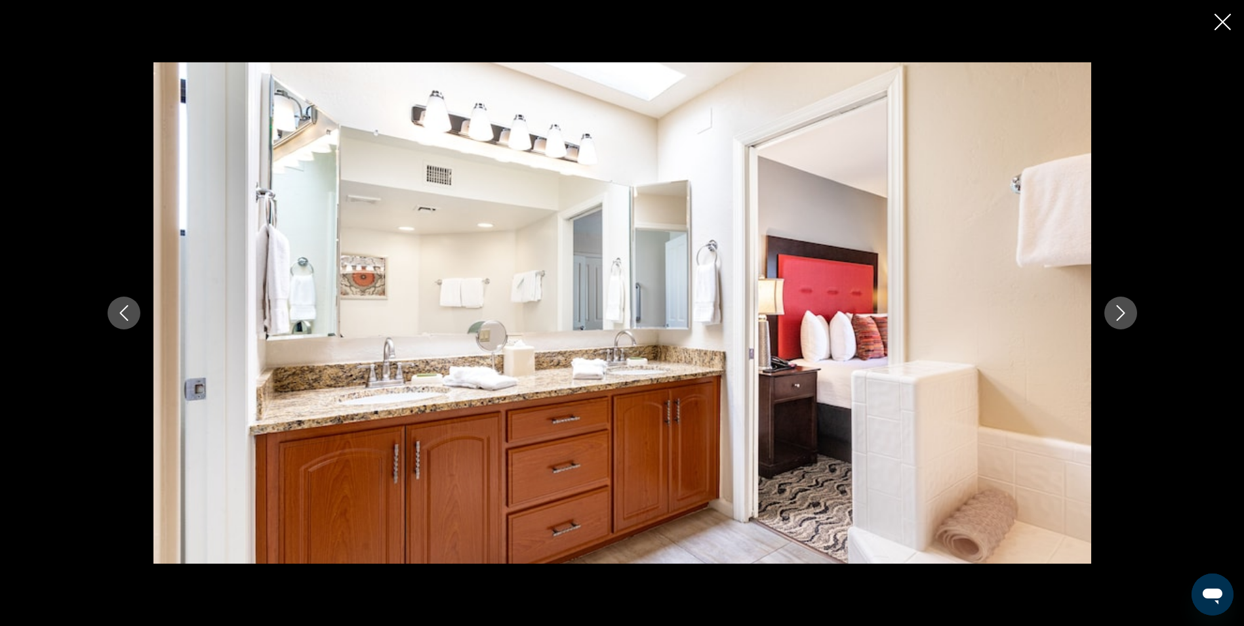
click at [1127, 313] on icon "Next image" at bounding box center [1121, 313] width 16 height 16
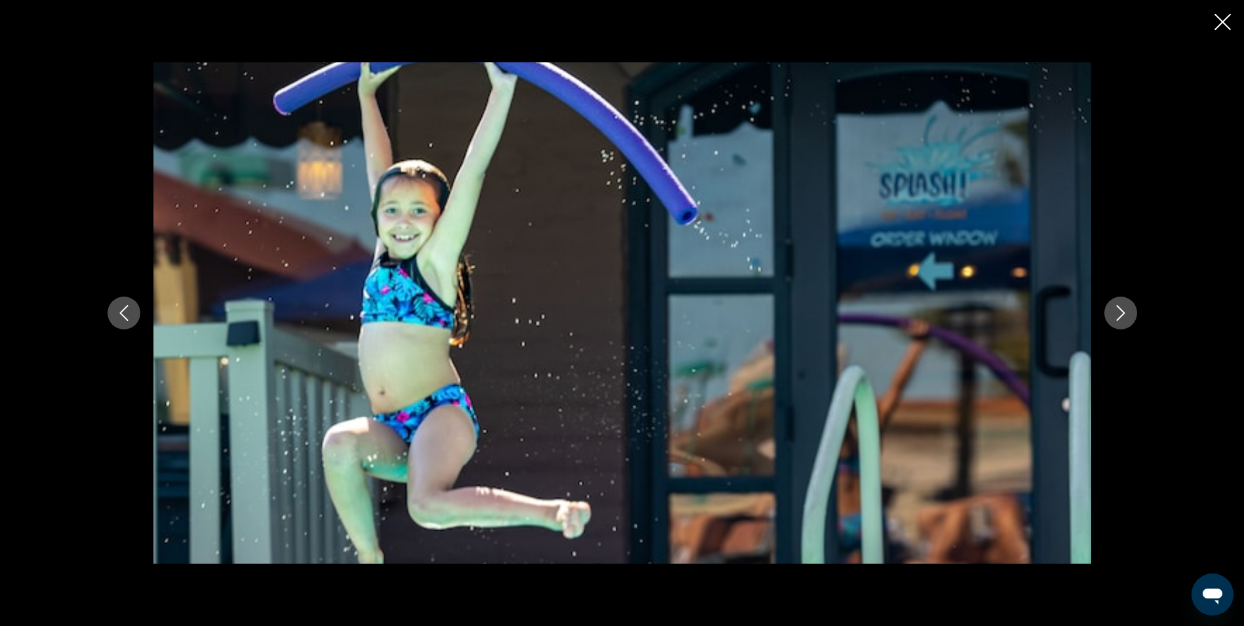
click at [1127, 313] on icon "Next image" at bounding box center [1121, 313] width 16 height 16
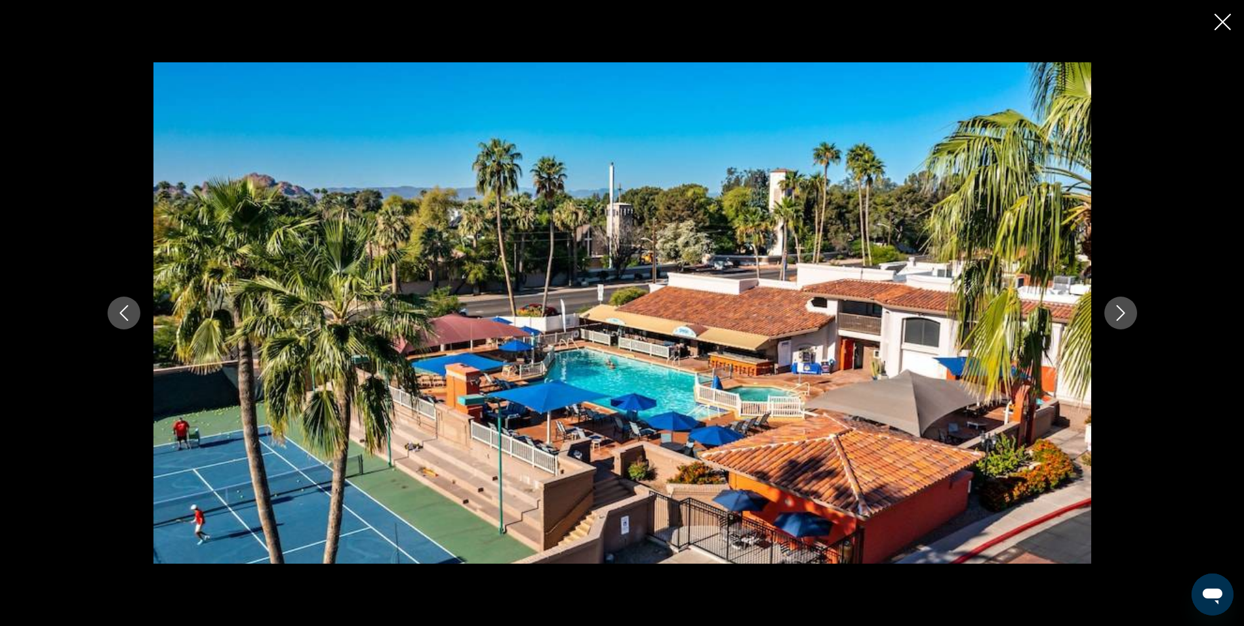
click at [1127, 313] on icon "Next image" at bounding box center [1121, 313] width 16 height 16
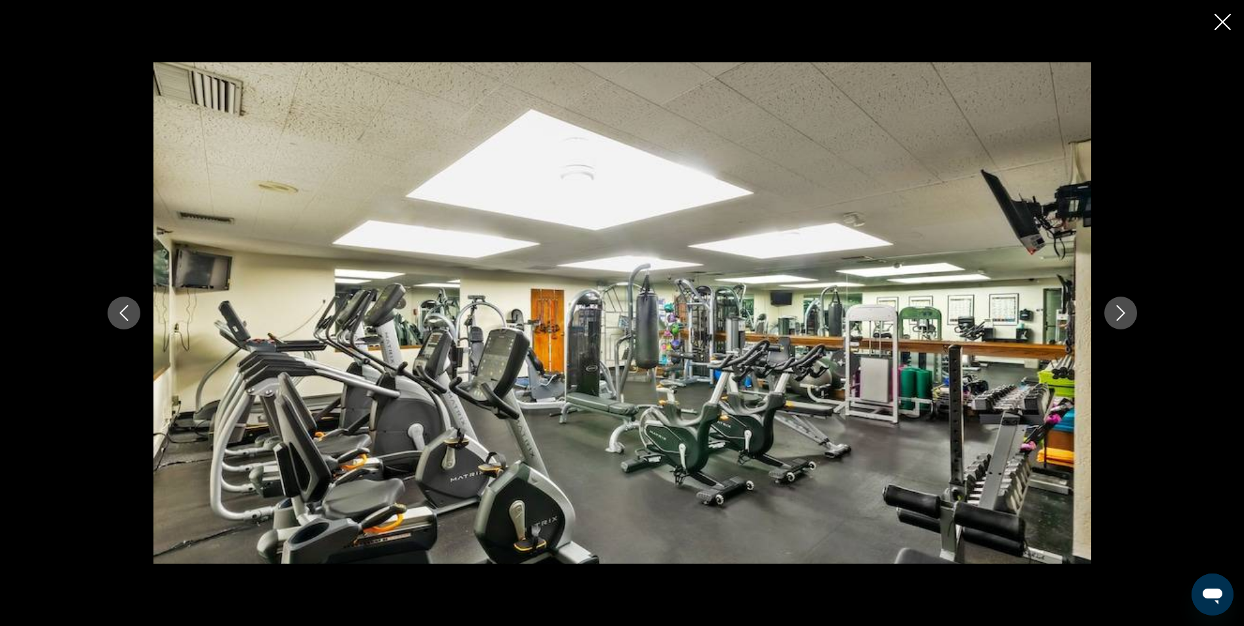
click at [1127, 313] on icon "Next image" at bounding box center [1121, 313] width 16 height 16
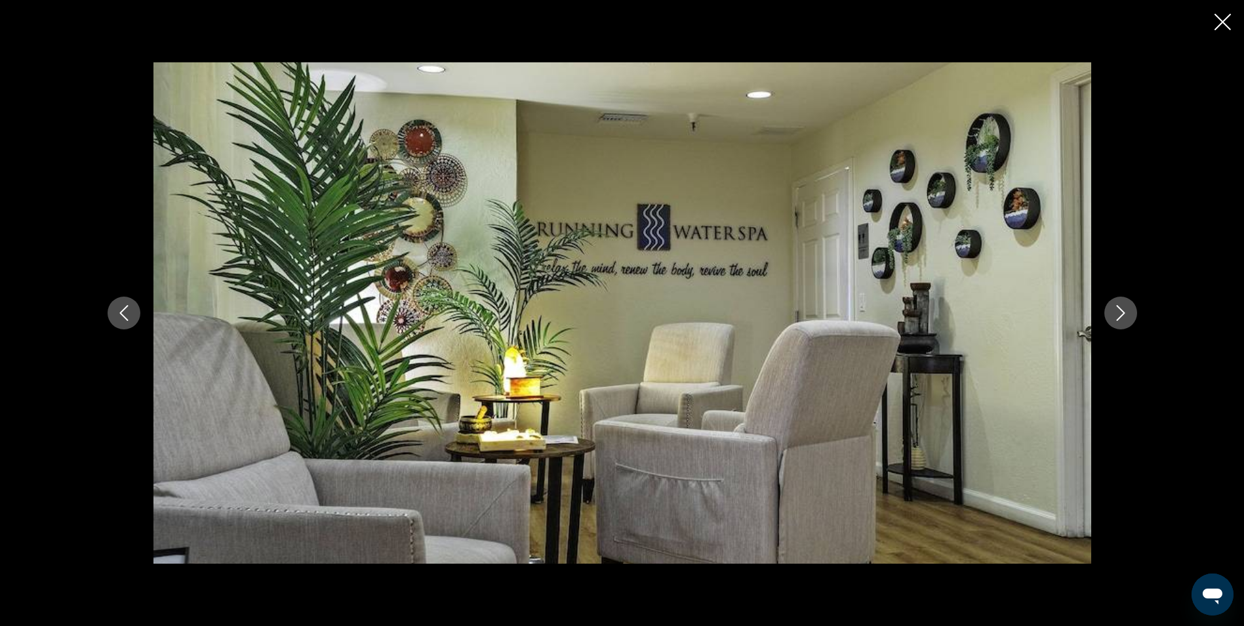
click at [1127, 313] on icon "Next image" at bounding box center [1121, 313] width 16 height 16
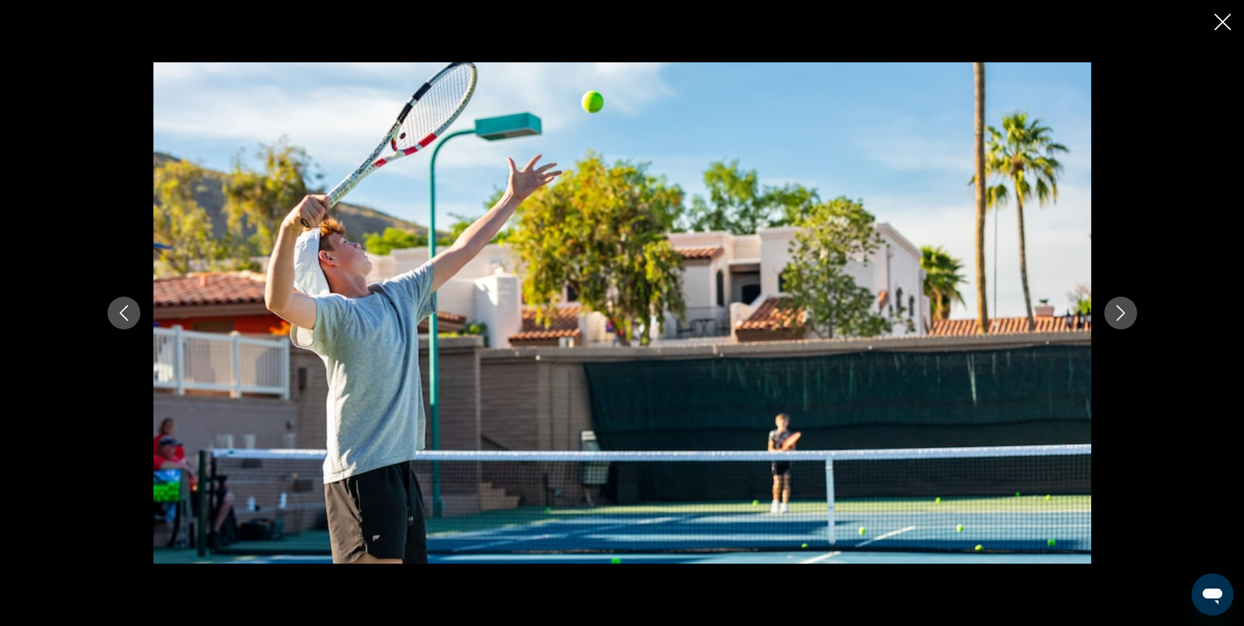
click at [1127, 313] on icon "Next image" at bounding box center [1121, 313] width 16 height 16
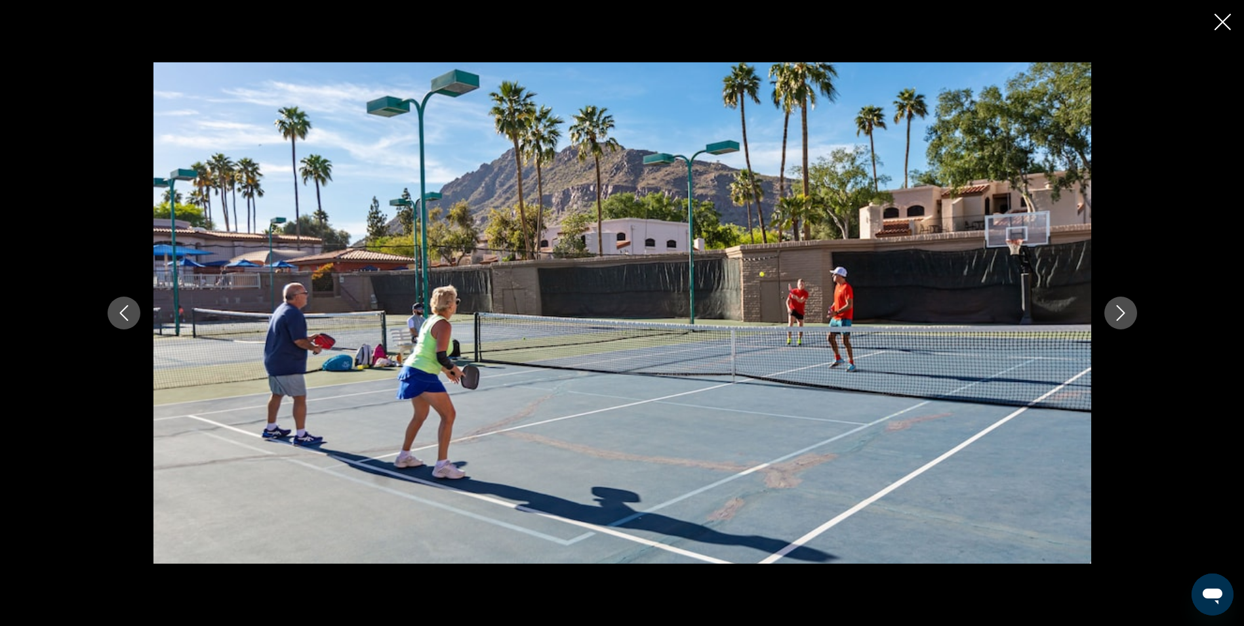
click at [1127, 313] on icon "Next image" at bounding box center [1121, 313] width 16 height 16
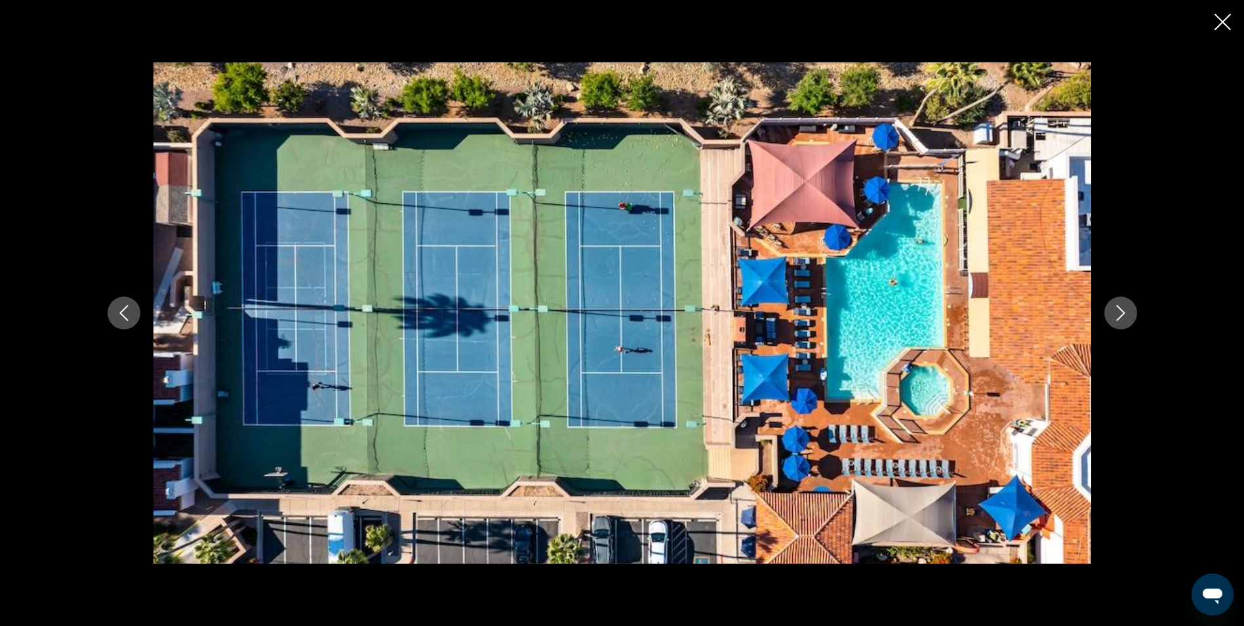
click at [1127, 313] on icon "Next image" at bounding box center [1121, 313] width 16 height 16
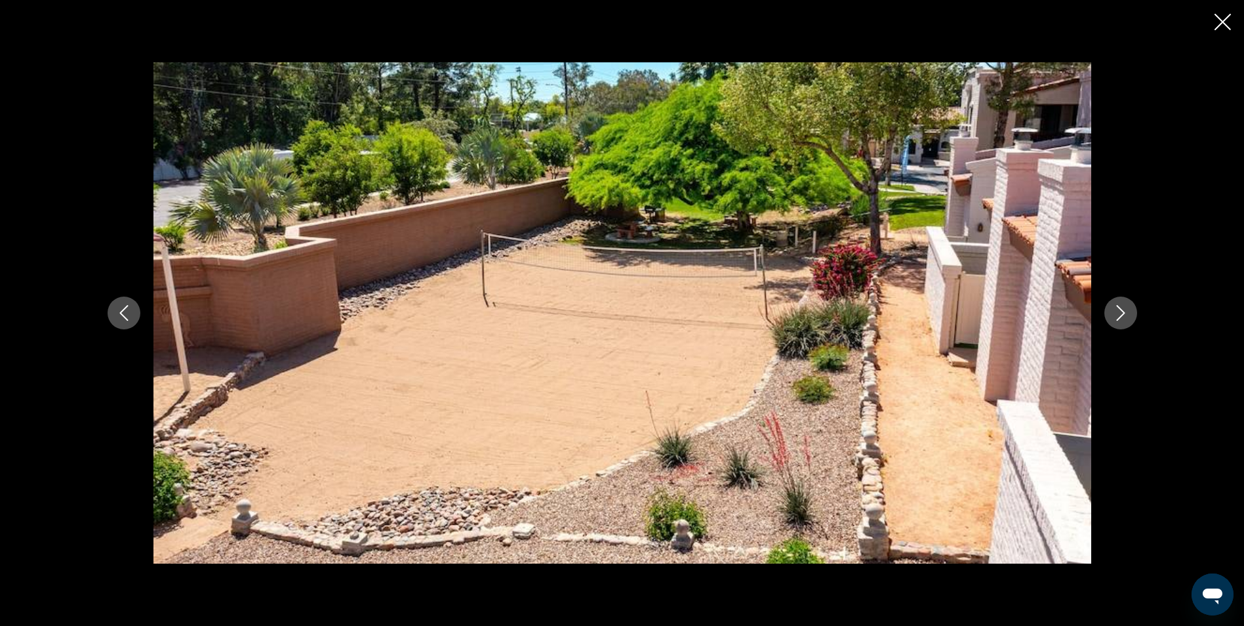
click at [1127, 313] on icon "Next image" at bounding box center [1121, 313] width 16 height 16
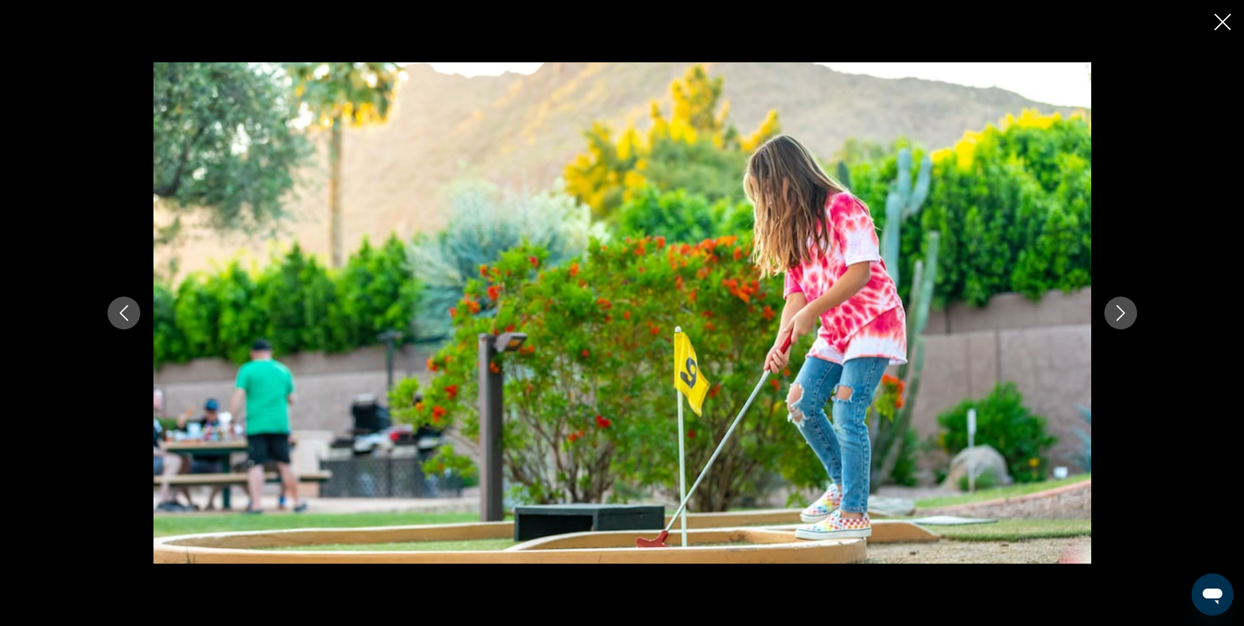
click at [1127, 313] on icon "Next image" at bounding box center [1121, 313] width 16 height 16
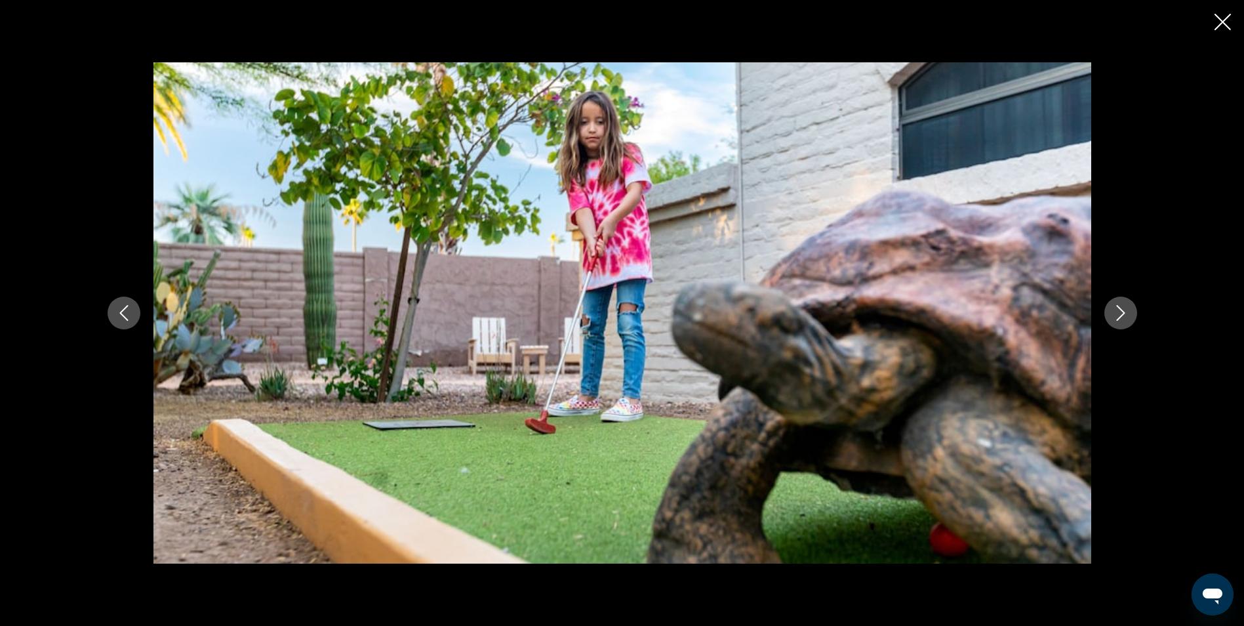
click at [1127, 313] on icon "Next image" at bounding box center [1121, 313] width 16 height 16
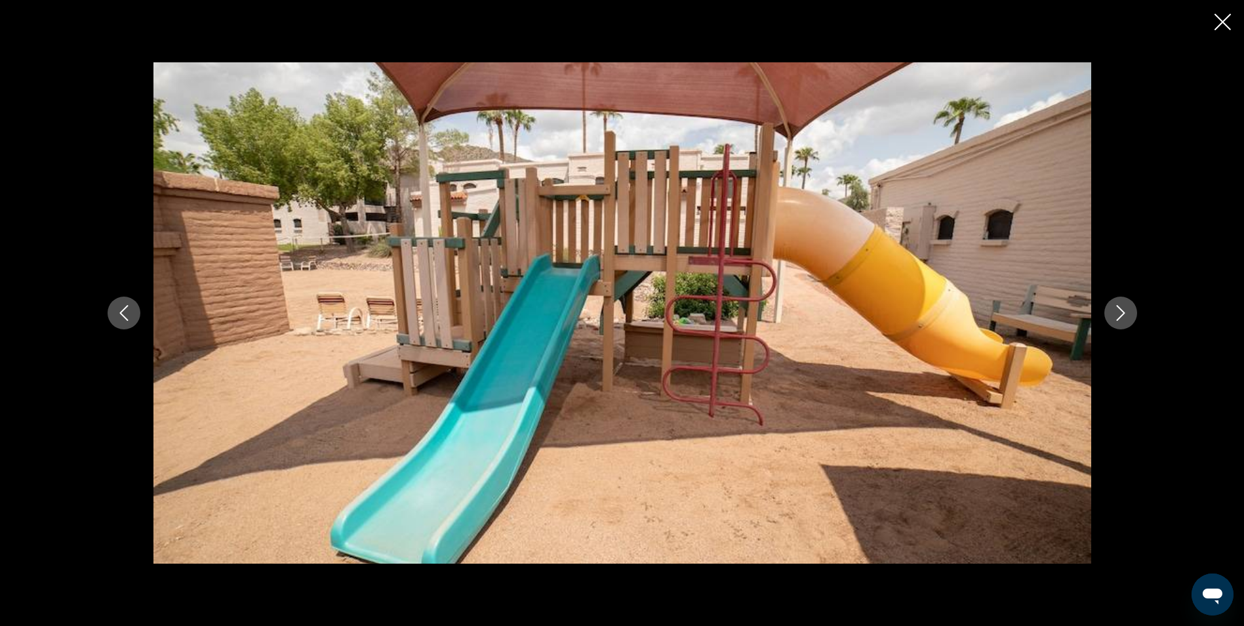
click at [1127, 313] on icon "Next image" at bounding box center [1121, 313] width 16 height 16
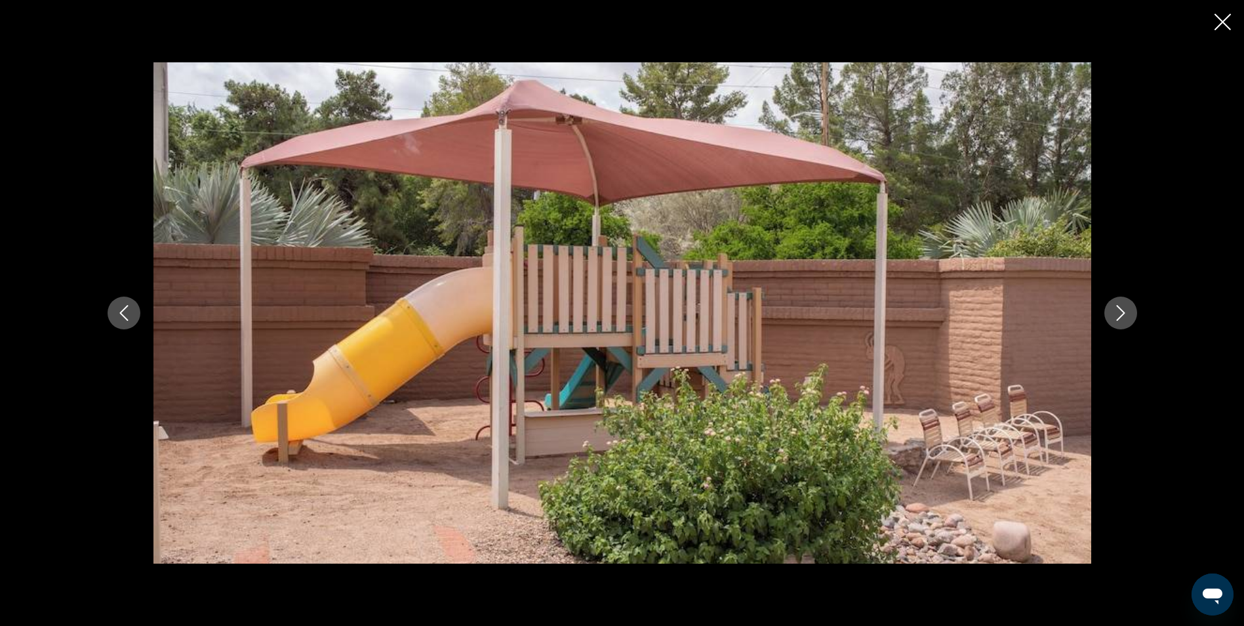
click at [1127, 313] on icon "Next image" at bounding box center [1121, 313] width 16 height 16
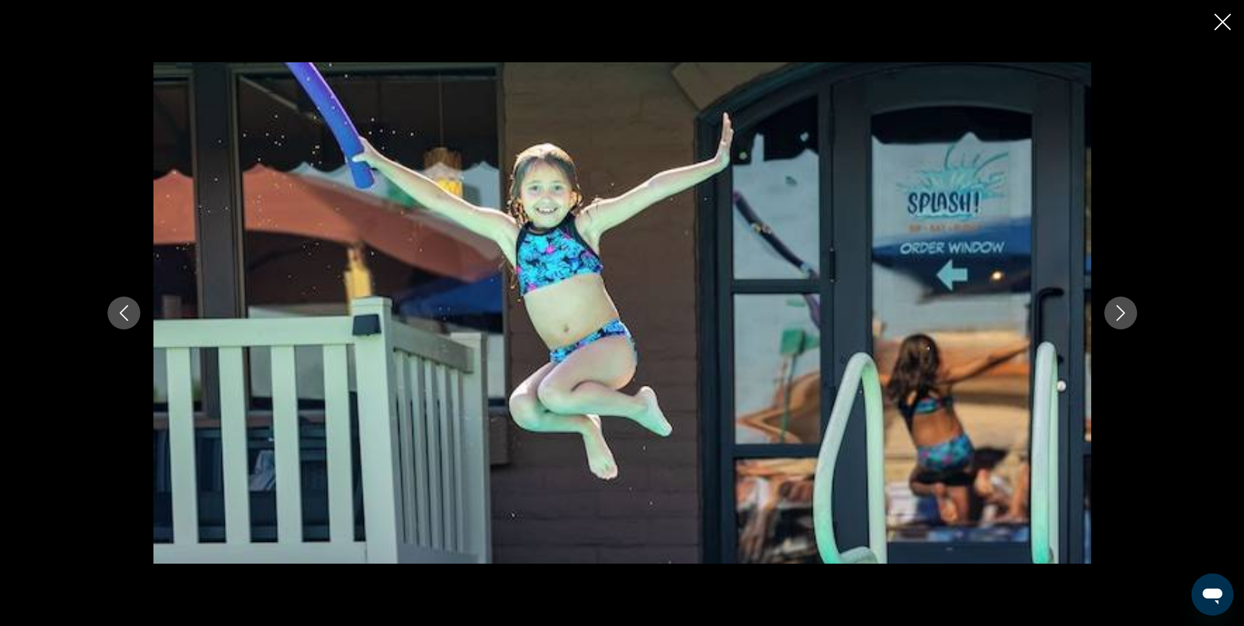
click at [1127, 313] on icon "Next image" at bounding box center [1121, 313] width 16 height 16
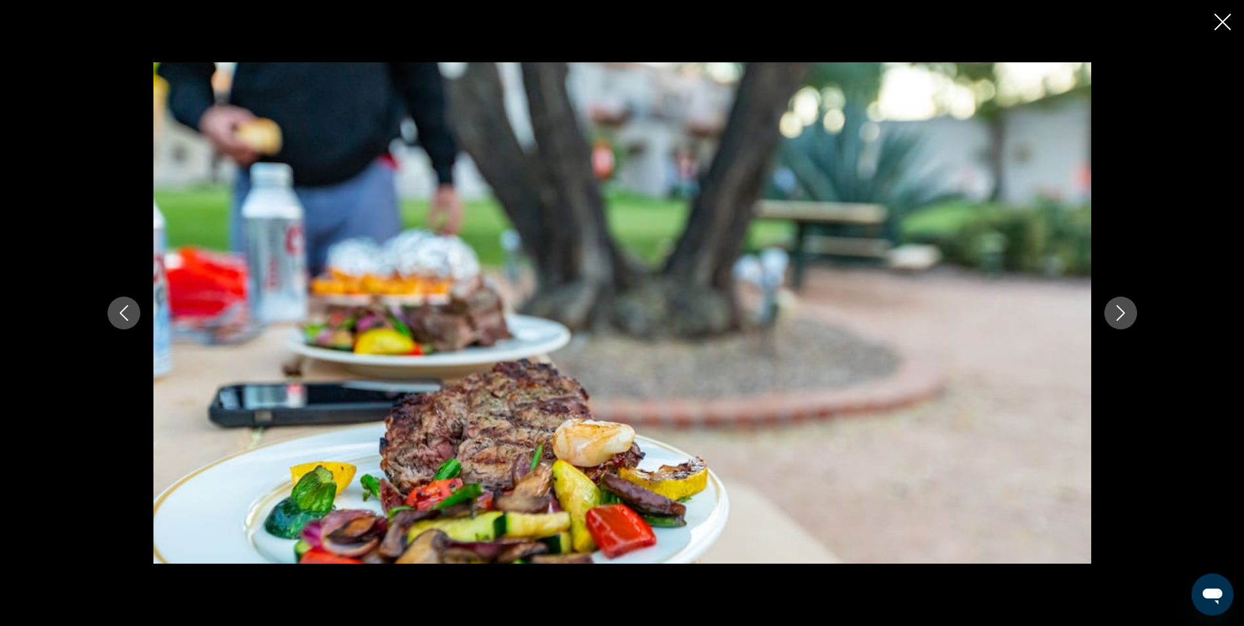
click at [1127, 313] on icon "Next image" at bounding box center [1121, 313] width 16 height 16
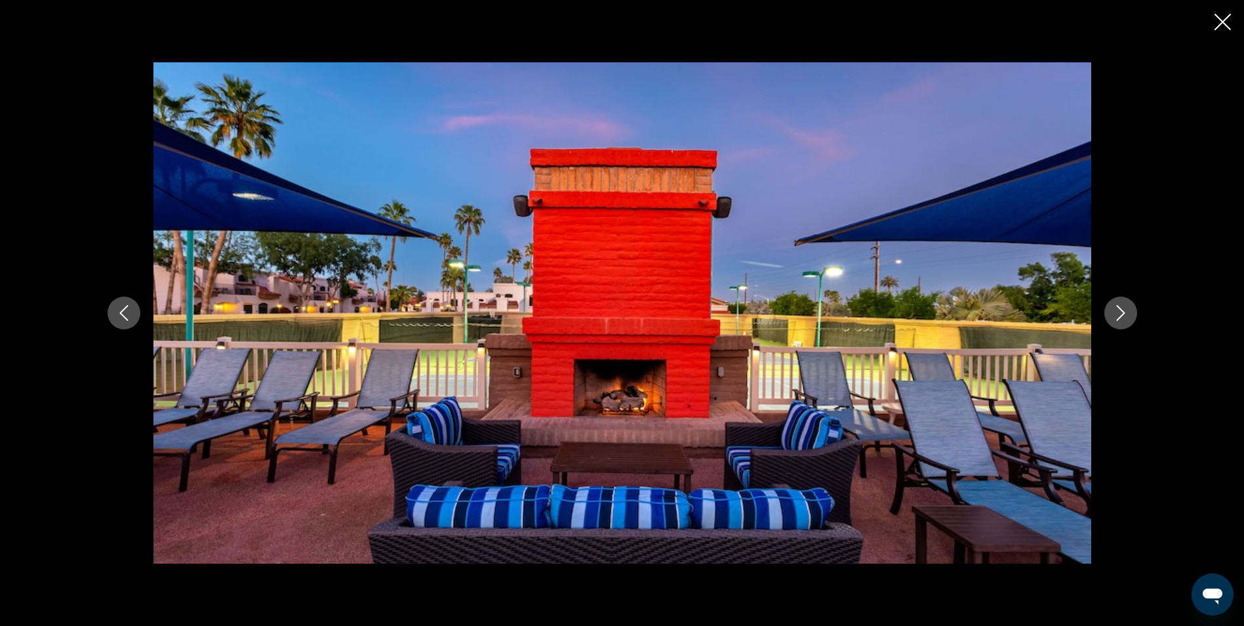
click at [1127, 313] on icon "Next image" at bounding box center [1121, 313] width 16 height 16
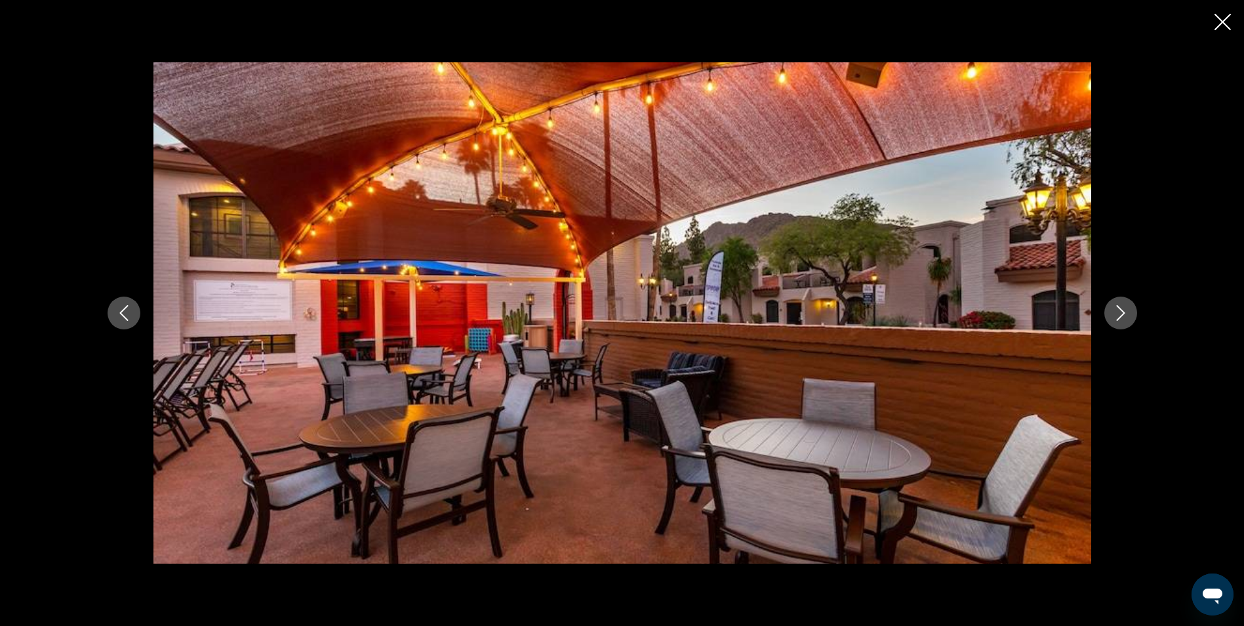
click at [1127, 313] on icon "Next image" at bounding box center [1121, 313] width 16 height 16
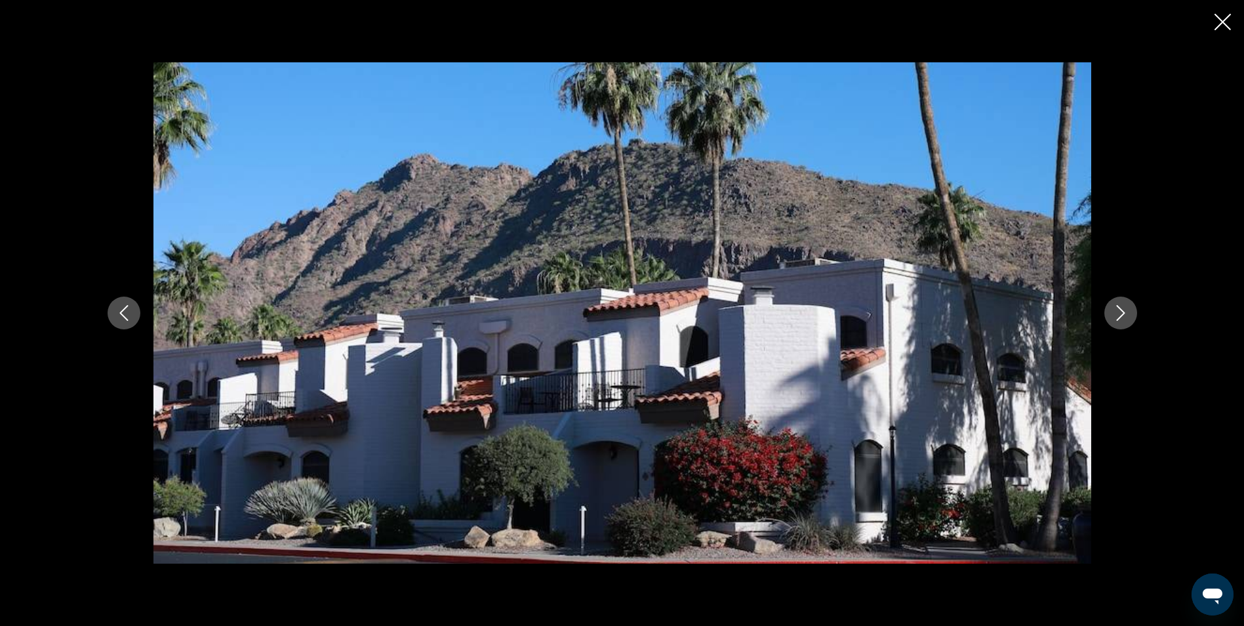
click at [1127, 313] on icon "Next image" at bounding box center [1121, 313] width 16 height 16
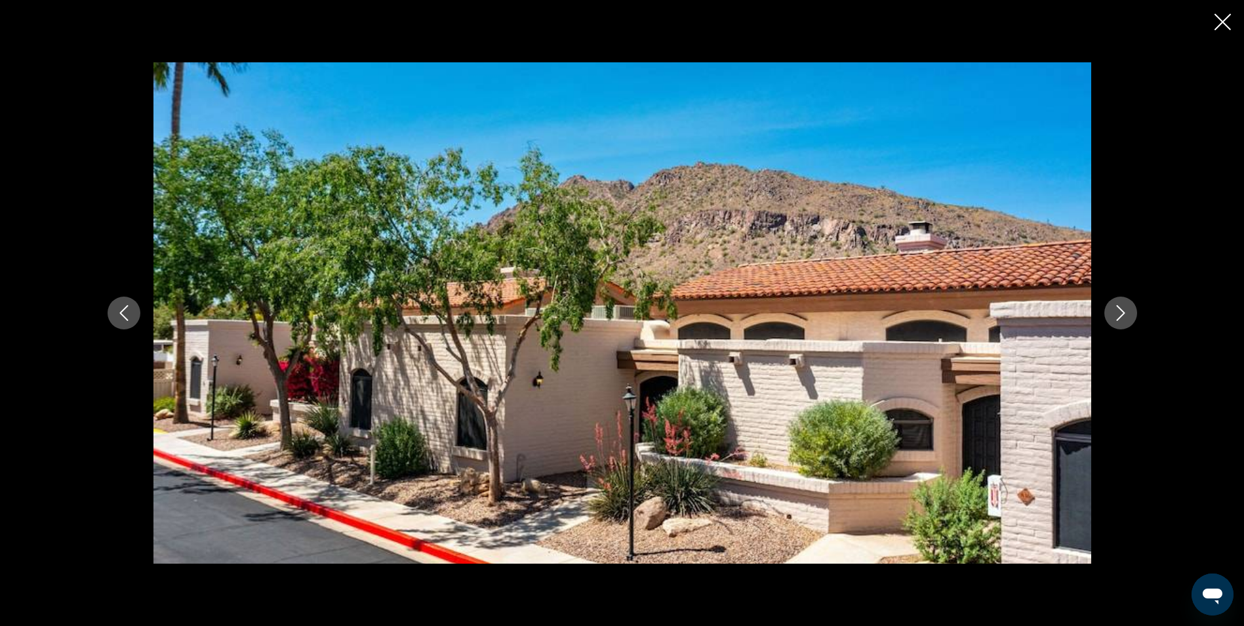
click at [1127, 313] on icon "Next image" at bounding box center [1121, 313] width 16 height 16
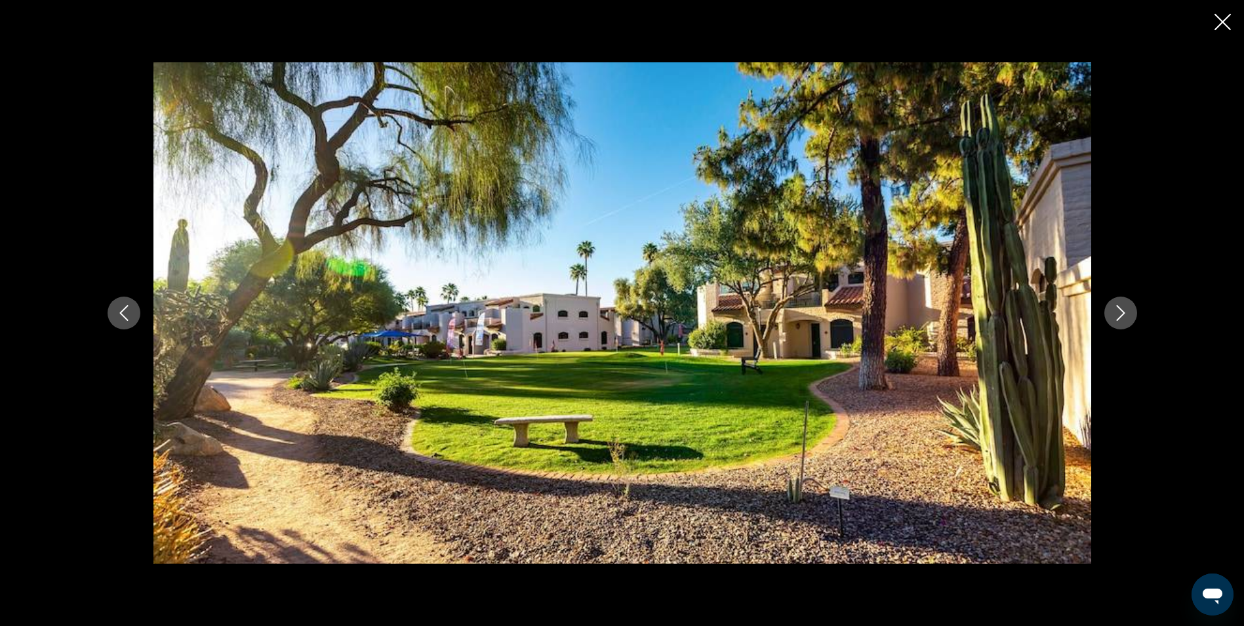
click at [1127, 313] on icon "Next image" at bounding box center [1121, 313] width 16 height 16
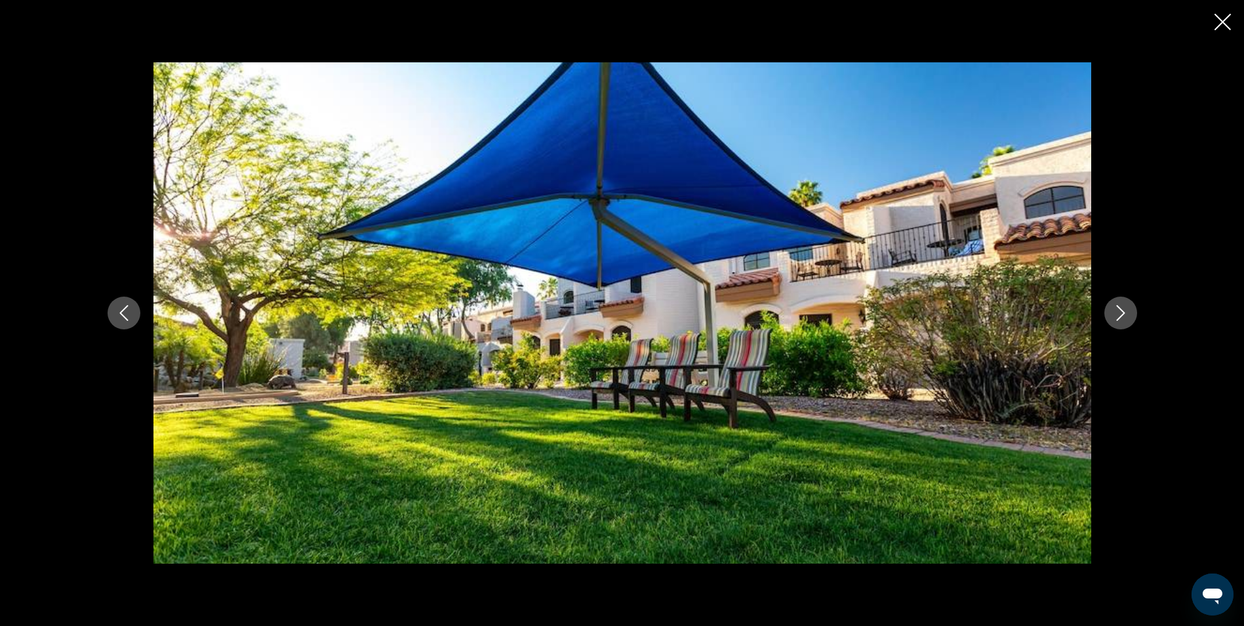
click at [1127, 313] on icon "Next image" at bounding box center [1121, 313] width 16 height 16
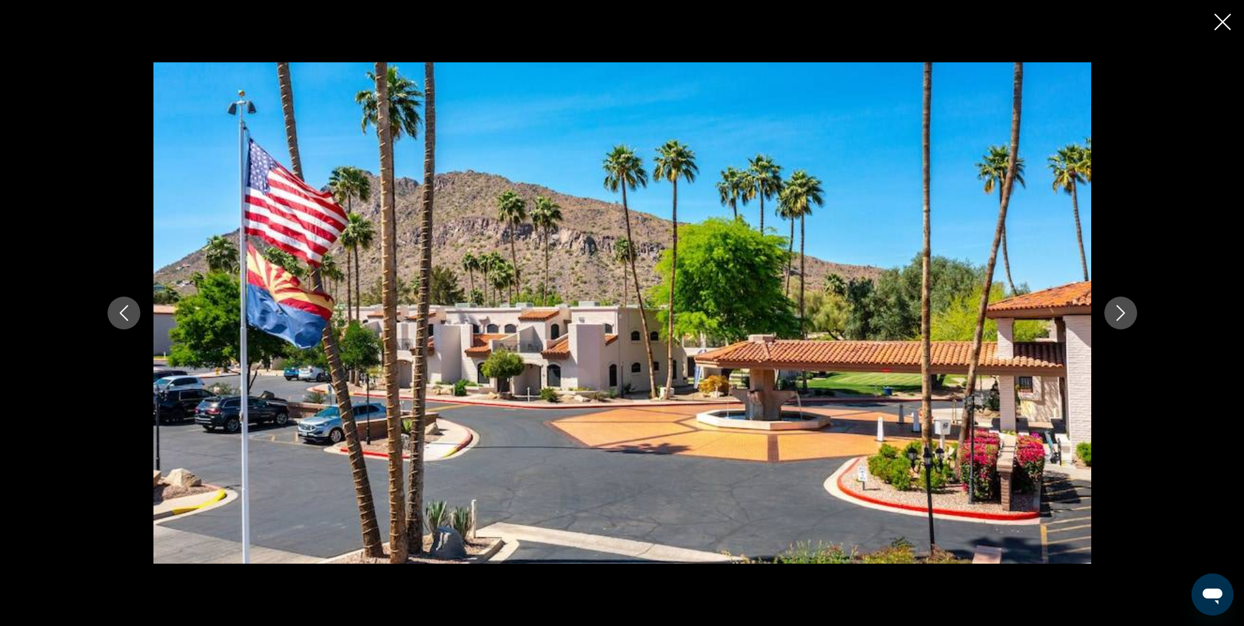
click at [1127, 313] on icon "Next image" at bounding box center [1121, 313] width 16 height 16
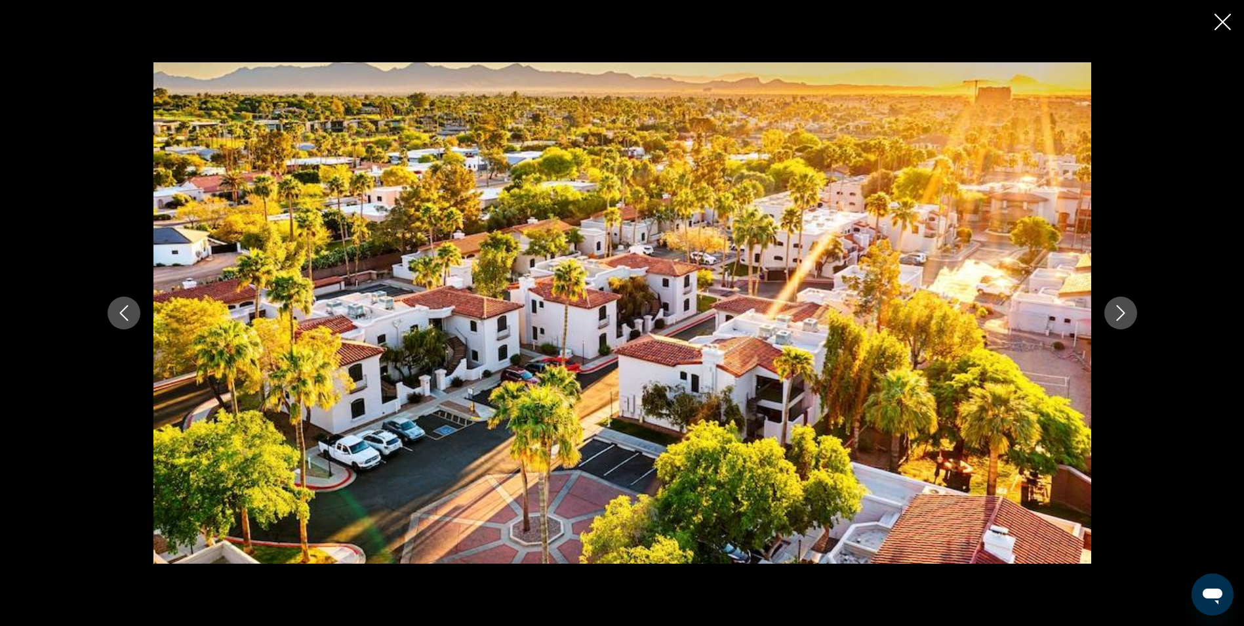
click at [1223, 24] on icon "Close slideshow" at bounding box center [1223, 22] width 16 height 16
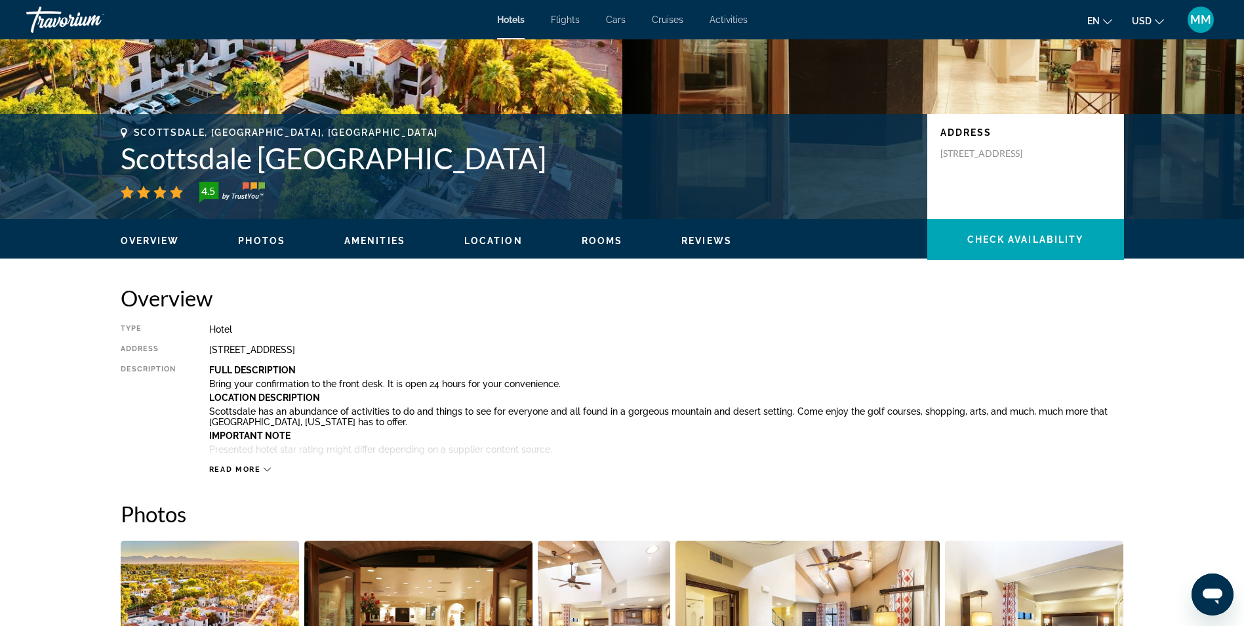
scroll to position [197, 0]
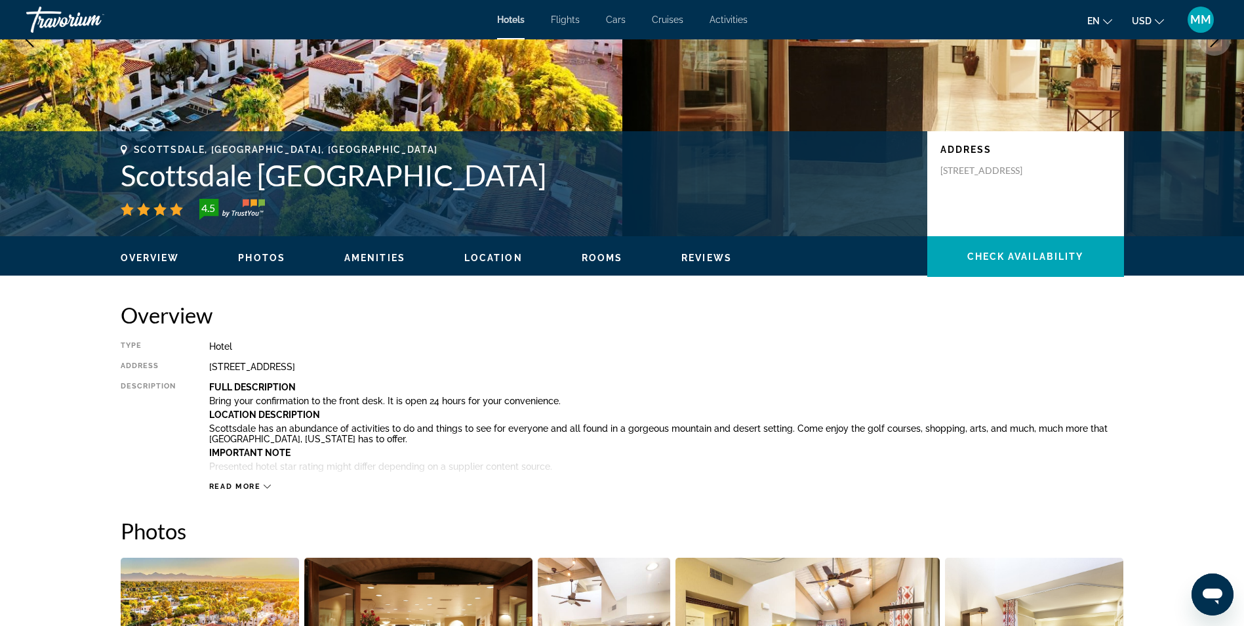
click at [344, 261] on span "Amenities" at bounding box center [374, 258] width 61 height 10
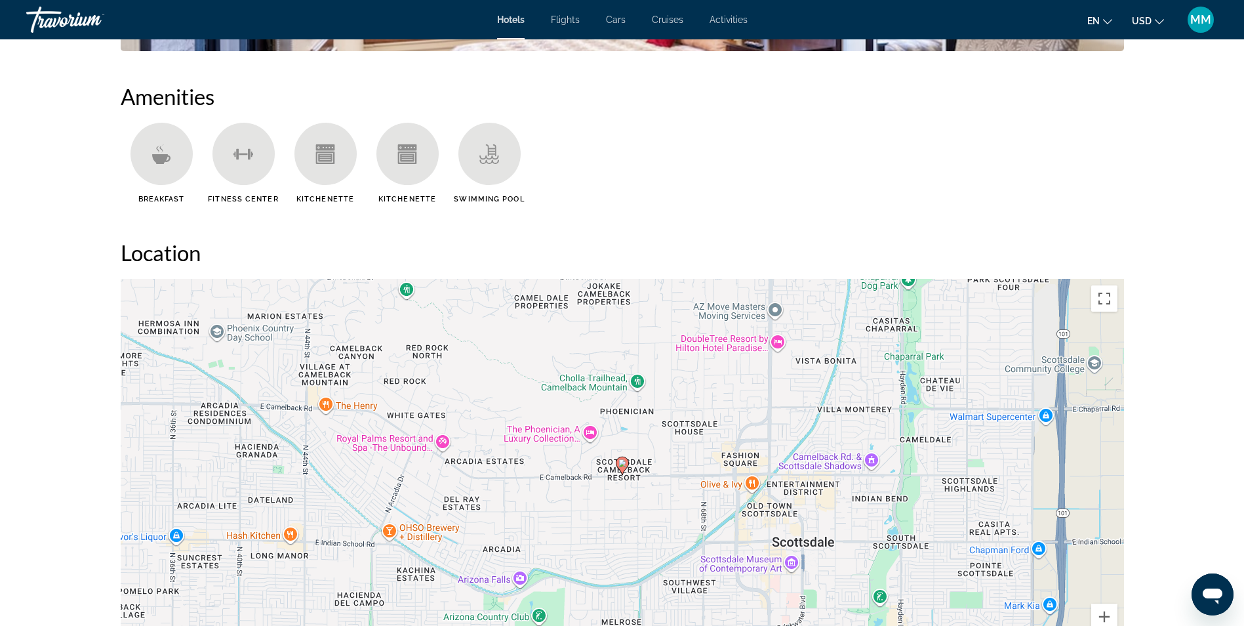
scroll to position [1040, 0]
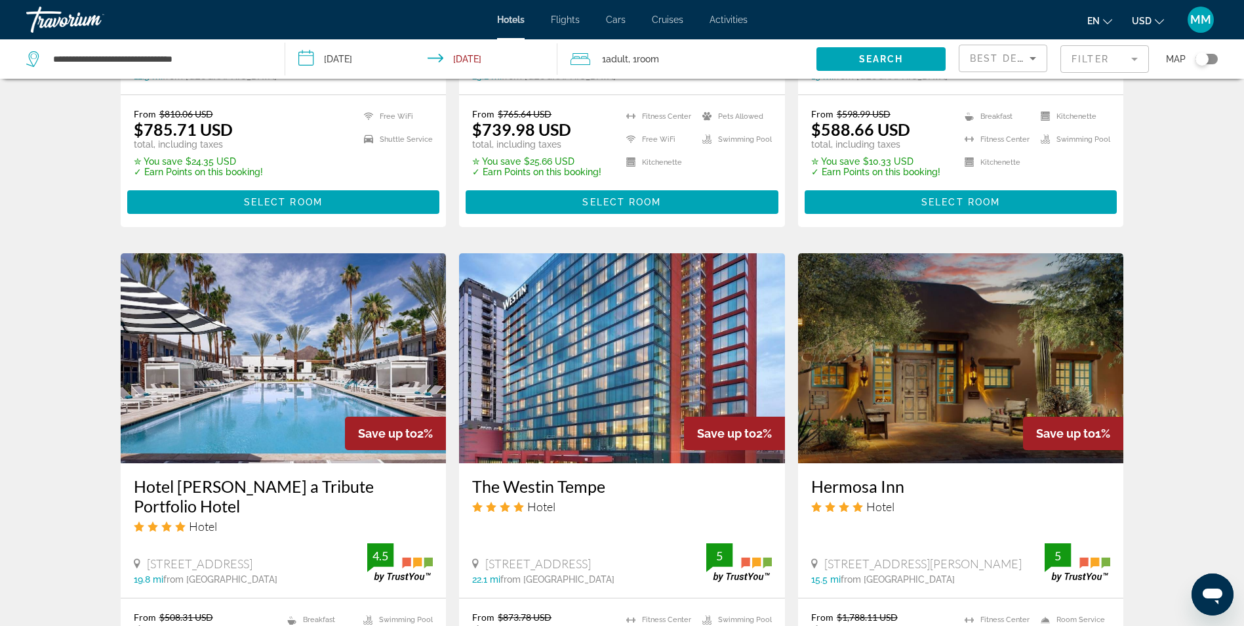
scroll to position [1490, 0]
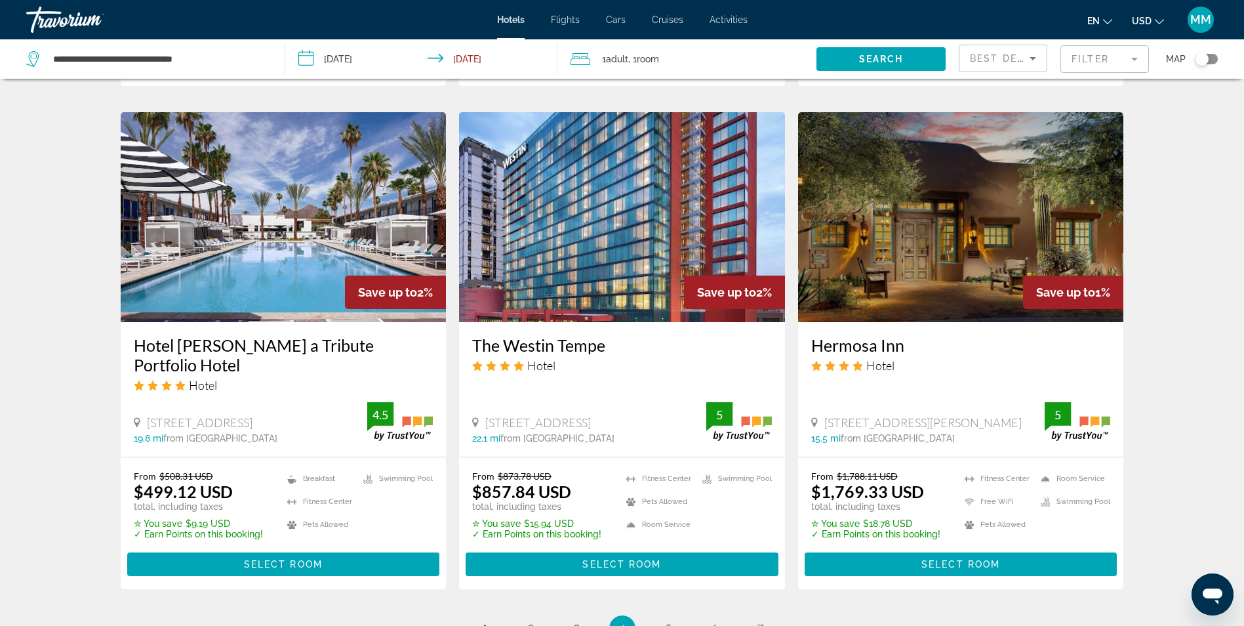
click at [889, 231] on img "Main content" at bounding box center [961, 217] width 326 height 210
